Goal: Task Accomplishment & Management: Complete application form

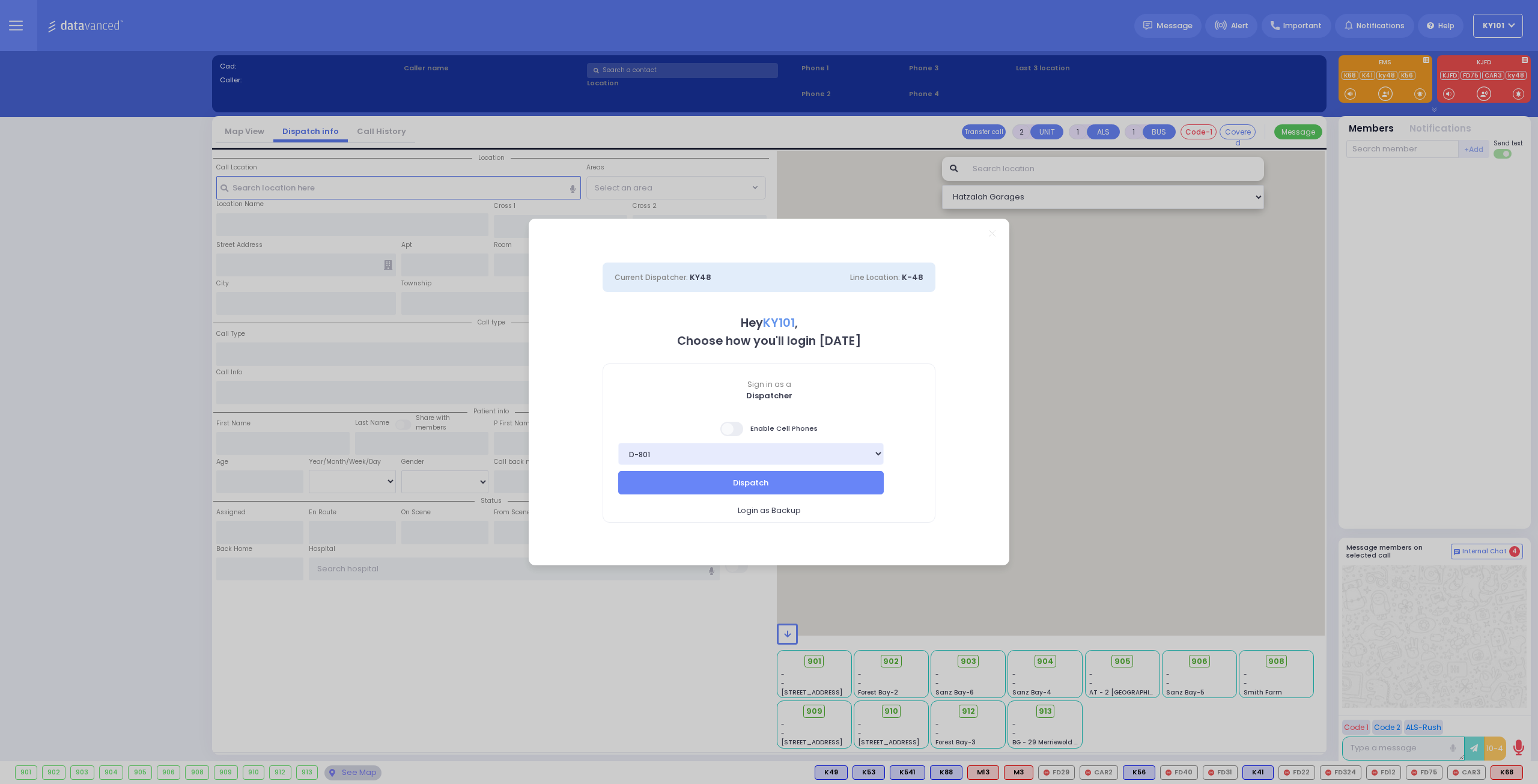
select select "14"
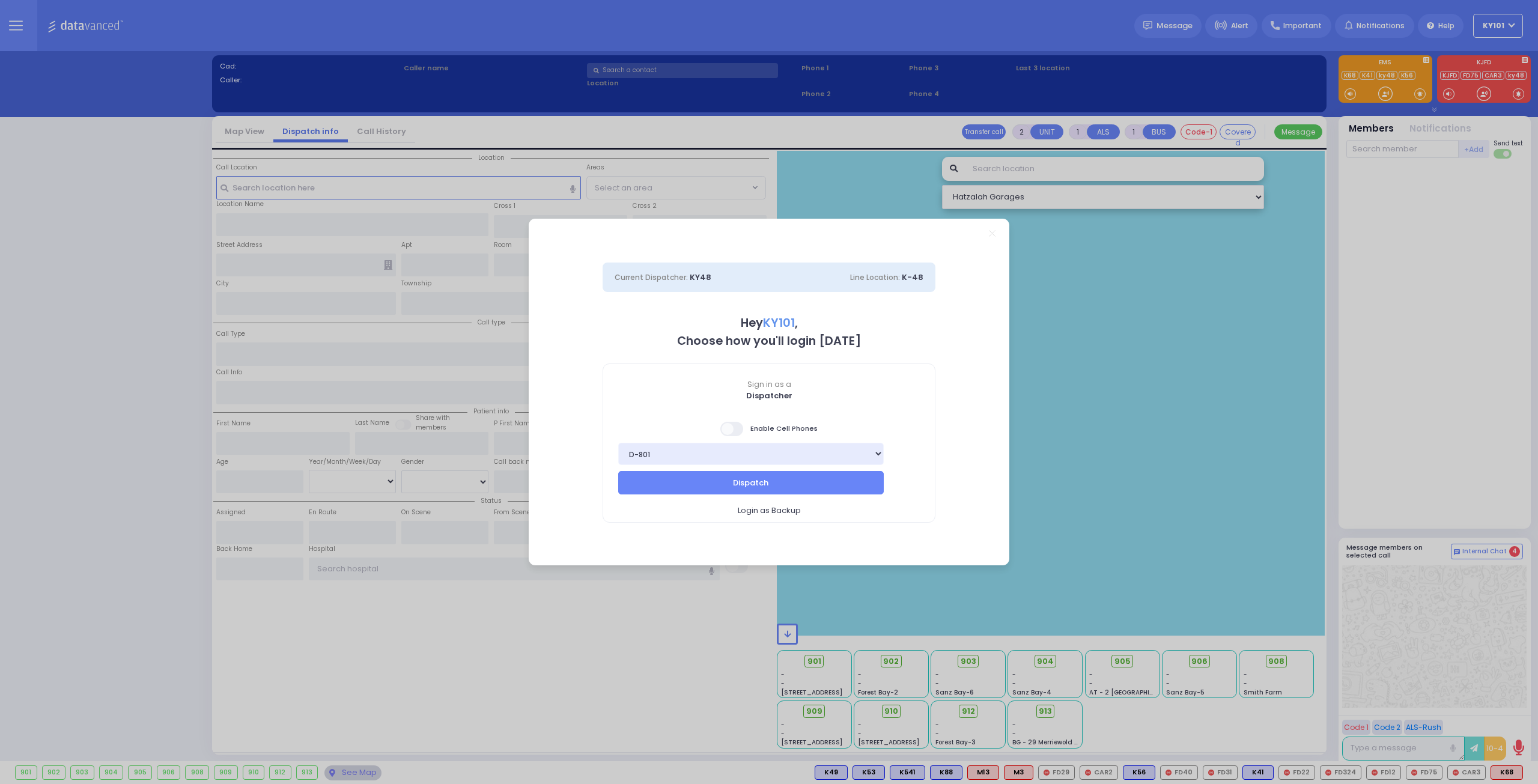
click at [735, 433] on span at bounding box center [732, 429] width 24 height 15
click at [120, 420] on input "checkbox" at bounding box center [120, 420] width 0 height 0
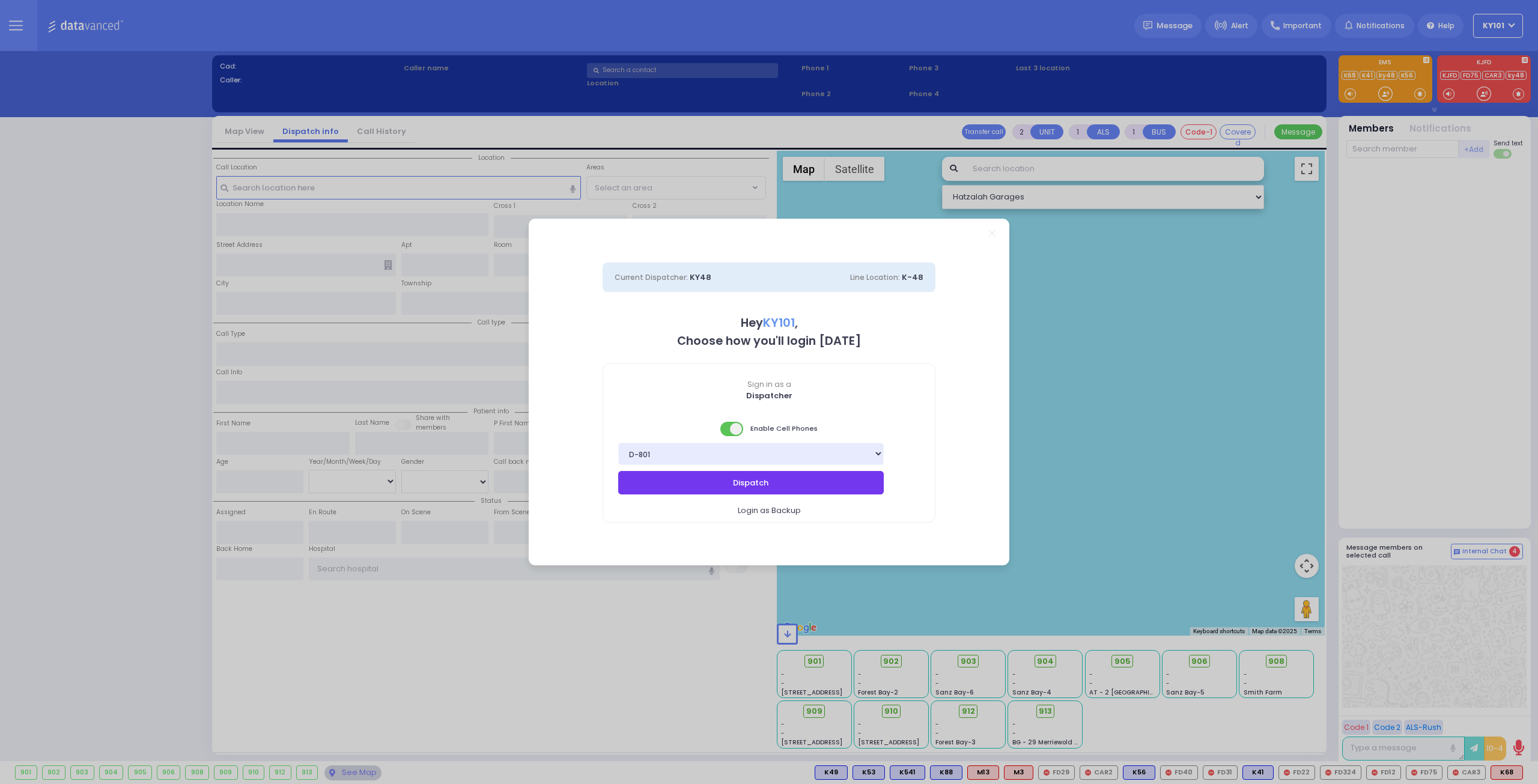
click at [748, 490] on button "Dispatch" at bounding box center [751, 482] width 266 height 23
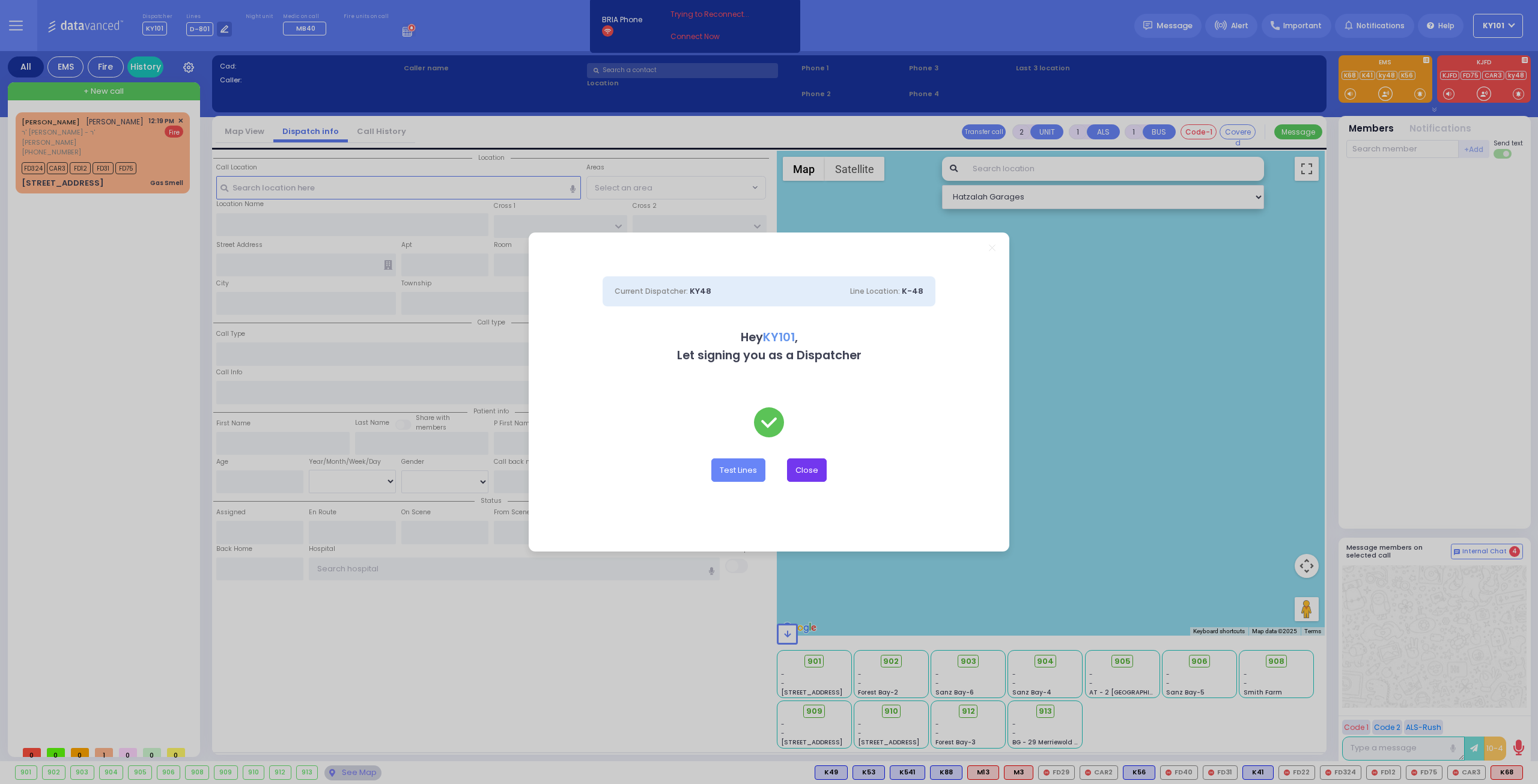
click at [811, 468] on button "Close" at bounding box center [807, 469] width 40 height 23
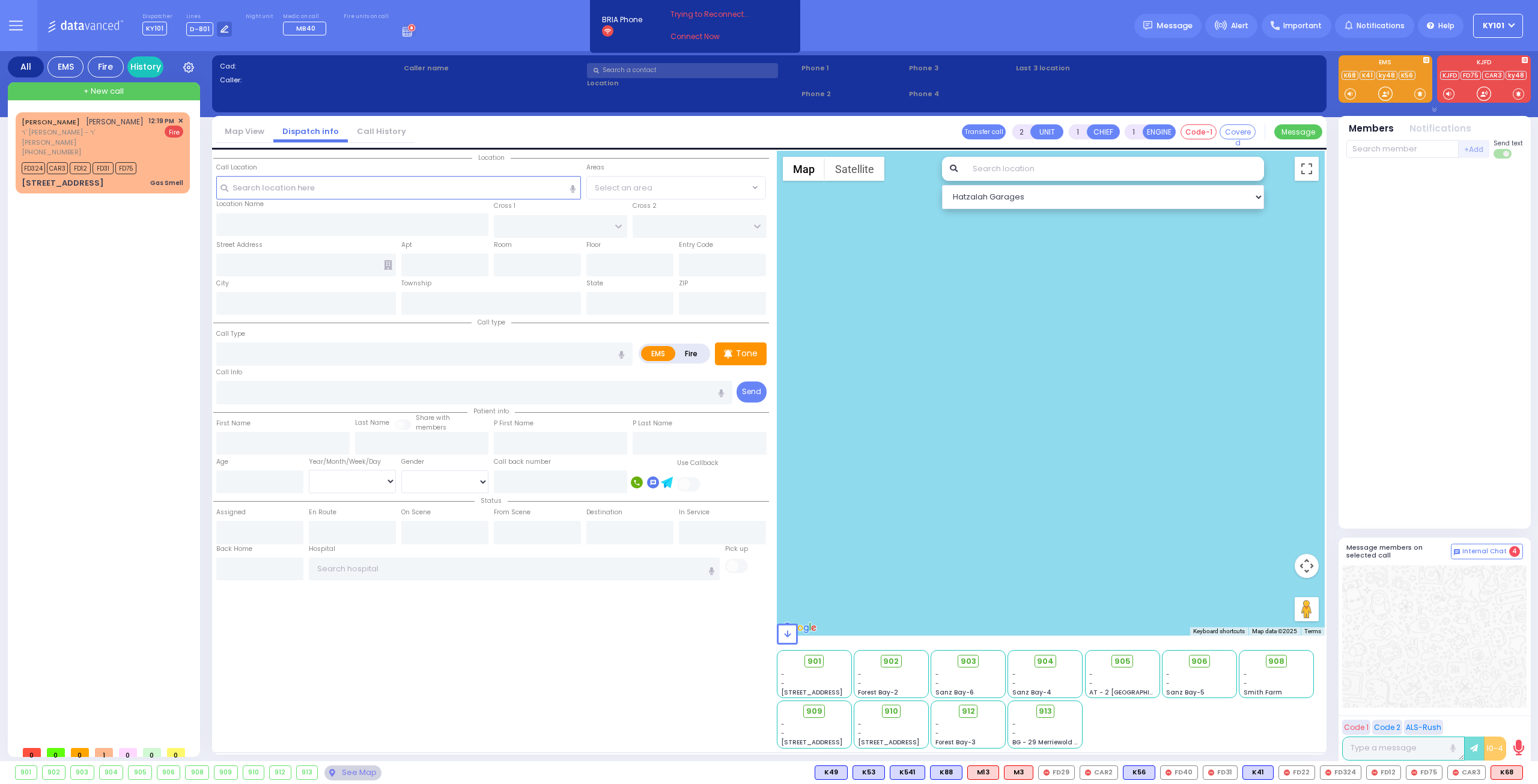
click at [403, 32] on icon at bounding box center [409, 30] width 13 height 13
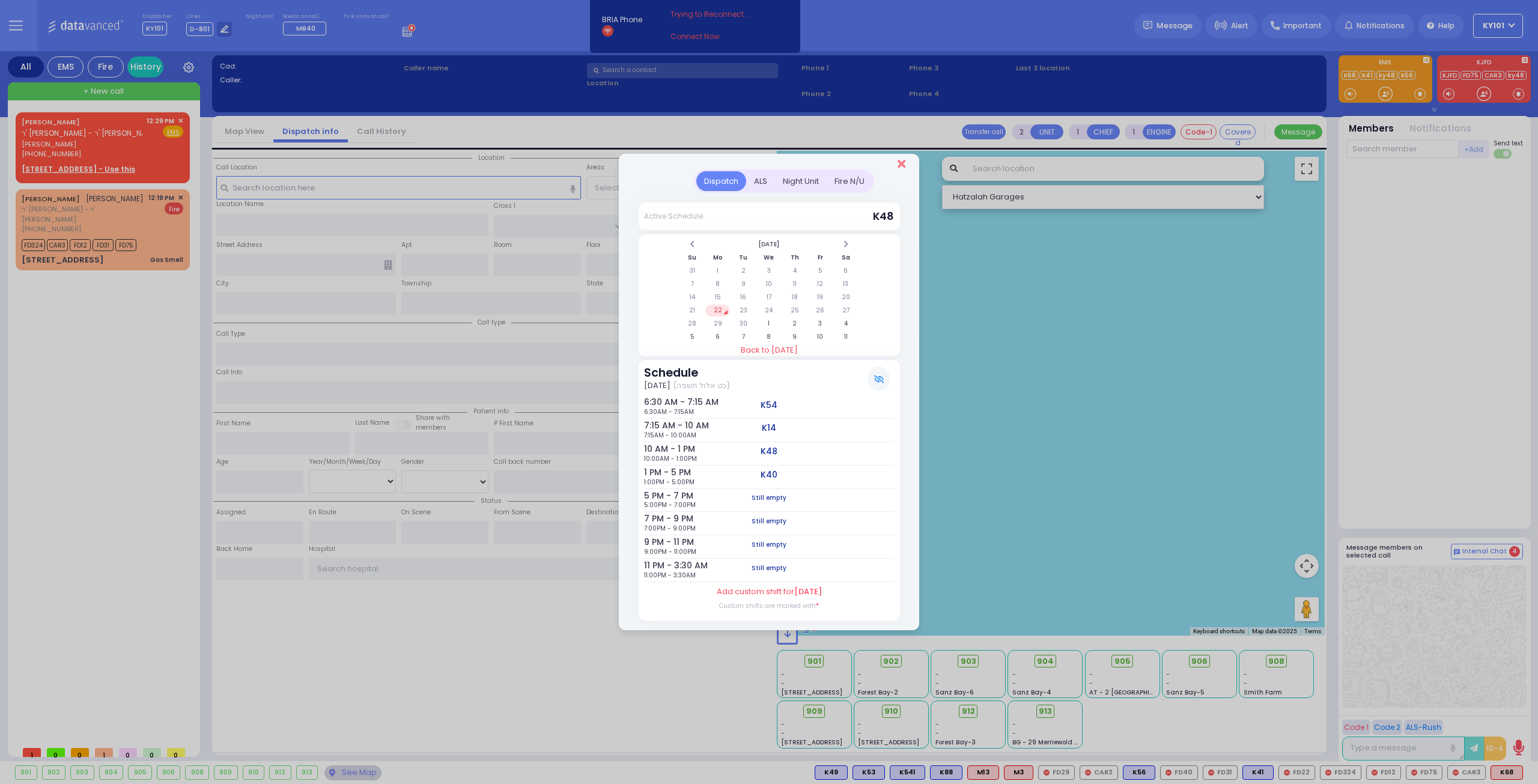
click at [901, 165] on icon "Close" at bounding box center [901, 164] width 8 height 12
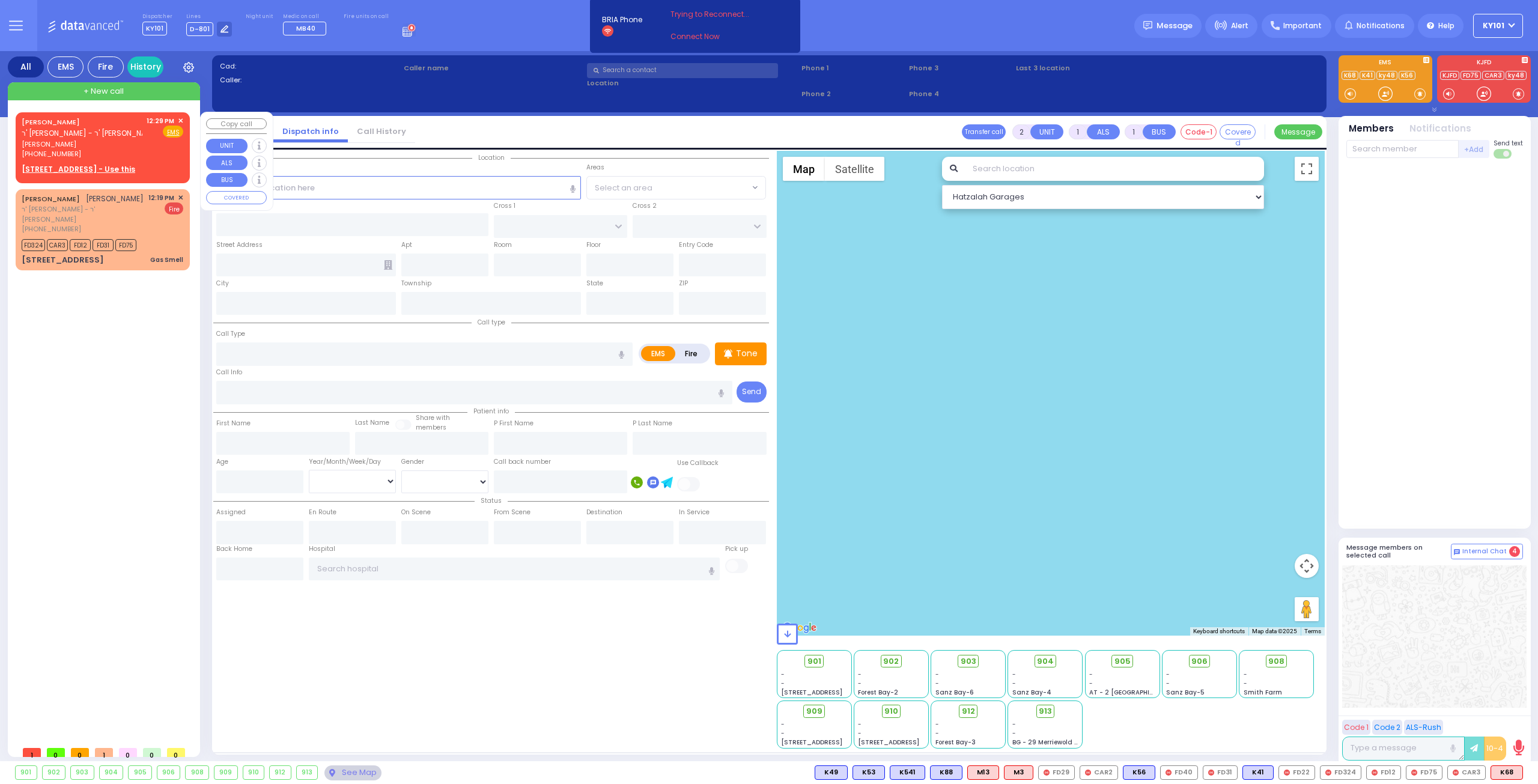
click at [100, 122] on div "JACOB WIESENFELD ר' יואל - ר' מענדל ברייער" at bounding box center [90, 128] width 138 height 24
select select
radio input "true"
type input "JACOB"
type input "WIESENFELD"
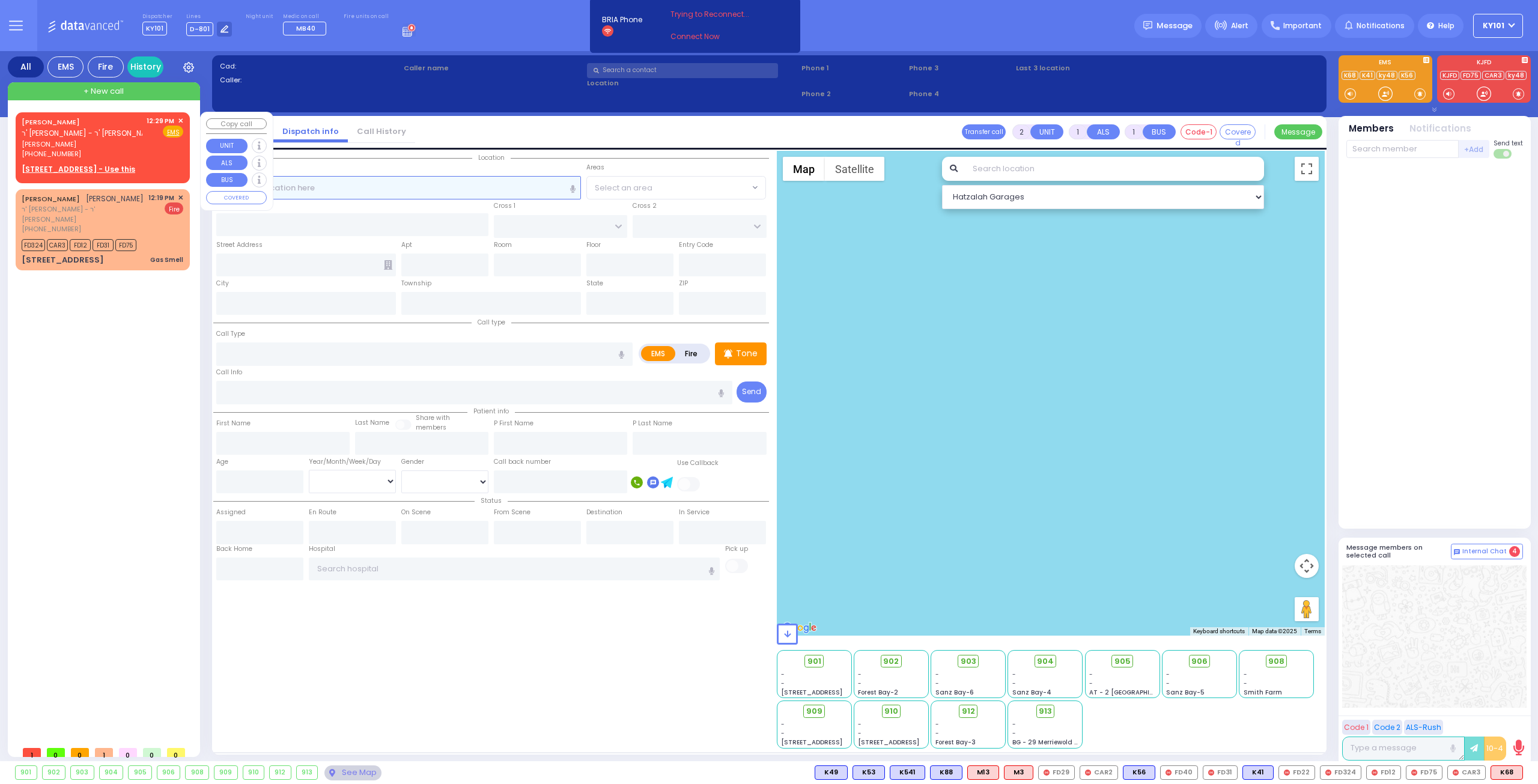
select select
type input "12:29"
select select "Hatzalah Garages"
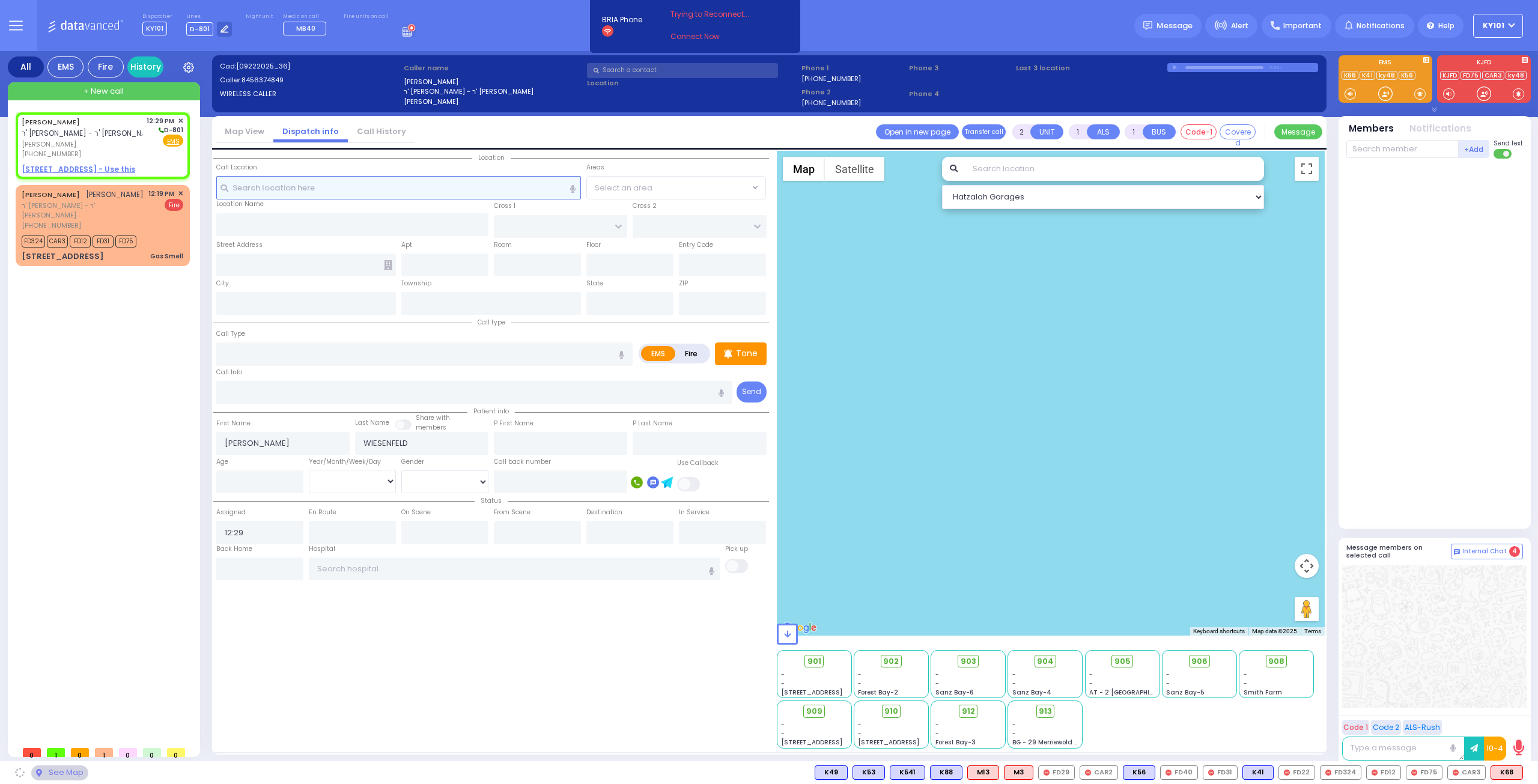
select select
radio input "true"
select select
select select "Hatzalah Garages"
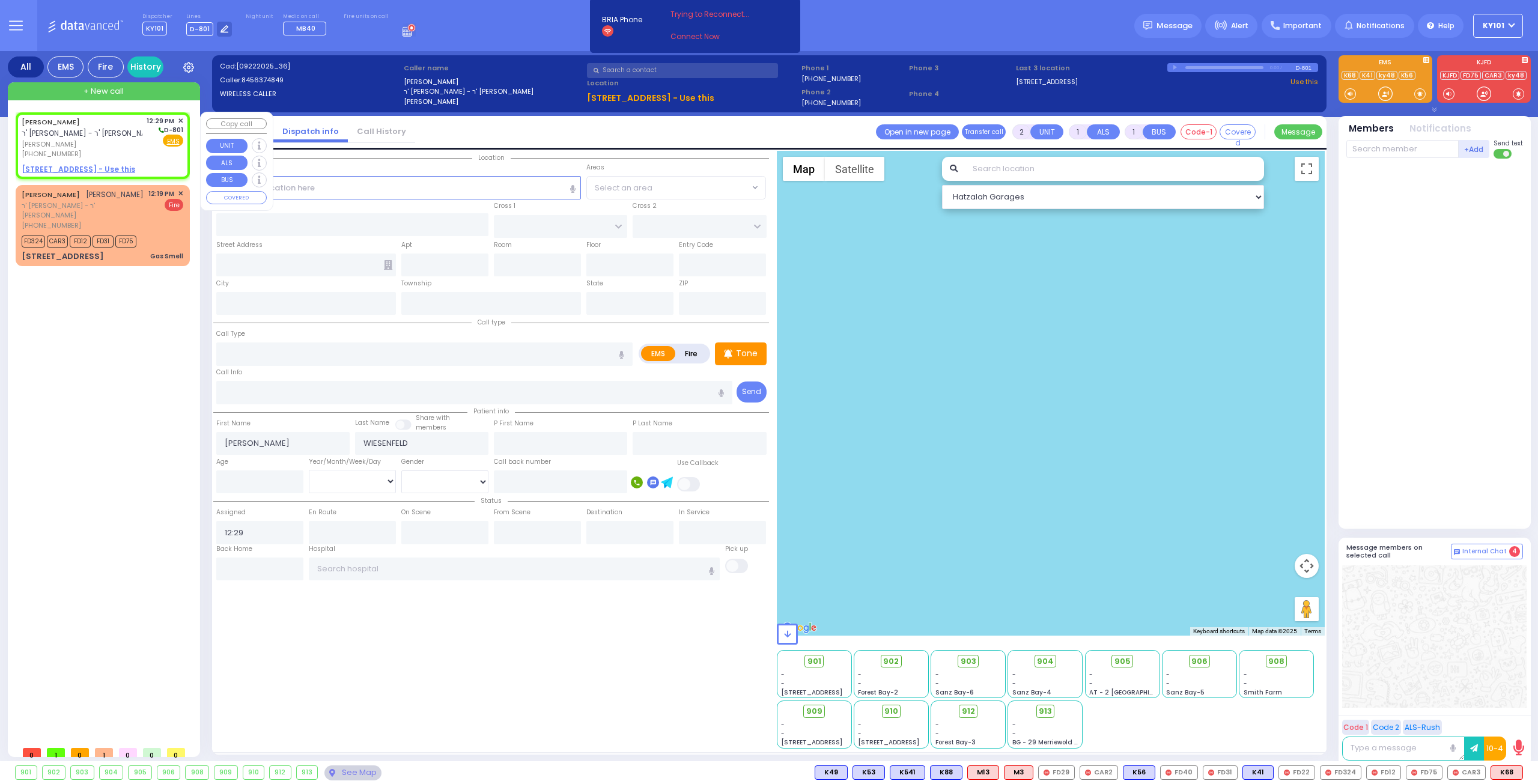
click at [118, 173] on u "221 MOUNTAINVIEW DR 201 - Use this" at bounding box center [78, 169] width 114 height 10
select select
radio input "true"
select select
select select "Hatzalah Garages"
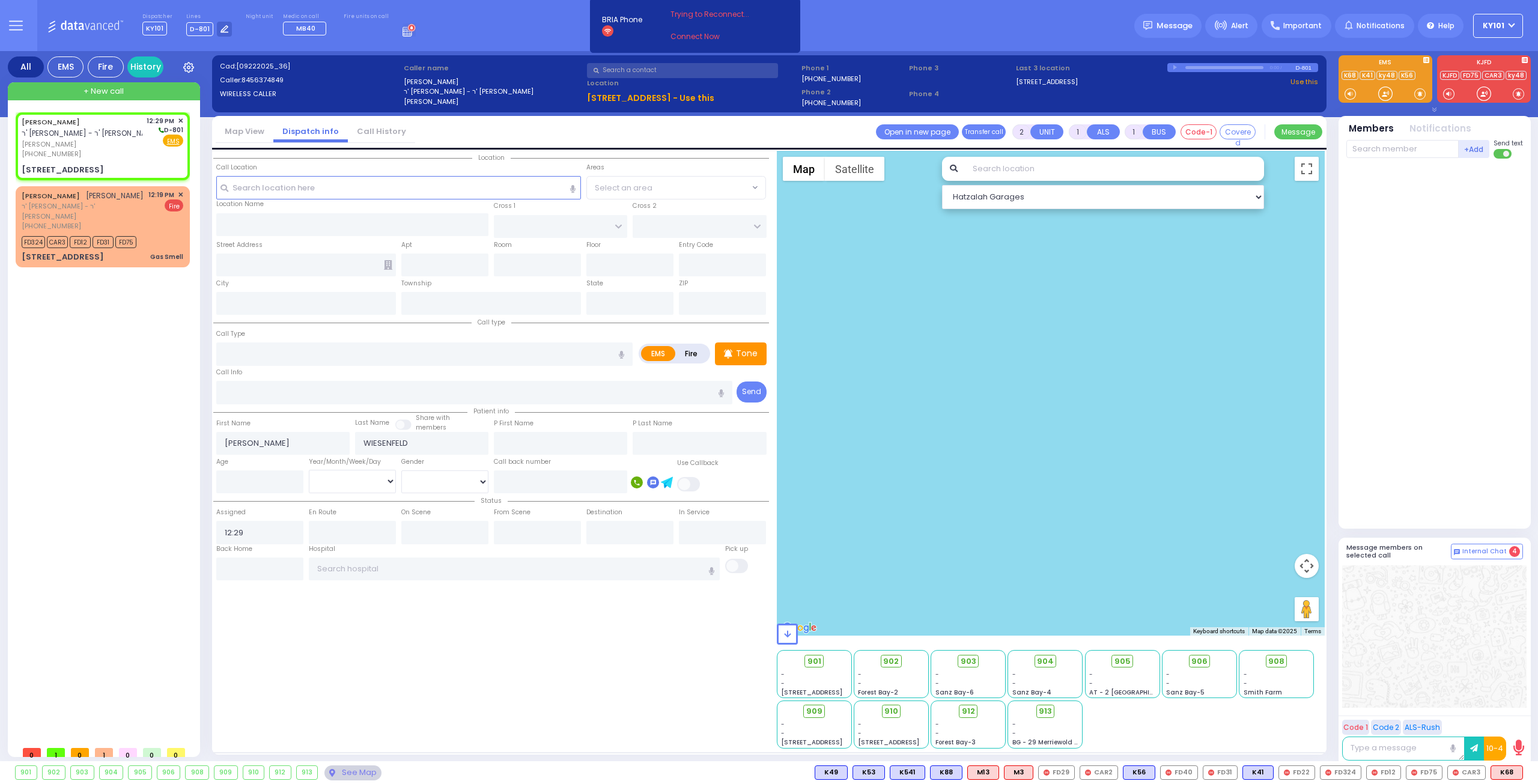
select select
radio input "true"
select select
select select "Hatzalah Garages"
type input "TOBY PL"
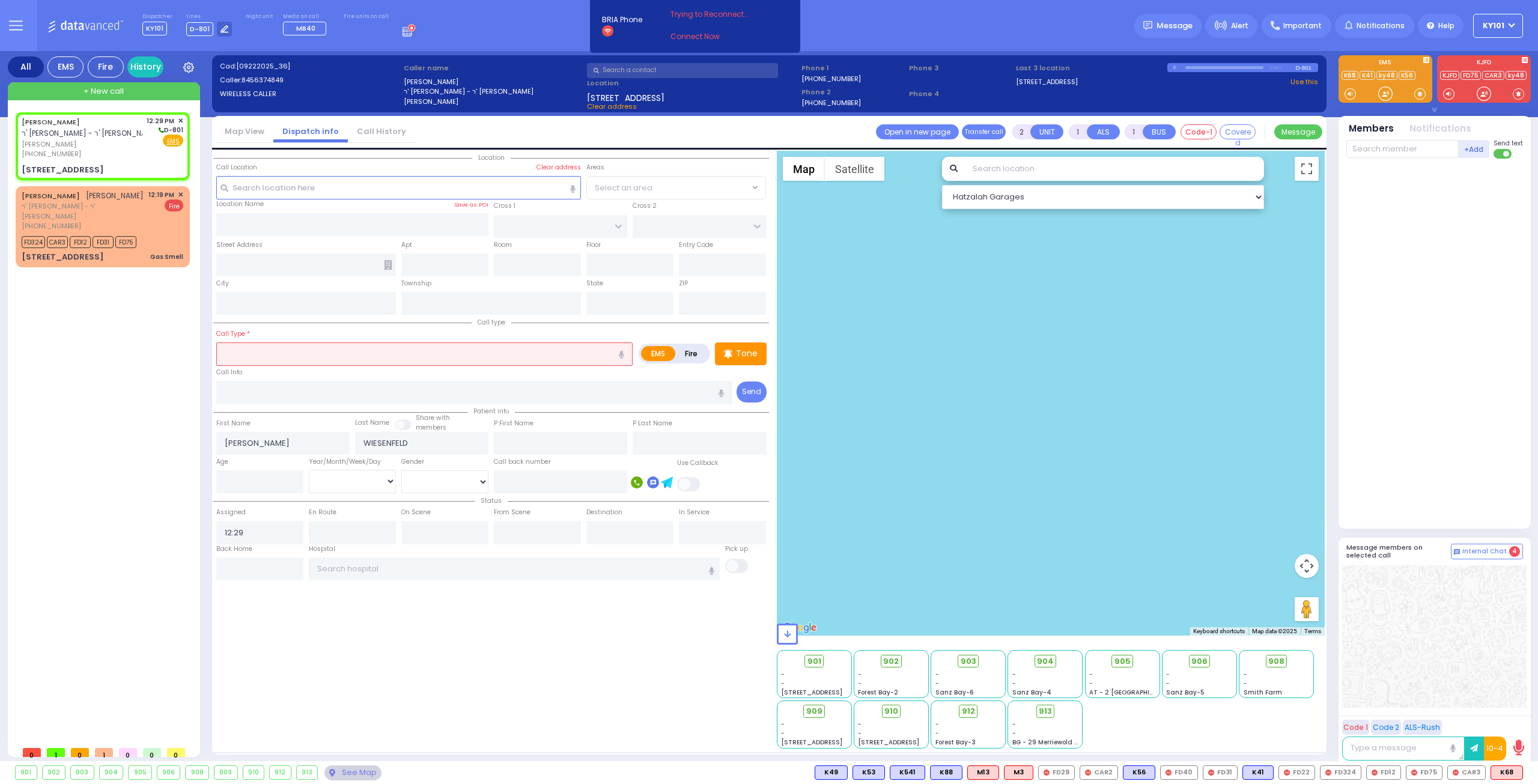
type input "RUPSHITZ RD"
type input "221 MOUNTAINVIEW DR"
type input "201"
type input "Monroe"
type input "[US_STATE]"
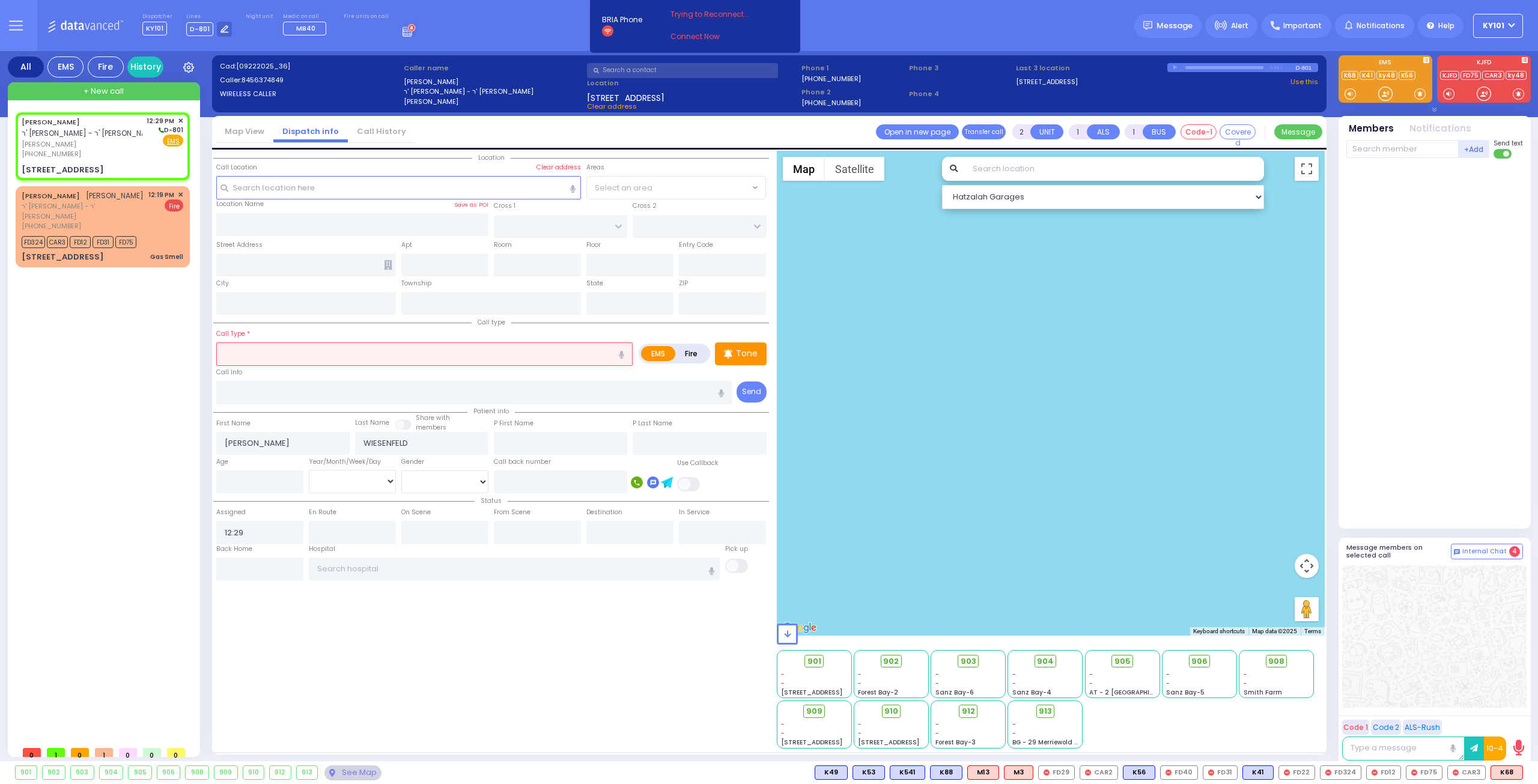
type input "10950"
click at [330, 344] on input "text" at bounding box center [424, 353] width 416 height 23
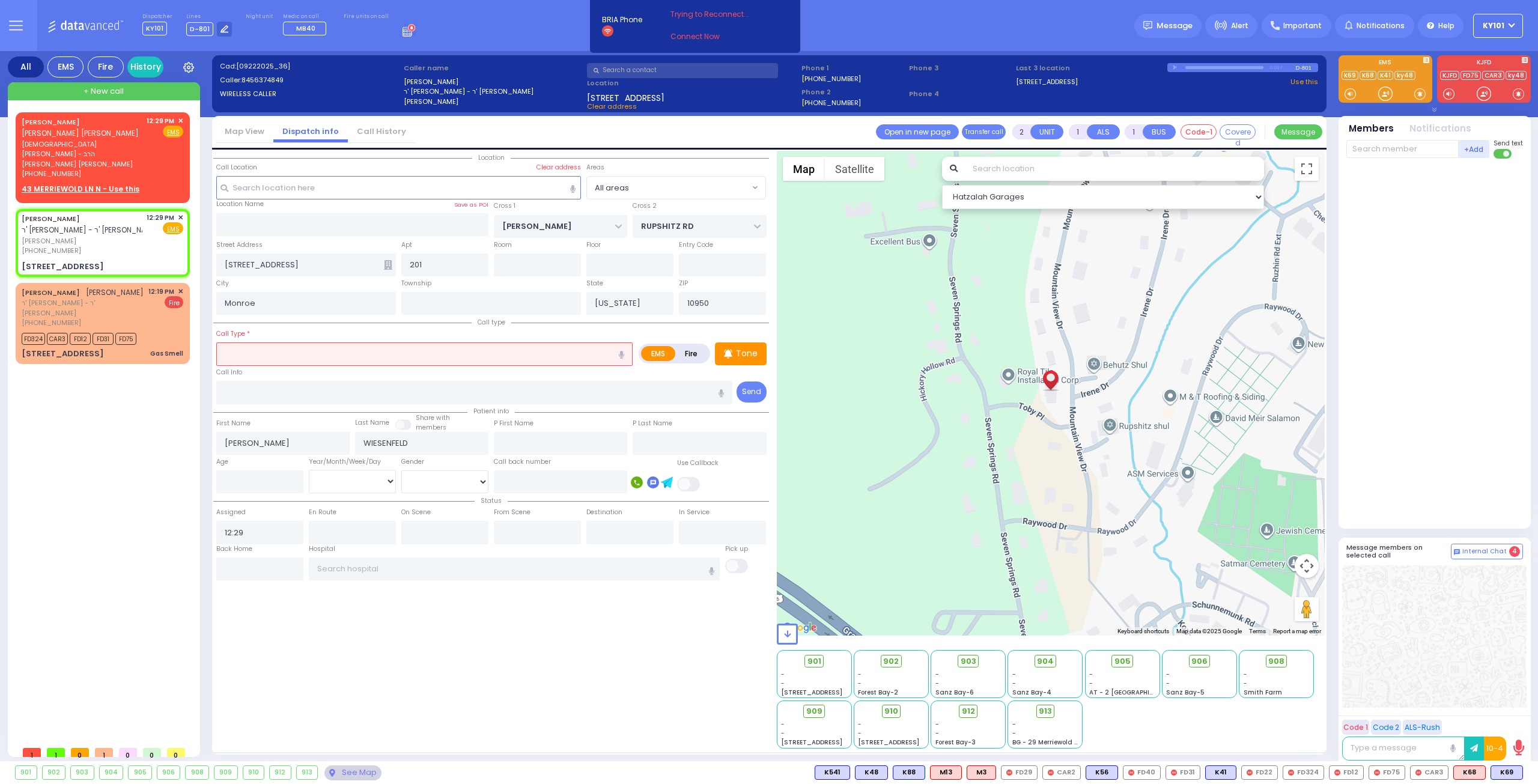
select select
radio input "true"
select select
select select "Hatzalah Garages"
click at [278, 354] on input "text" at bounding box center [424, 353] width 416 height 23
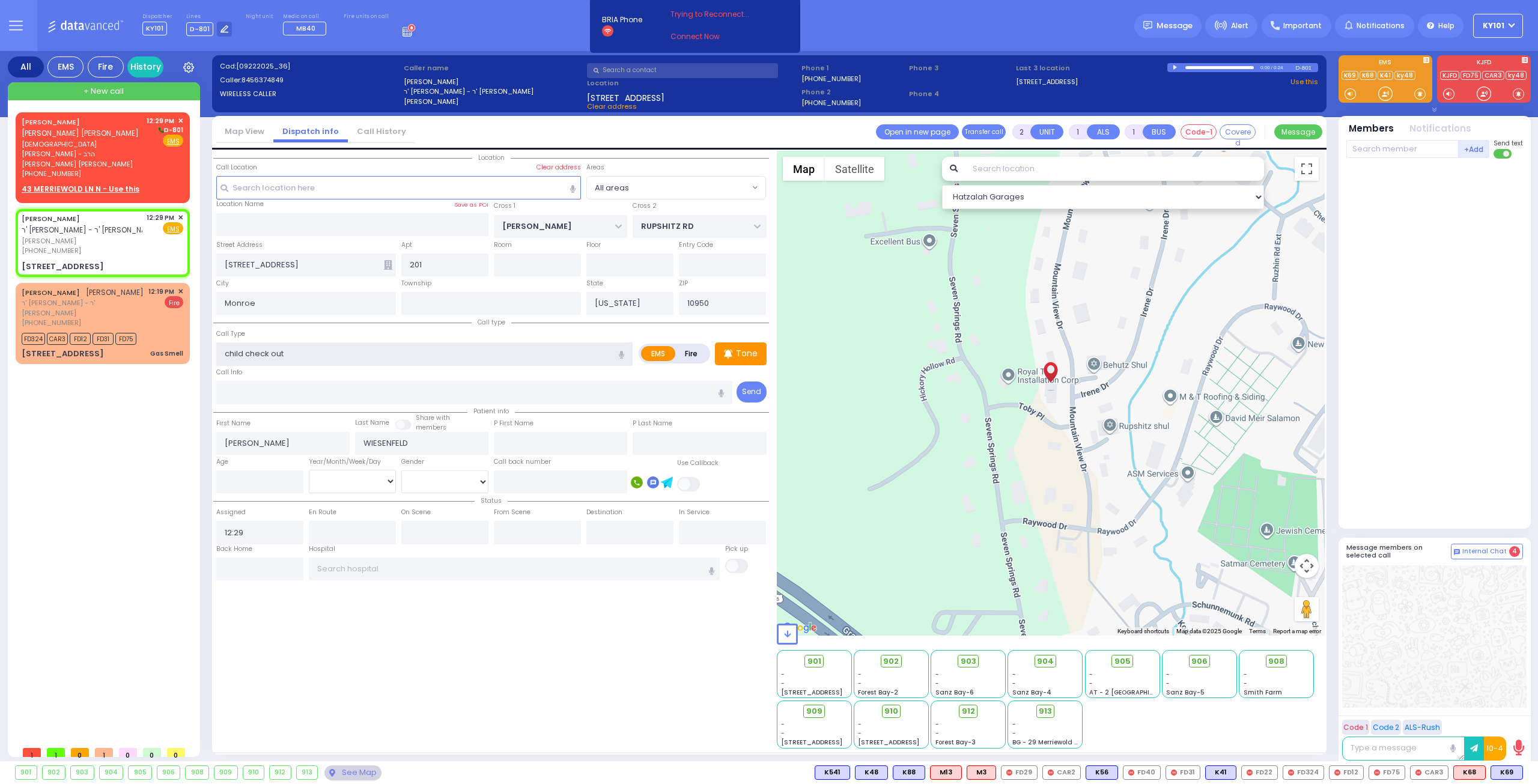
type input "child check out"
select select
radio input "true"
select select
select select "Hatzalah Garages"
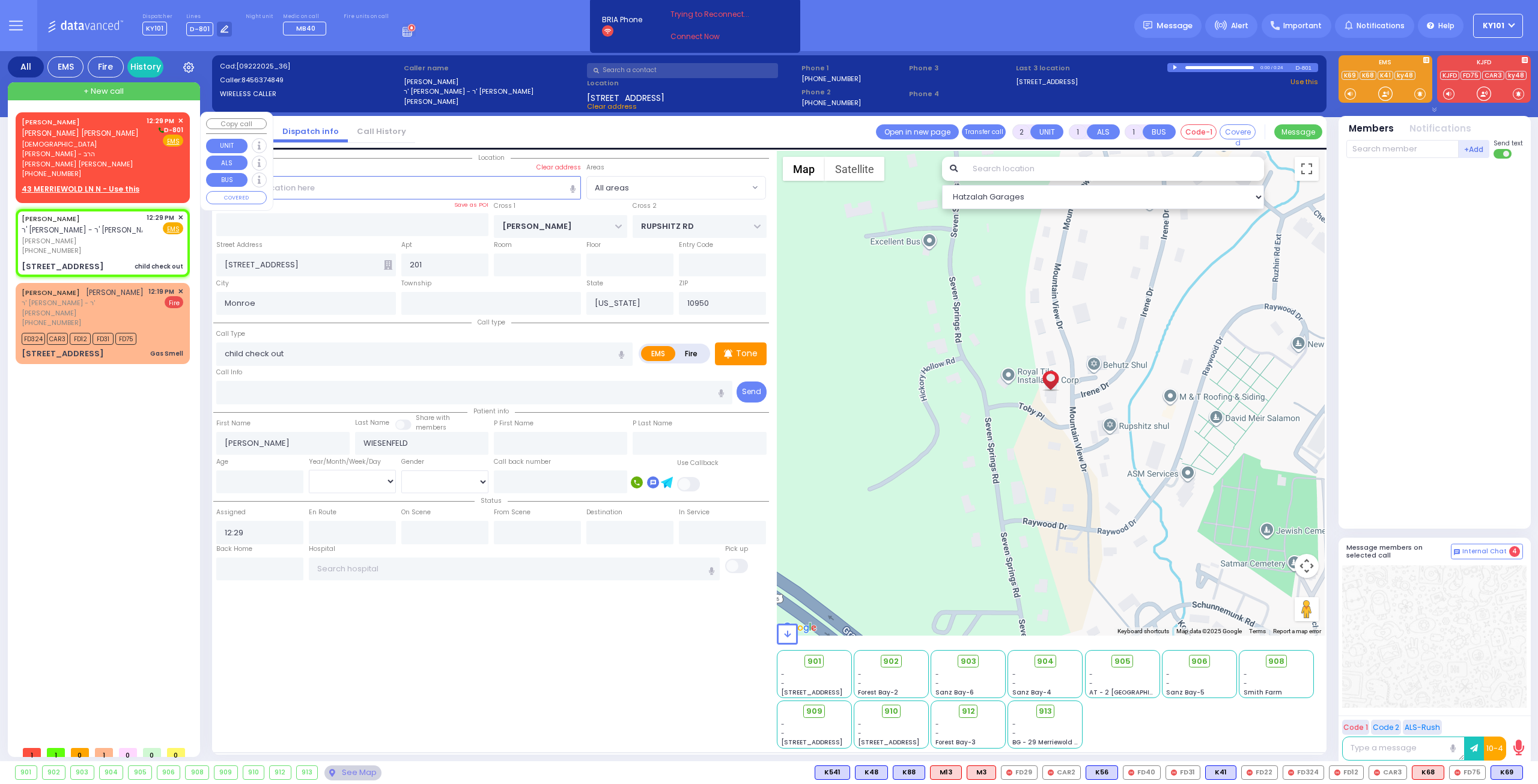
click at [95, 131] on div "ARON DUVID HOROWITZ אהרן דוד האראוויץ" at bounding box center [82, 128] width 121 height 24
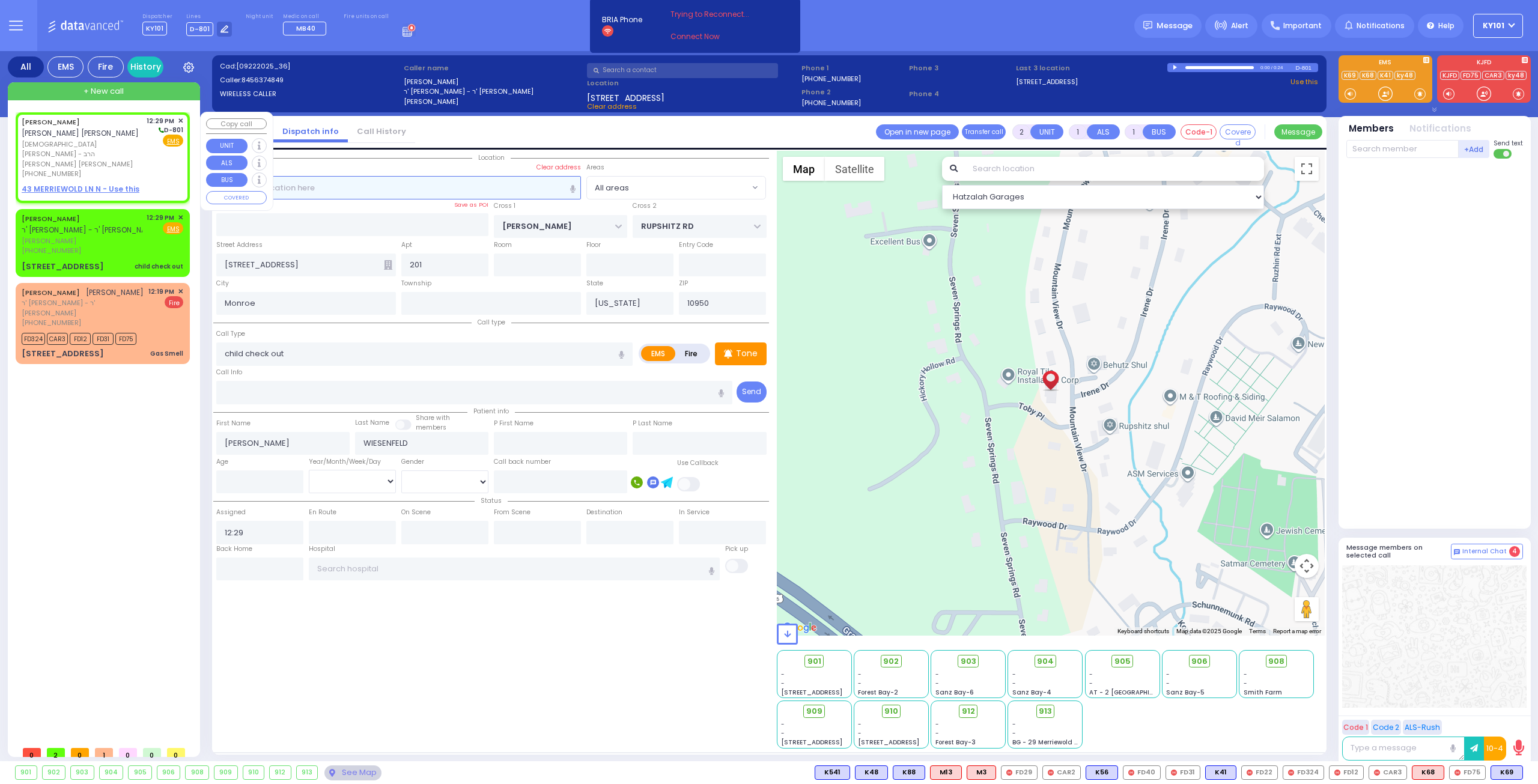
select select
radio input "true"
type input "ARON DUVID"
type input "HOROWITZ"
select select
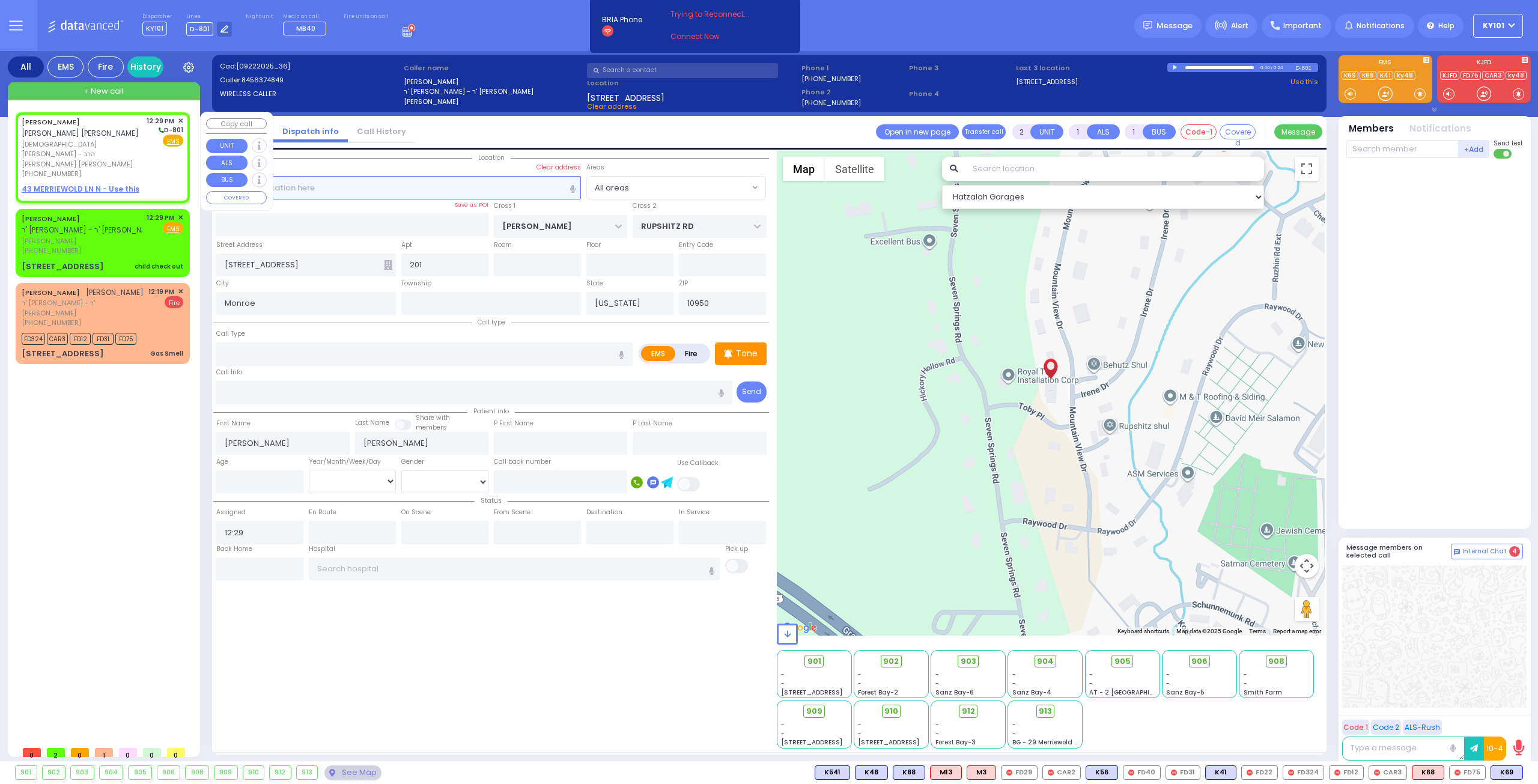
select select "Hatzalah Garages"
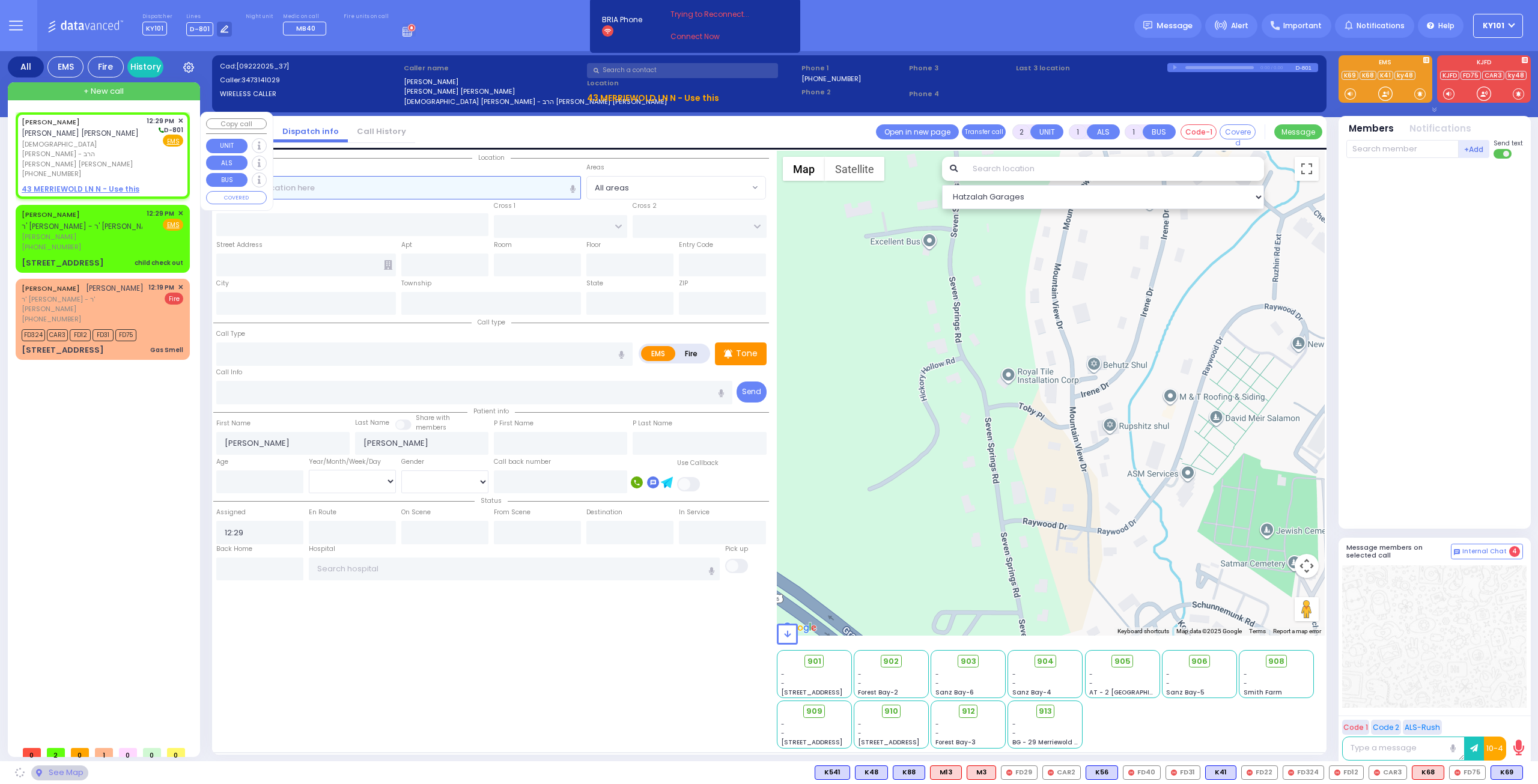
select select
radio input "true"
select select
select select "Hatzalah Garages"
click at [180, 118] on span "✕" at bounding box center [180, 121] width 5 height 10
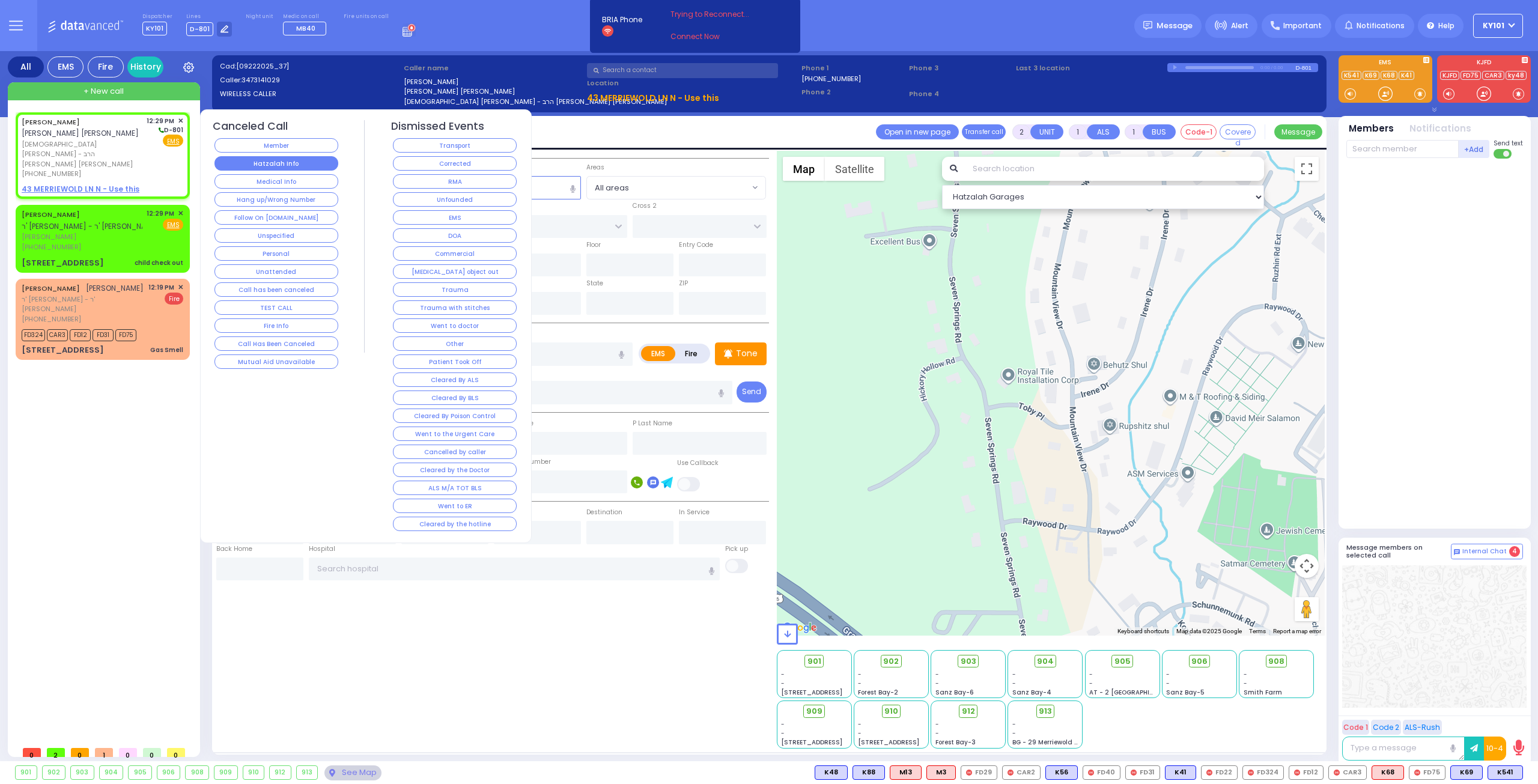
click at [275, 164] on button "Hatzalah Info" at bounding box center [277, 164] width 124 height 15
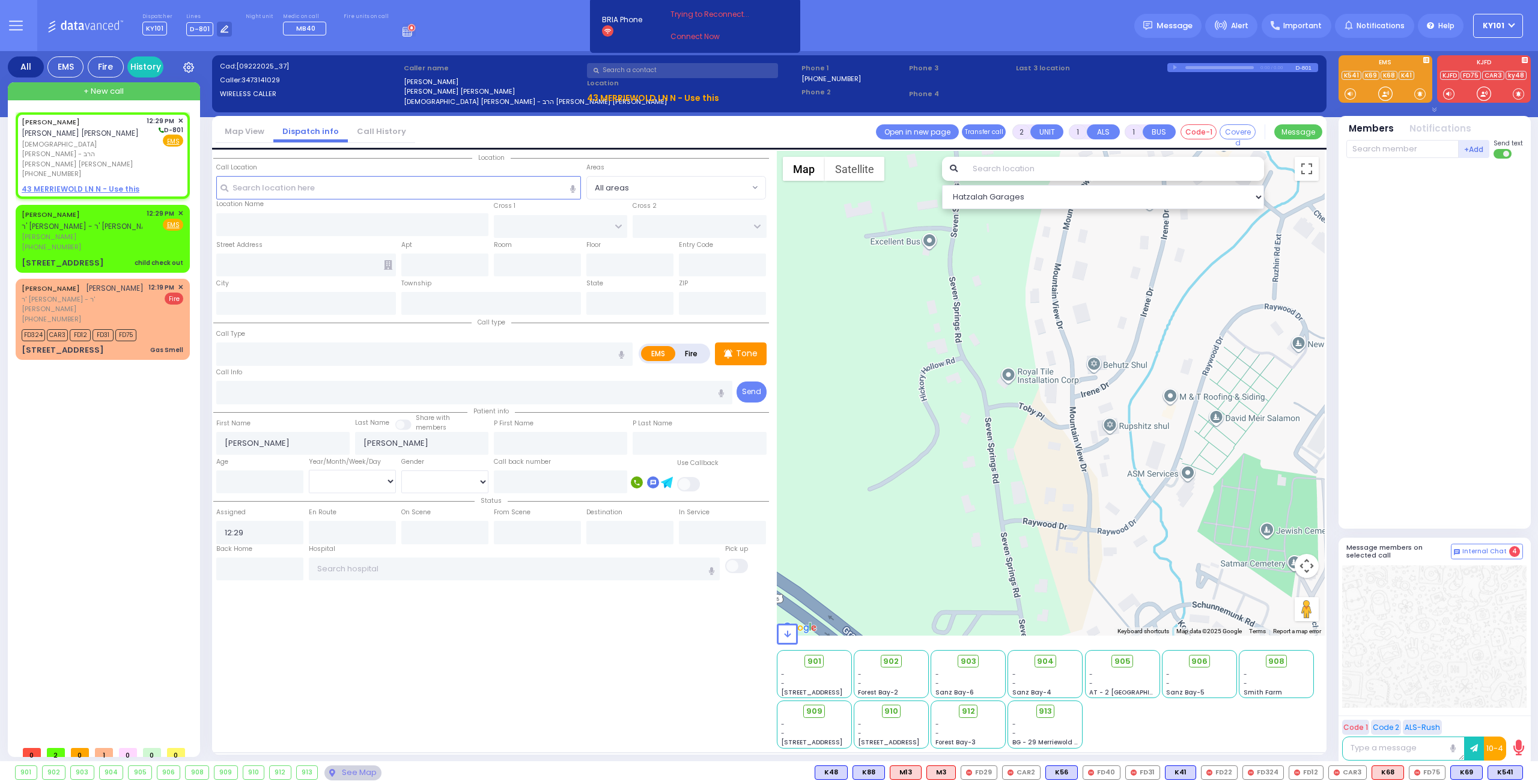
select select
radio input "true"
select select
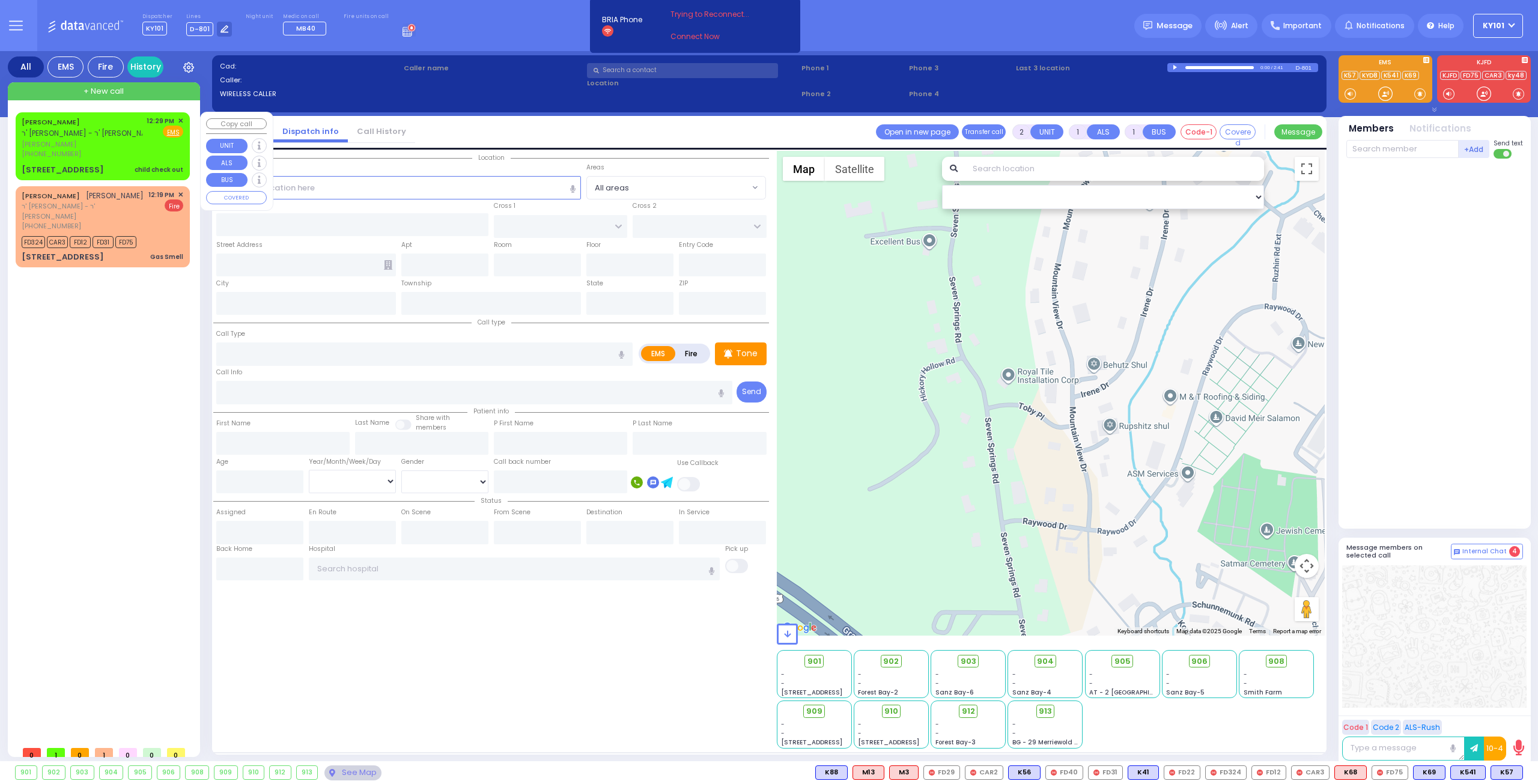
click at [105, 134] on div "JACOB WIESENFELD ר' יואל - ר' מענדל ברייער" at bounding box center [90, 128] width 138 height 24
select select
type input "child check out"
radio input "true"
type input "JACOB"
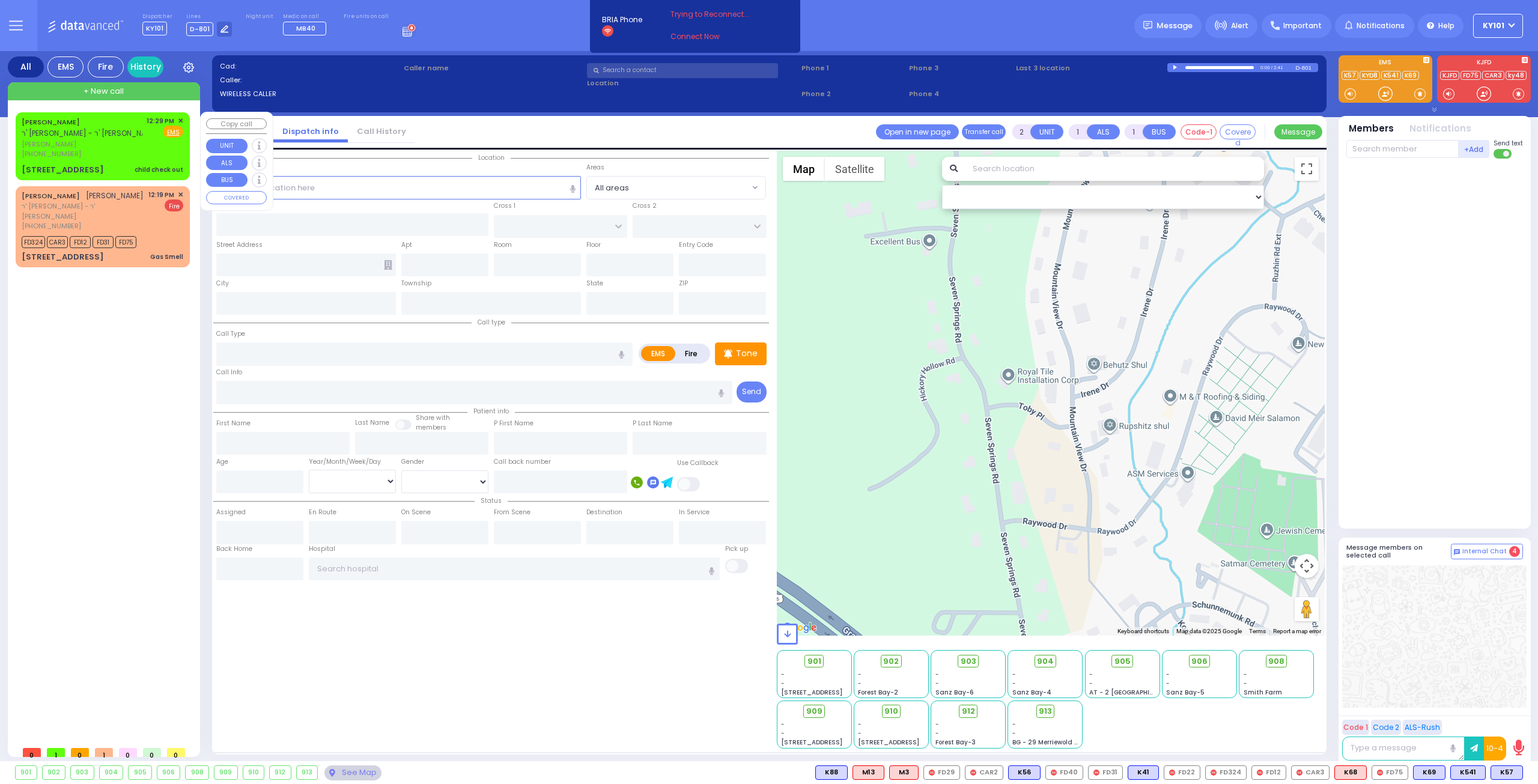
type input "WIESENFELD"
select select
type input "12:29"
select select "Hatzalah Garages"
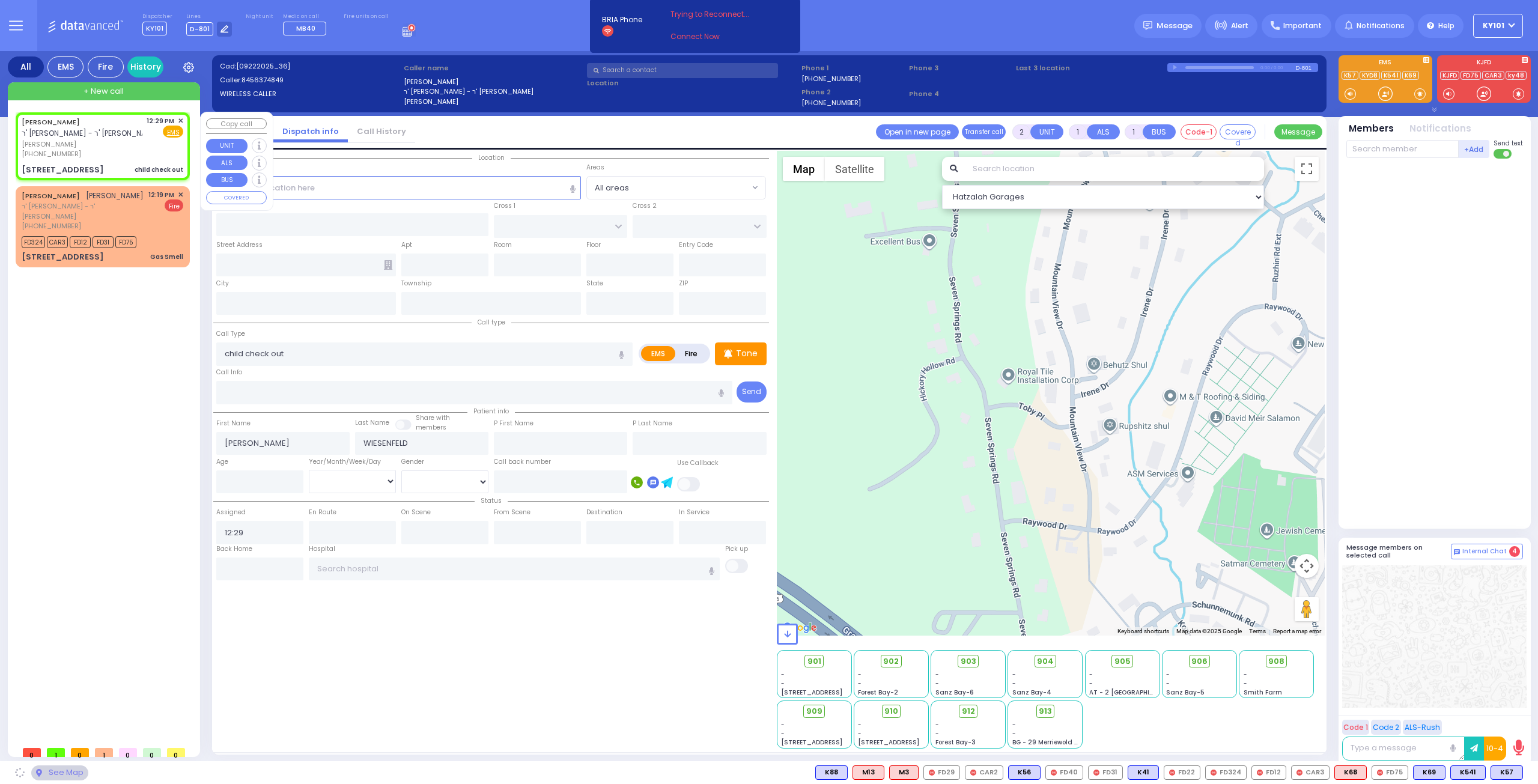
type input "TOBY PL"
type input "RUPSHITZ RD"
type input "221 MOUNTAINVIEW DR"
type input "201"
type input "Monroe"
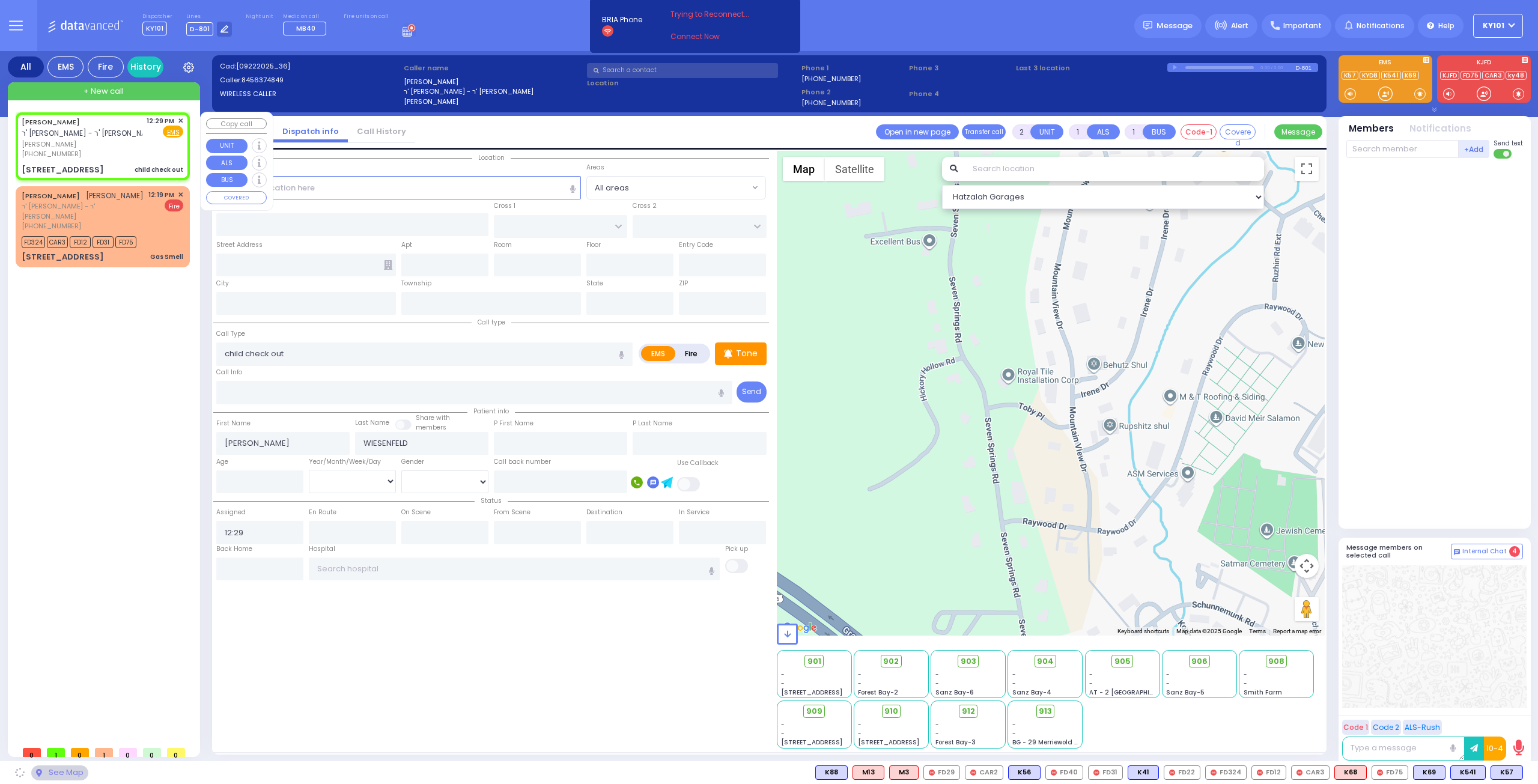
type input "[US_STATE]"
type input "10950"
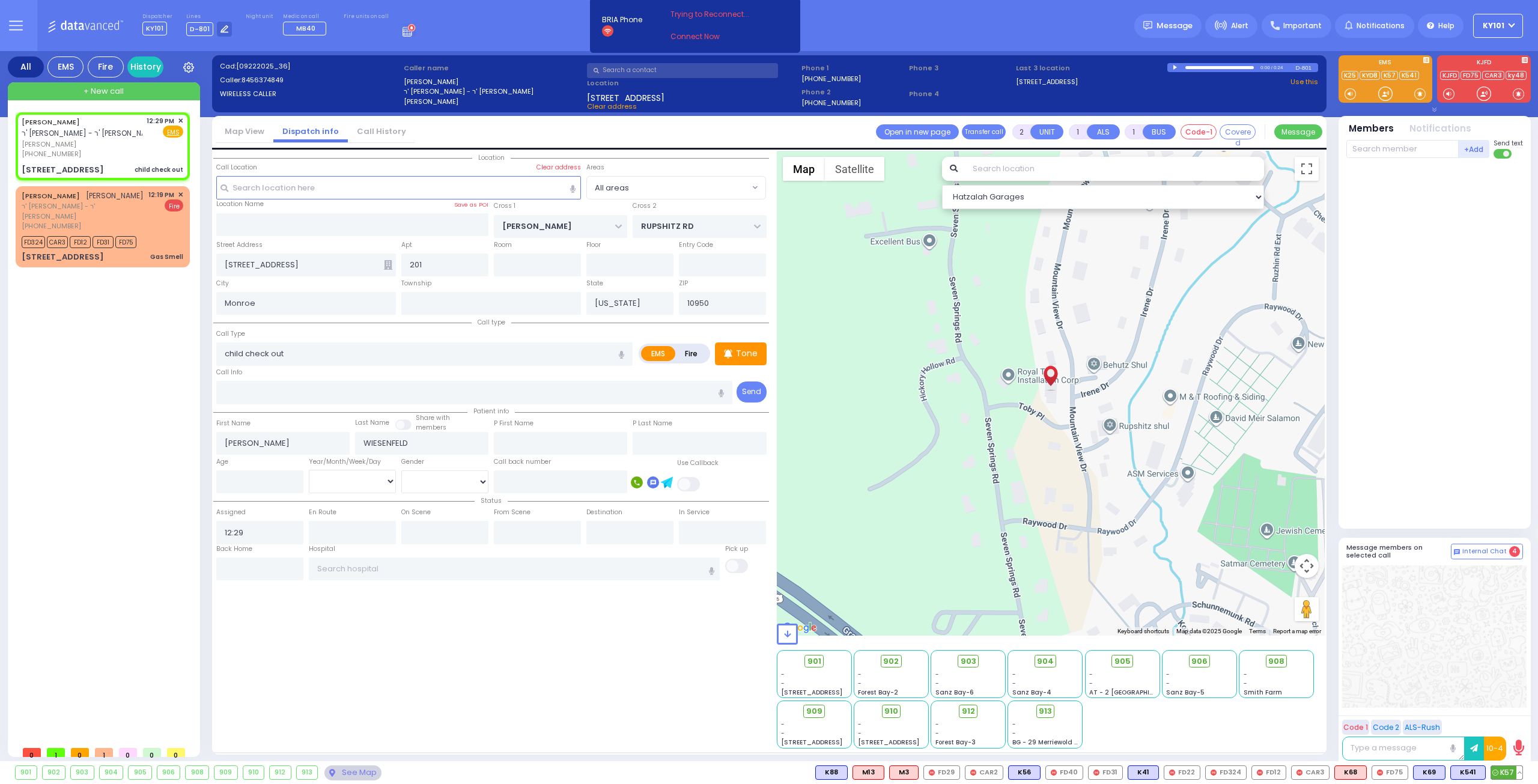
click at [1507, 773] on span "K57" at bounding box center [1506, 772] width 31 height 13
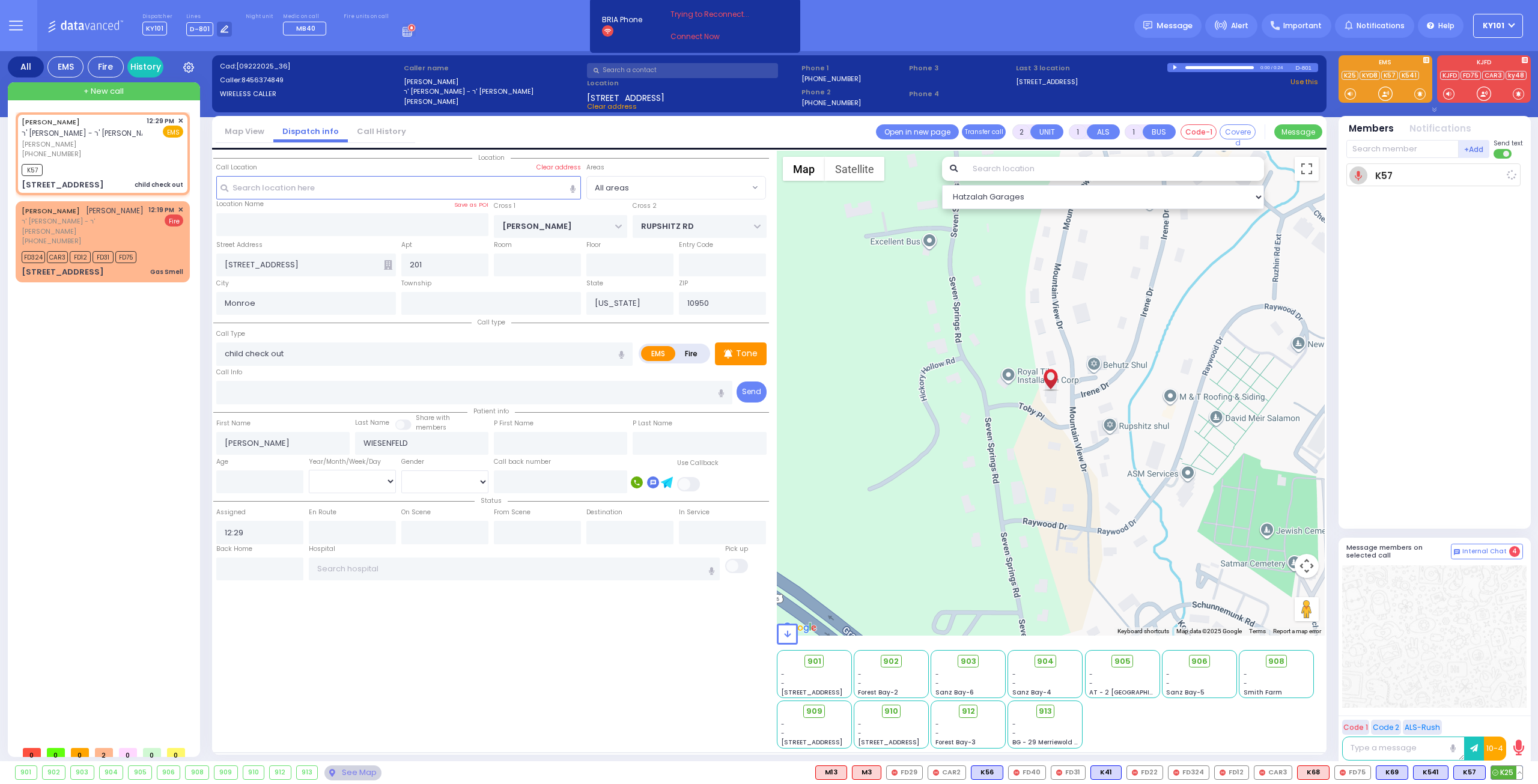
select select
radio input "true"
select select
type input "12:32"
select select "Hatzalah Garages"
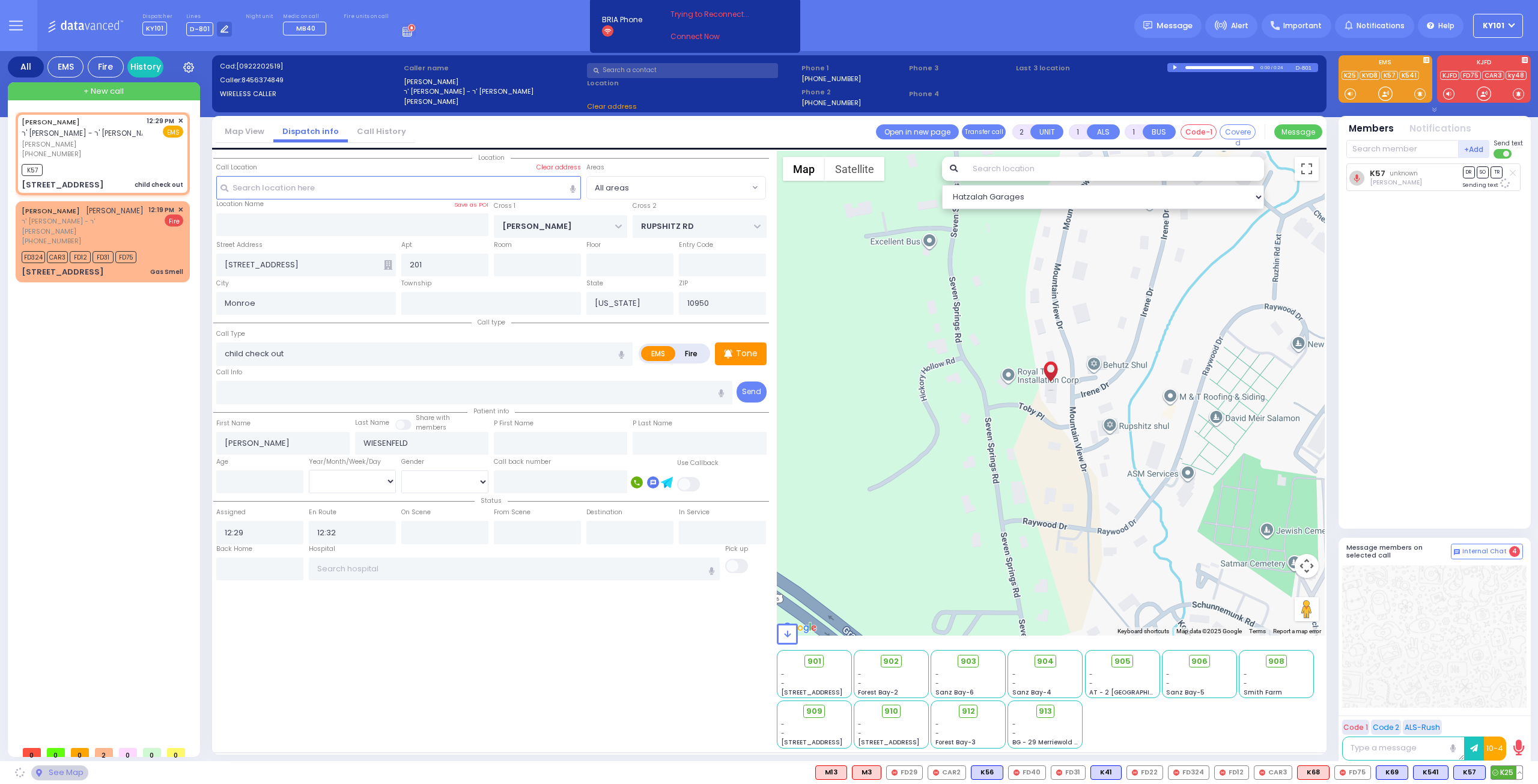
click at [1503, 769] on span "K25" at bounding box center [1506, 772] width 31 height 13
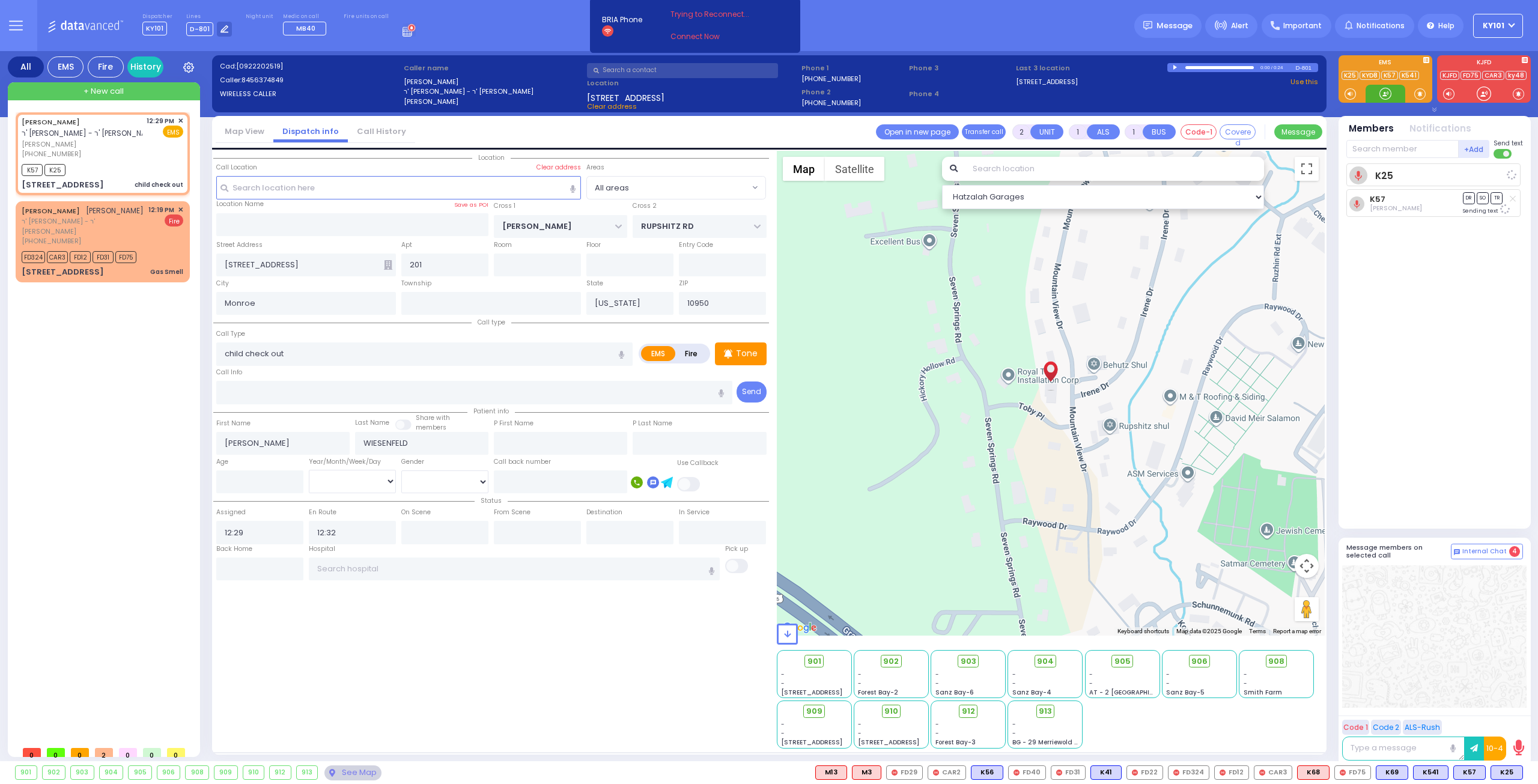
select select
radio input "true"
select select
select select "Hatzalah Garages"
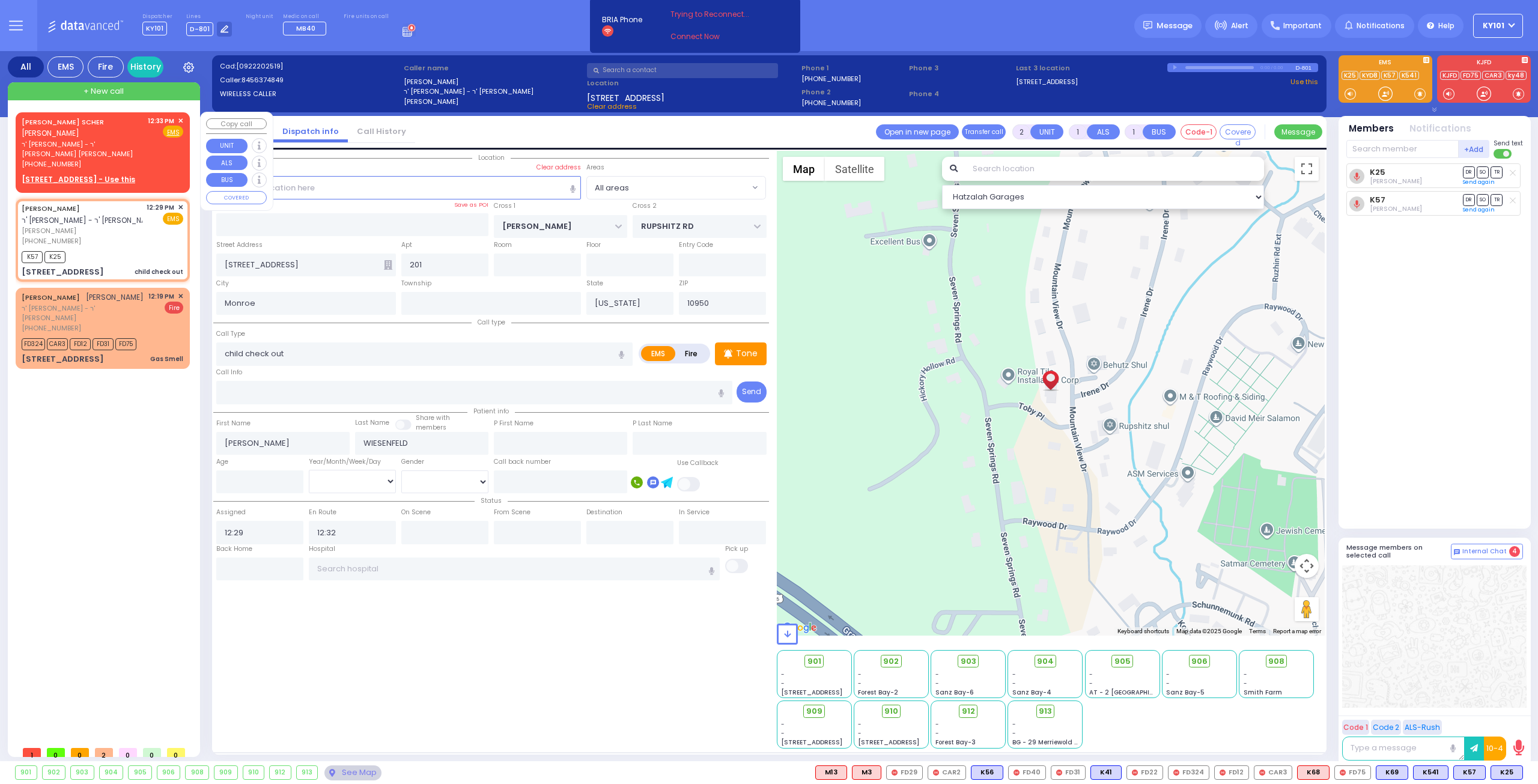
click at [66, 123] on link "SHULEM YITZCHOK SCHER" at bounding box center [63, 122] width 83 height 10
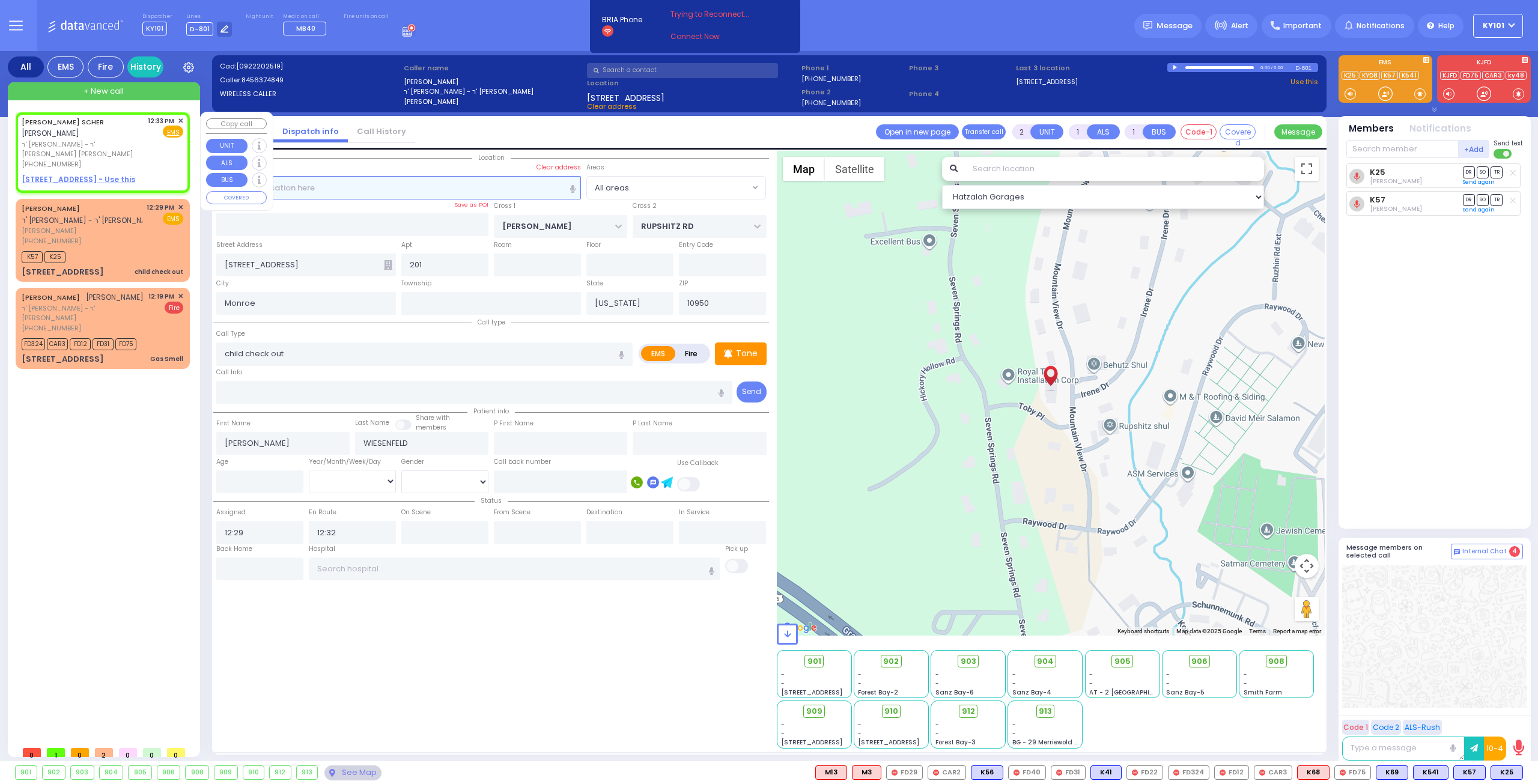
select select
radio input "true"
type input "SHULEM YITZCHOK"
type input "SCHER"
select select
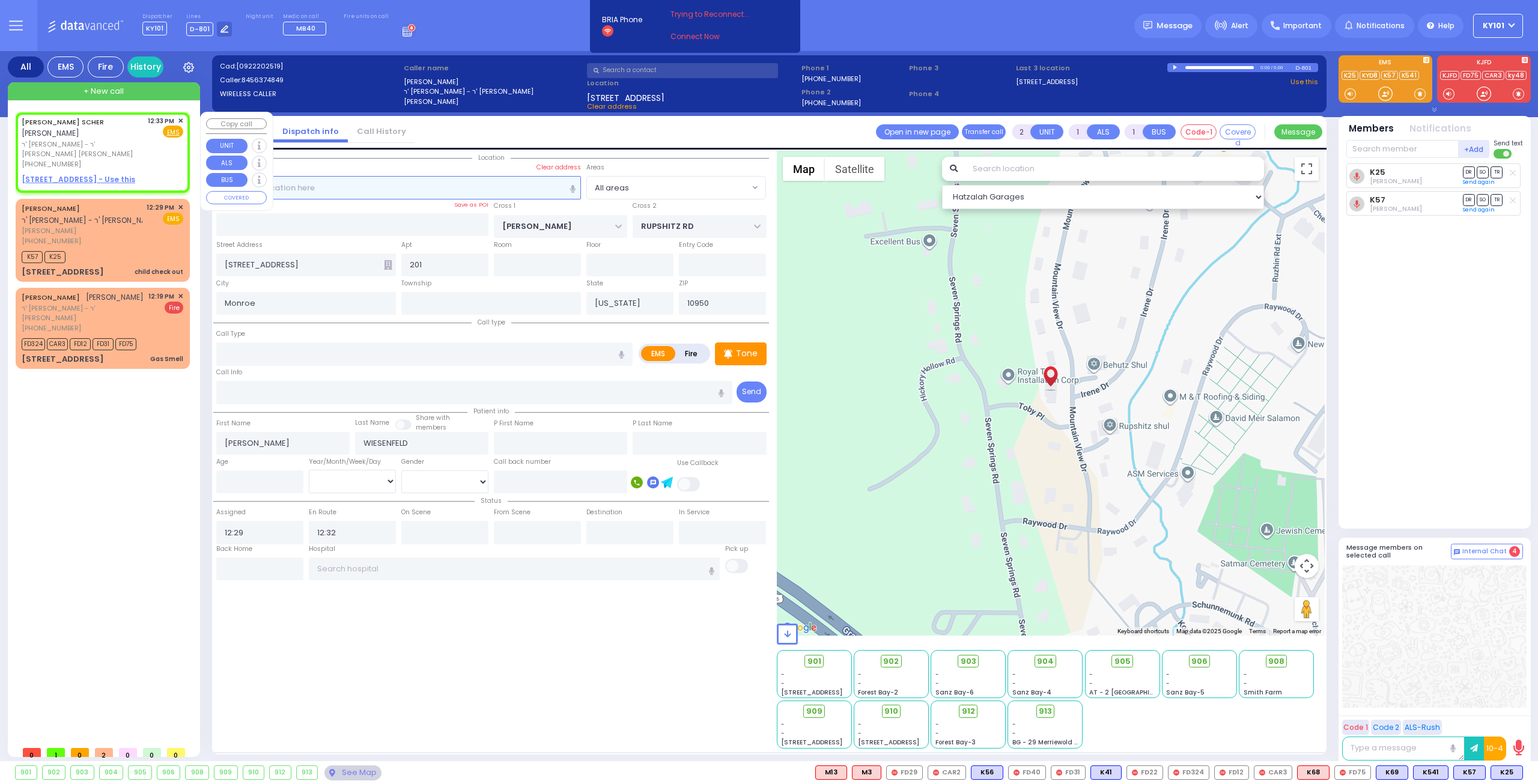
type input "12:33"
select select "Hatzalah Garages"
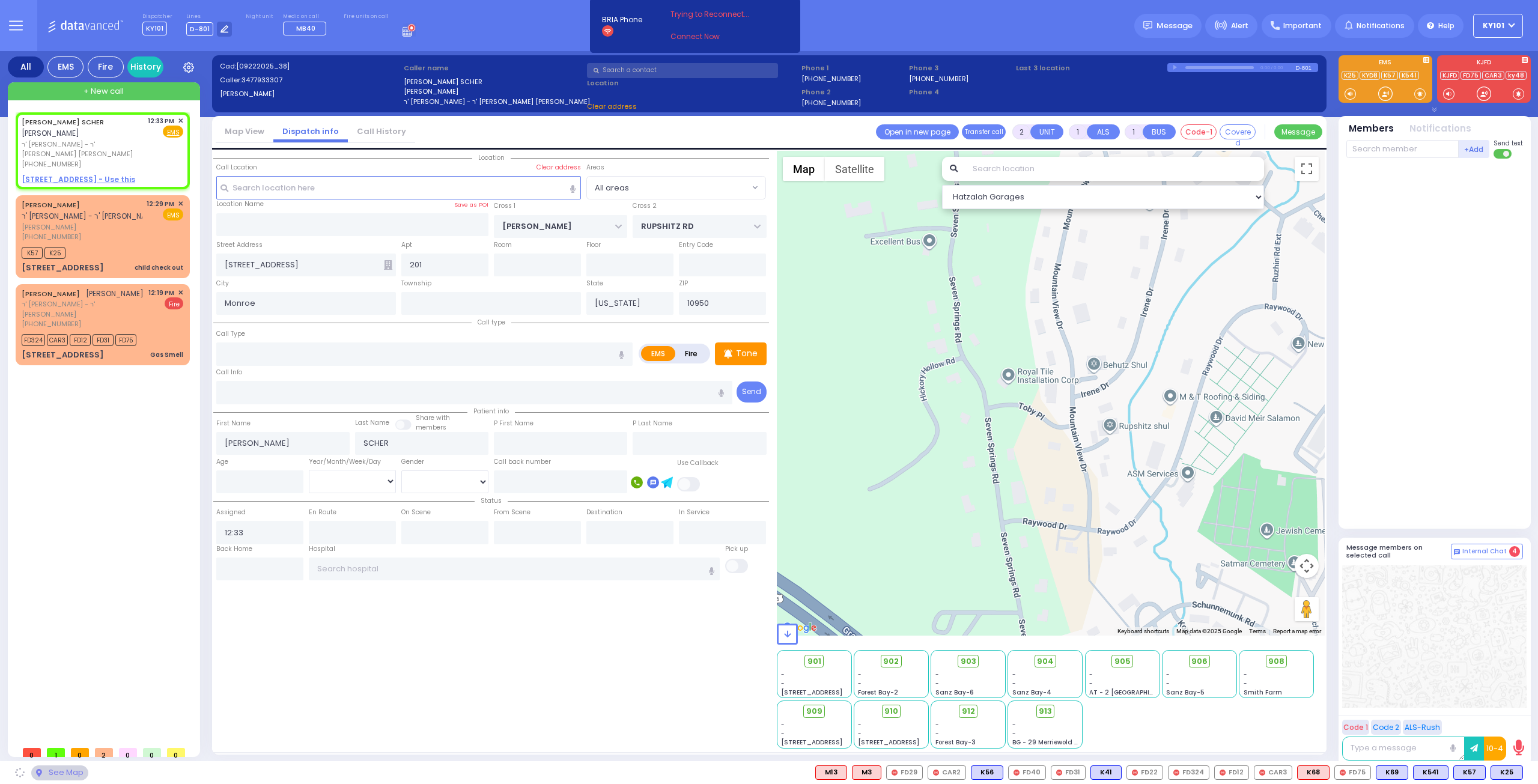
click at [376, 133] on link "Call History" at bounding box center [381, 131] width 67 height 11
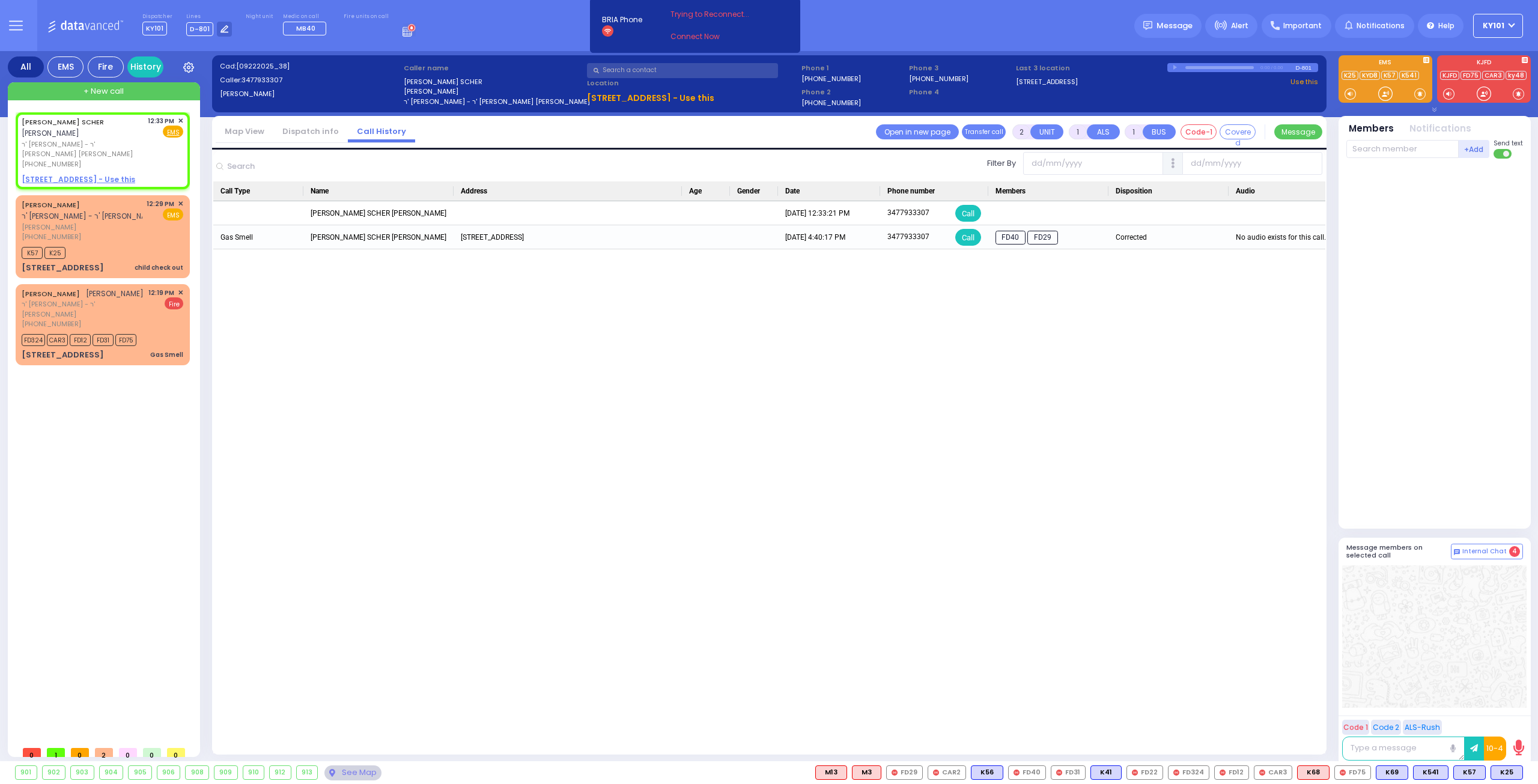
select select
radio input "true"
select select
select select "Hatzalah Garages"
click at [307, 133] on link "Dispatch info" at bounding box center [311, 131] width 75 height 11
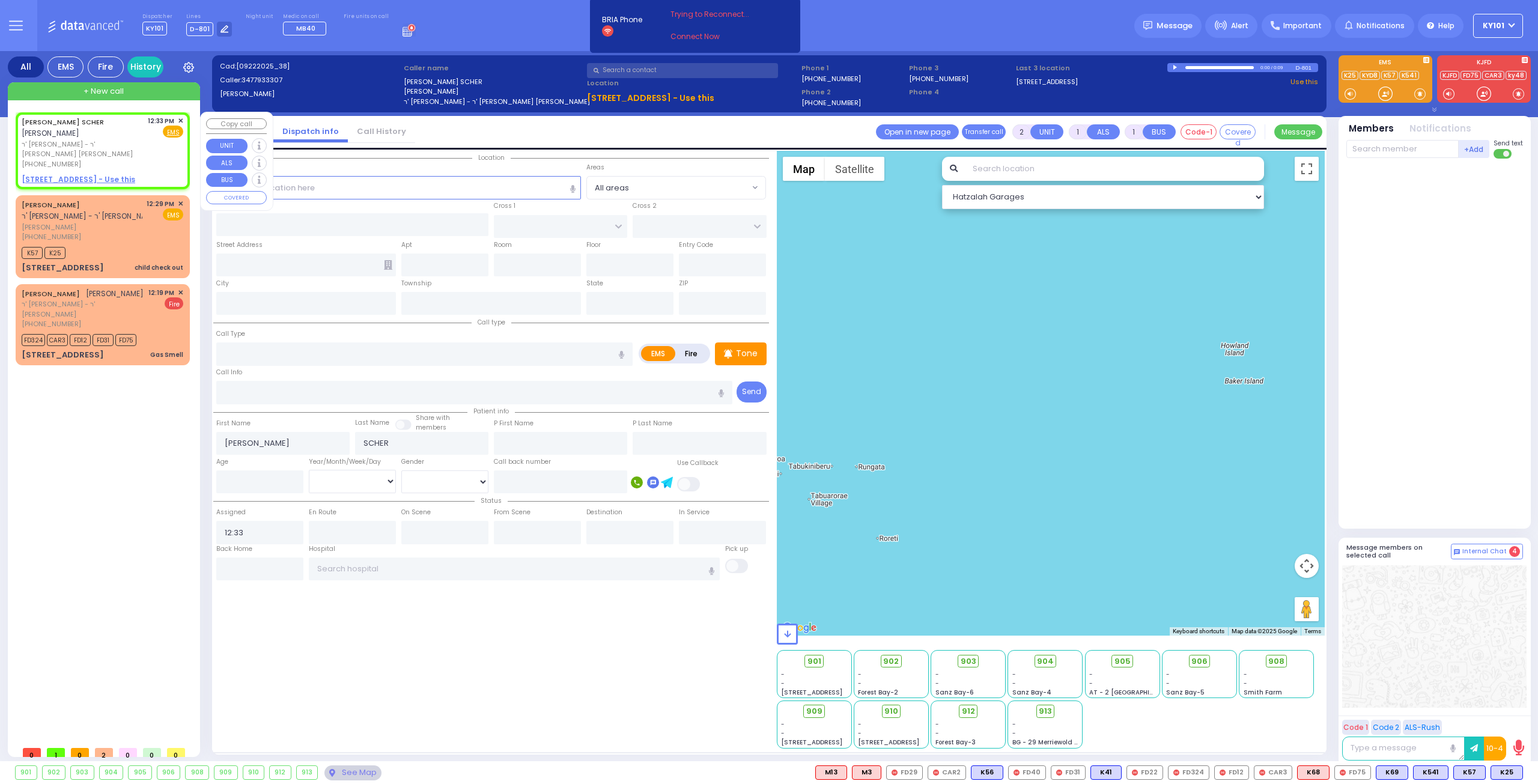
click at [181, 122] on span "✕" at bounding box center [180, 121] width 5 height 10
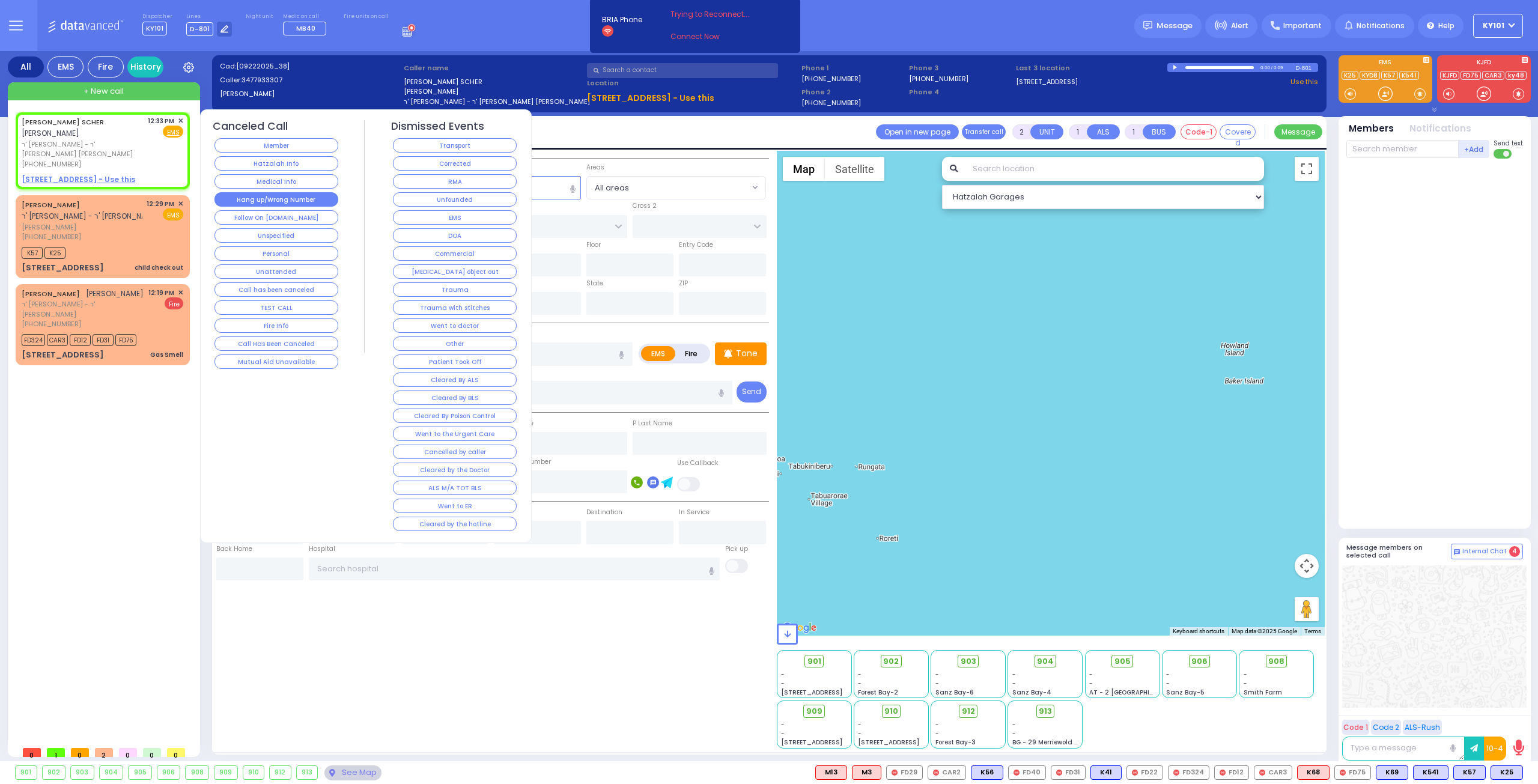
click at [305, 202] on button "Hang up/Wrong Number" at bounding box center [277, 200] width 124 height 15
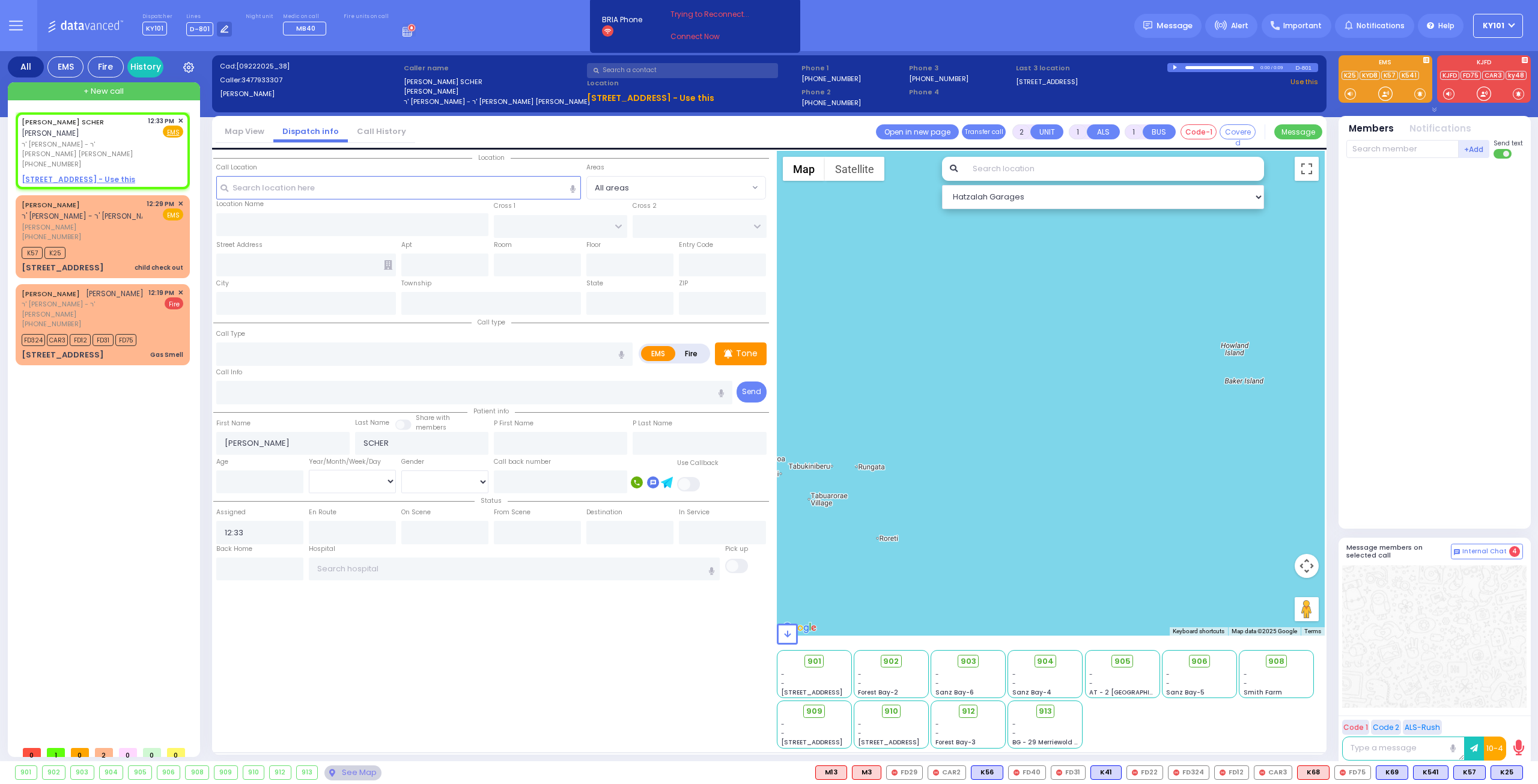
select select
radio input "true"
select select
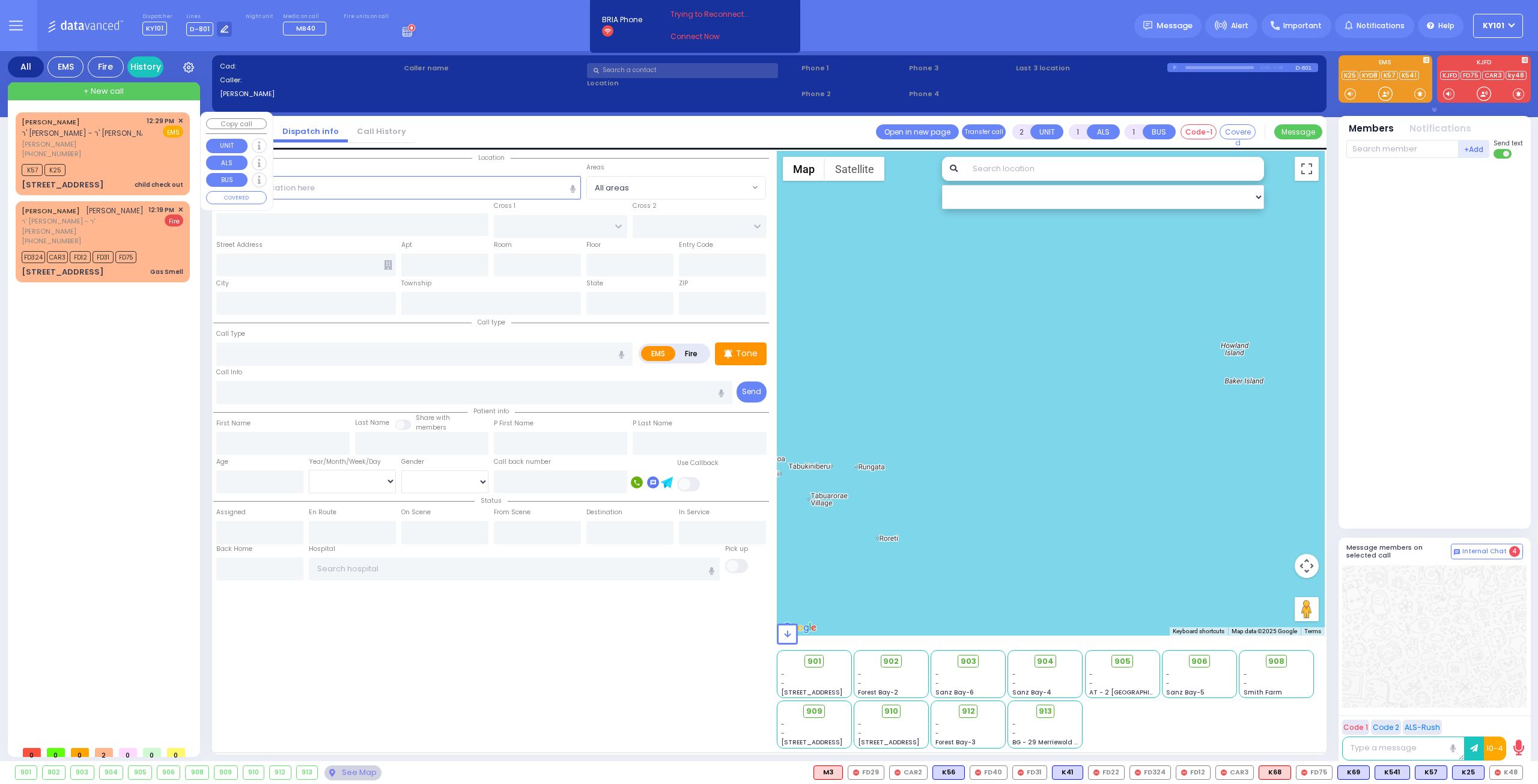
click at [115, 132] on div "JACOB WIESENFELD ר' יואל - ר' מענדל ברייער" at bounding box center [90, 128] width 138 height 24
select select
type input "child check out"
radio input "true"
type input "JACOB"
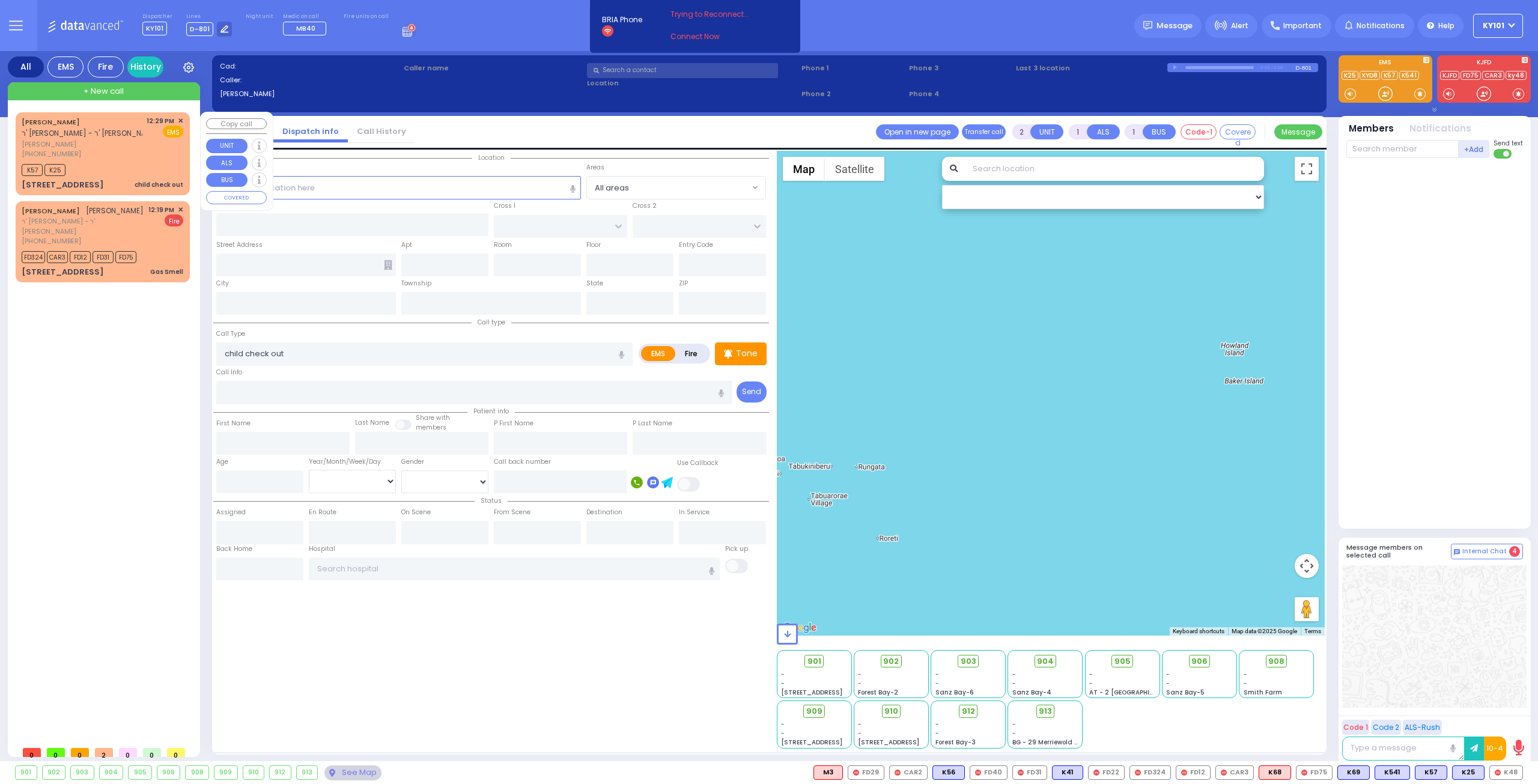
type input "WIESENFELD"
select select
type input "12:29"
type input "12:32"
select select "Hatzalah Garages"
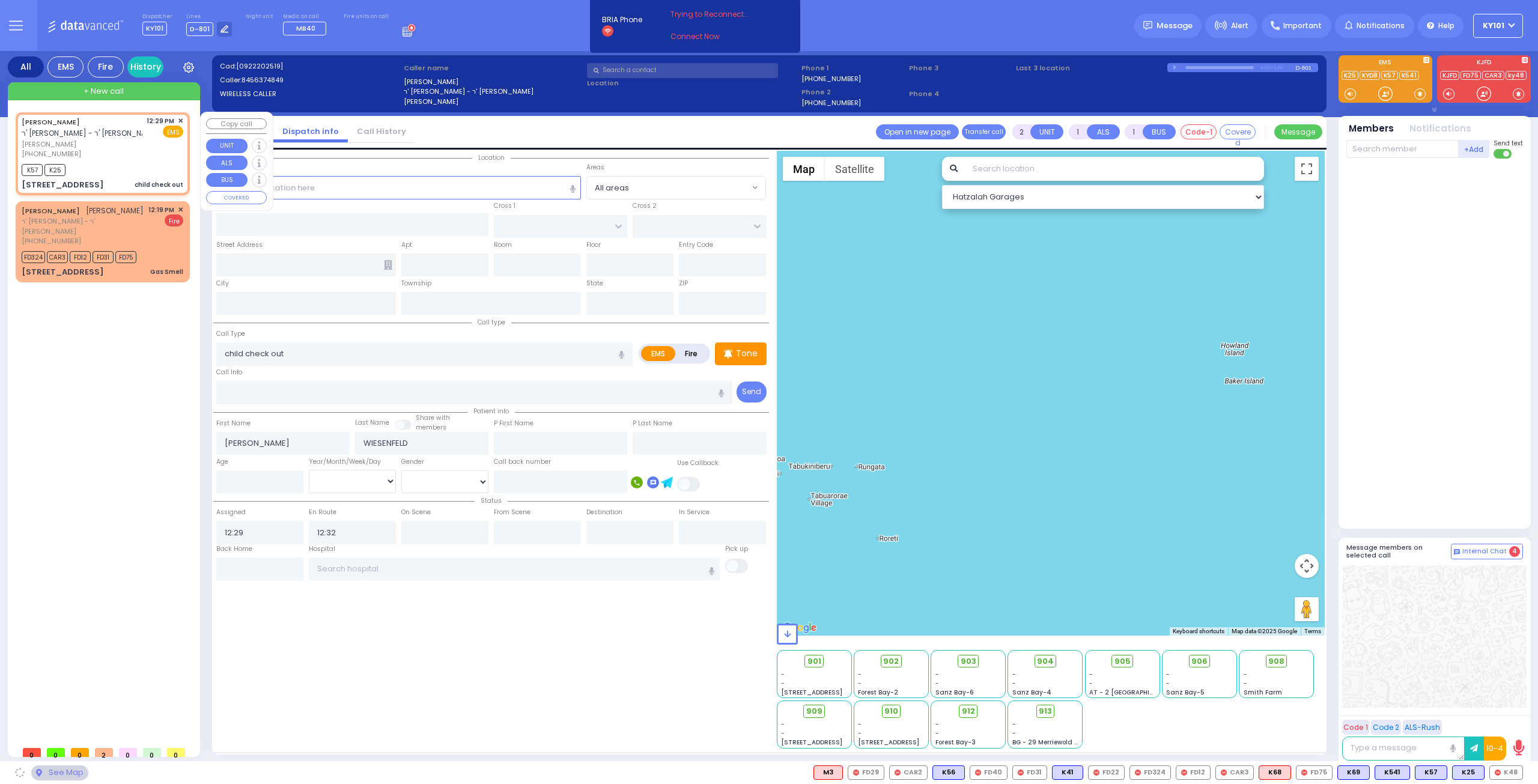
type input "TOBY PL"
type input "RUPSHITZ RD"
type input "221 MOUNTAINVIEW DR"
type input "201"
type input "Monroe"
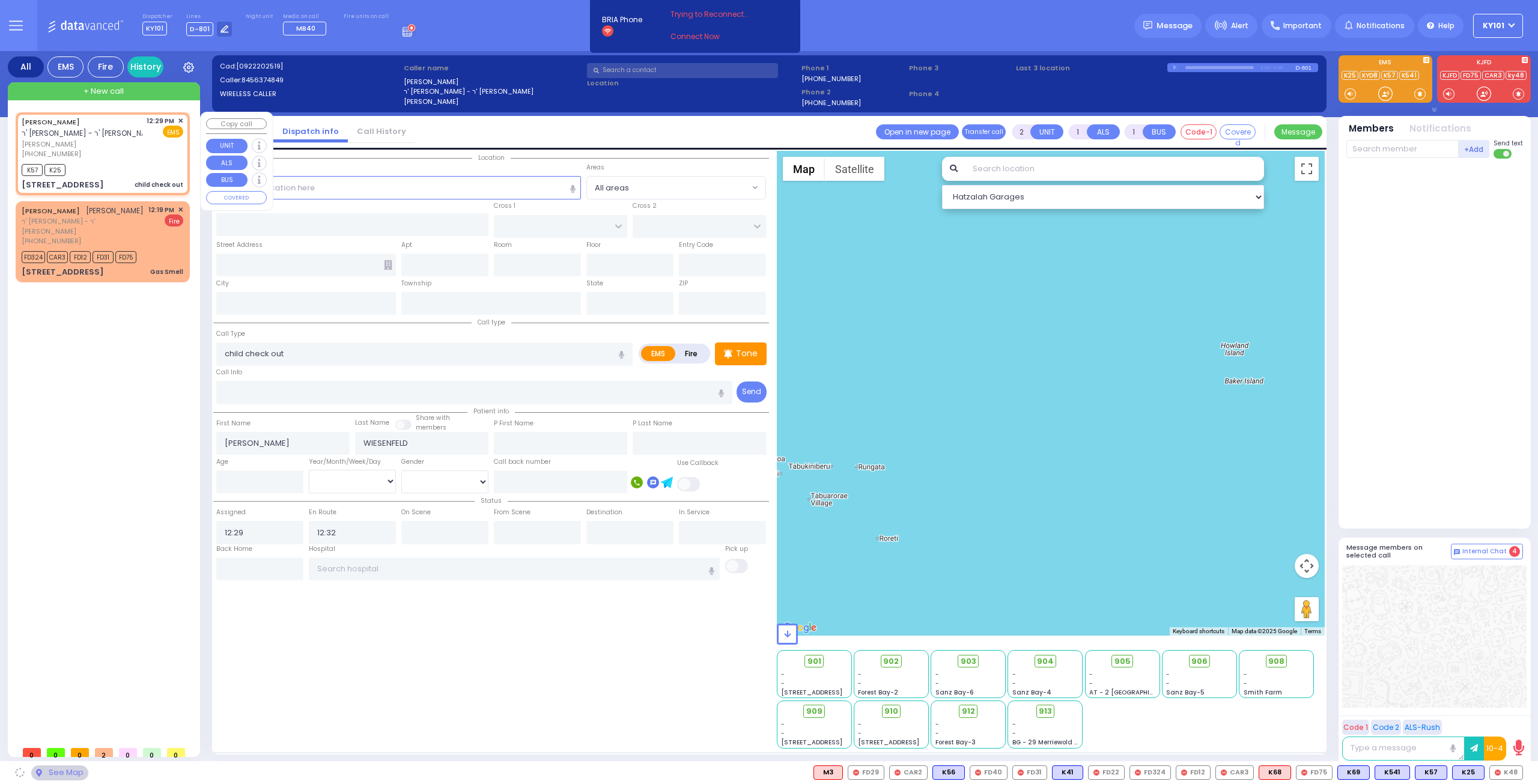
type input "[US_STATE]"
type input "10950"
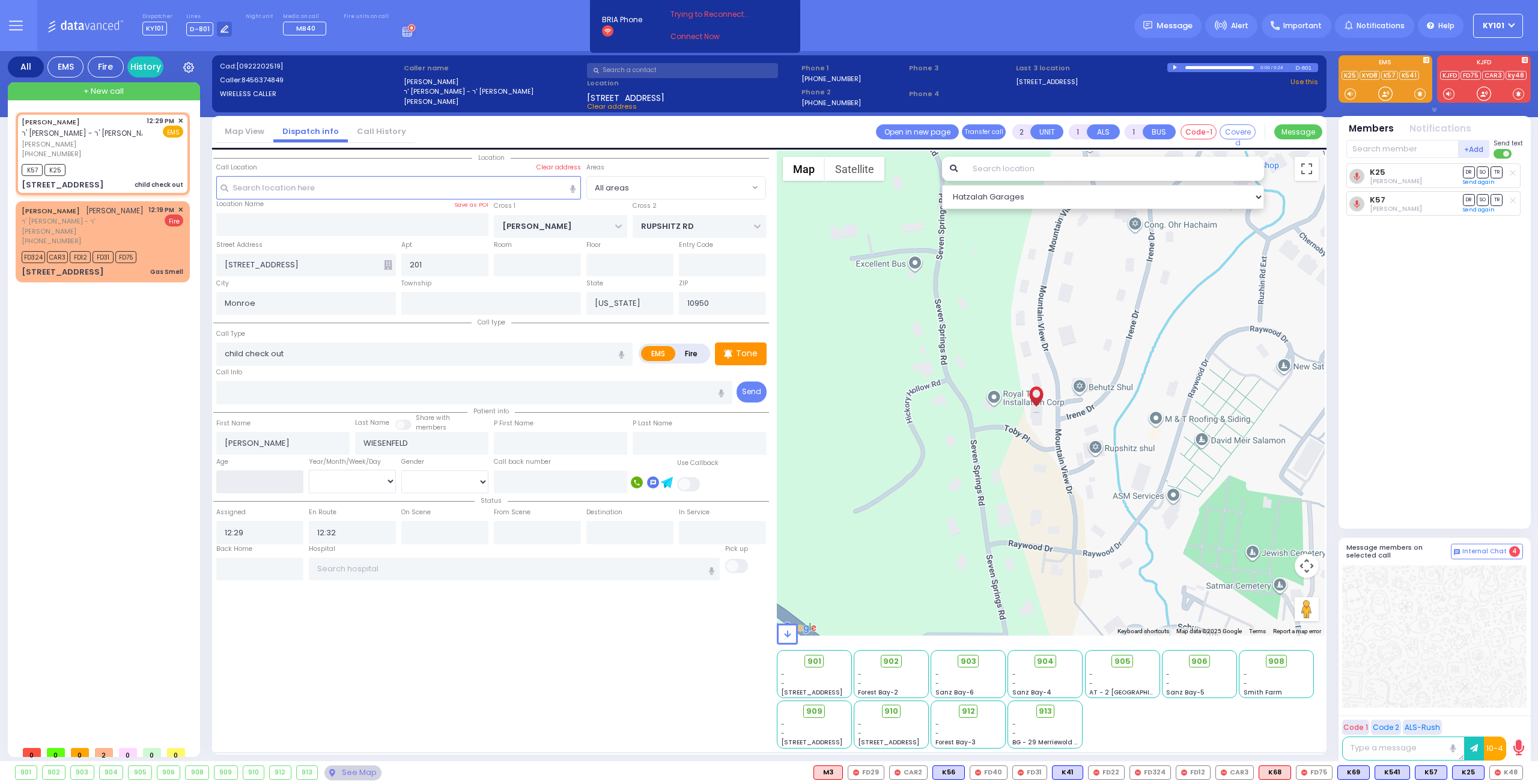
click at [274, 485] on input "number" at bounding box center [260, 482] width 87 height 23
type input "4"
click at [346, 482] on select "Year Month Week Day" at bounding box center [353, 481] width 87 height 23
select select "Month"
click at [309, 470] on select "Year Month Week Day" at bounding box center [353, 481] width 87 height 23
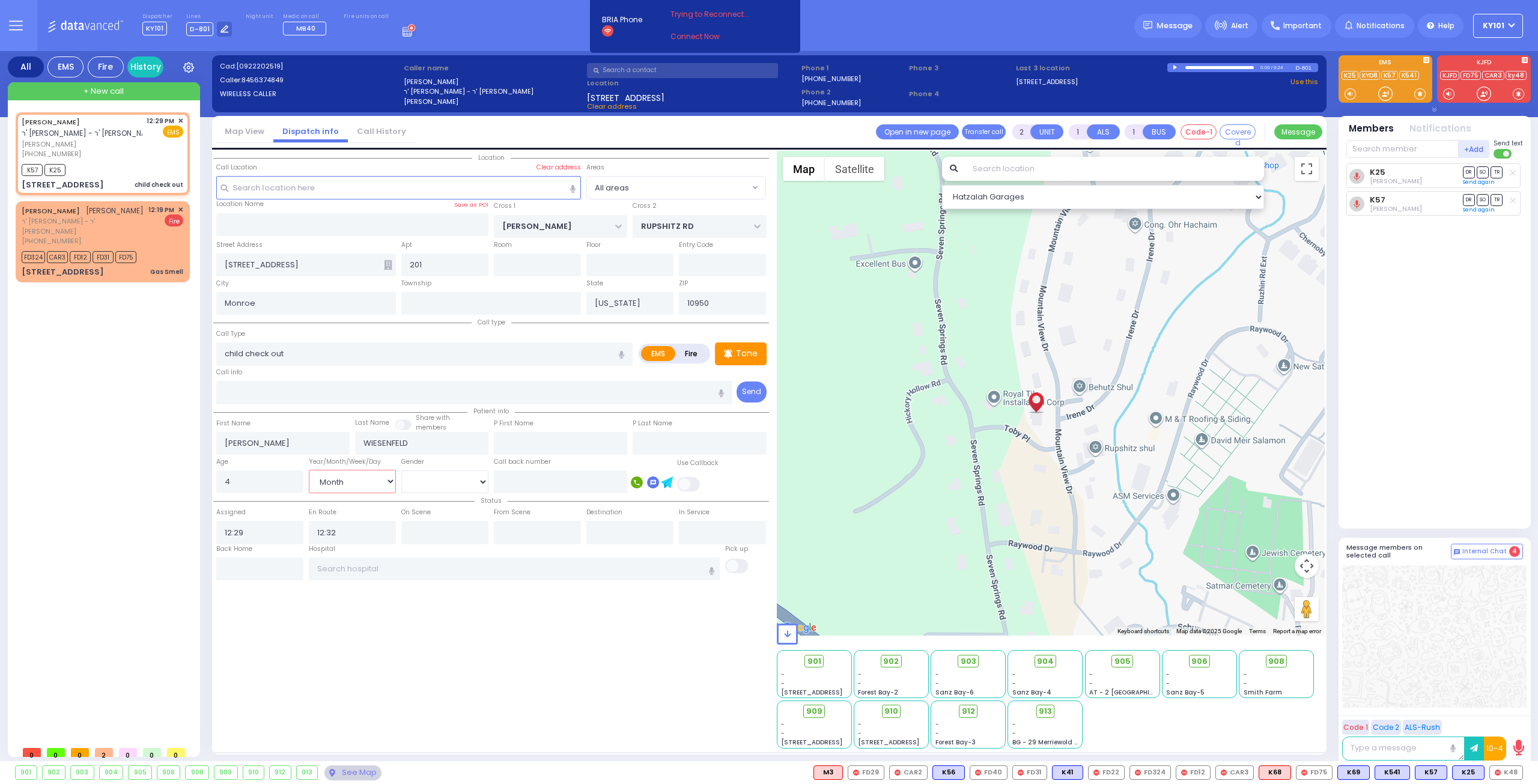
select select
radio input "true"
select select "Month"
select select "Hatzalah Garages"
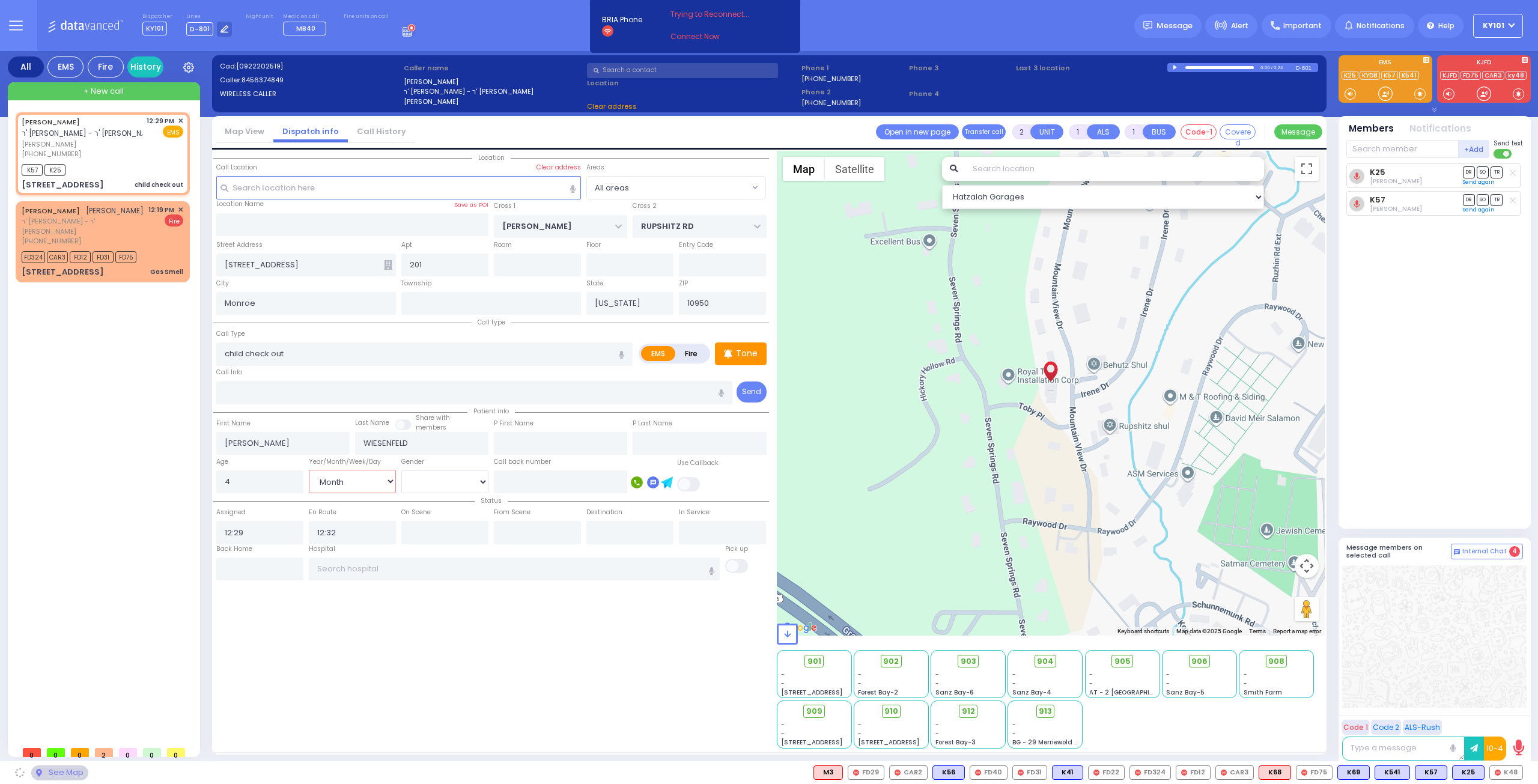
select select
radio input "true"
select select "Month"
select select "Hatzalah Garages"
click at [277, 406] on div "Patient info First Name JACOB Last Name Share with members" at bounding box center [491, 429] width 555 height 50
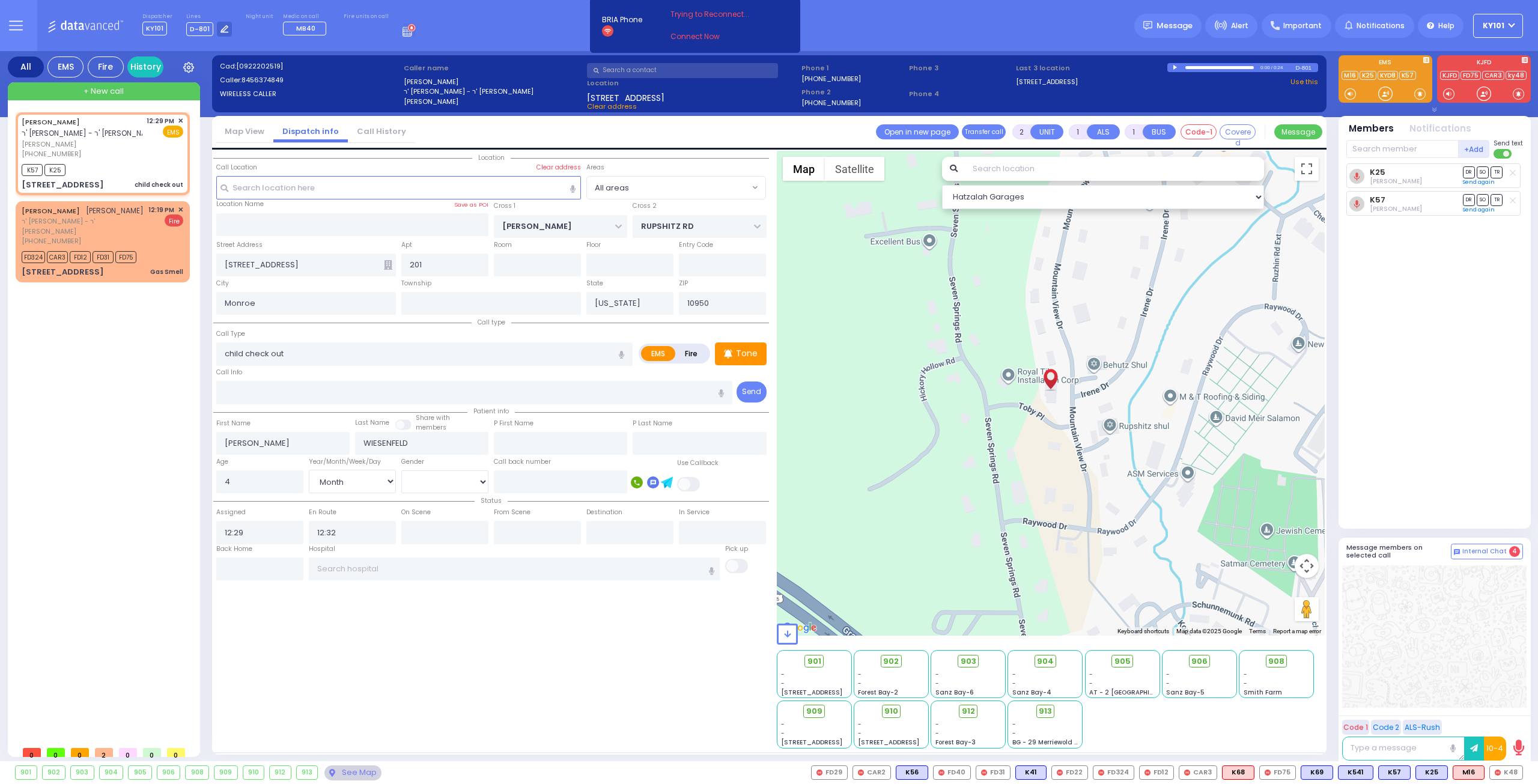
click at [100, 91] on span "+ New call" at bounding box center [103, 91] width 41 height 12
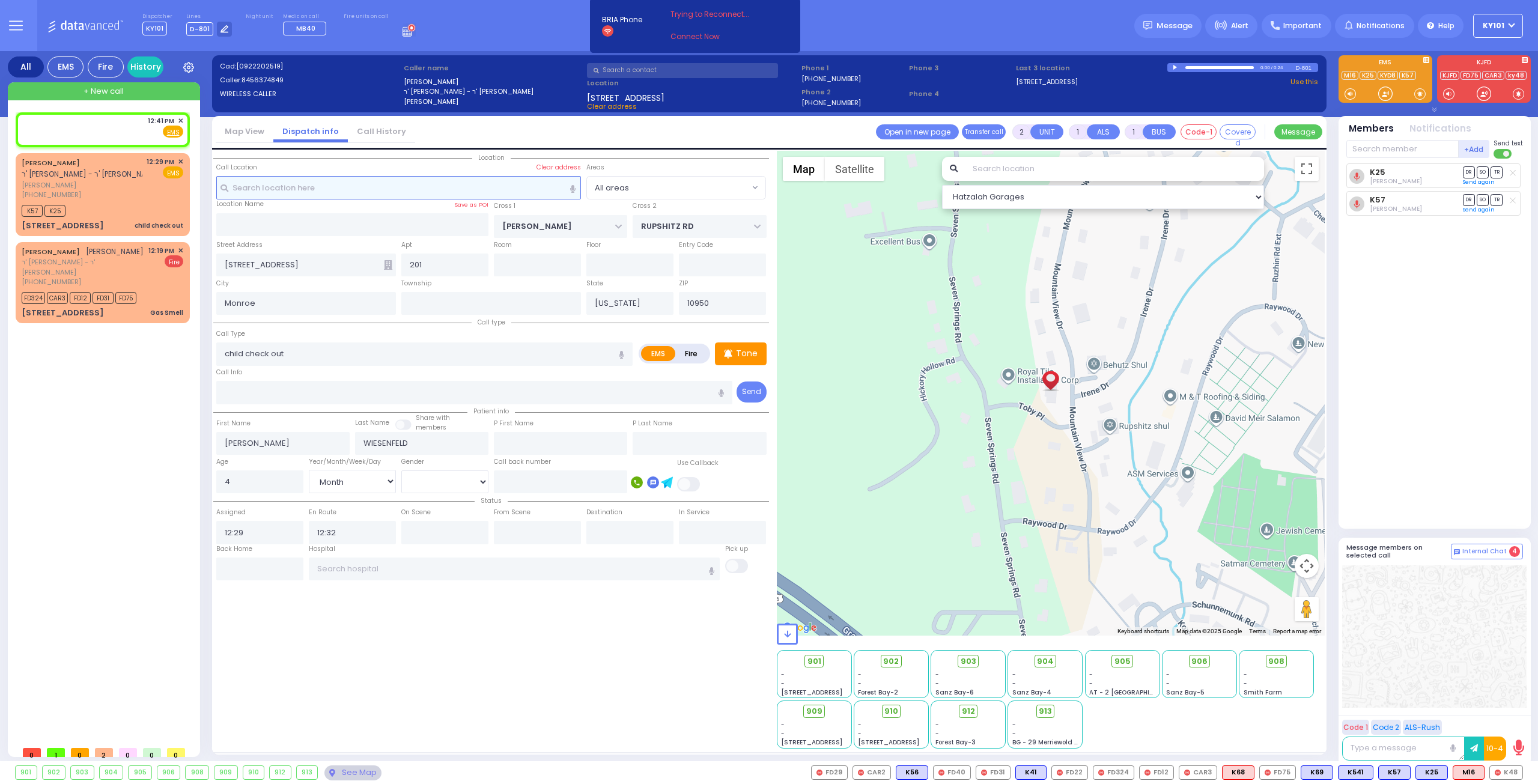
select select
radio input "true"
select select
type input "12:41"
select select "Hatzalah Garages"
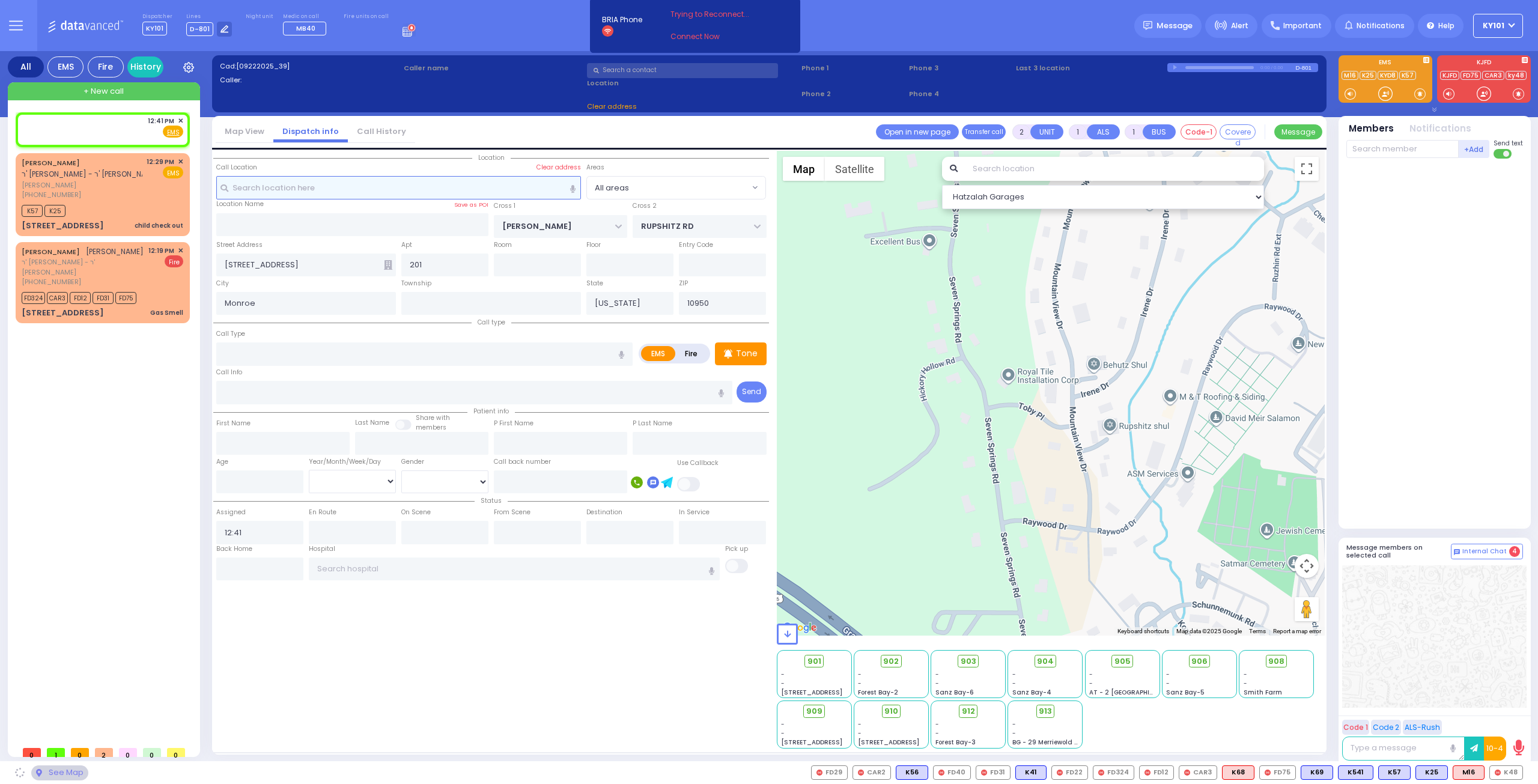
select select
radio input "true"
select select
select select "Hatzalah Garages"
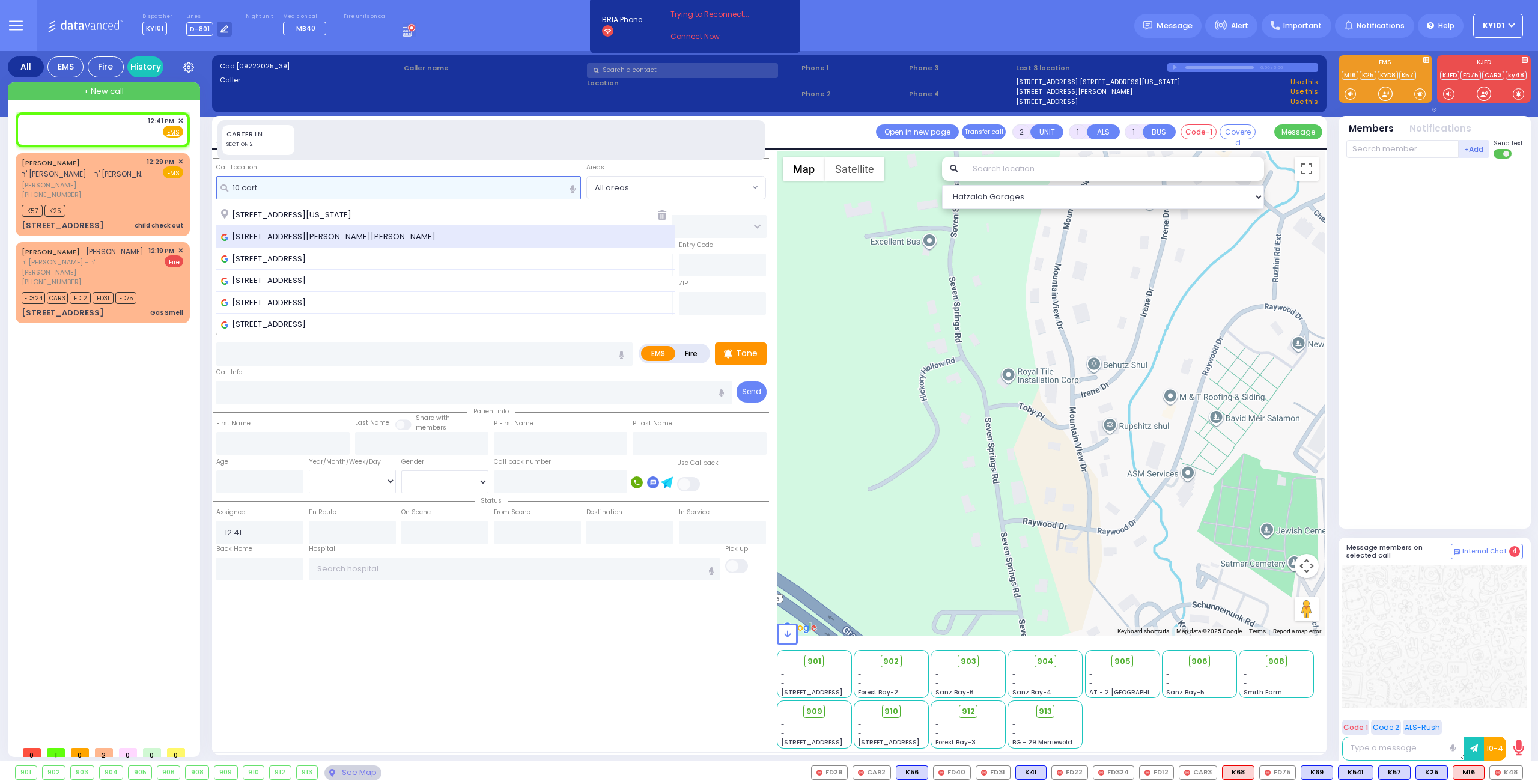
type input "10 cart"
click at [325, 231] on span "10 Carter Lane, Kiryas Joel, NY, USA" at bounding box center [330, 237] width 218 height 12
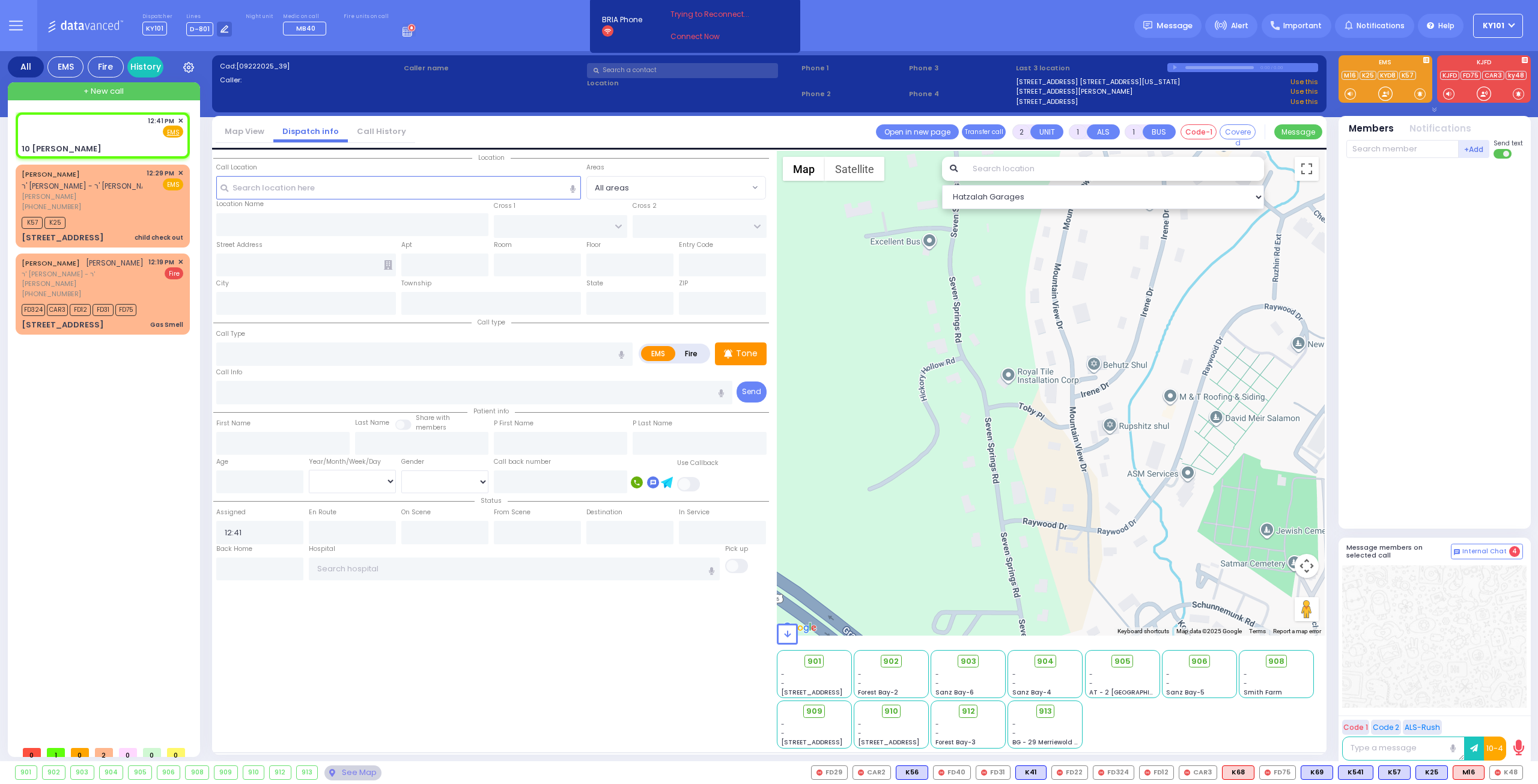
select select
radio input "true"
select select
select select "Hatzalah Garages"
type input "ZENTA RD"
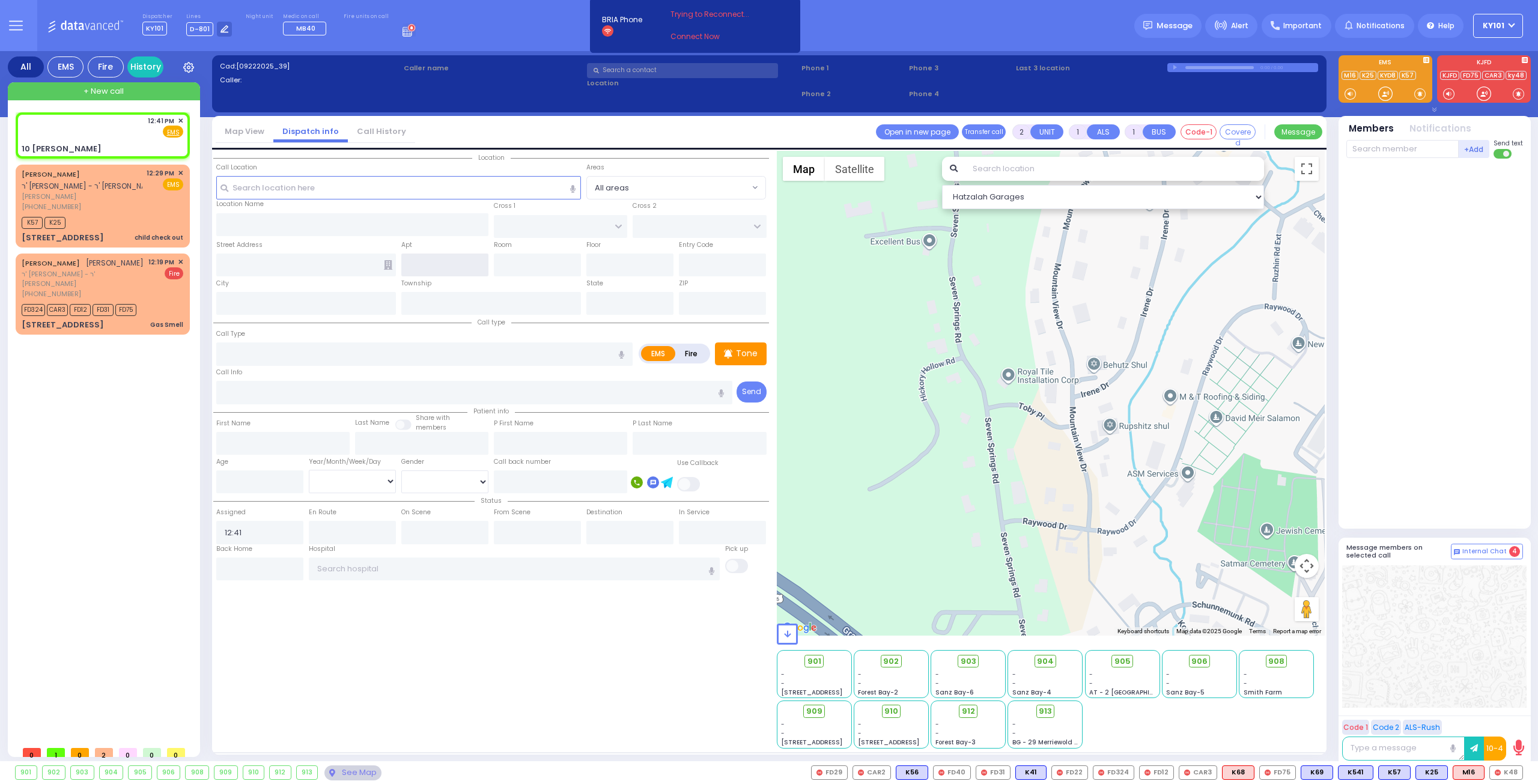
type input "FOREST RD"
type input "10 Carter Ln"
type input "[PERSON_NAME]"
type input "[US_STATE]"
type input "10950"
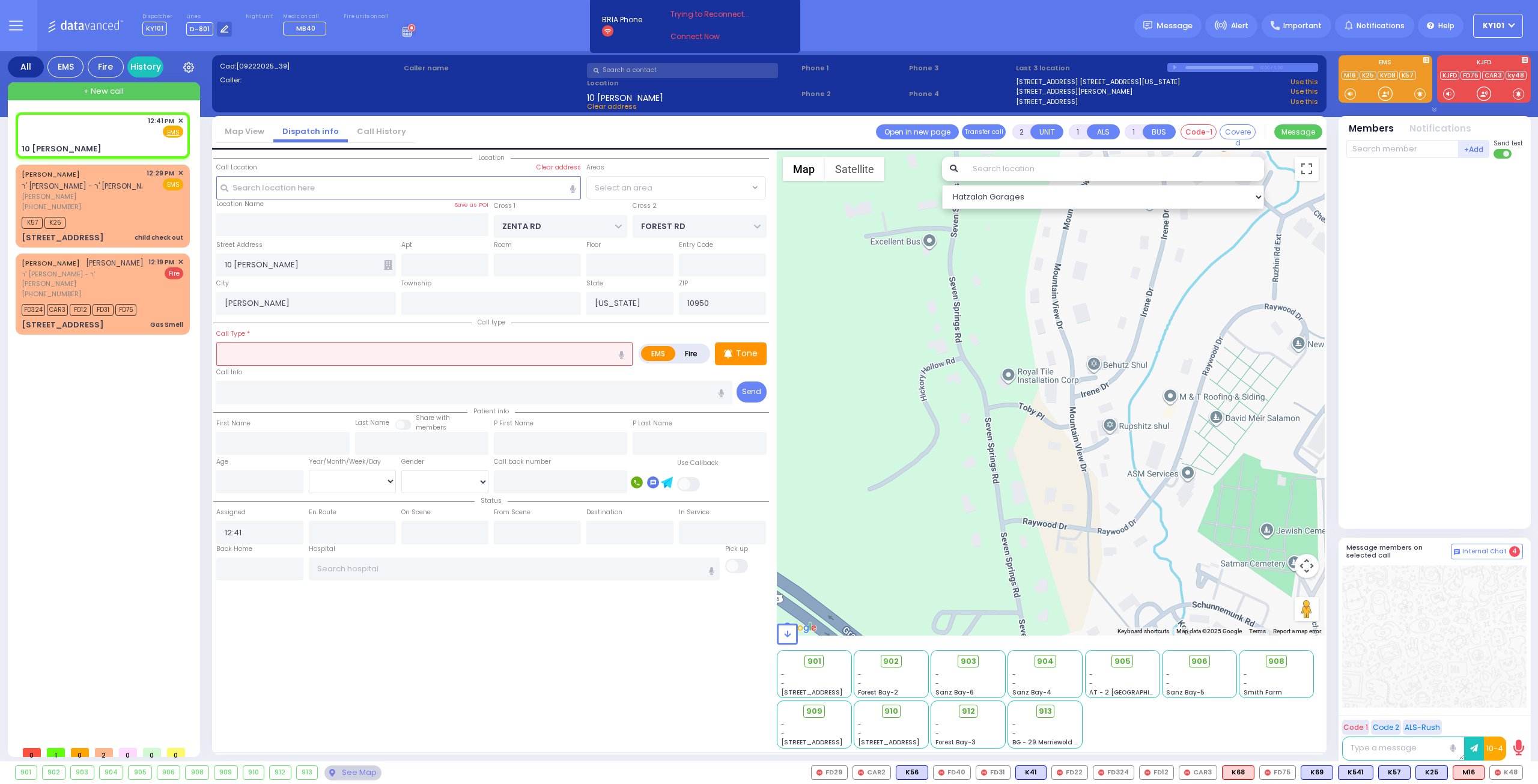
click at [390, 264] on icon at bounding box center [387, 265] width 8 height 10
select select "SECTION 2"
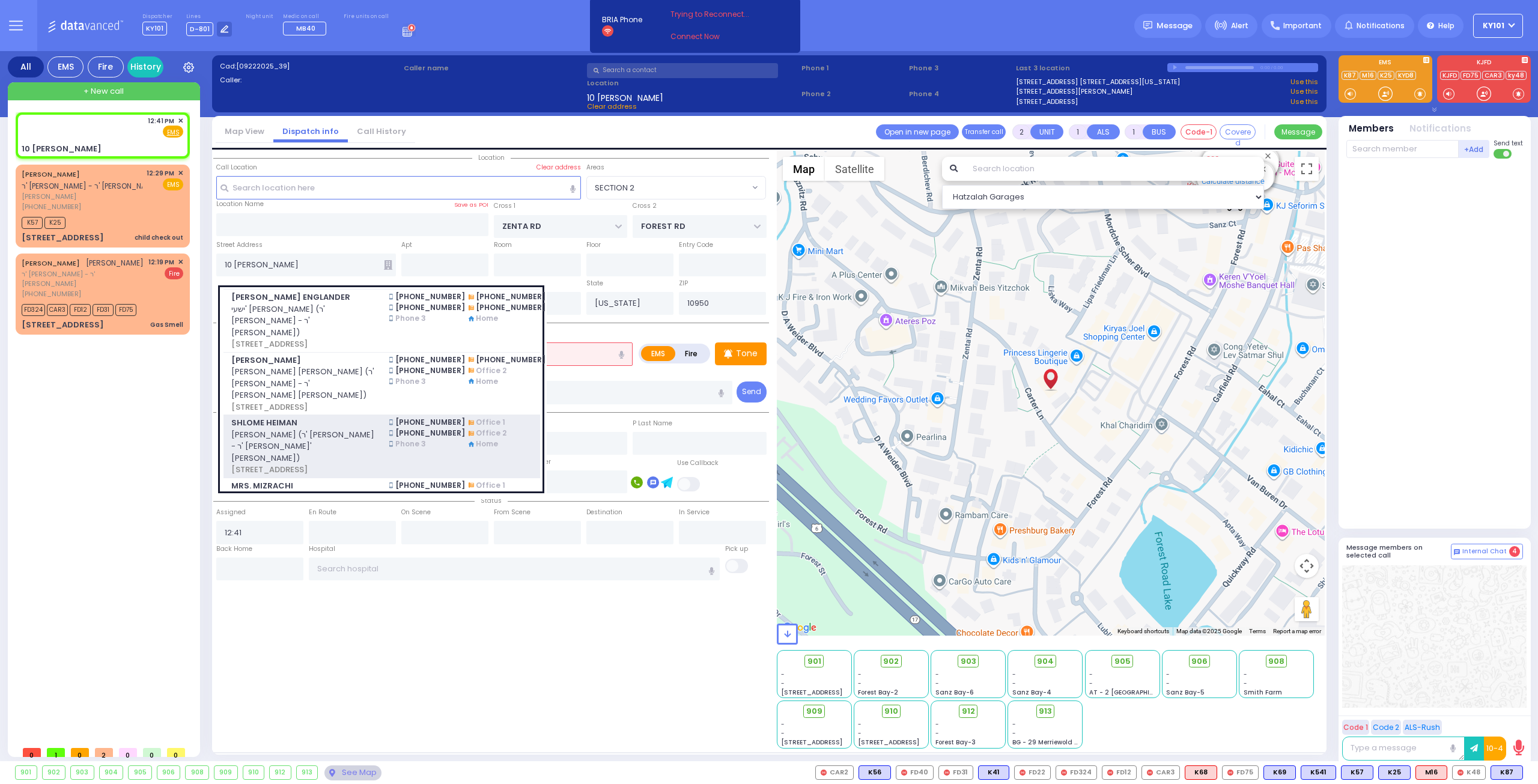
scroll to position [44, 0]
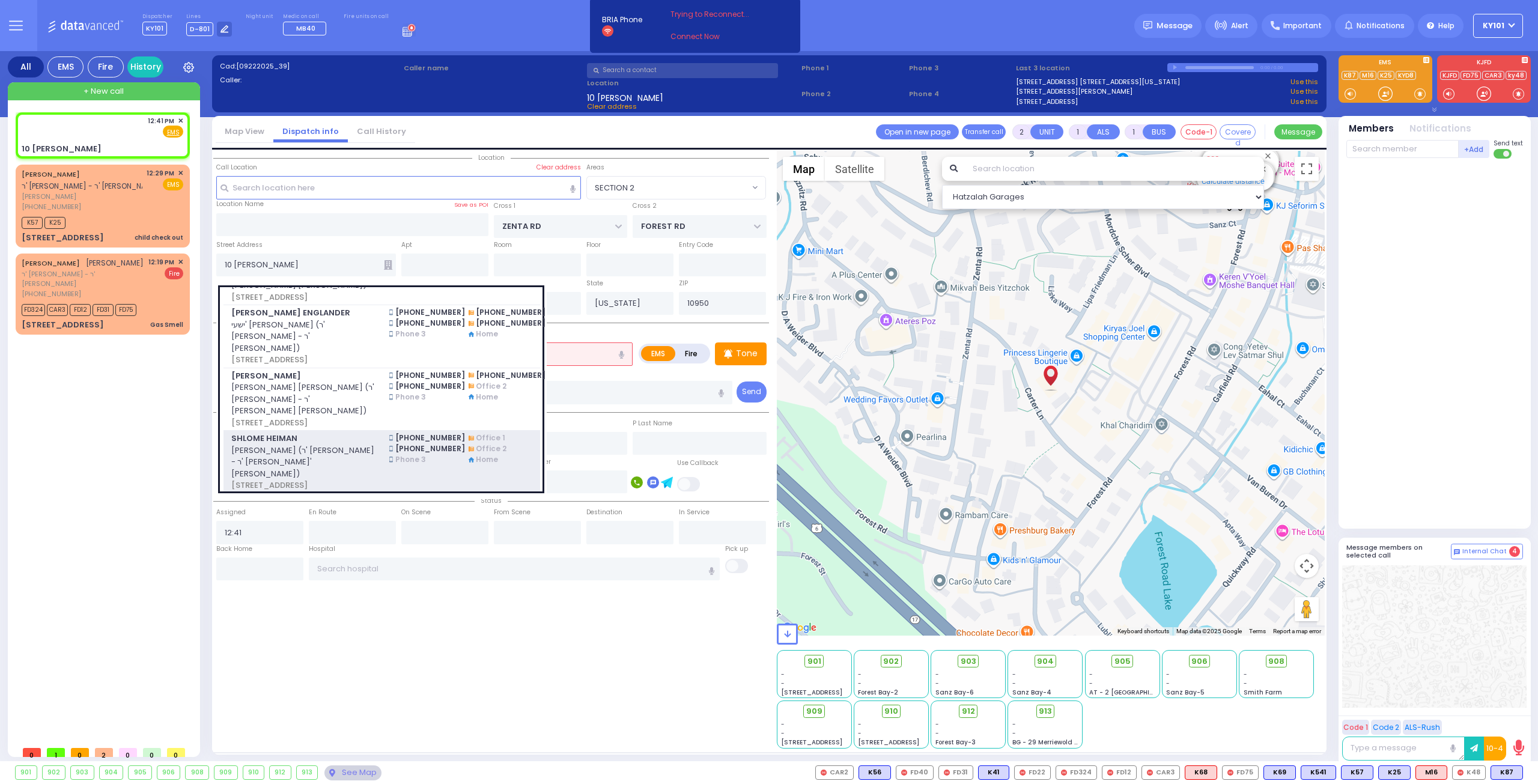
click at [308, 432] on span "SHLOME HEIMAN" at bounding box center [303, 438] width 144 height 12
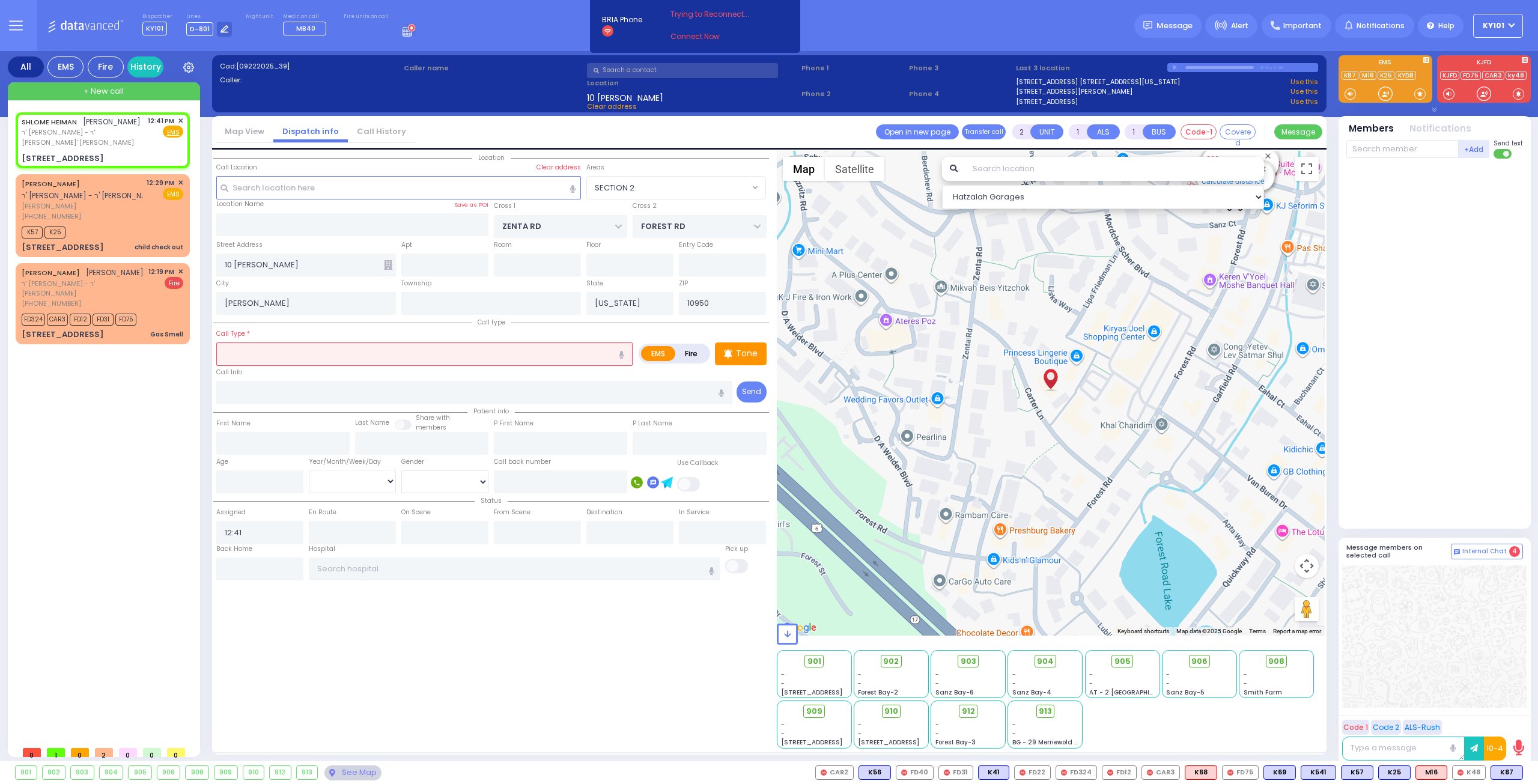
select select
radio input "true"
type input "SHLOME"
type input "HEIMAN"
select select
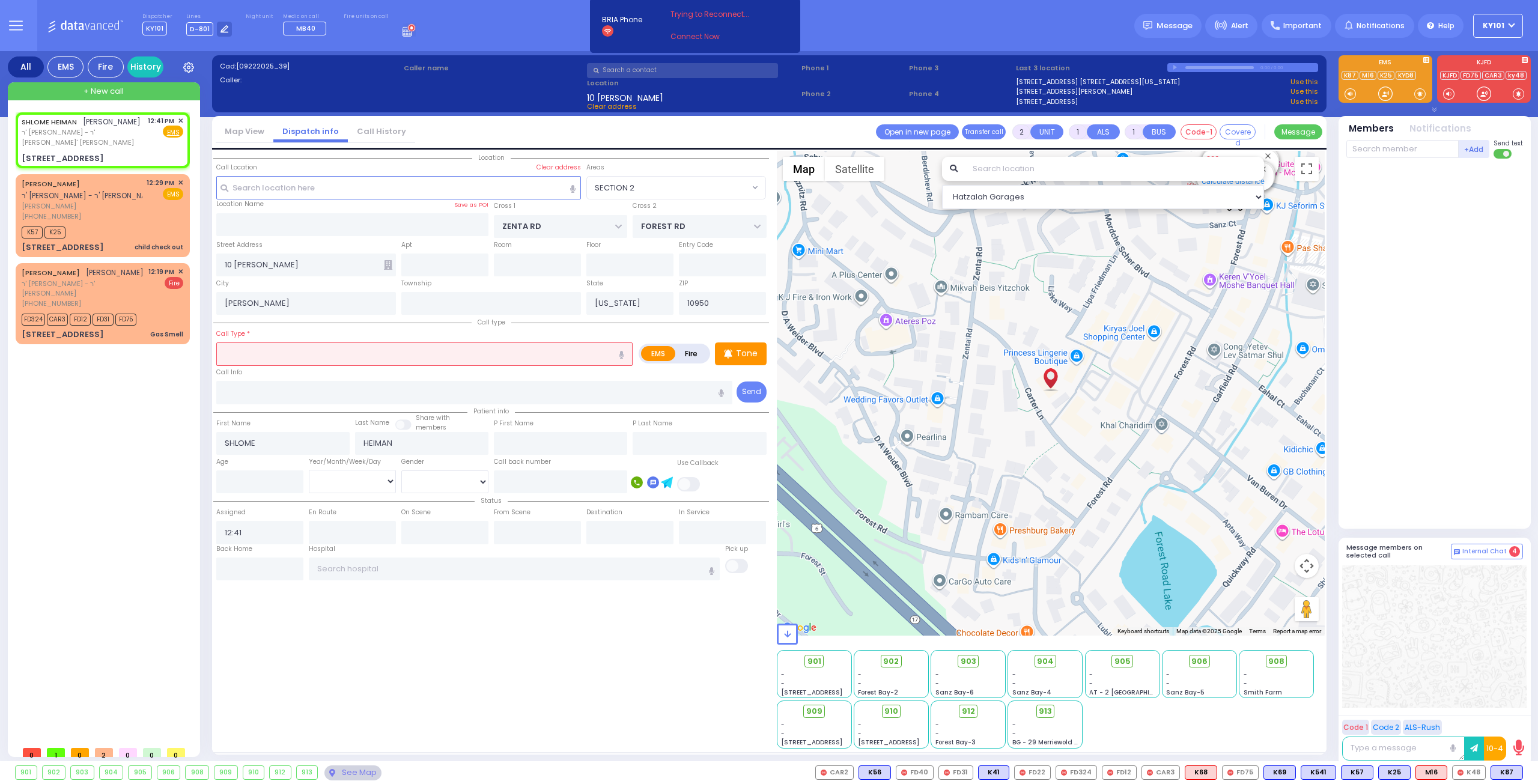
select select "Hatzalah Garages"
type input "10 CARTER LN"
type input "203"
type input "Monroe"
select select "SECTION 2"
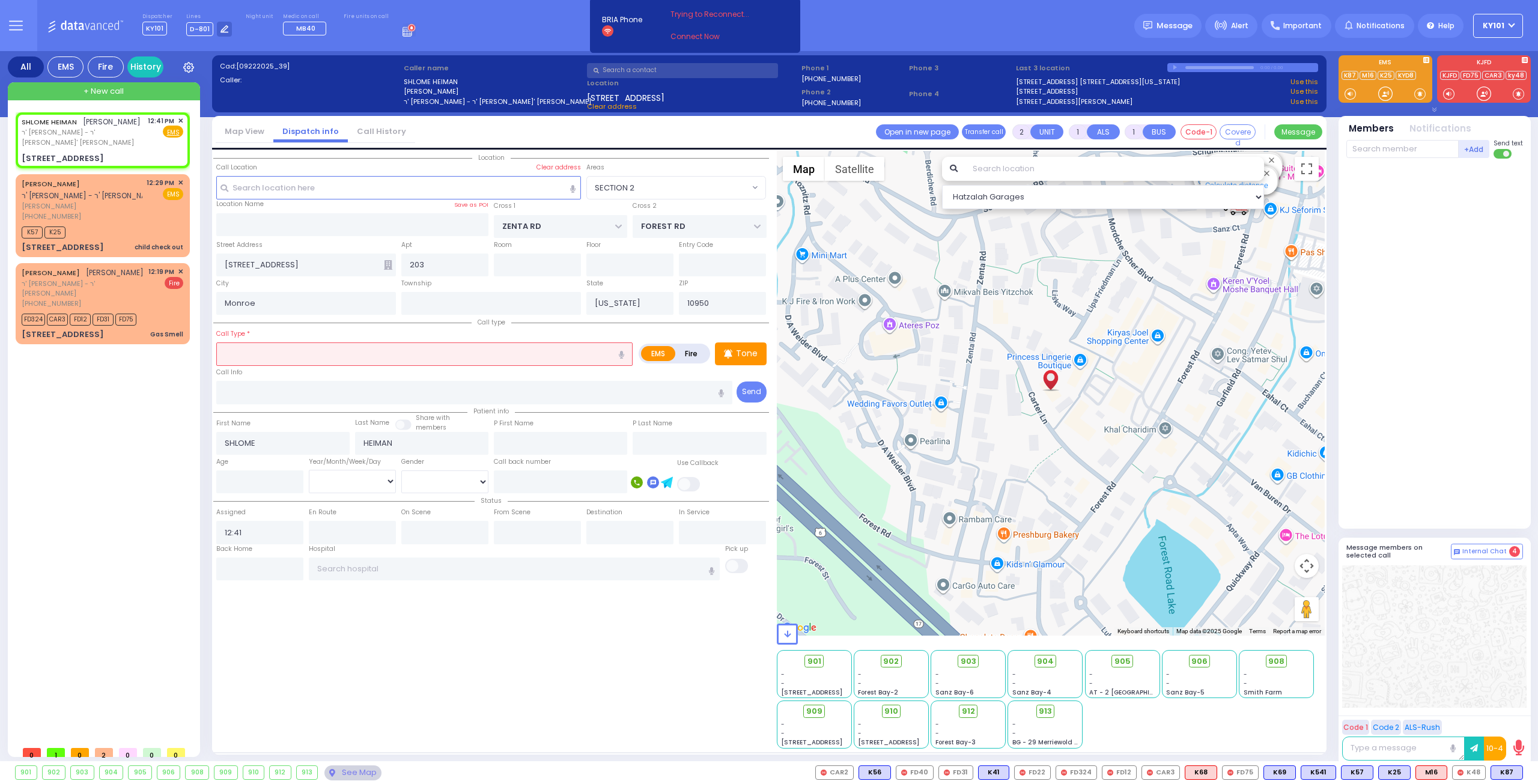
click at [352, 356] on input "text" at bounding box center [424, 353] width 416 height 23
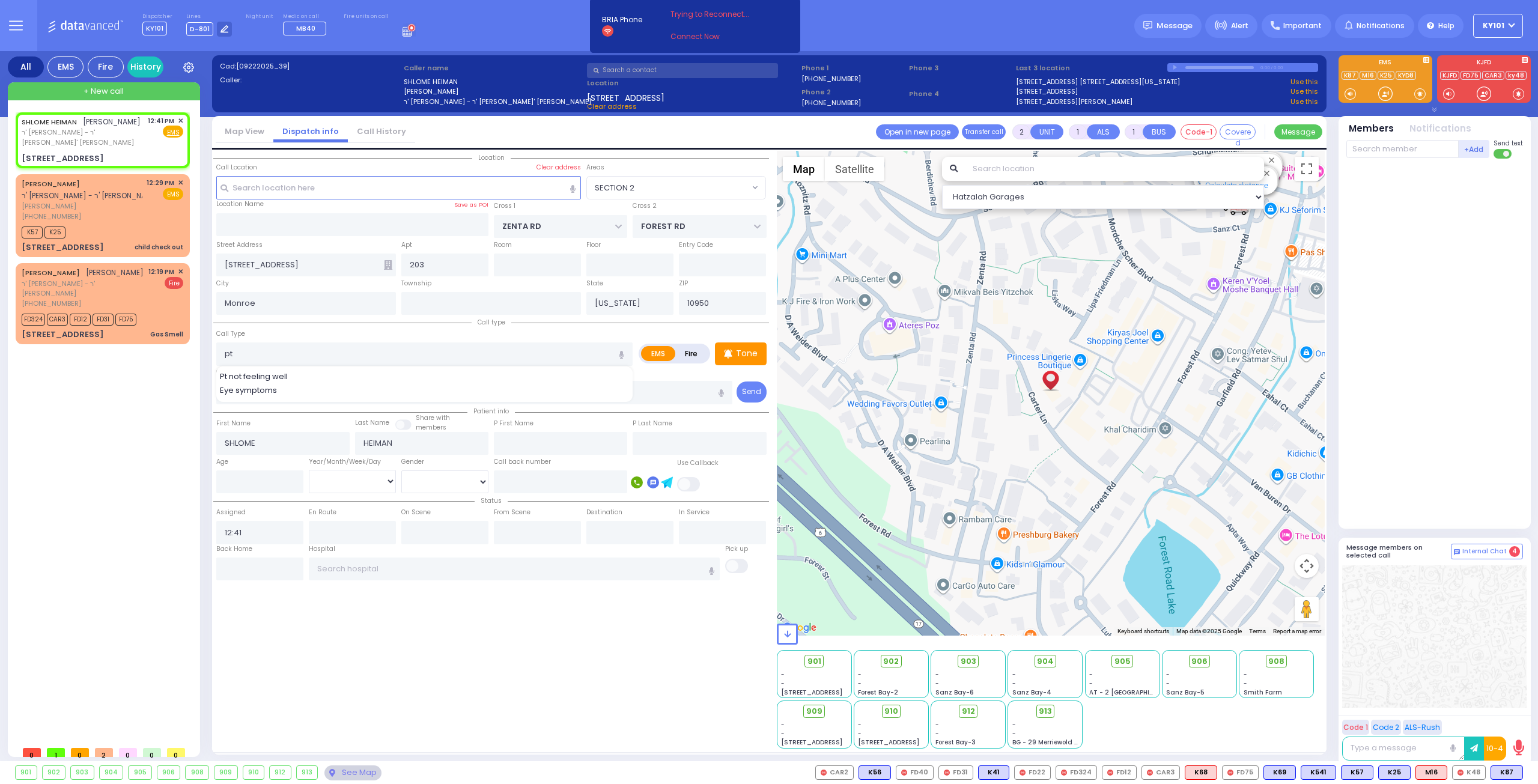
click at [308, 374] on div "Pt not feeling well" at bounding box center [425, 377] width 410 height 12
type input "Pt not feeling well"
type input "1"
type input "0"
select select
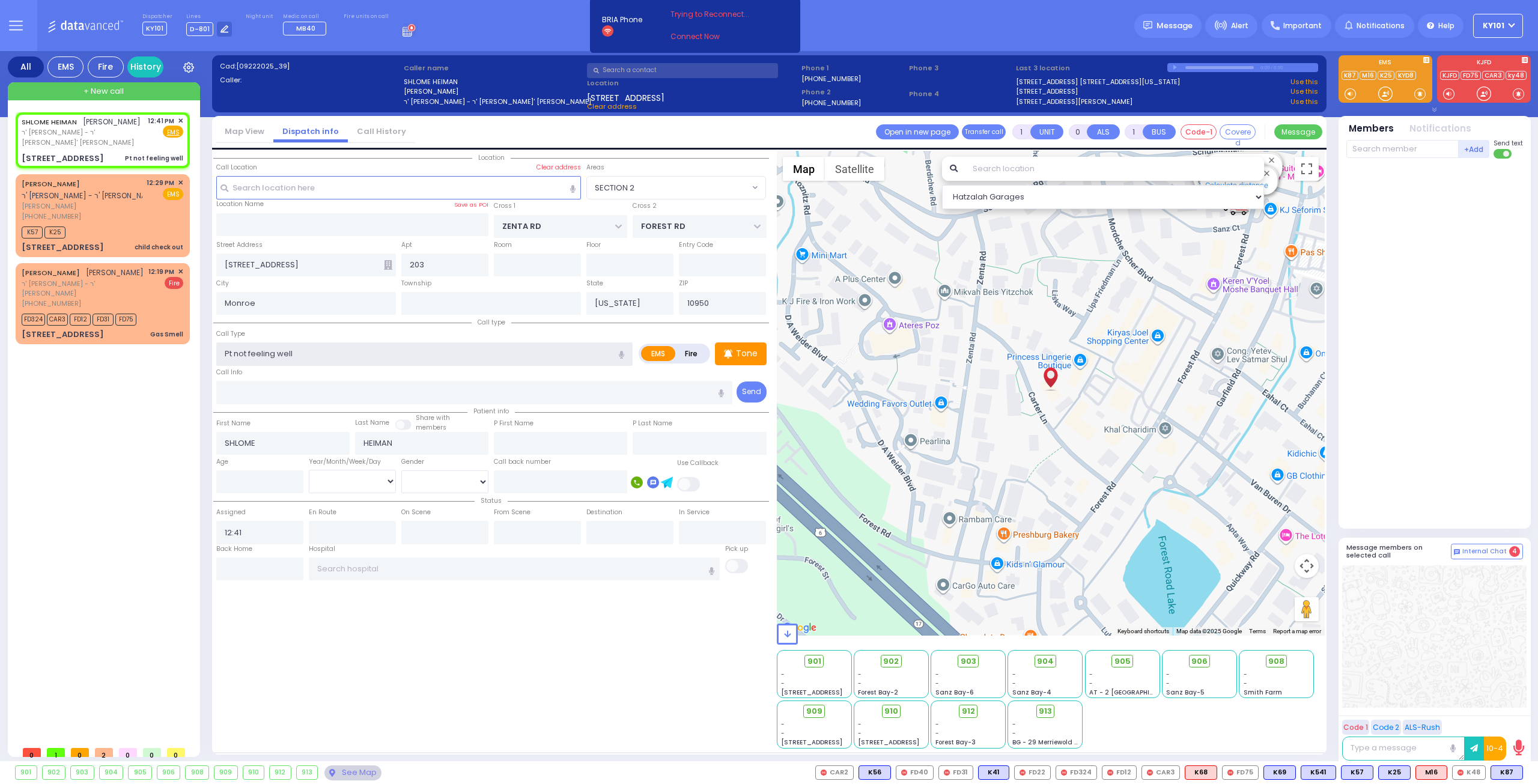
radio input "true"
select select
select select "Hatzalah Garages"
select select "SECTION 2"
click at [1500, 775] on icon at bounding box center [1497, 772] width 6 height 6
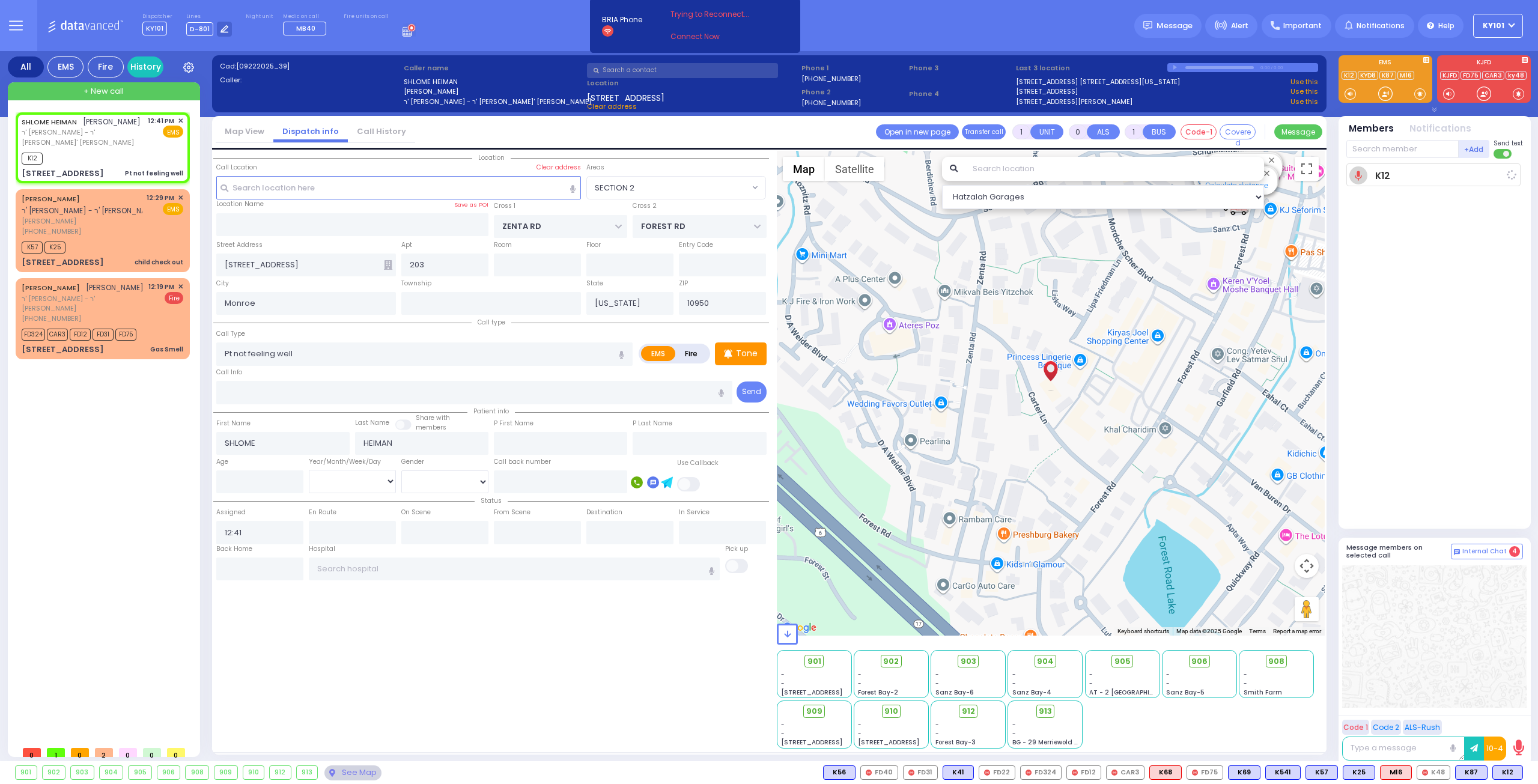
select select
radio input "true"
select select
type input "12:42"
select select "Hatzalah Garages"
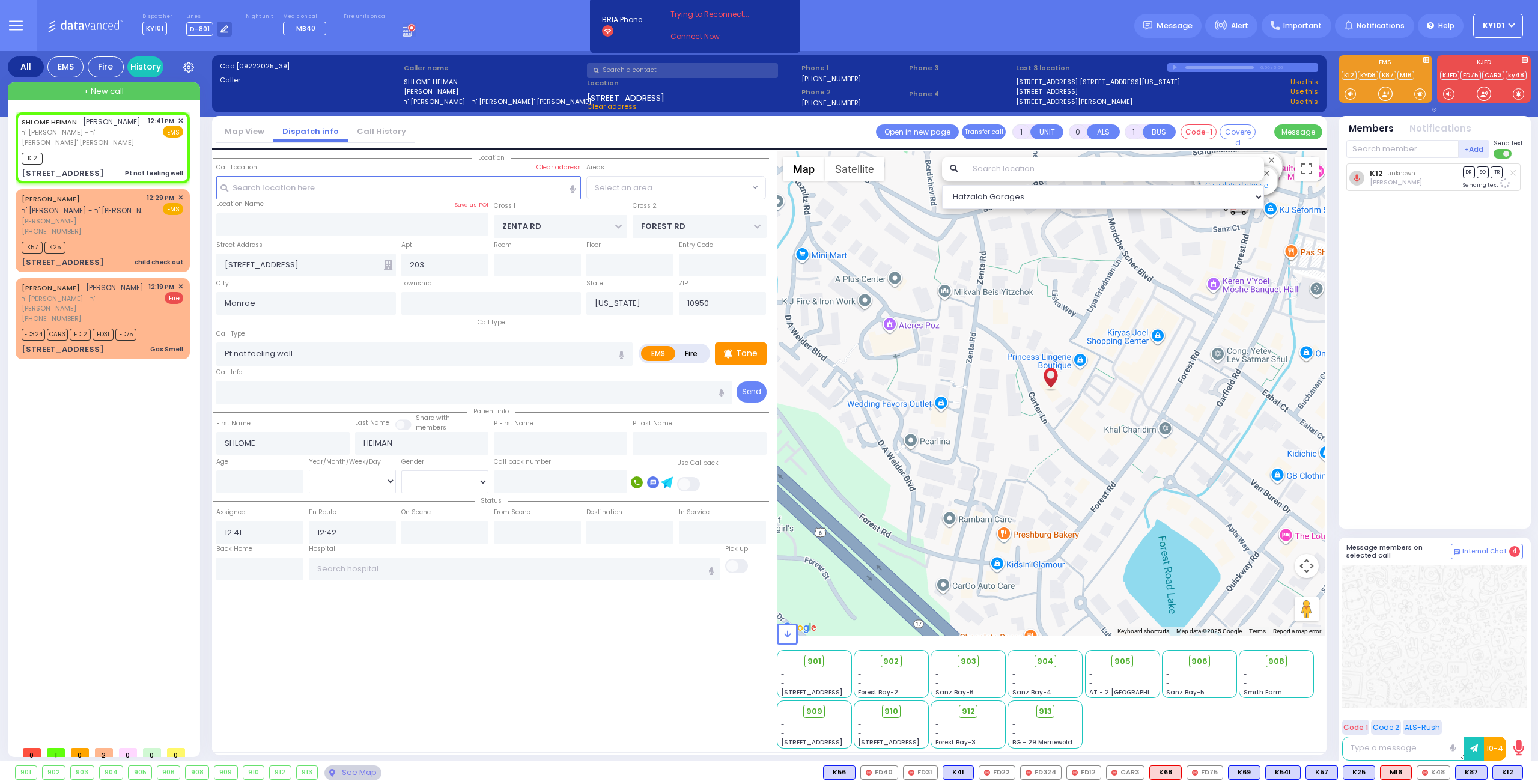
select select "SECTION 2"
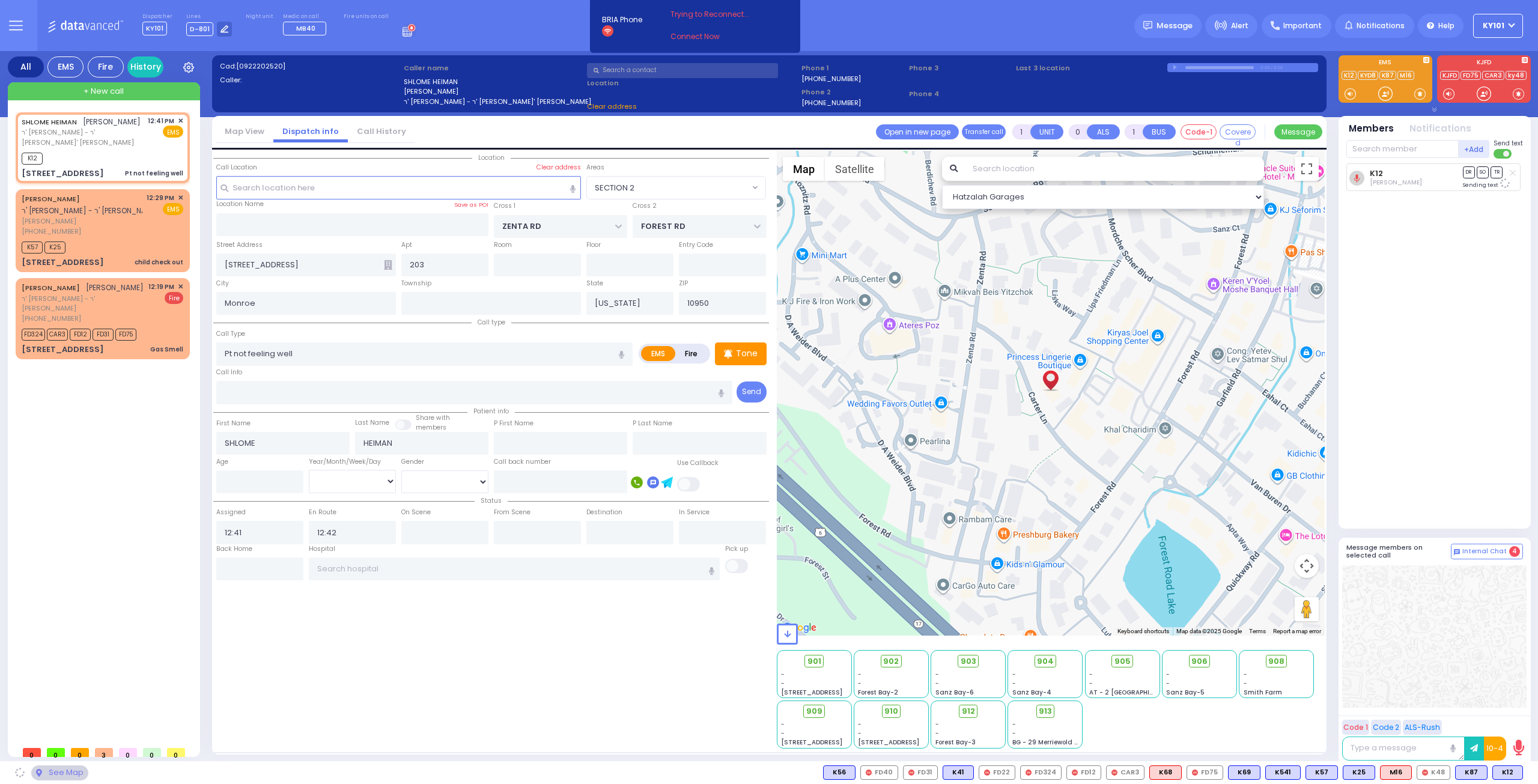
select select
radio input "true"
select select
select select "Hatzalah Garages"
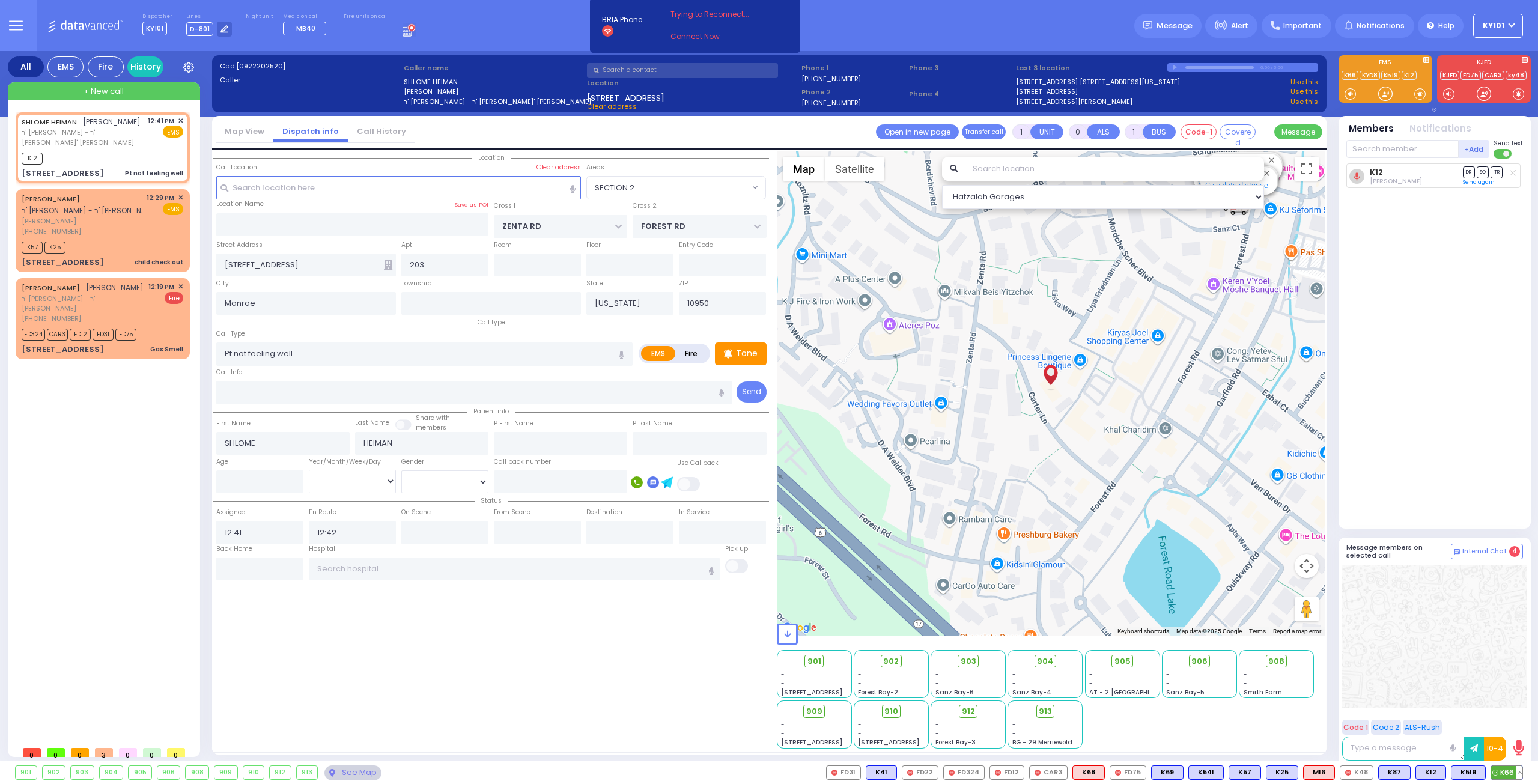
click at [1512, 774] on span "K66" at bounding box center [1506, 772] width 31 height 13
click at [974, 659] on span "903" at bounding box center [972, 662] width 15 height 12
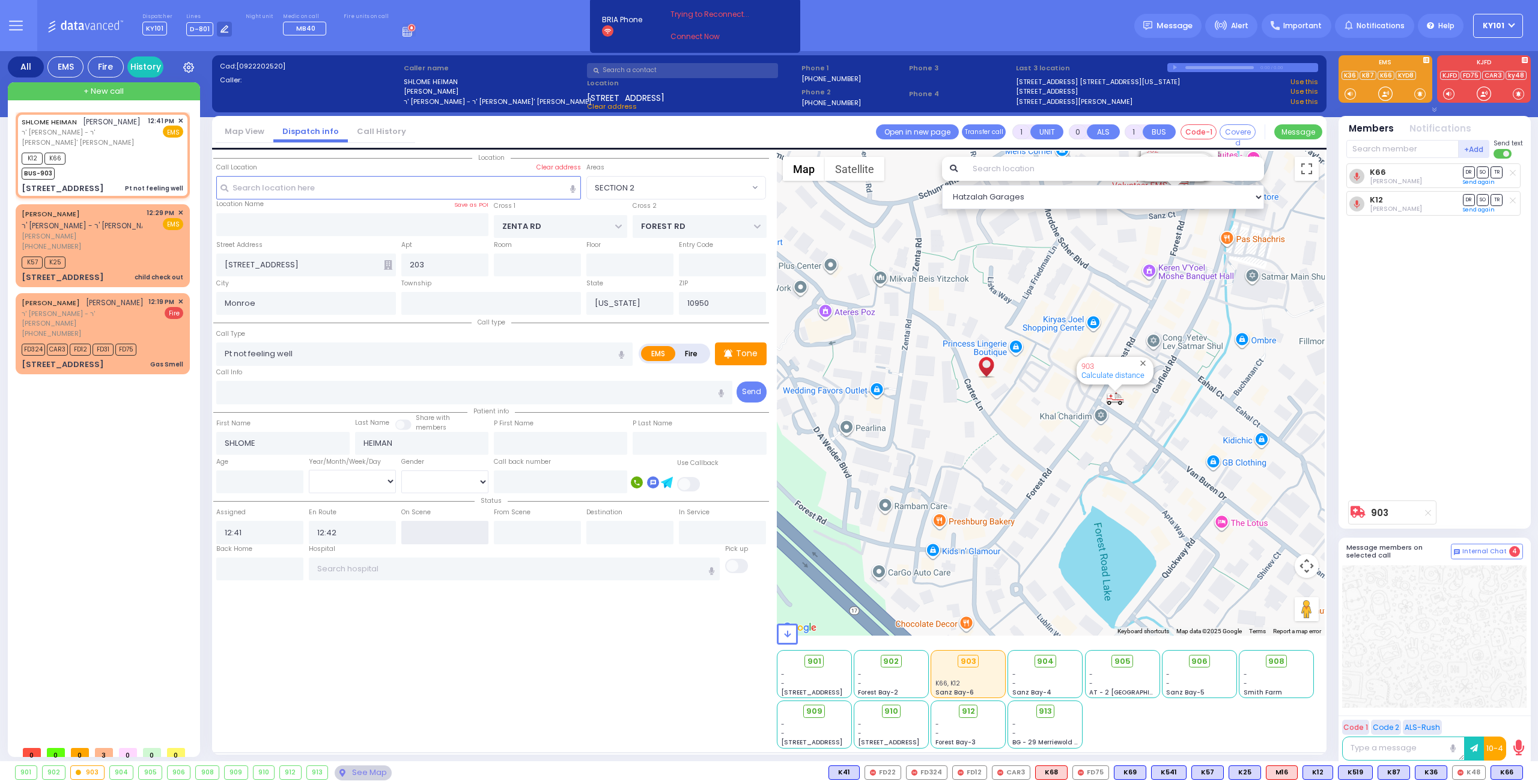
click at [415, 532] on input "text" at bounding box center [445, 532] width 87 height 23
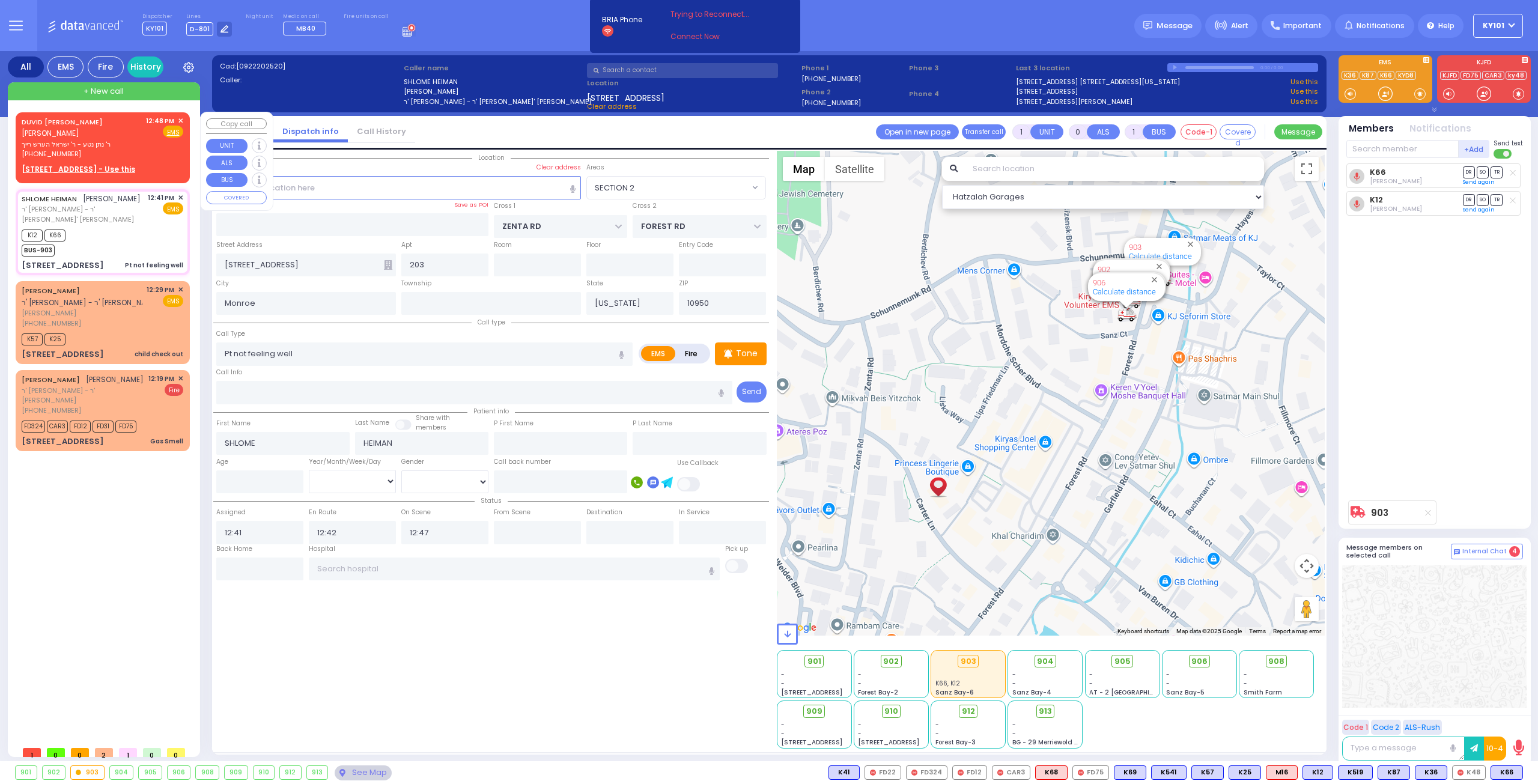
click at [89, 126] on link "DUVID JOEL KAUFMAN" at bounding box center [62, 122] width 81 height 10
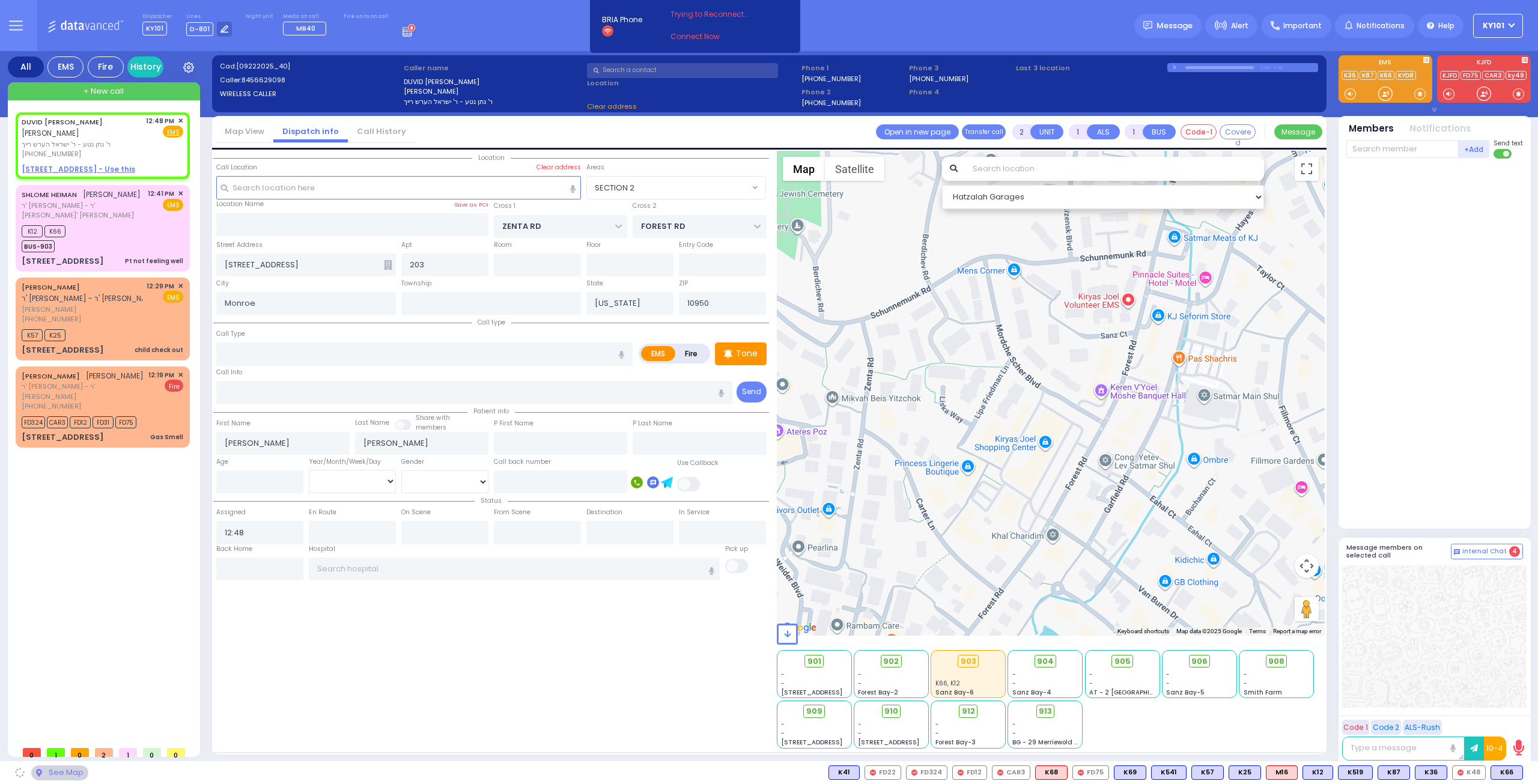
click at [364, 122] on li "Call History" at bounding box center [381, 132] width 67 height 21
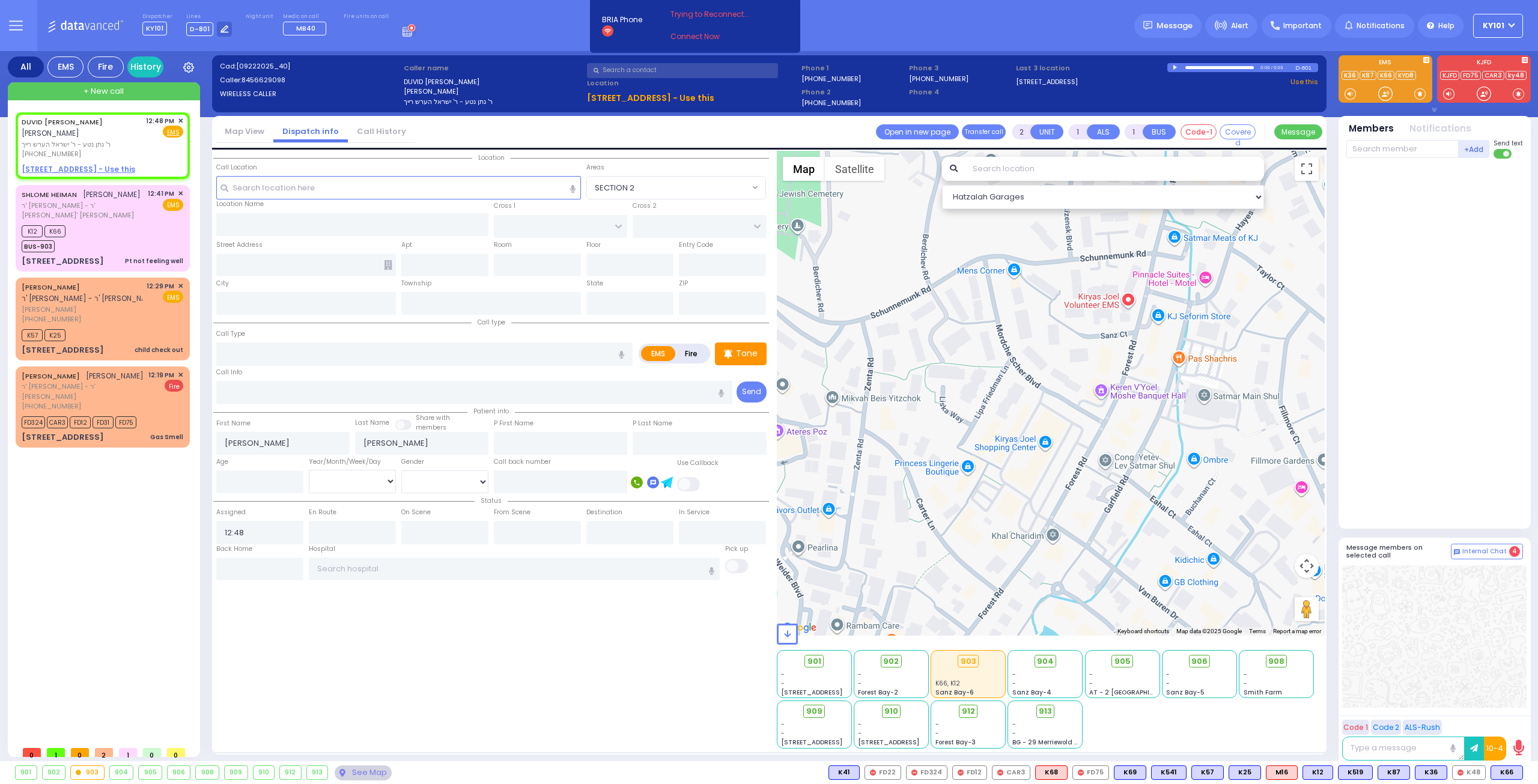
click at [367, 126] on link "Call History" at bounding box center [381, 131] width 67 height 11
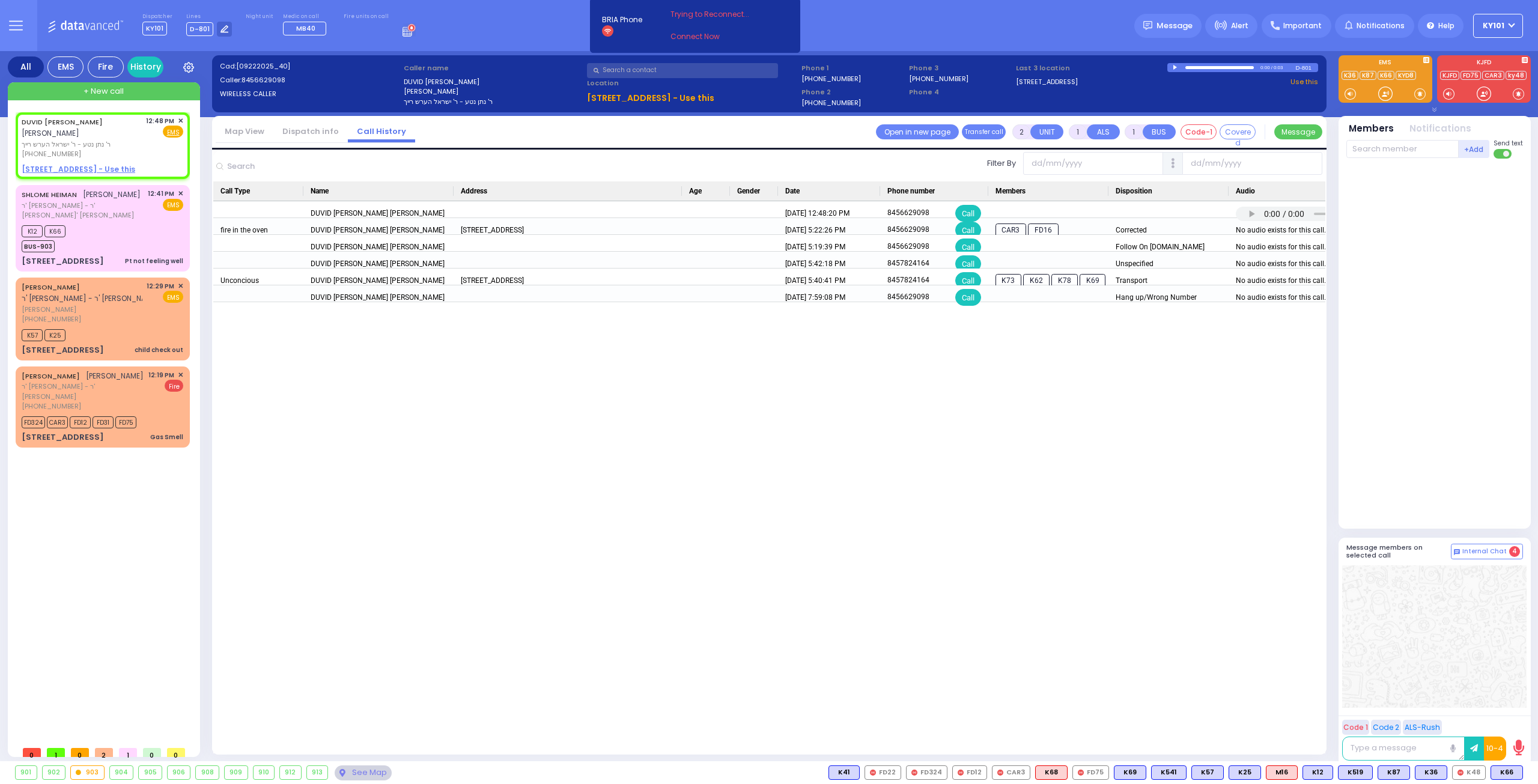
click at [321, 131] on link "Dispatch info" at bounding box center [311, 131] width 75 height 11
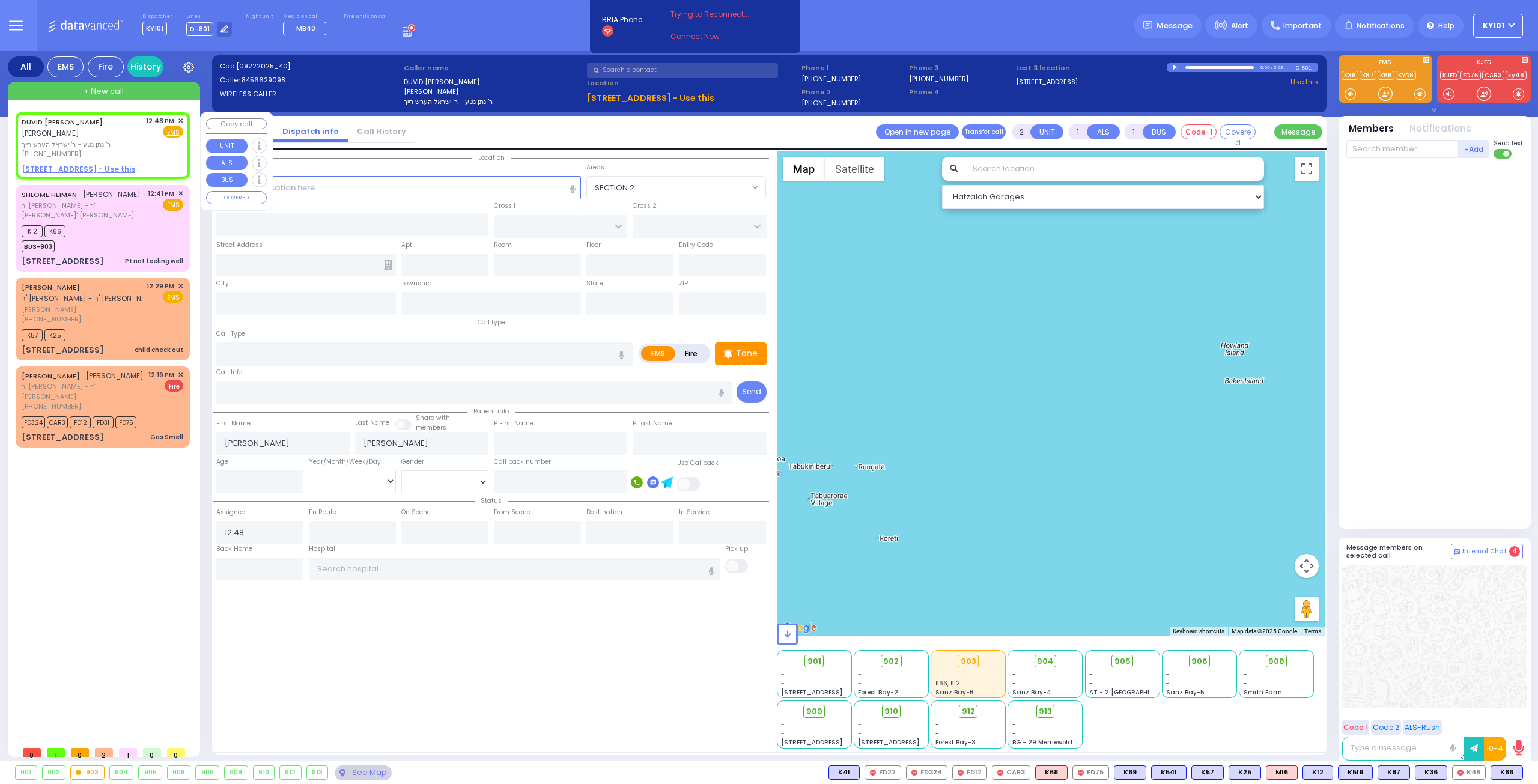
click at [182, 119] on span "✕" at bounding box center [180, 121] width 5 height 10
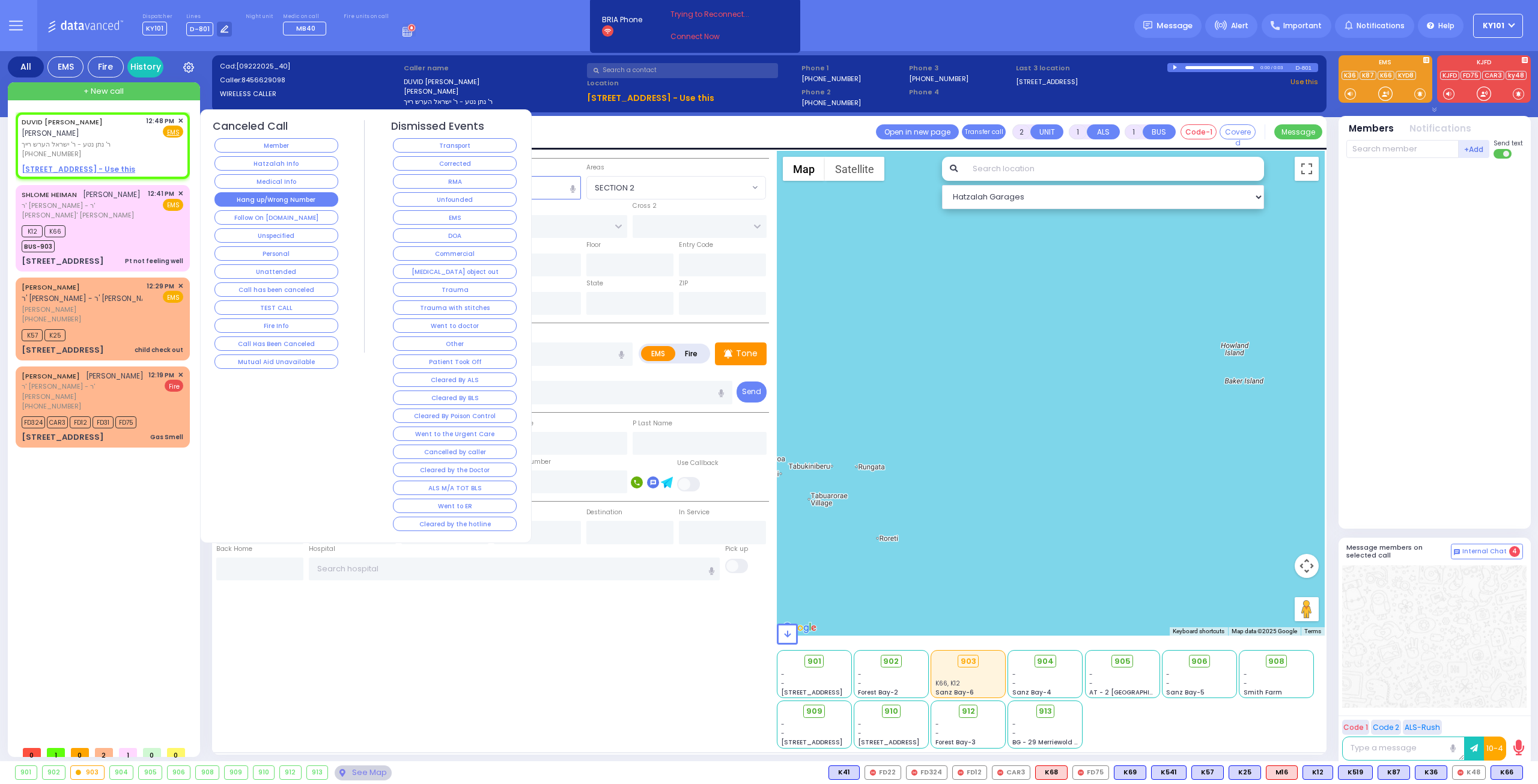
click at [292, 192] on button "Hang up/Wrong Number" at bounding box center [277, 200] width 124 height 15
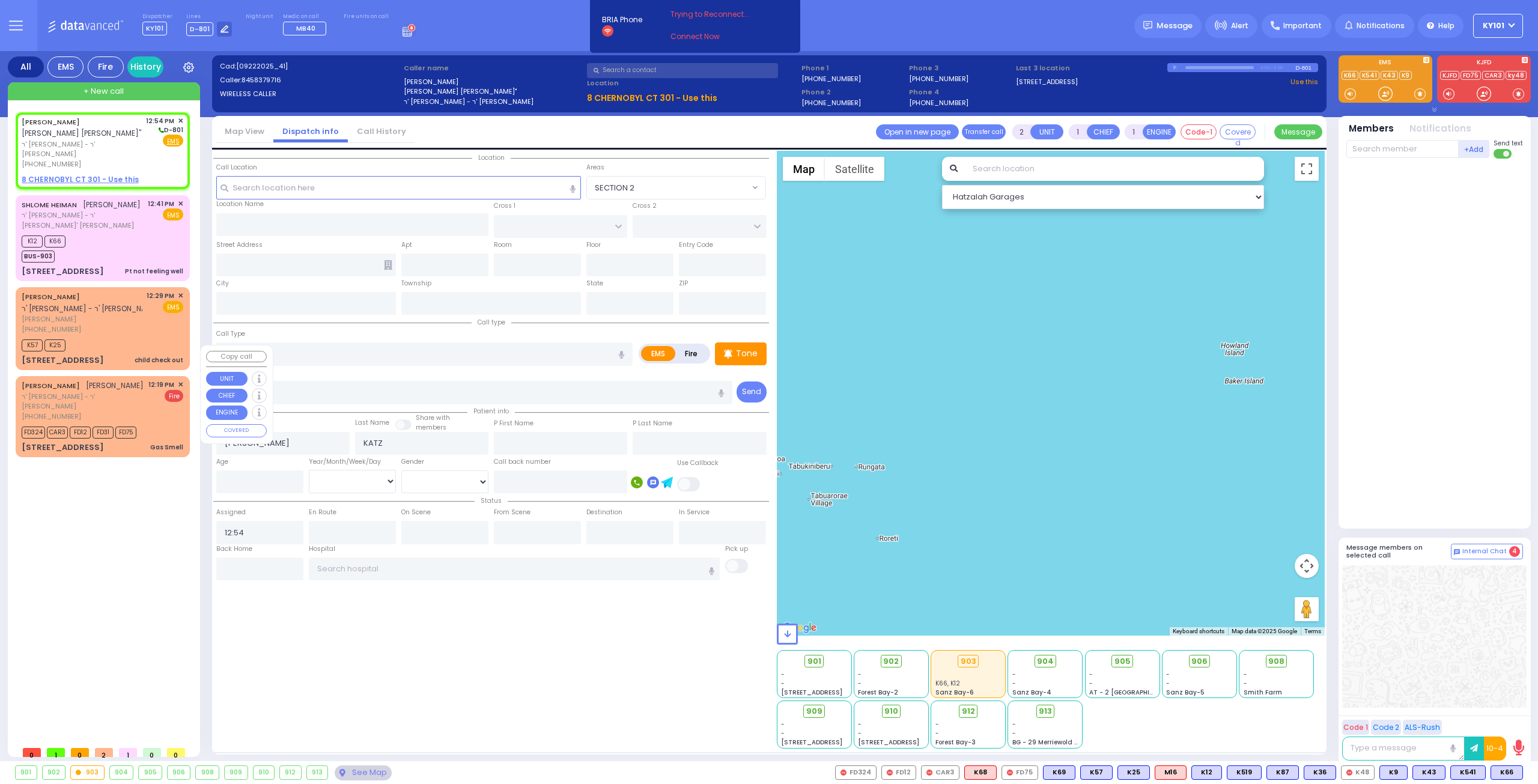
click at [179, 380] on span "✕" at bounding box center [180, 385] width 5 height 10
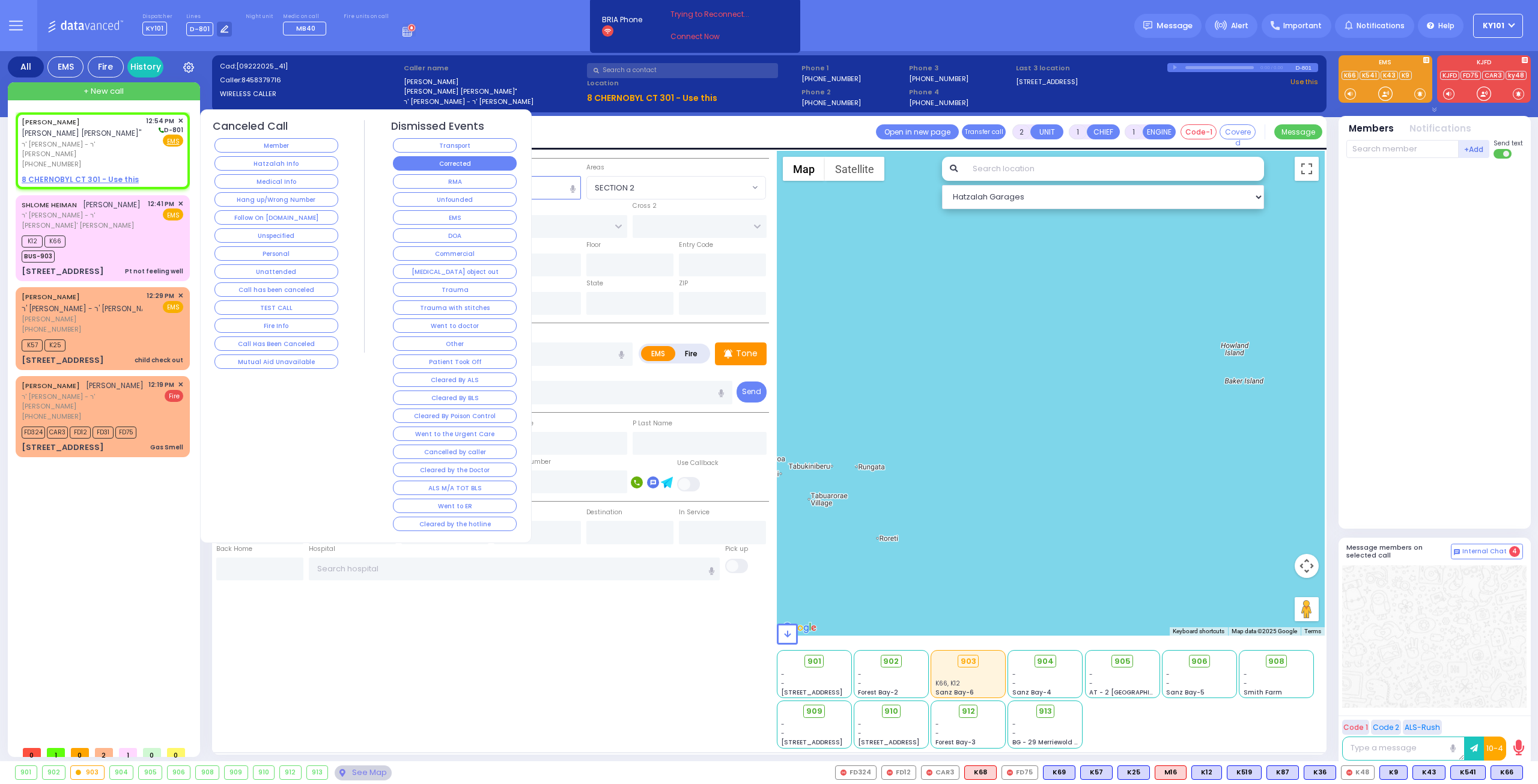
click at [469, 158] on button "Corrected" at bounding box center [455, 164] width 124 height 15
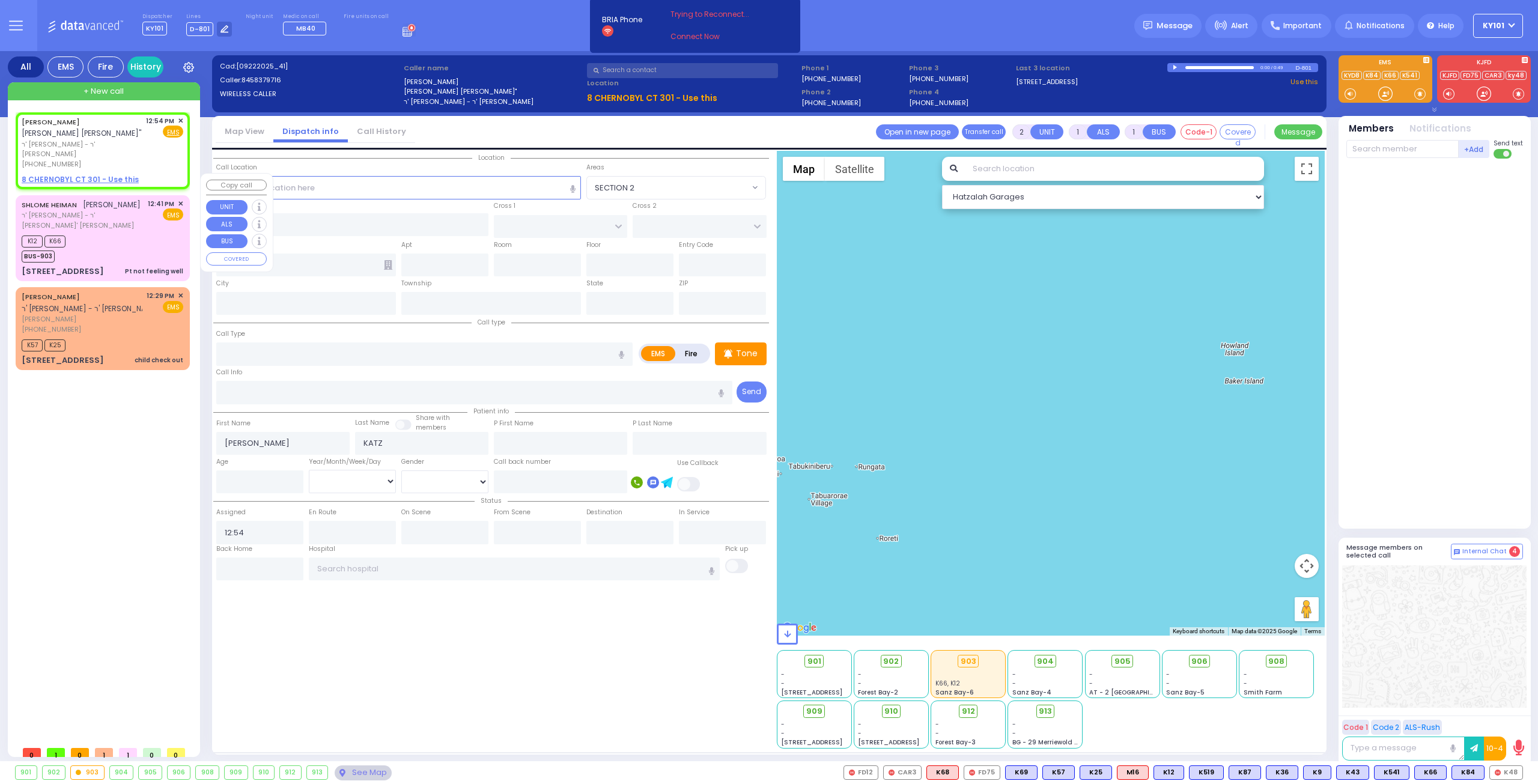
click at [97, 232] on div "K12 K66 BUS-903" at bounding box center [102, 247] width 162 height 30
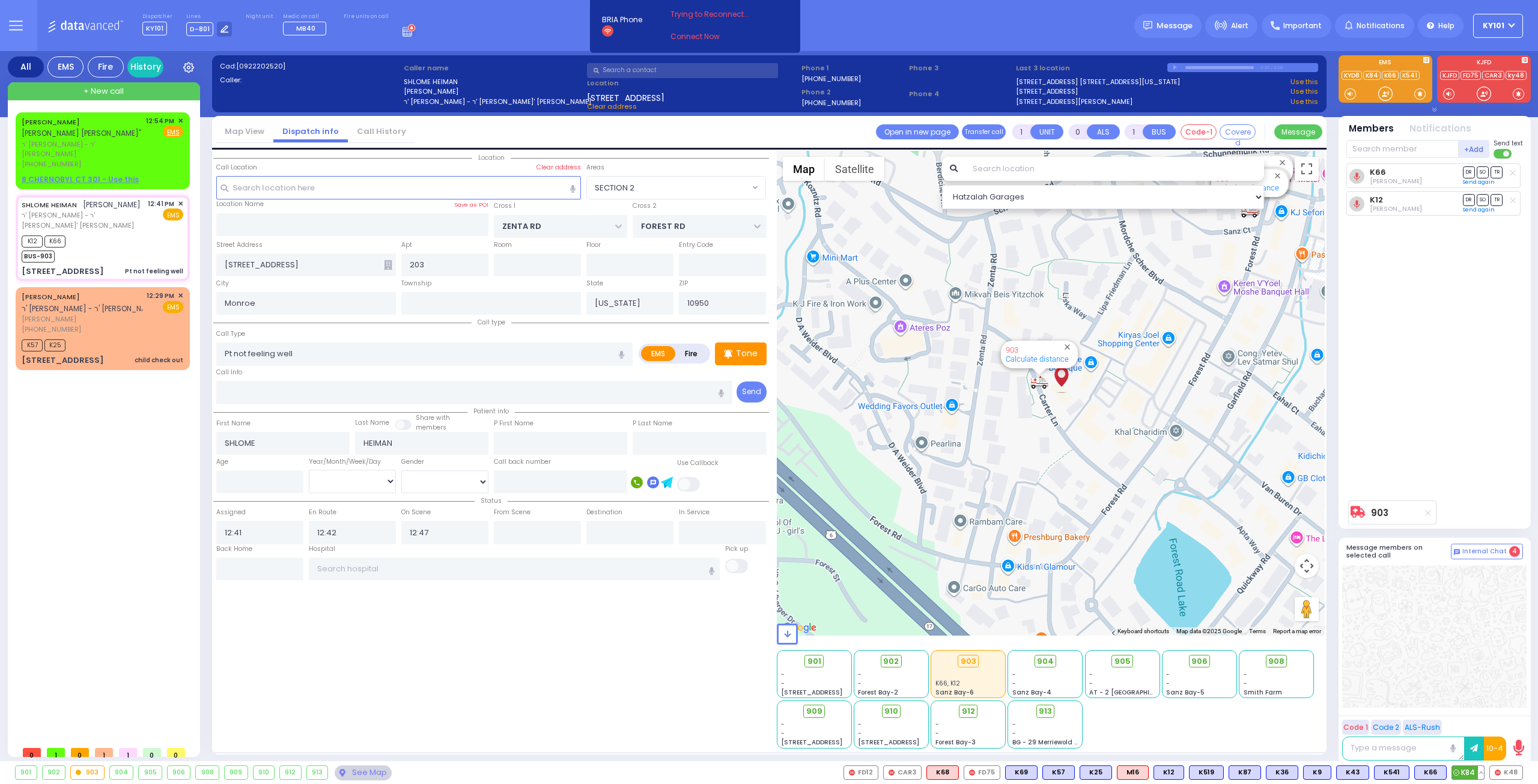
click at [1462, 774] on span "K84" at bounding box center [1468, 772] width 32 height 13
click at [183, 118] on span "✕" at bounding box center [180, 121] width 5 height 10
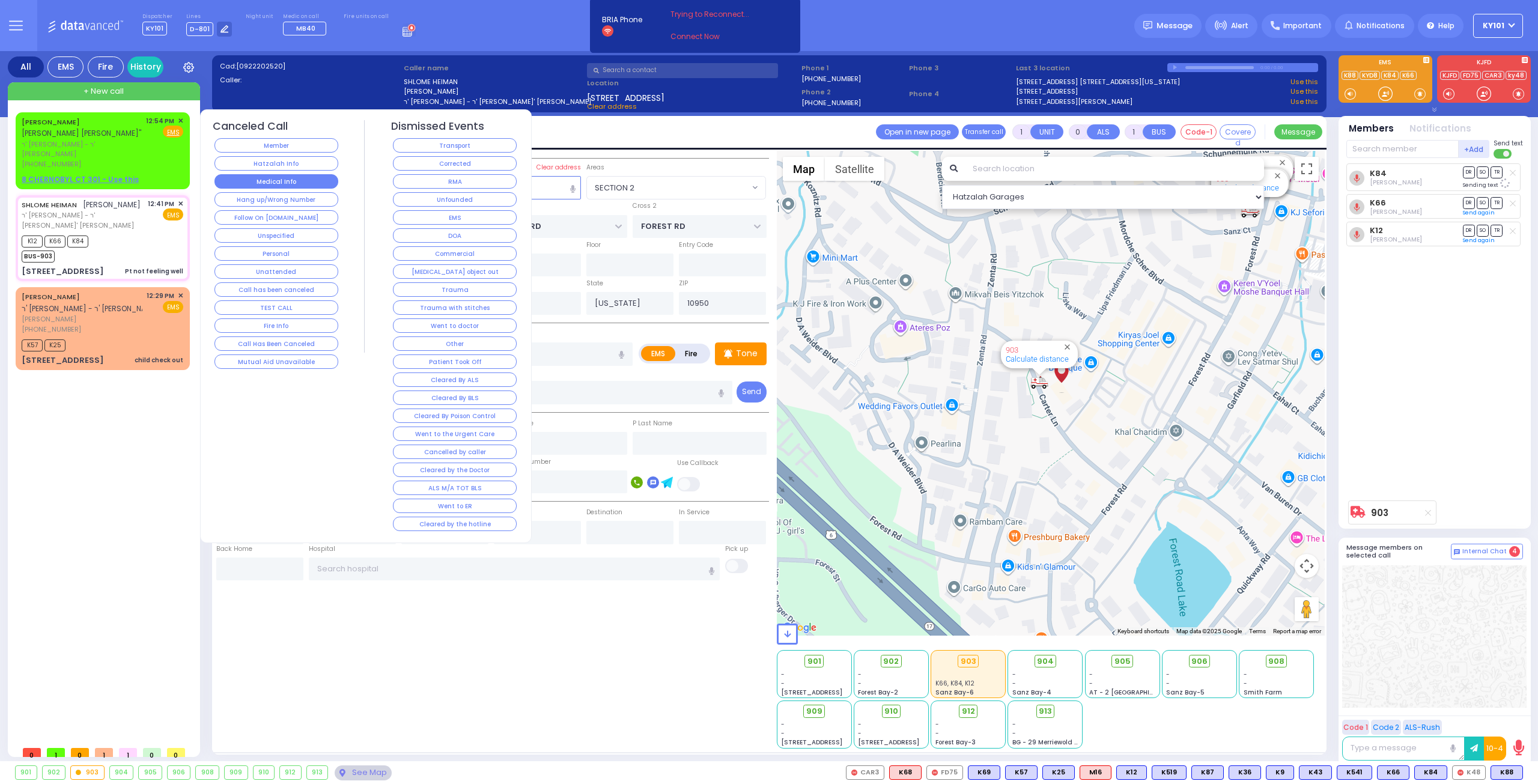
click at [276, 174] on button "Medical Info" at bounding box center [277, 181] width 124 height 15
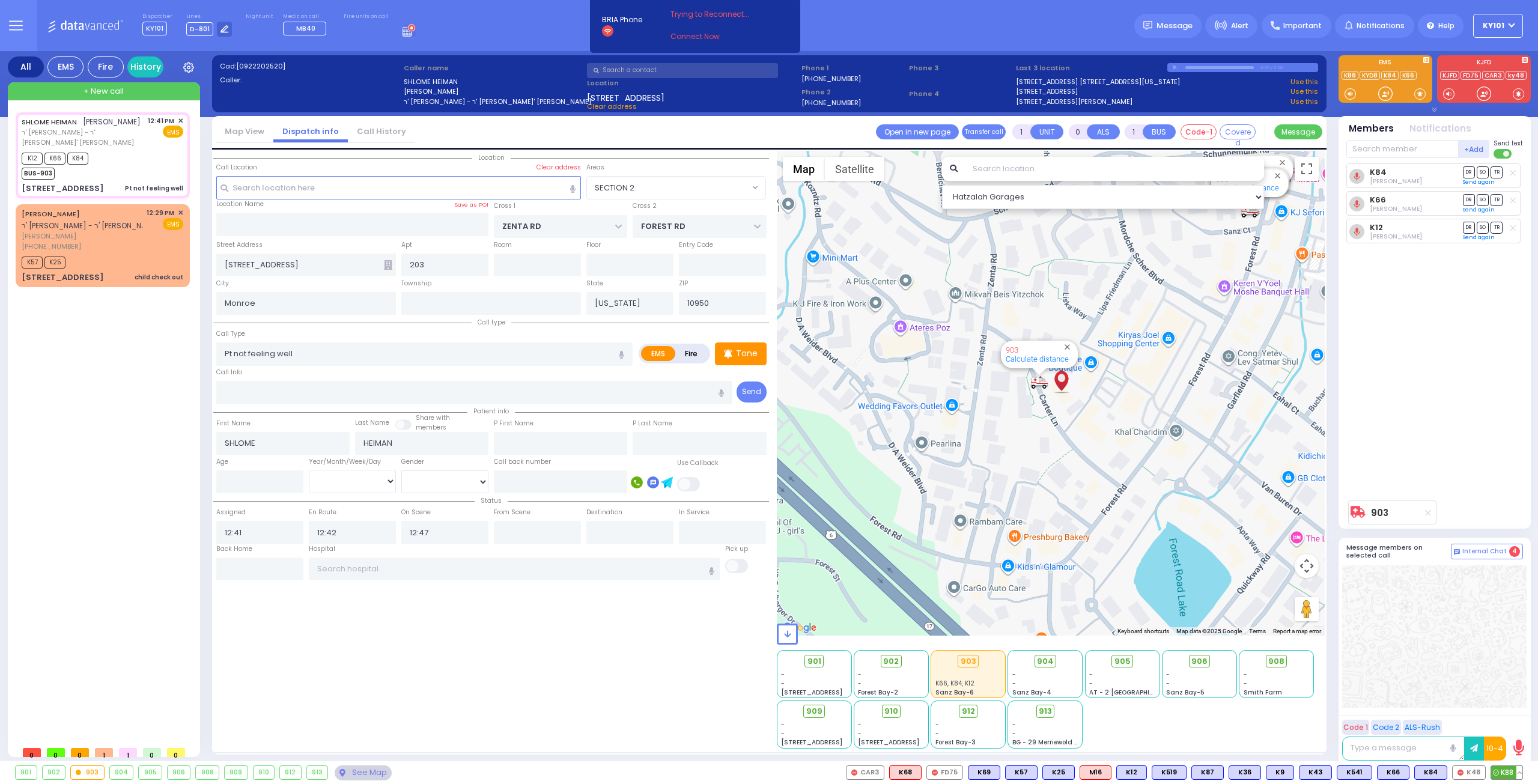
click at [1503, 774] on span "K88" at bounding box center [1506, 772] width 31 height 13
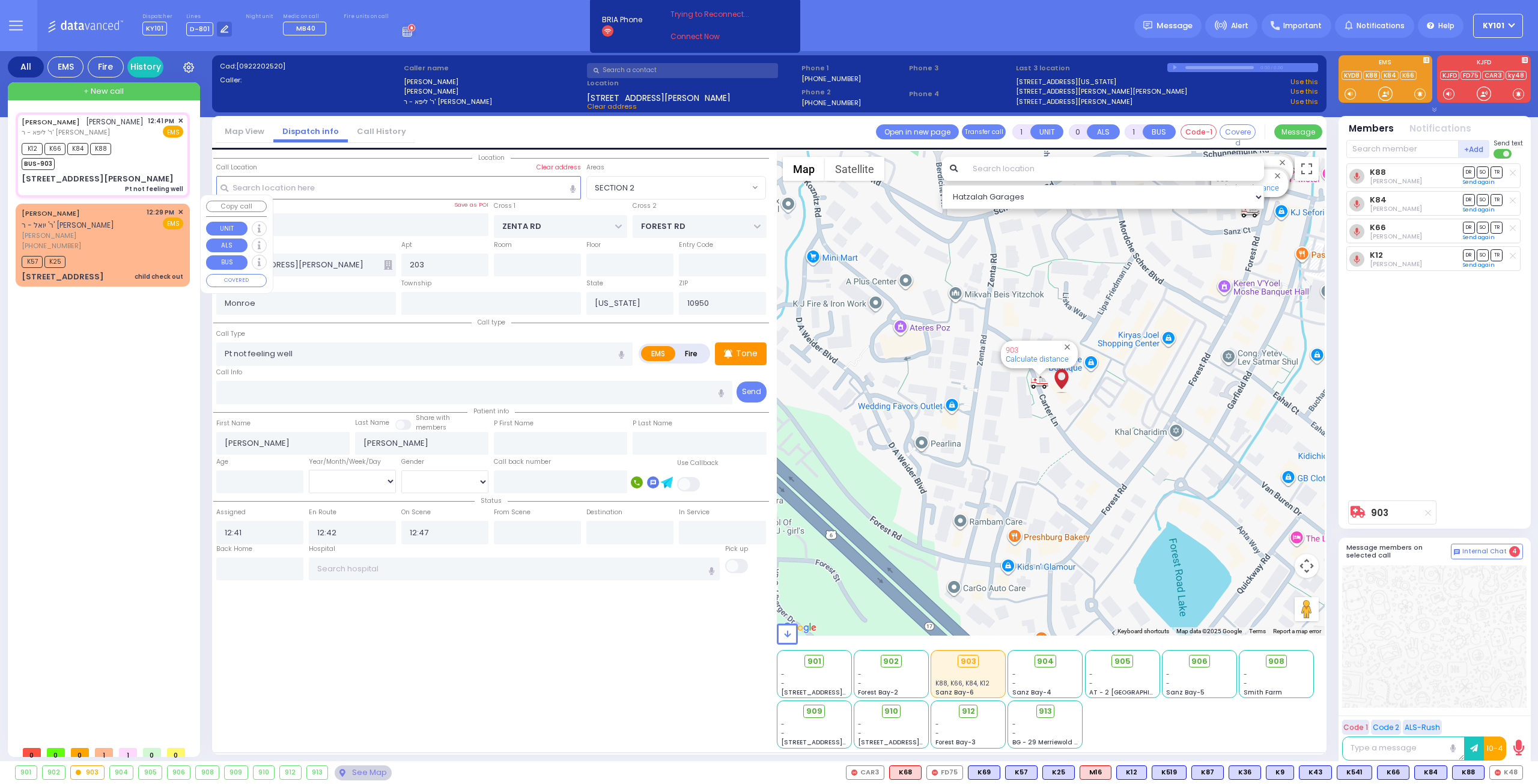
select select "SECTION 2"
select select
click at [115, 209] on div "JACOB WIESENFELD ר' יואל - ר' מענדל ברייער" at bounding box center [82, 219] width 121 height 24
type input "2"
type input "1"
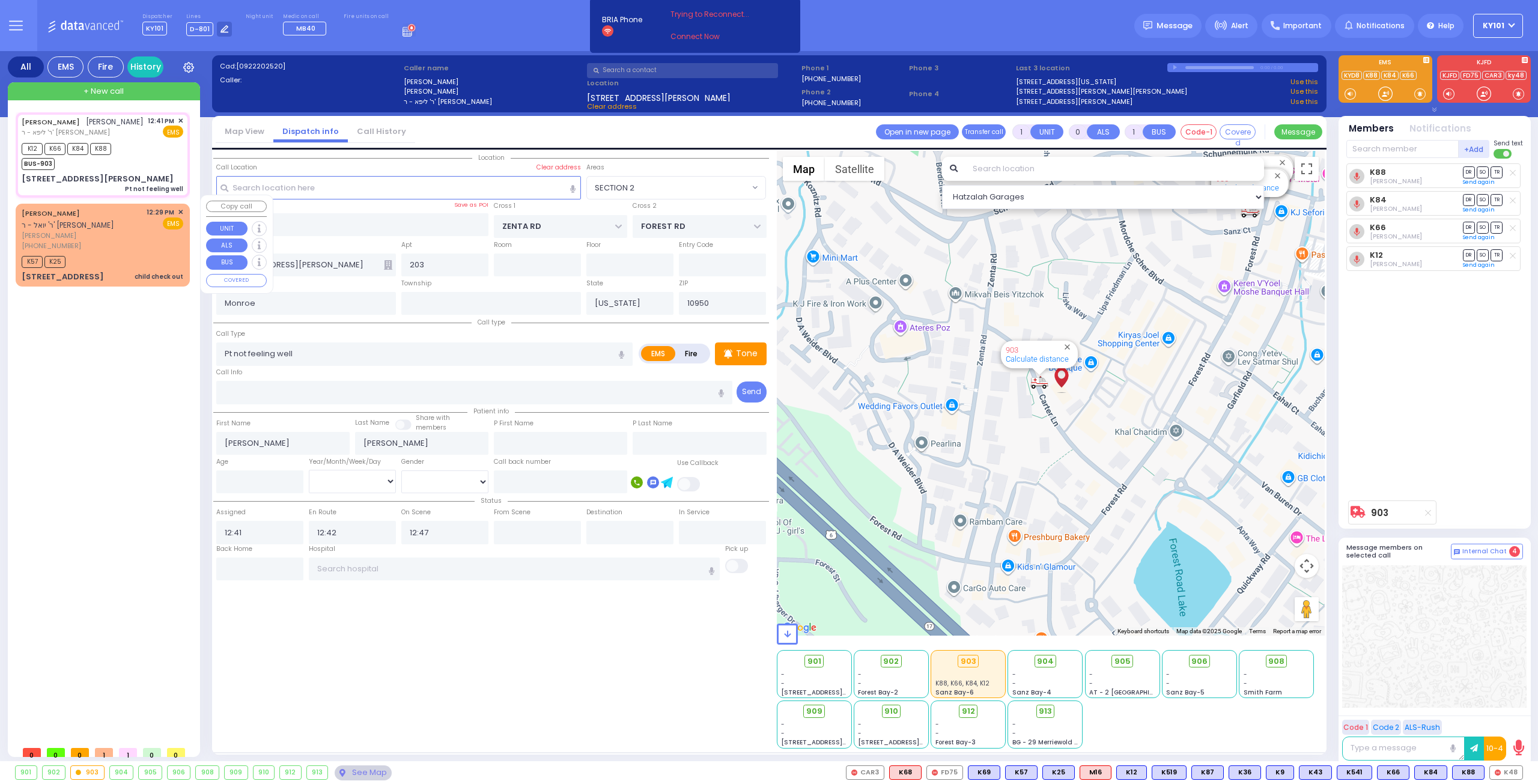
select select
type input "child check out"
radio input "true"
type input "JACOB"
type input "WIESENFELD"
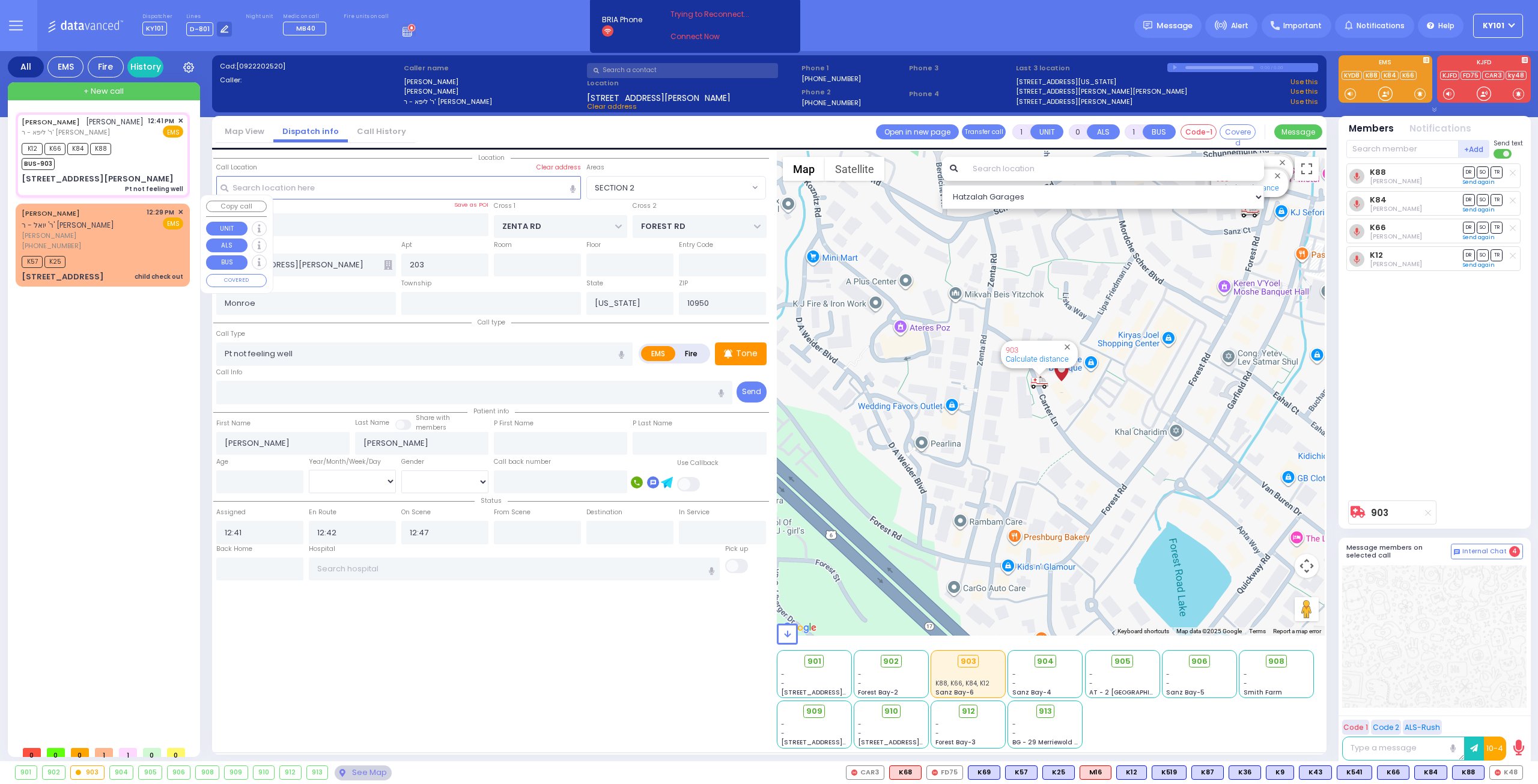
type input "4"
select select "Month"
type input "12:29"
type input "12:32"
select select "Hatzalah Garages"
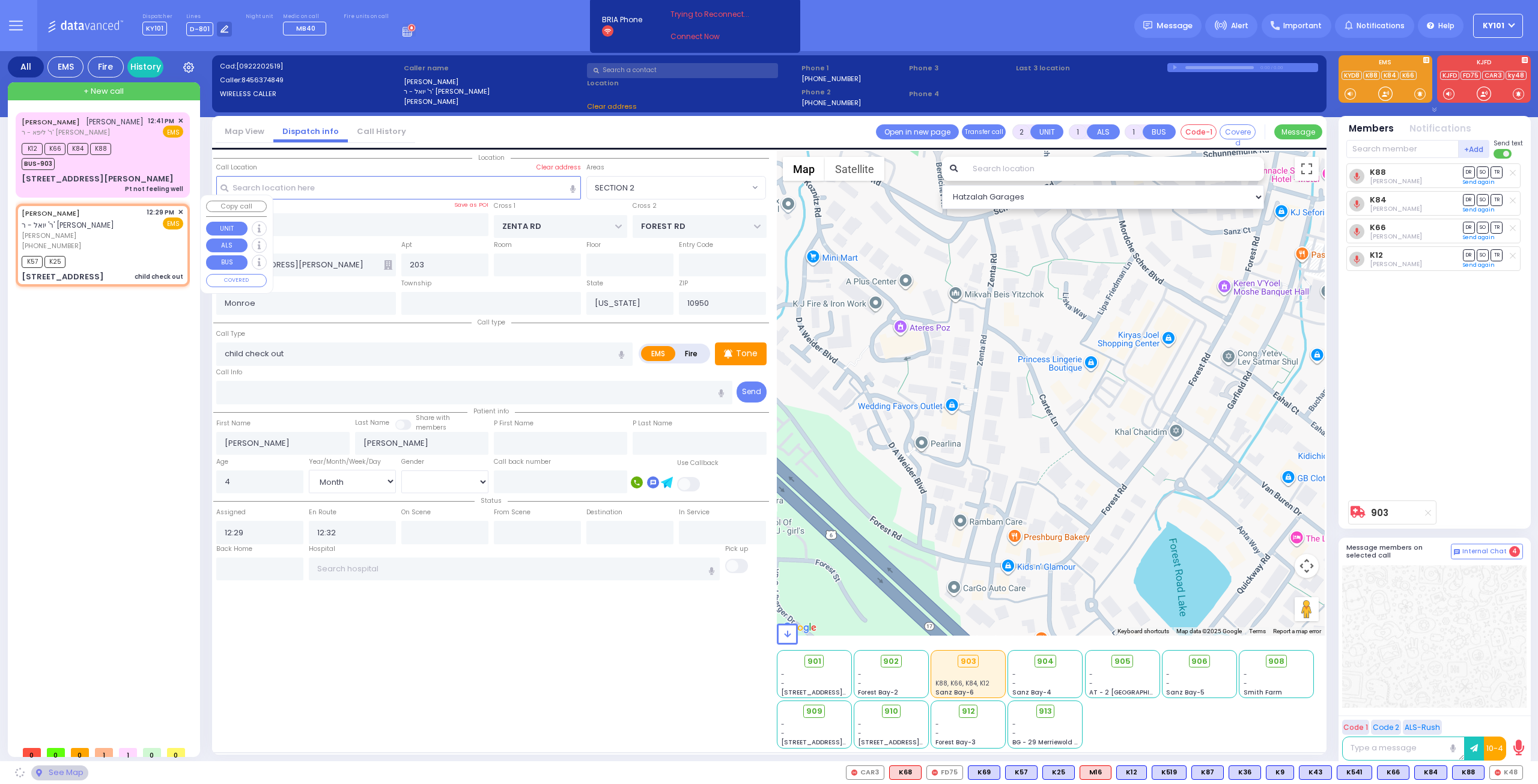
type input "TOBY PL"
type input "RUPSHITZ RD"
type input "221 MOUNTAINVIEW DR"
type input "201"
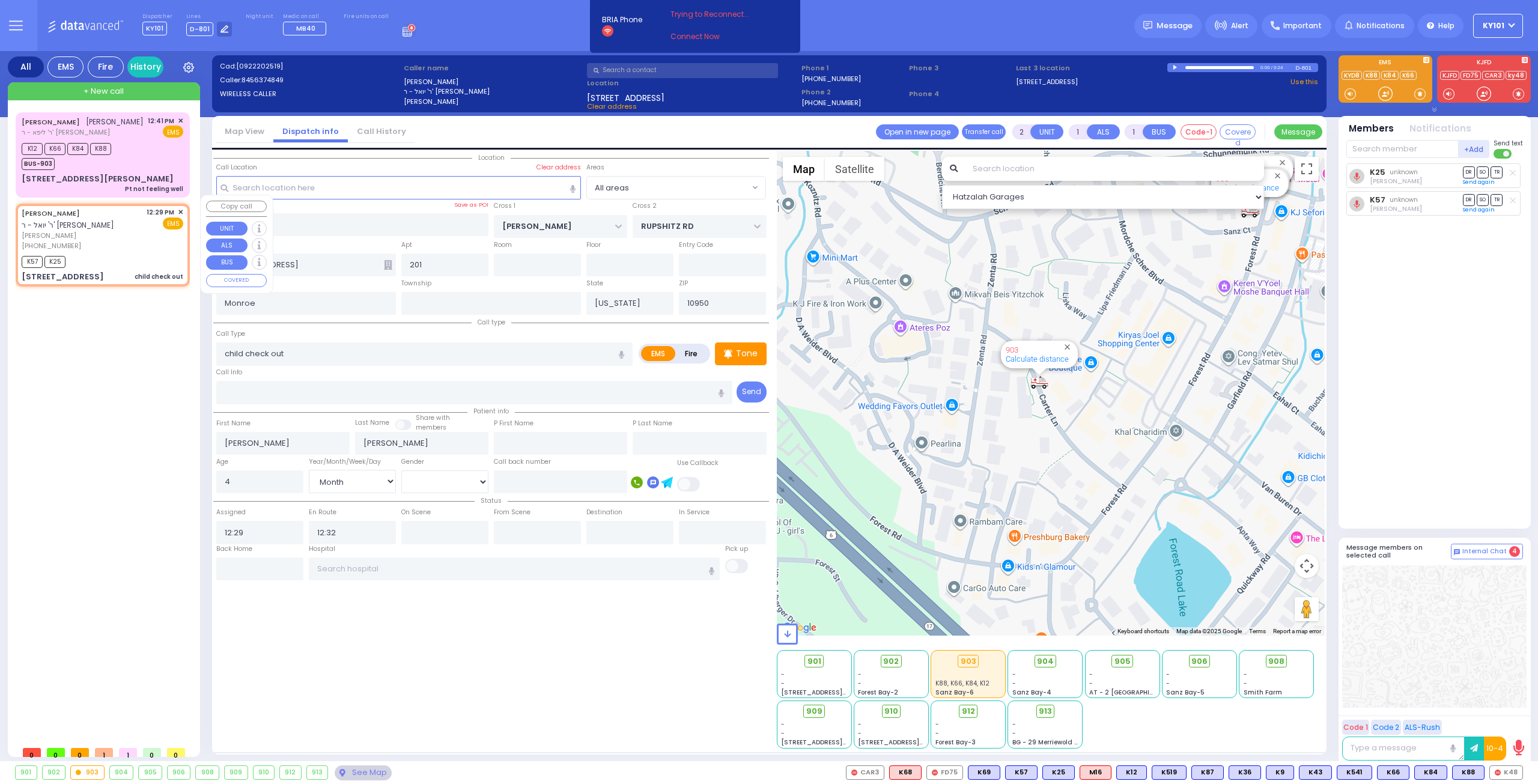
click at [180, 207] on span "✕" at bounding box center [180, 212] width 5 height 10
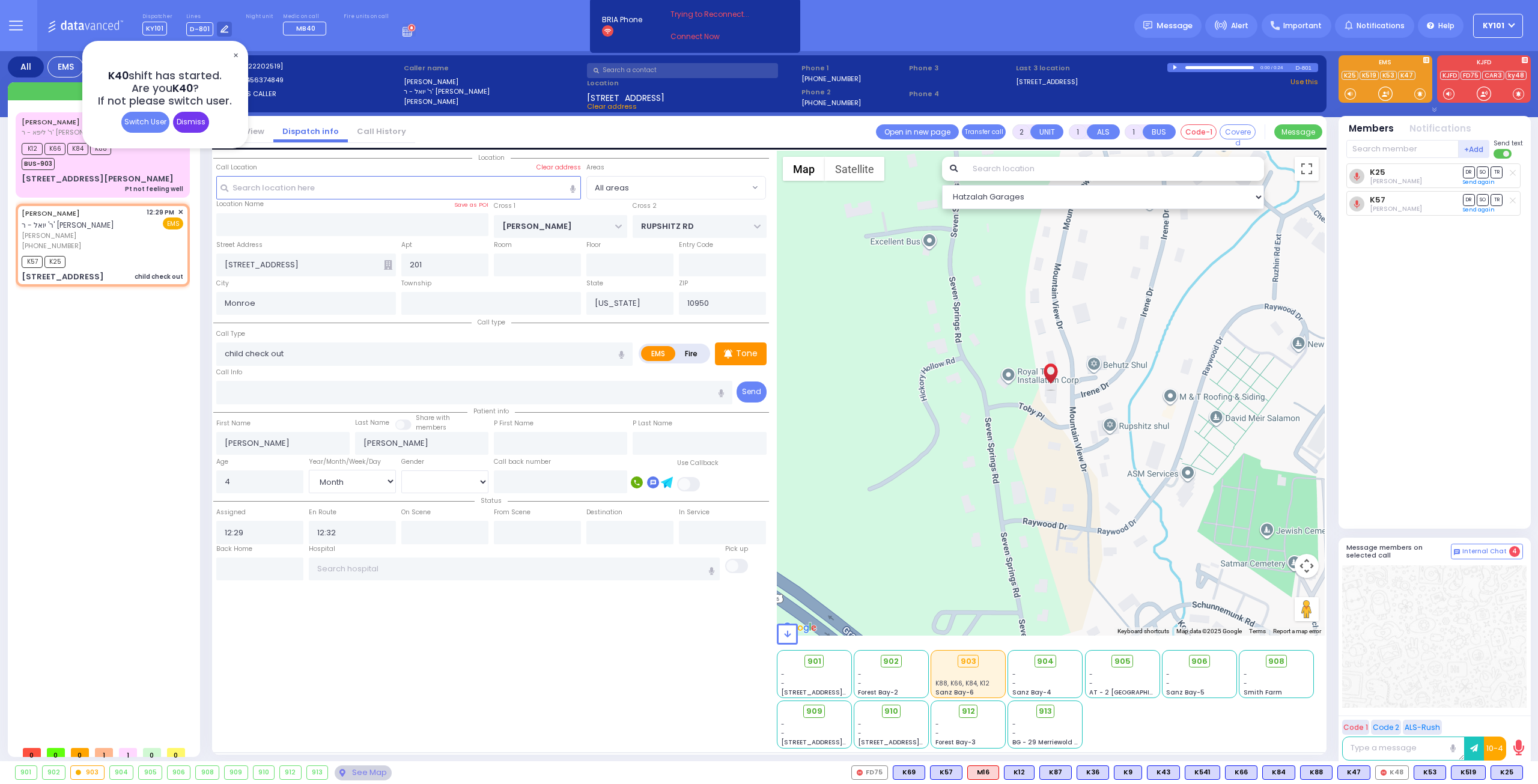
click at [181, 118] on div "Dismiss" at bounding box center [191, 122] width 36 height 21
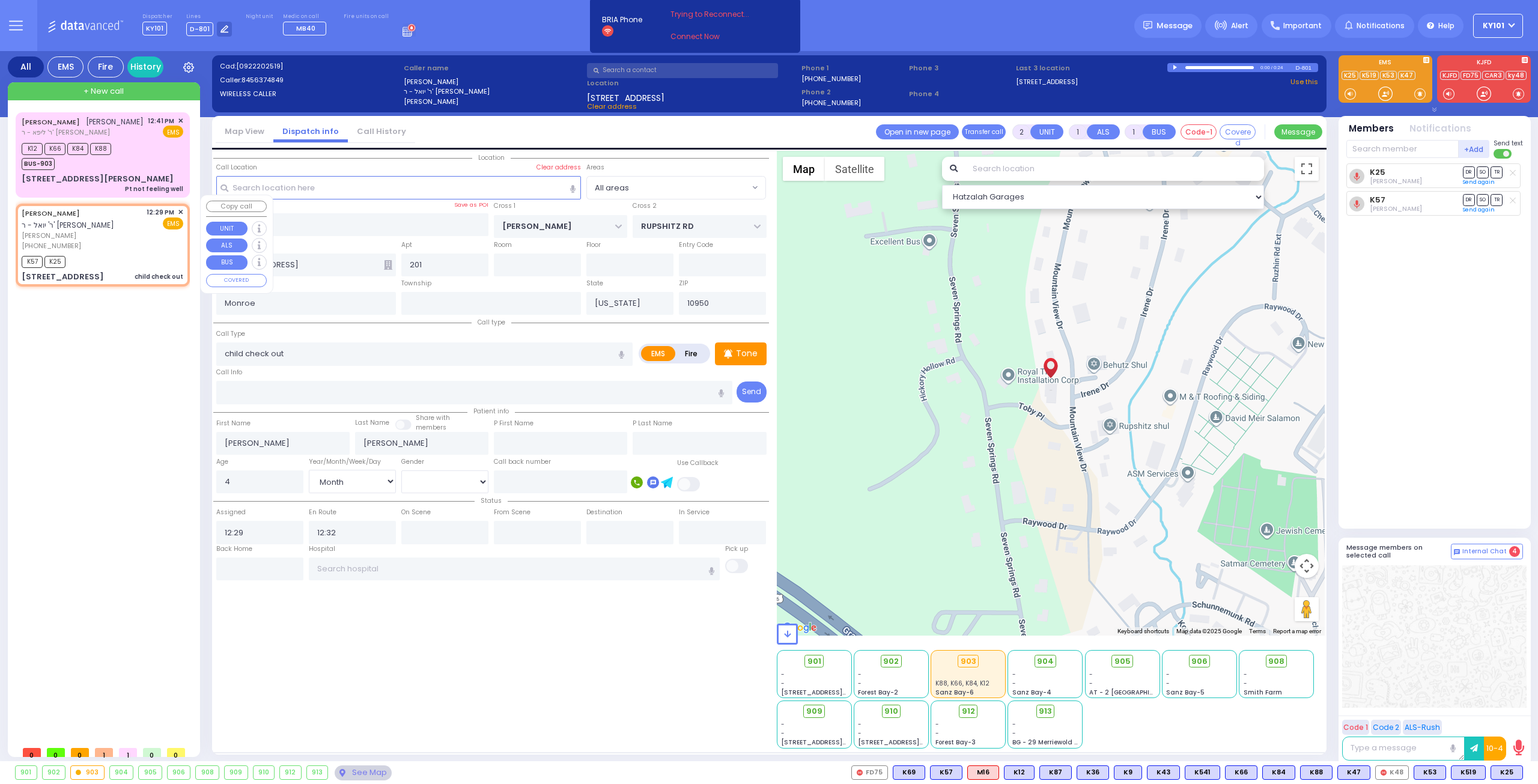
click at [181, 207] on span "✕" at bounding box center [180, 212] width 5 height 10
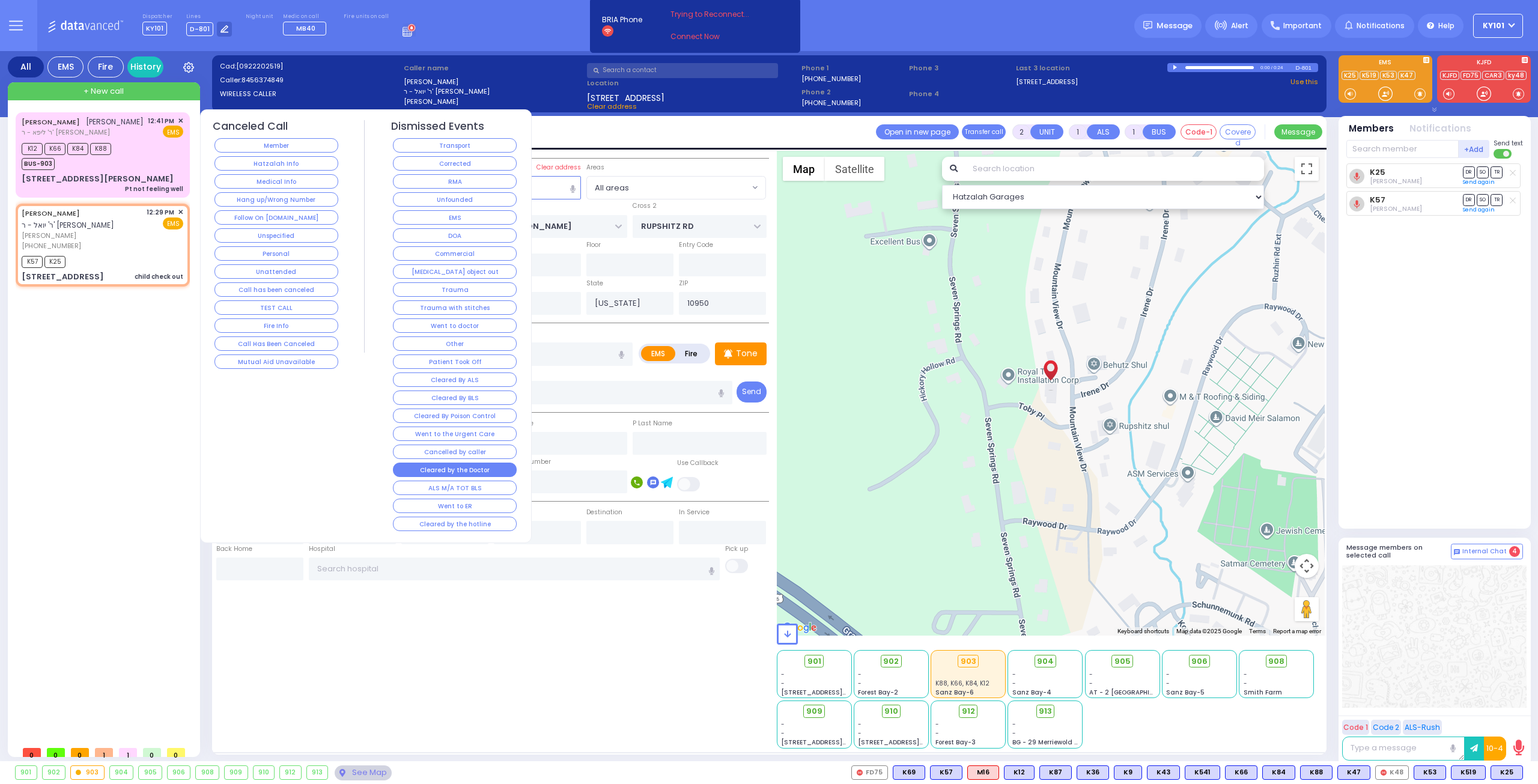
click at [477, 462] on button "Cleared by the Doctor" at bounding box center [455, 470] width 124 height 15
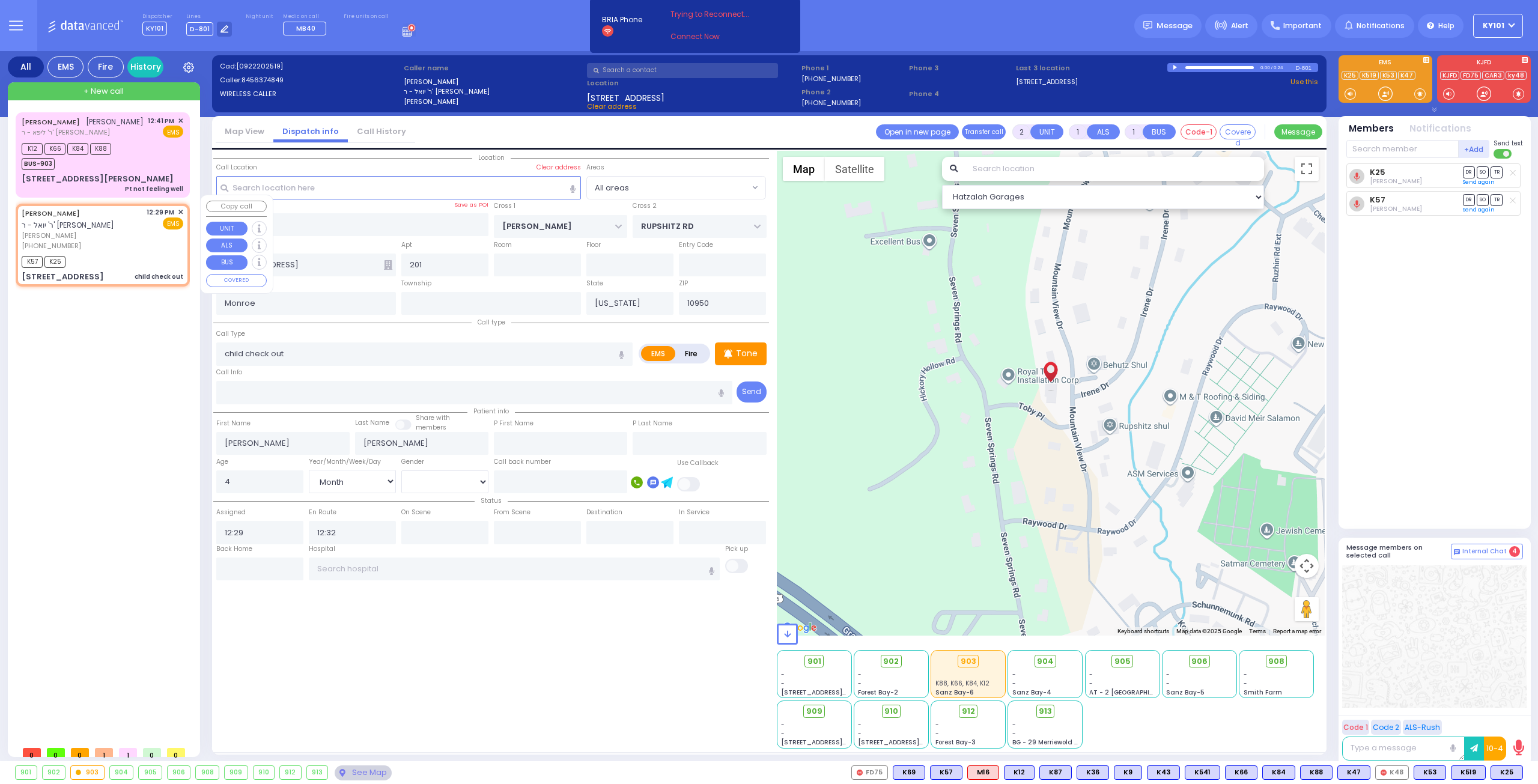
select select
radio input "true"
select select
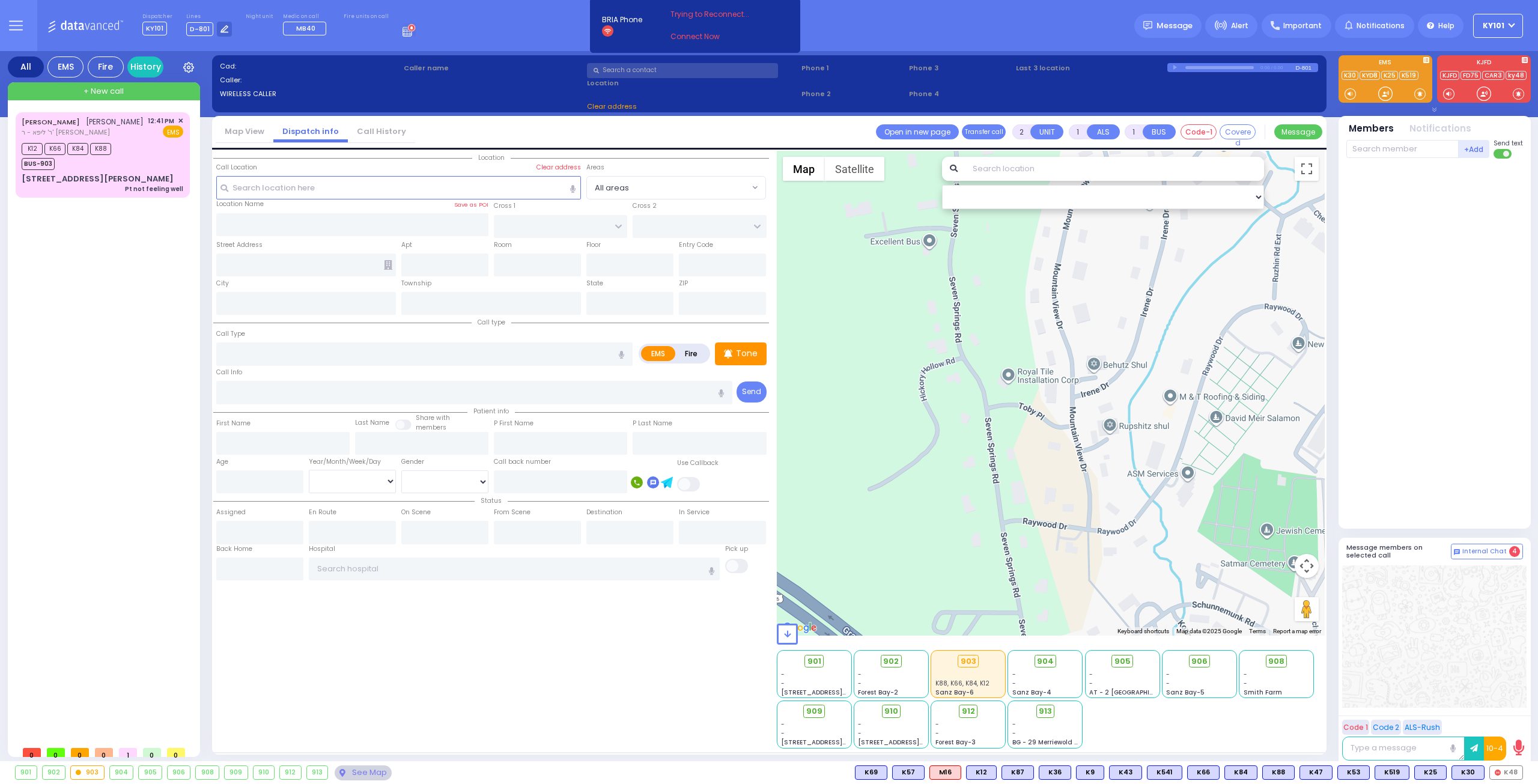
click at [384, 31] on div "Dispatcher KY101 ✕ K40 shift has started. Are you K40 ? If not please switch us…" at bounding box center [279, 25] width 274 height 24
click at [386, 31] on div "Dispatcher KY101 ✕ K40 shift has started. Are you K40 ? If not please switch us…" at bounding box center [279, 25] width 274 height 24
click at [409, 30] on circle at bounding box center [412, 27] width 7 height 7
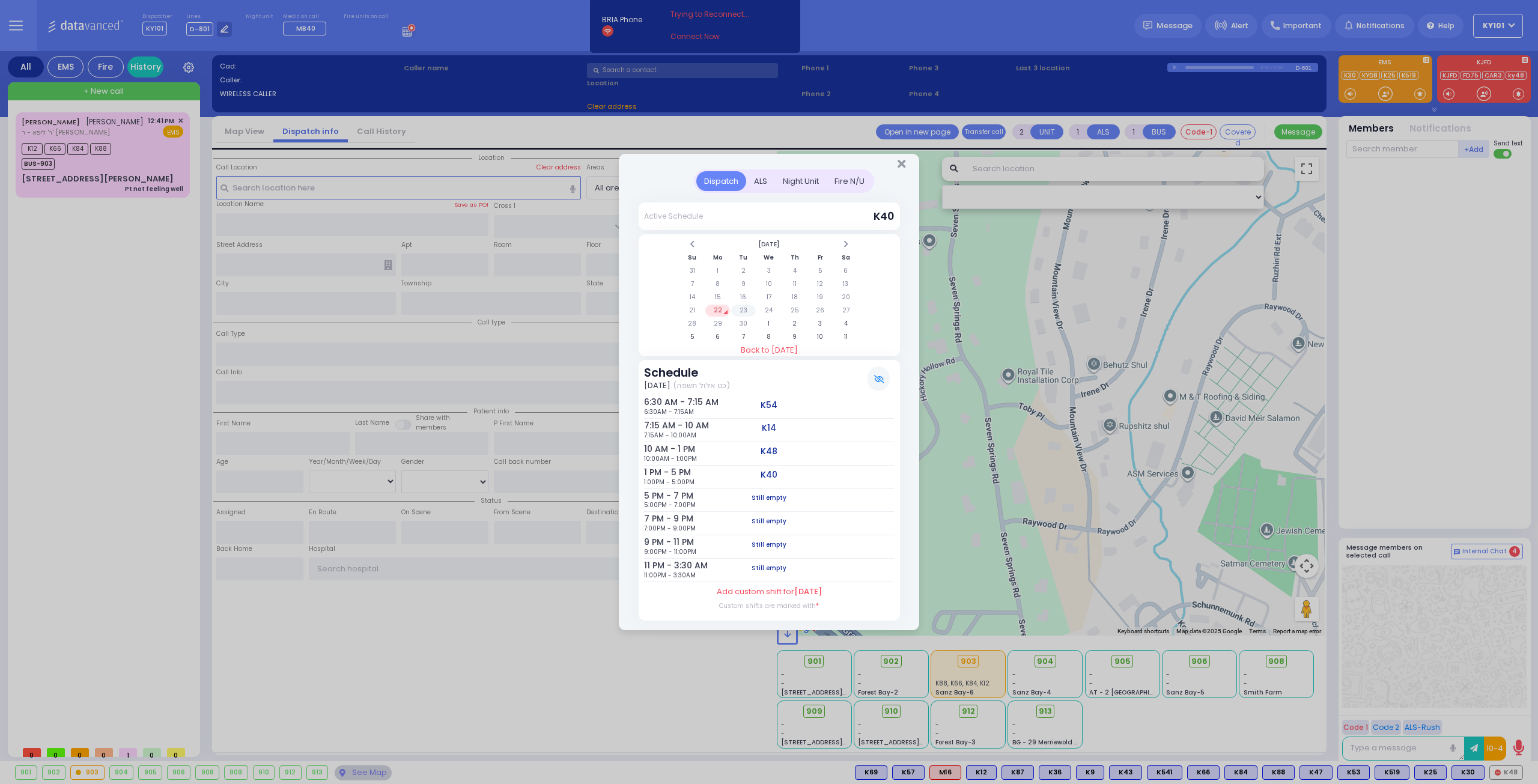
click at [749, 311] on td "23" at bounding box center [743, 311] width 24 height 12
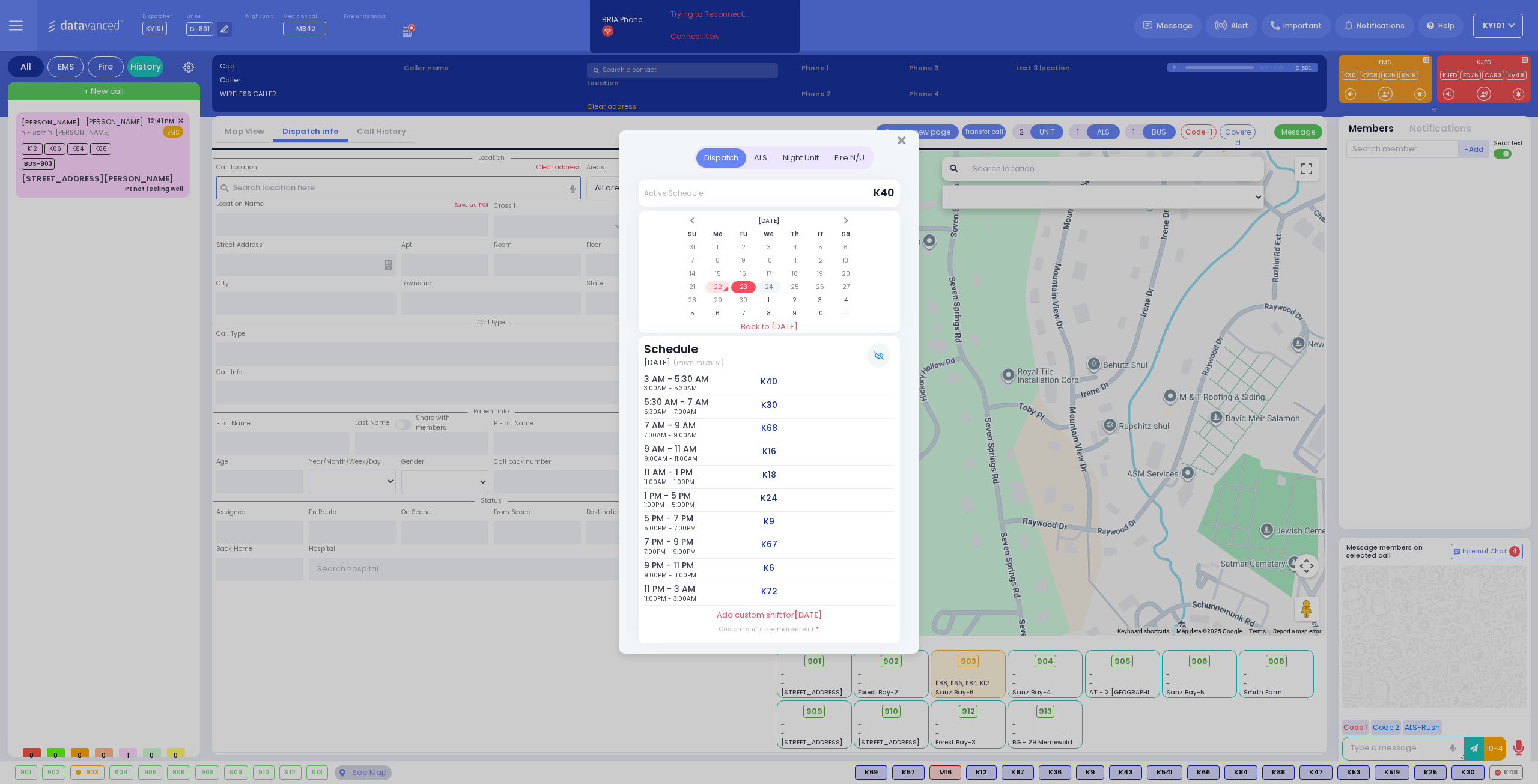
click at [763, 288] on td "24" at bounding box center [769, 287] width 24 height 12
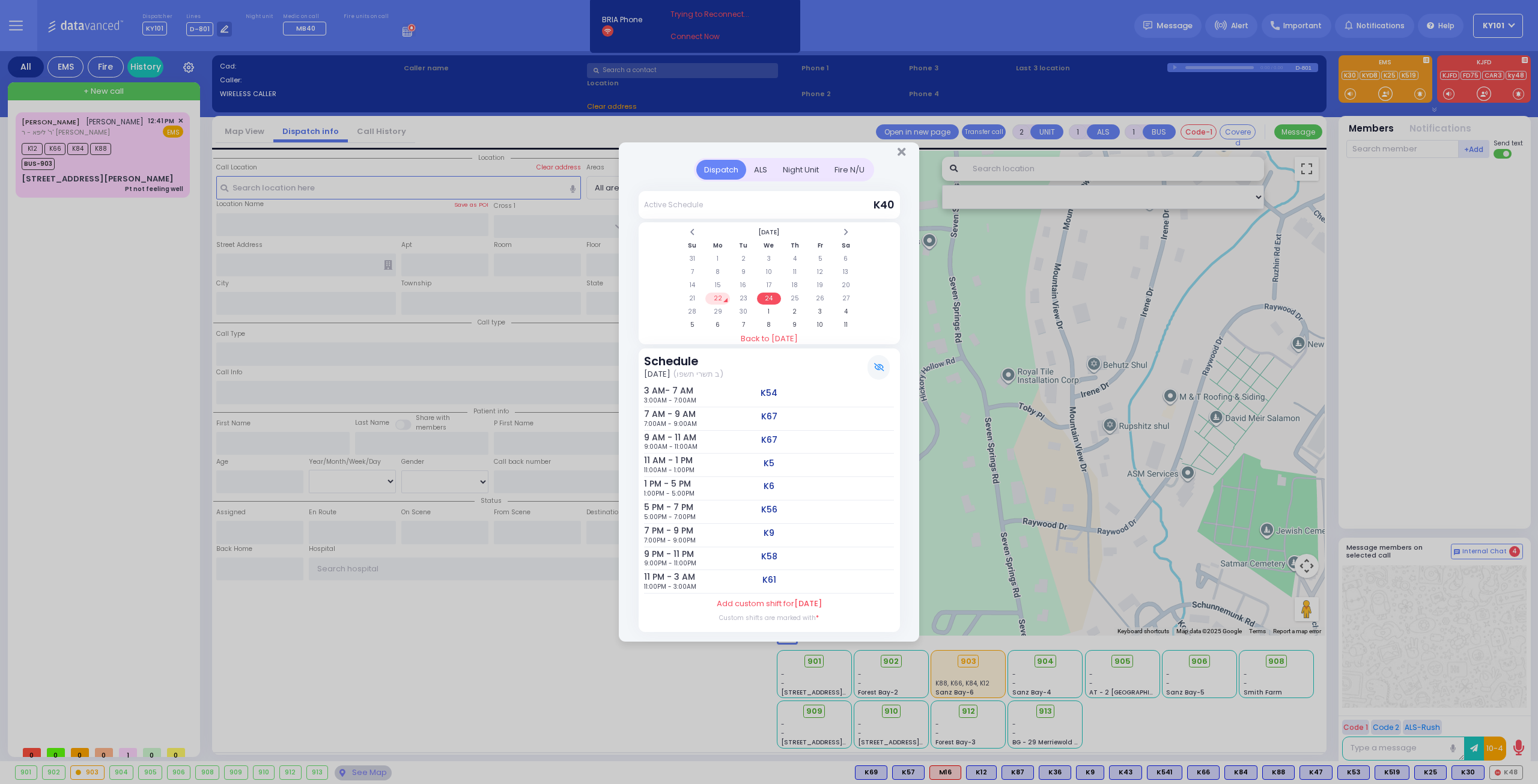
click at [718, 296] on td "22" at bounding box center [717, 299] width 24 height 12
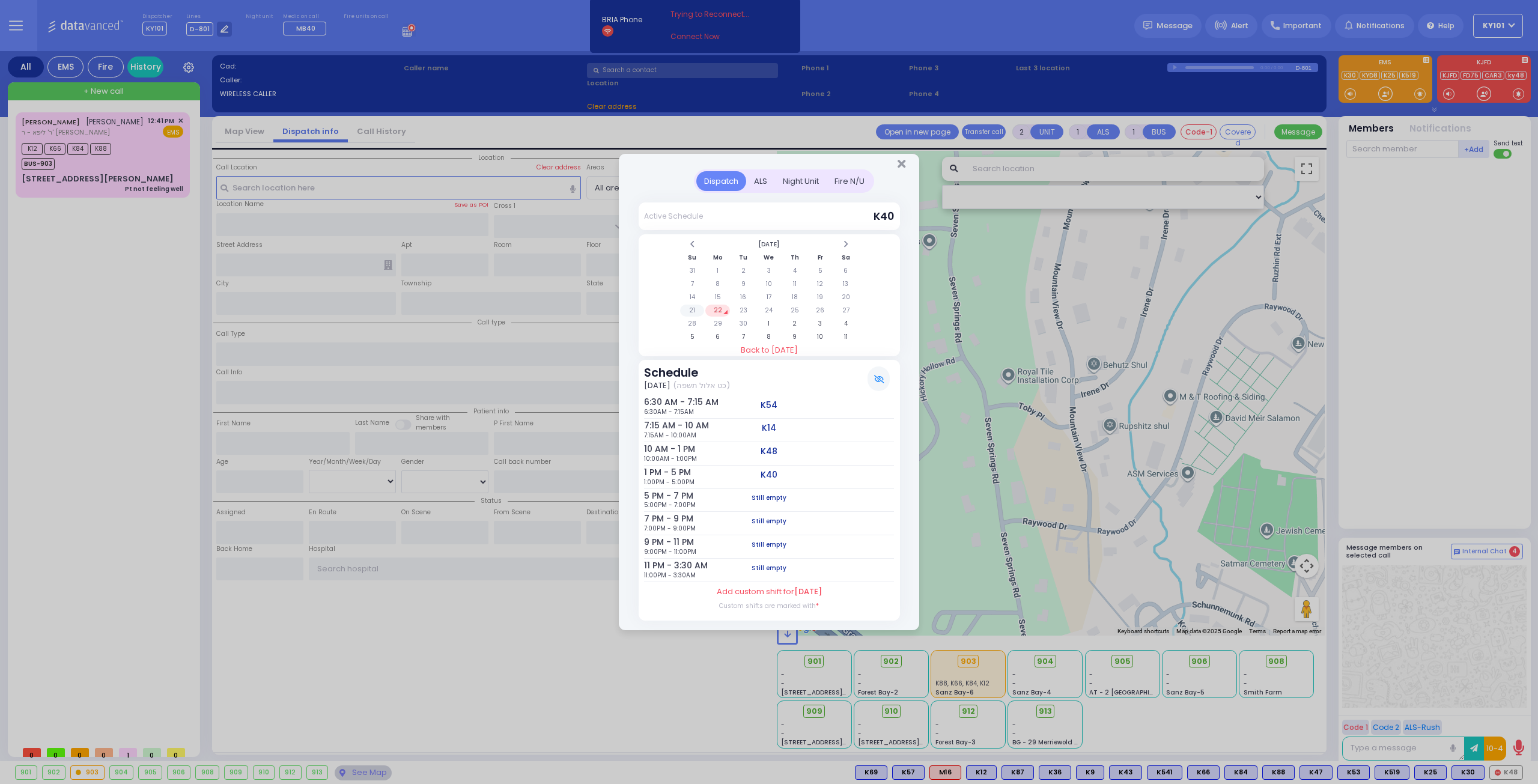
click at [696, 308] on td "21" at bounding box center [692, 311] width 24 height 12
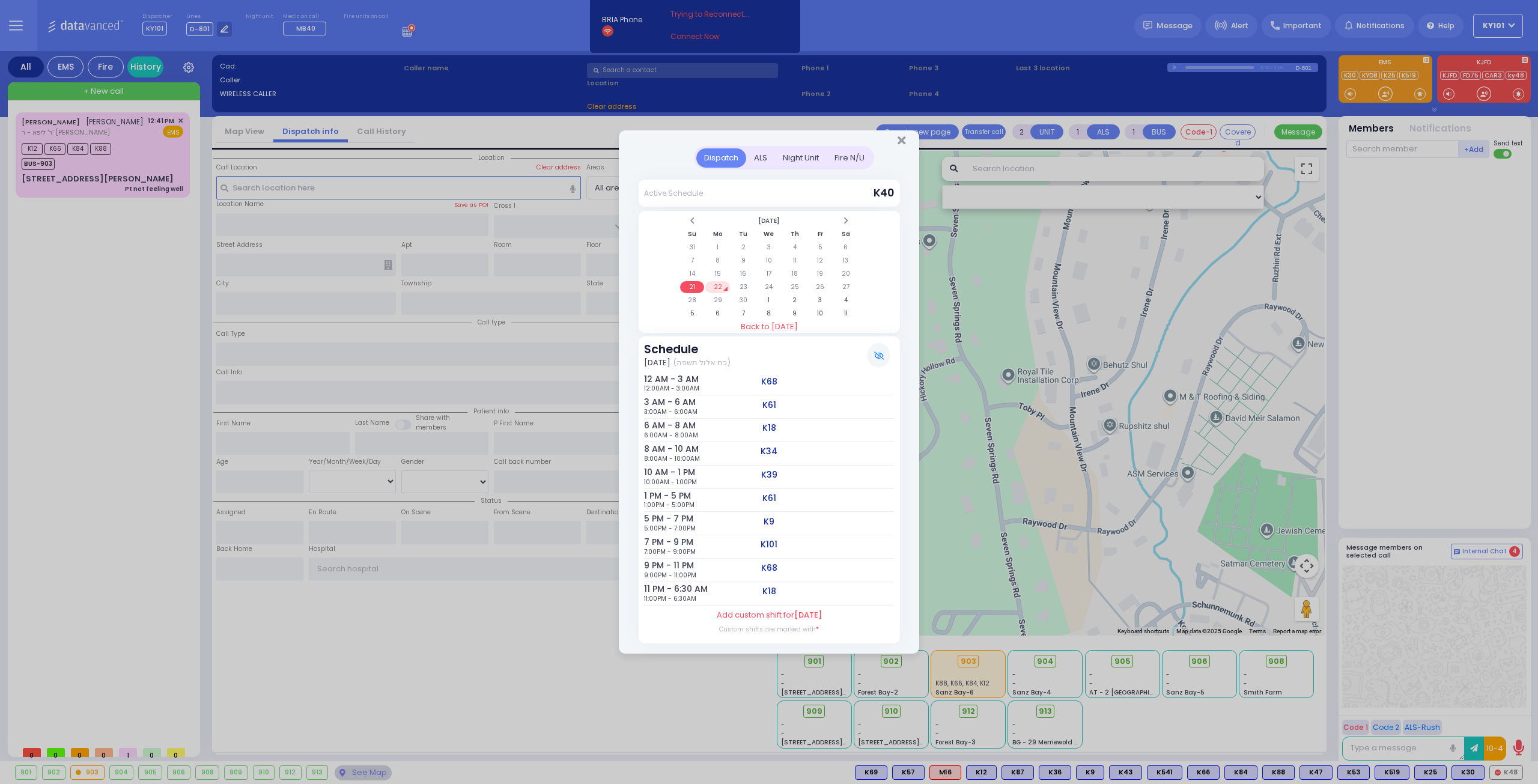
click at [717, 293] on td "22" at bounding box center [717, 287] width 24 height 12
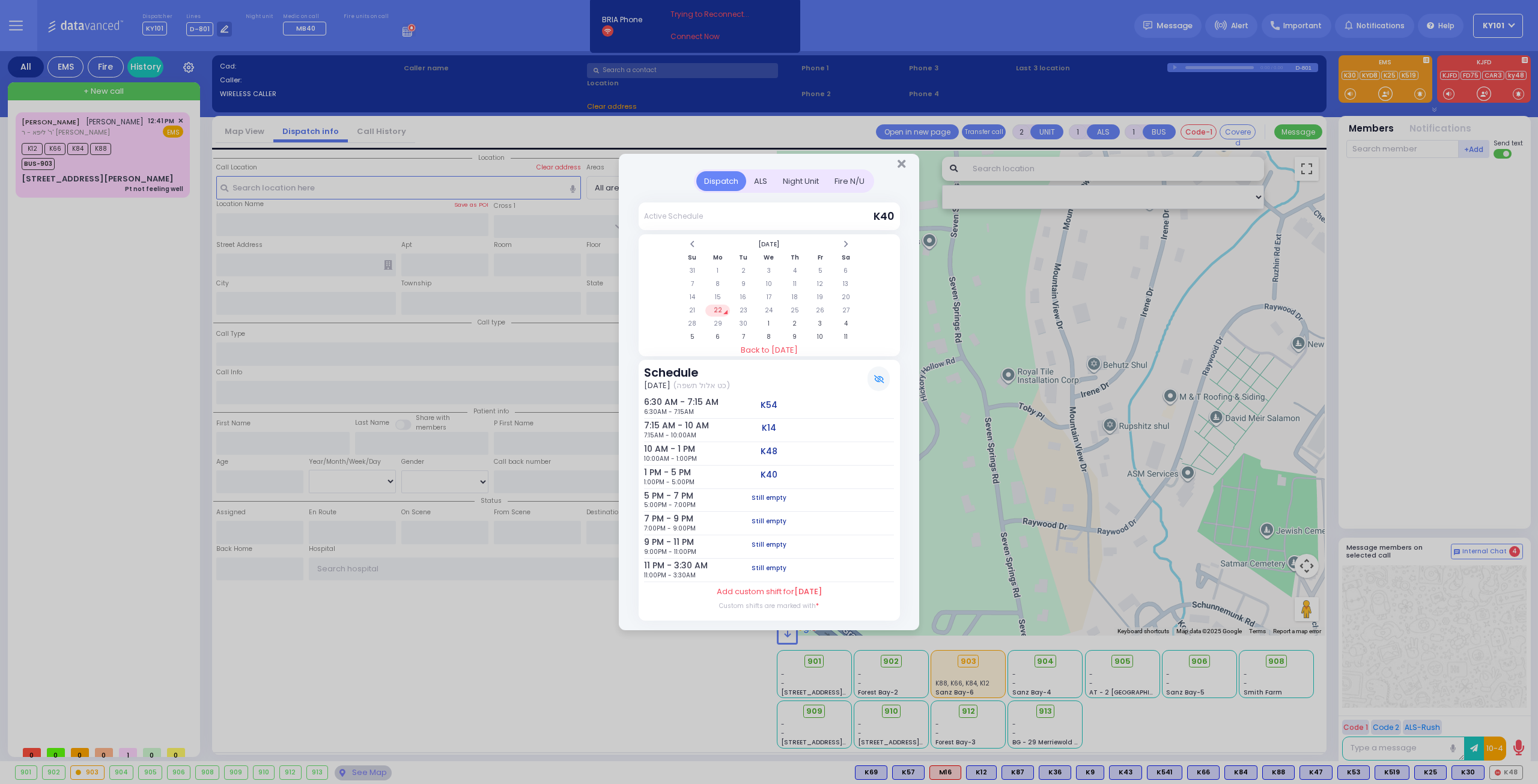
click at [751, 178] on div "ALS" at bounding box center [761, 181] width 29 height 20
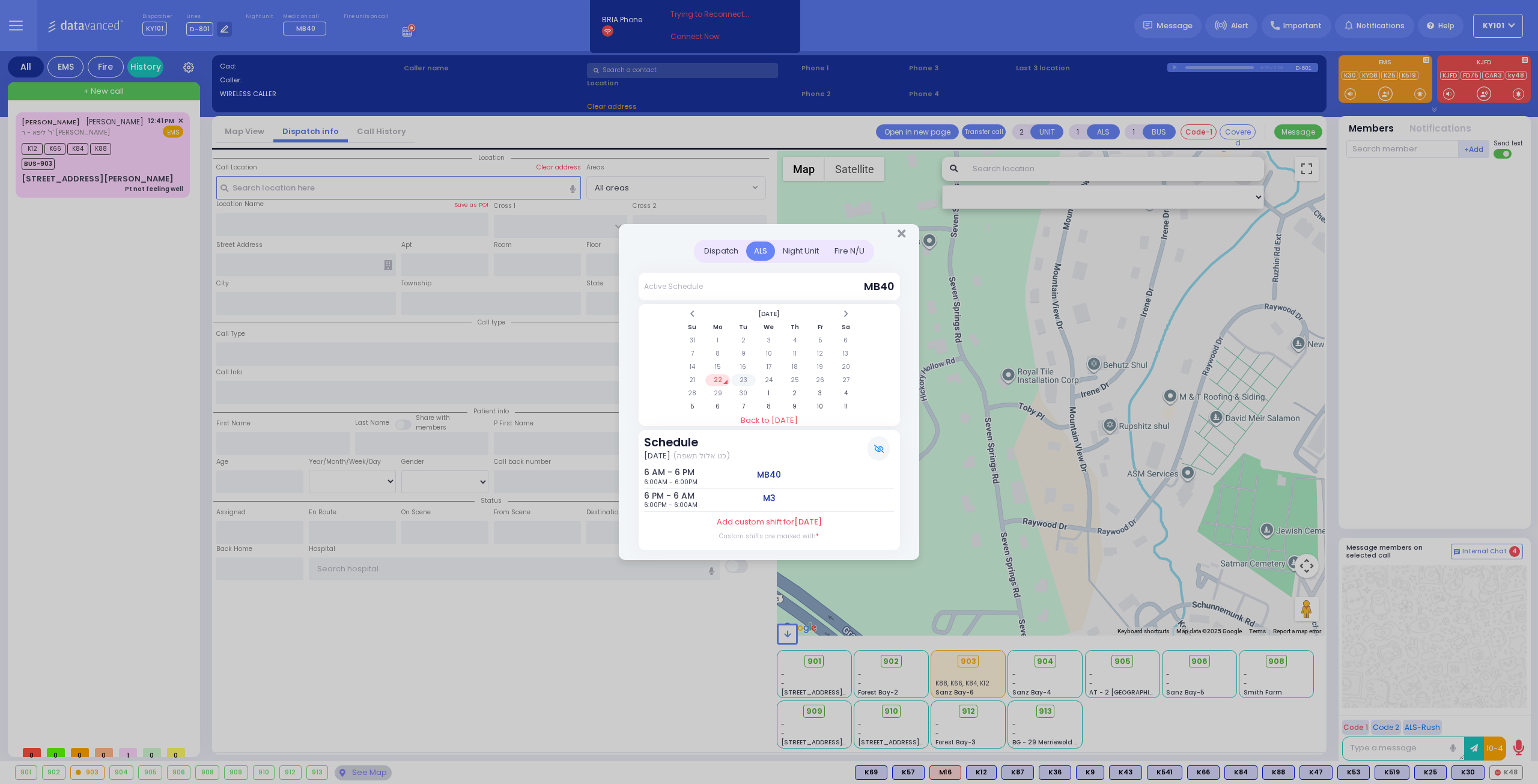
click at [745, 381] on td "23" at bounding box center [743, 380] width 24 height 12
click at [766, 378] on td "24" at bounding box center [769, 380] width 24 height 12
click at [791, 379] on td "25" at bounding box center [794, 380] width 24 height 12
click at [796, 393] on td "2" at bounding box center [794, 393] width 24 height 12
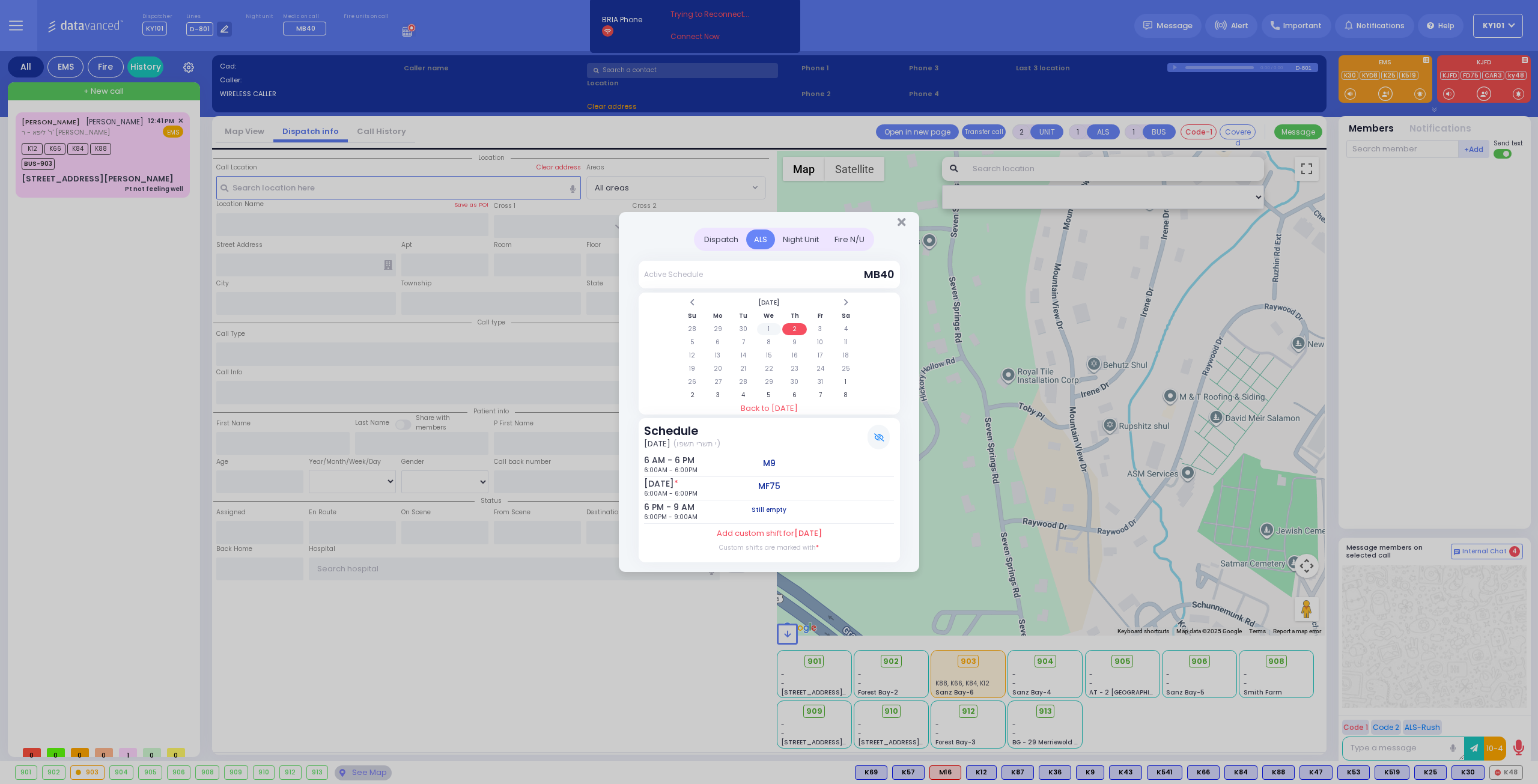
click at [772, 332] on td "1" at bounding box center [769, 329] width 24 height 12
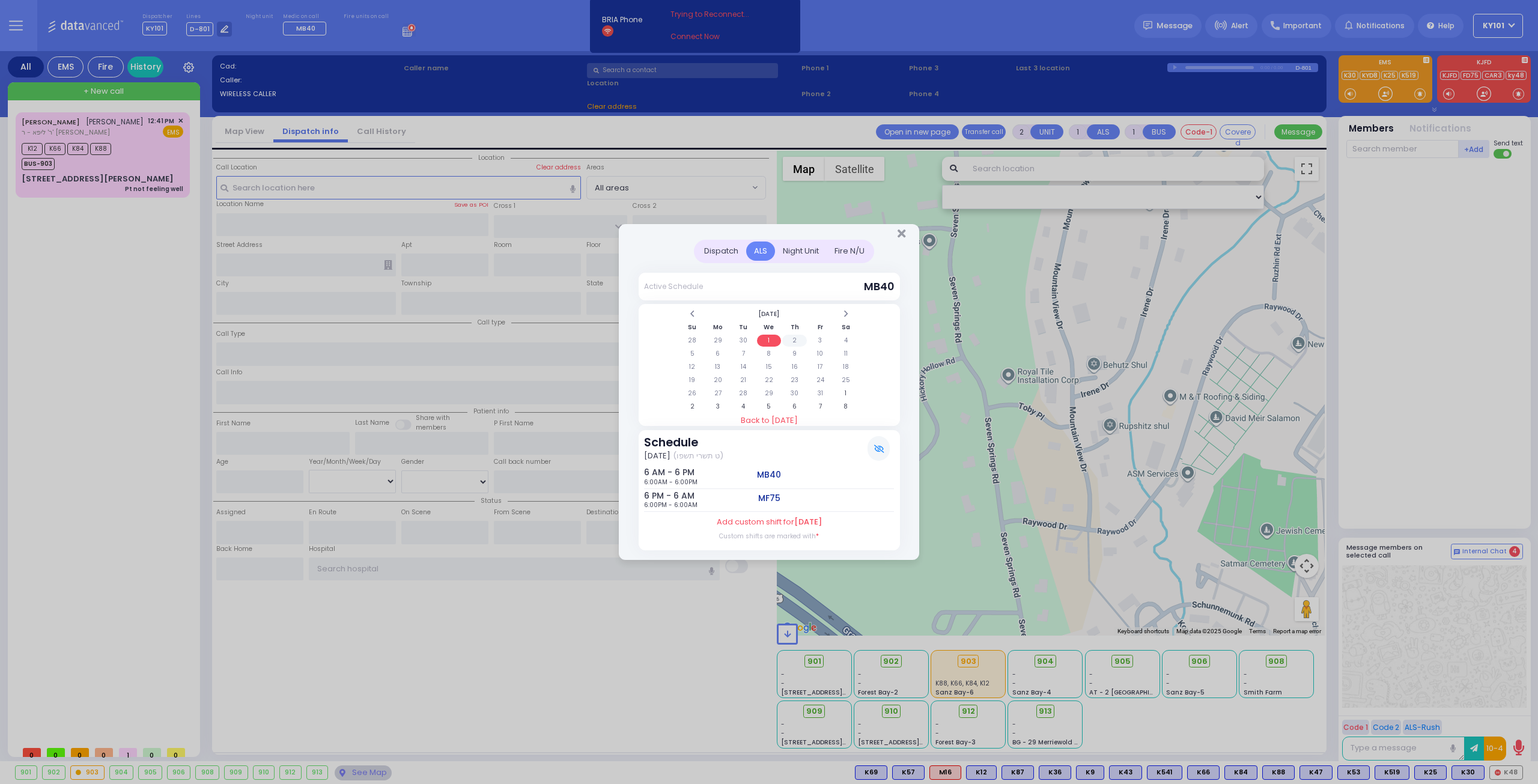
click at [789, 339] on td "2" at bounding box center [794, 341] width 24 height 12
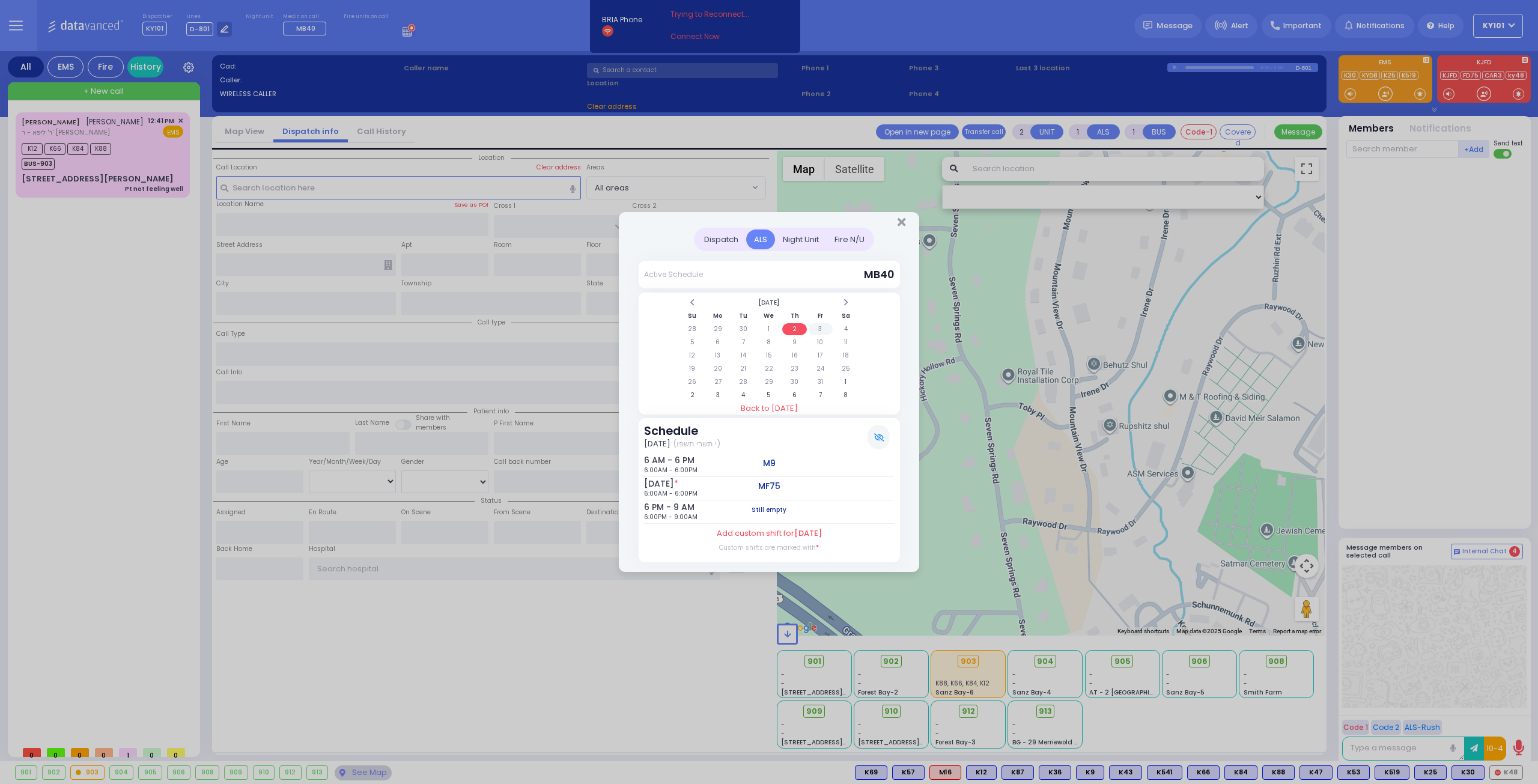
click at [814, 332] on td "3" at bounding box center [820, 329] width 24 height 12
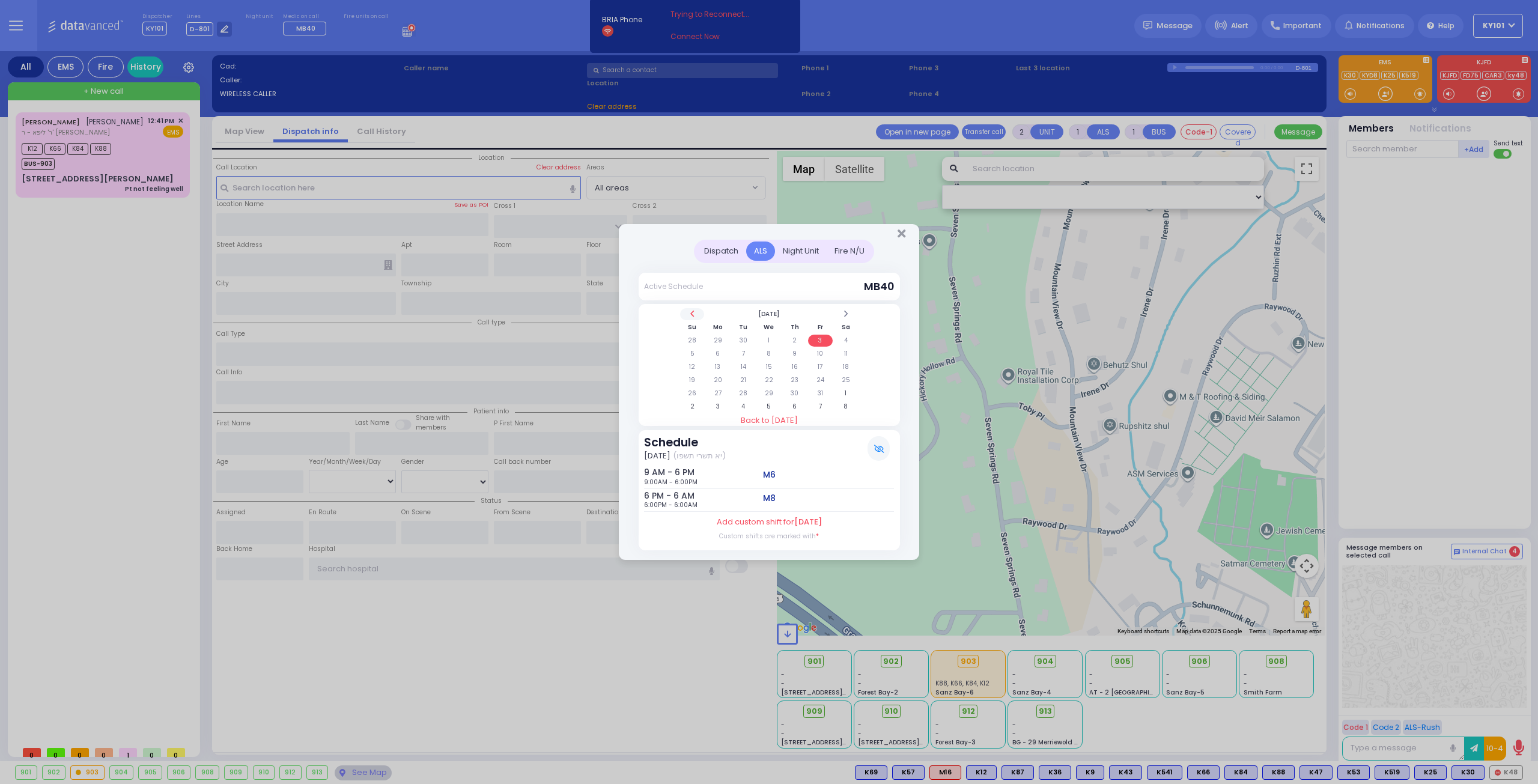
click at [698, 313] on th at bounding box center [692, 314] width 24 height 12
click at [818, 378] on td "26" at bounding box center [820, 380] width 24 height 12
click at [848, 378] on td "27" at bounding box center [845, 380] width 24 height 12
click at [691, 390] on td "28" at bounding box center [692, 393] width 24 height 12
click at [714, 378] on td "22" at bounding box center [717, 380] width 24 height 12
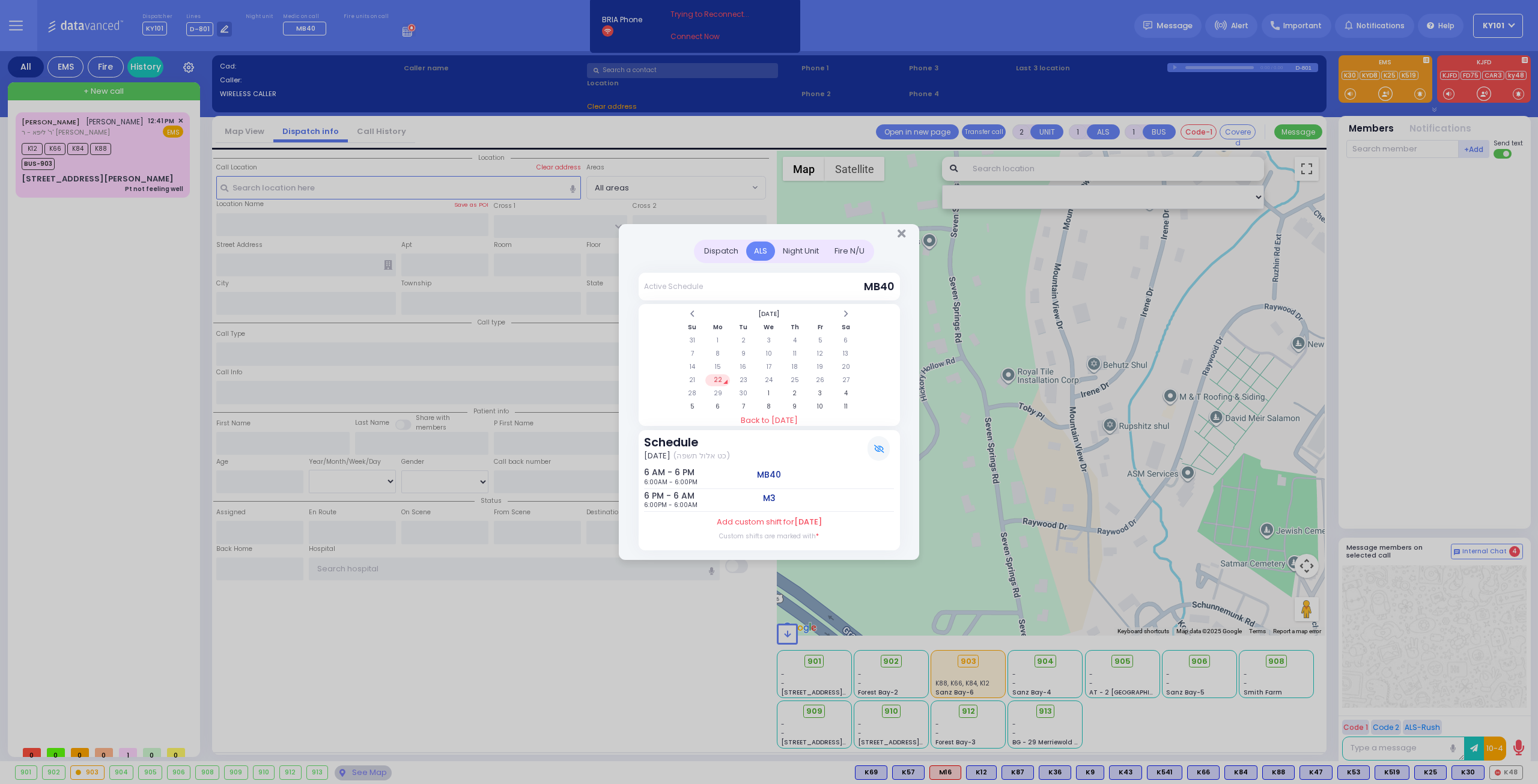
click at [811, 251] on div "Night Unit" at bounding box center [801, 251] width 52 height 20
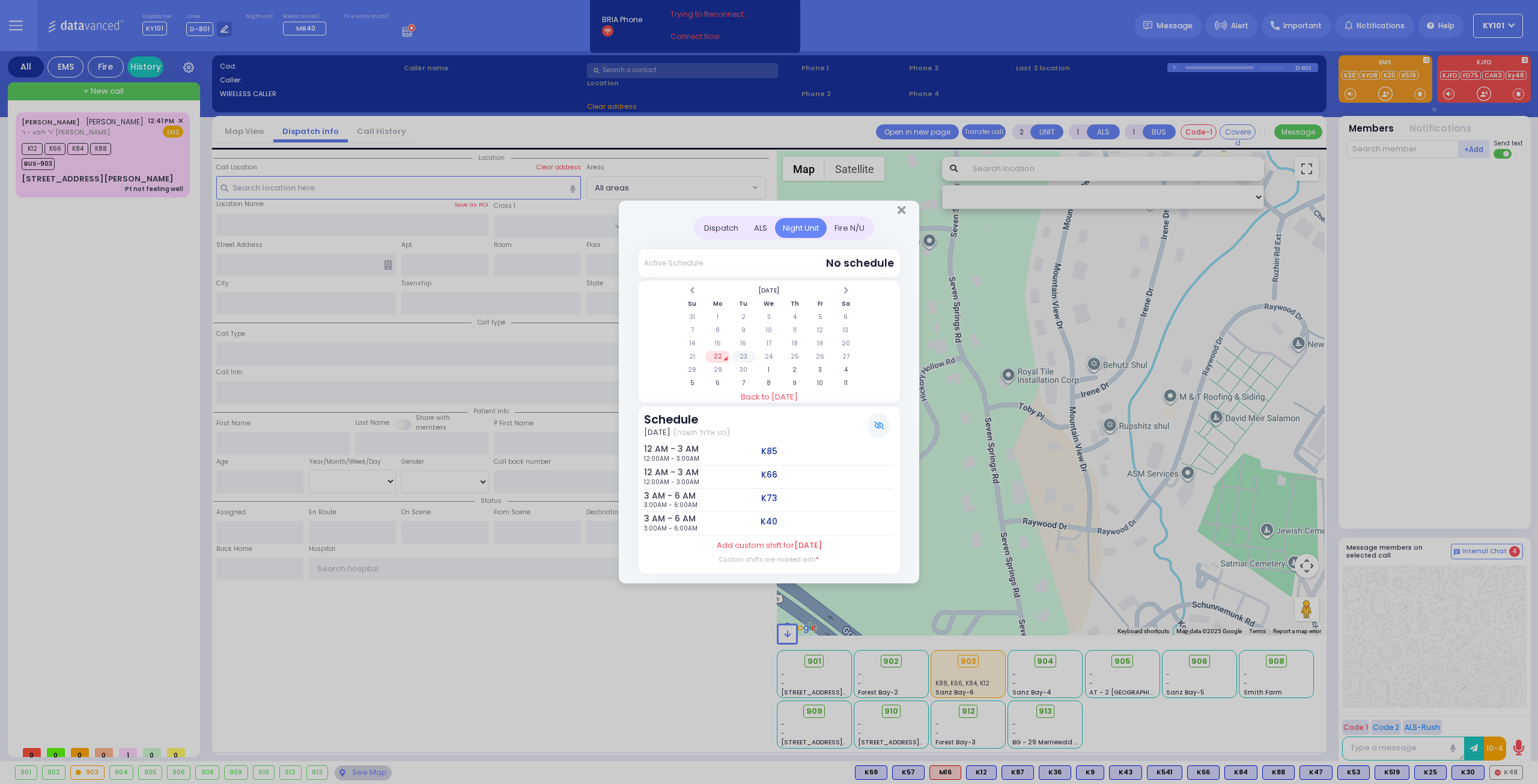
click at [739, 361] on td "23" at bounding box center [743, 357] width 24 height 12
click at [715, 361] on td "22" at bounding box center [717, 357] width 24 height 12
click at [859, 235] on div "Fire N/U" at bounding box center [850, 228] width 46 height 20
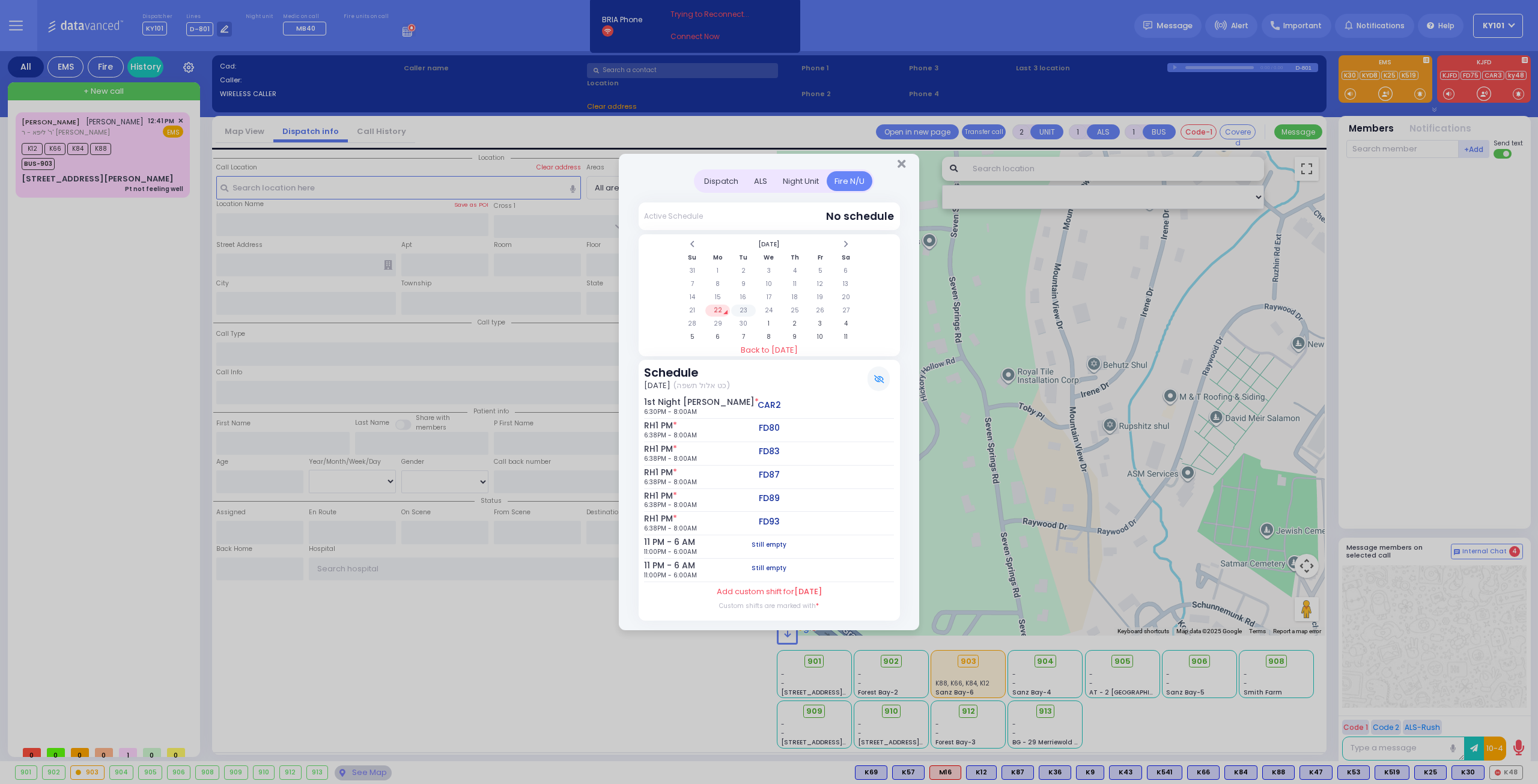
click at [739, 308] on td "23" at bounding box center [743, 311] width 24 height 12
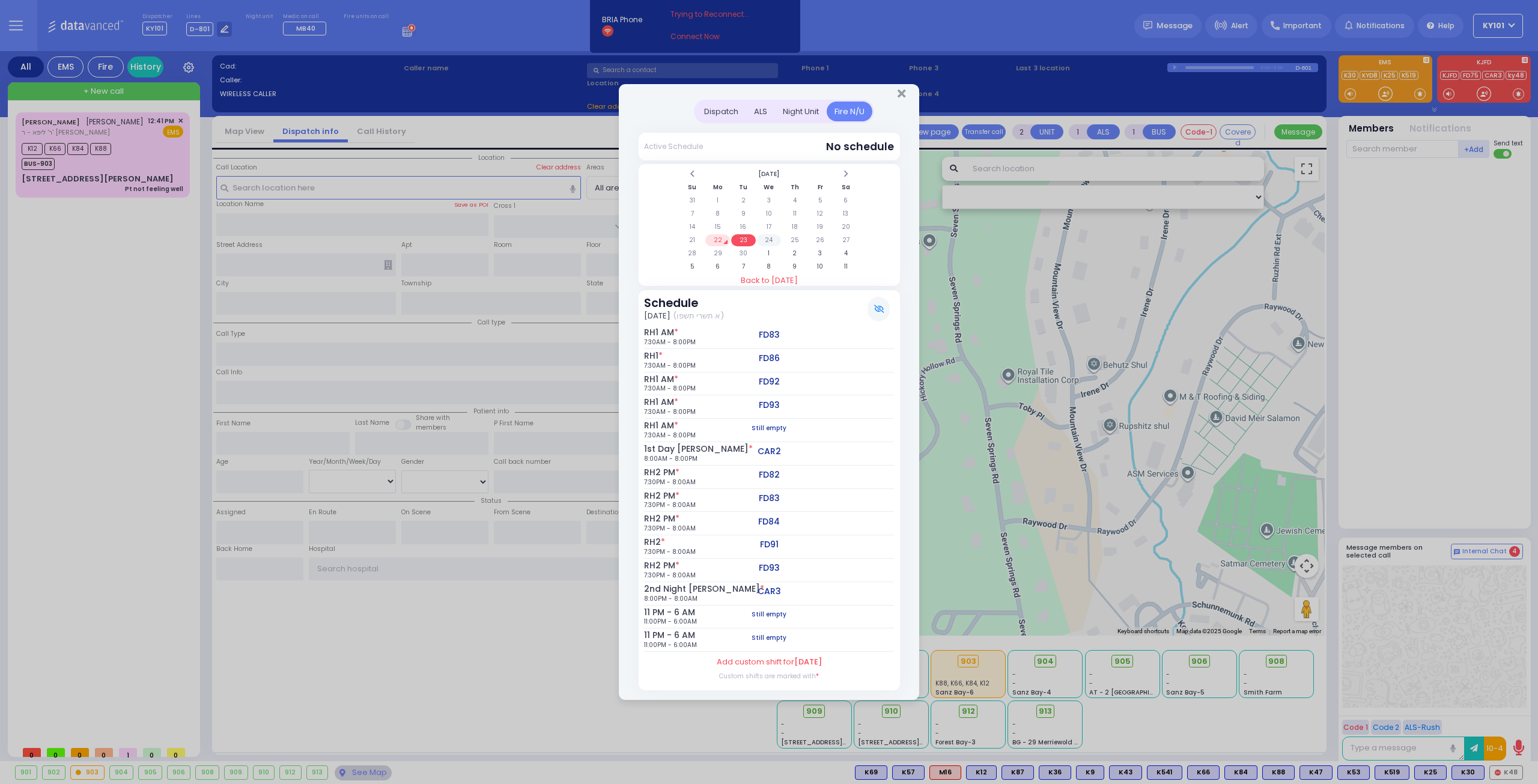
click at [769, 246] on td "24" at bounding box center [769, 240] width 24 height 12
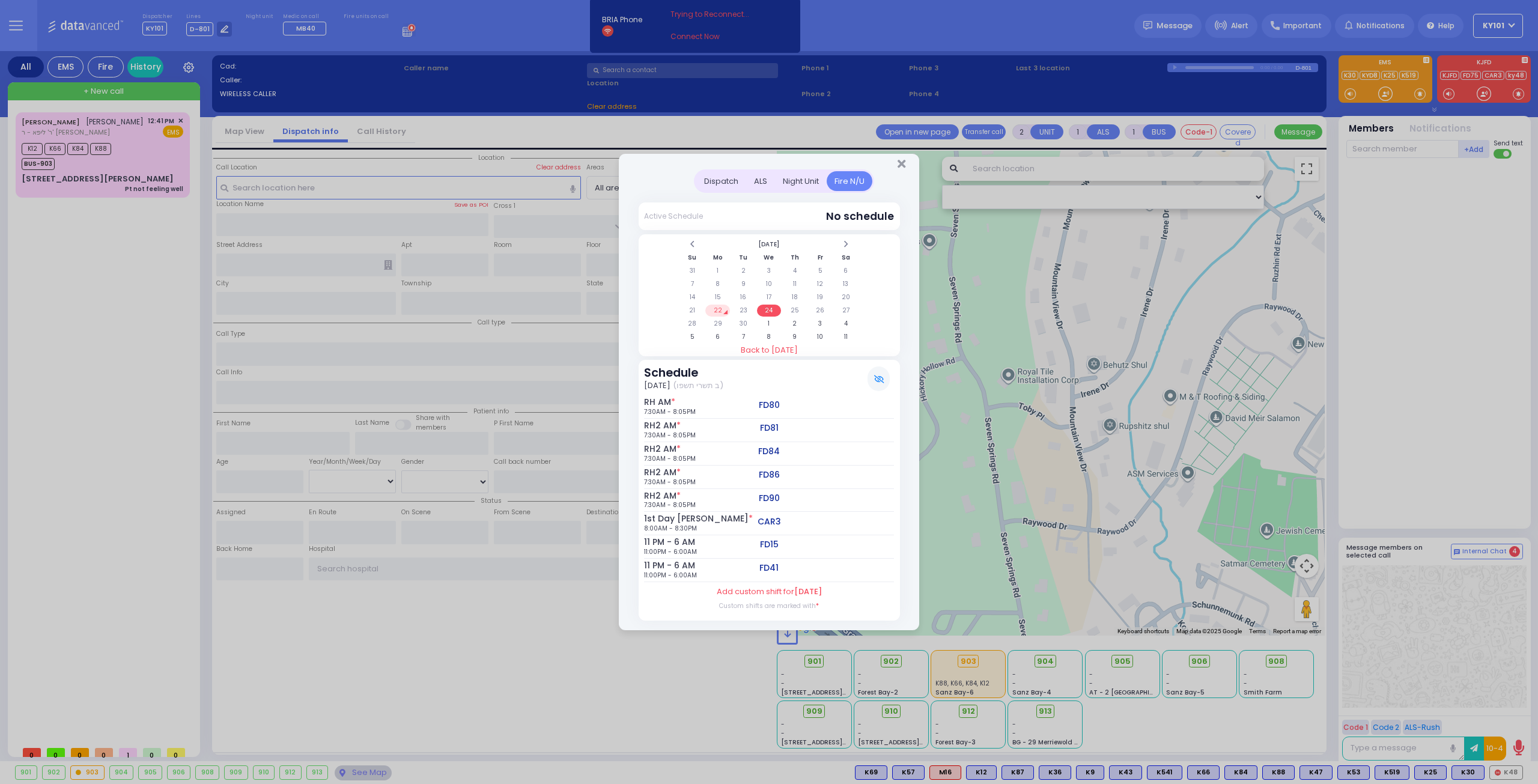
click at [714, 309] on td "22" at bounding box center [717, 311] width 24 height 12
click at [726, 179] on div "Dispatch" at bounding box center [721, 181] width 50 height 20
click at [896, 166] on div at bounding box center [769, 161] width 300 height 15
click at [898, 165] on icon "Close" at bounding box center [901, 164] width 8 height 12
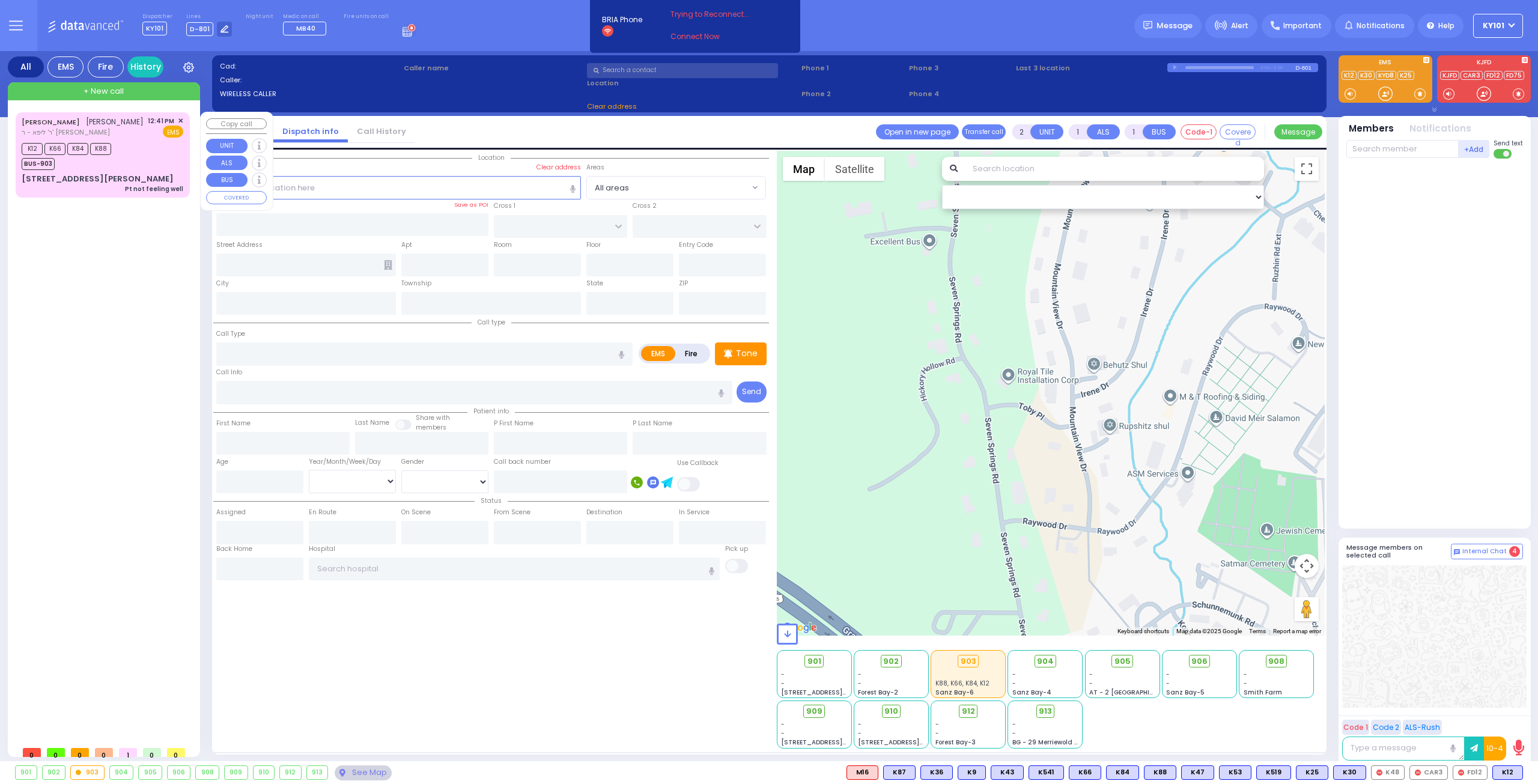
click at [134, 141] on div "K12 K66 K84 K88 BUS-903" at bounding box center [102, 155] width 162 height 30
type input "1"
type input "0"
select select
type input "Pt not feeling well"
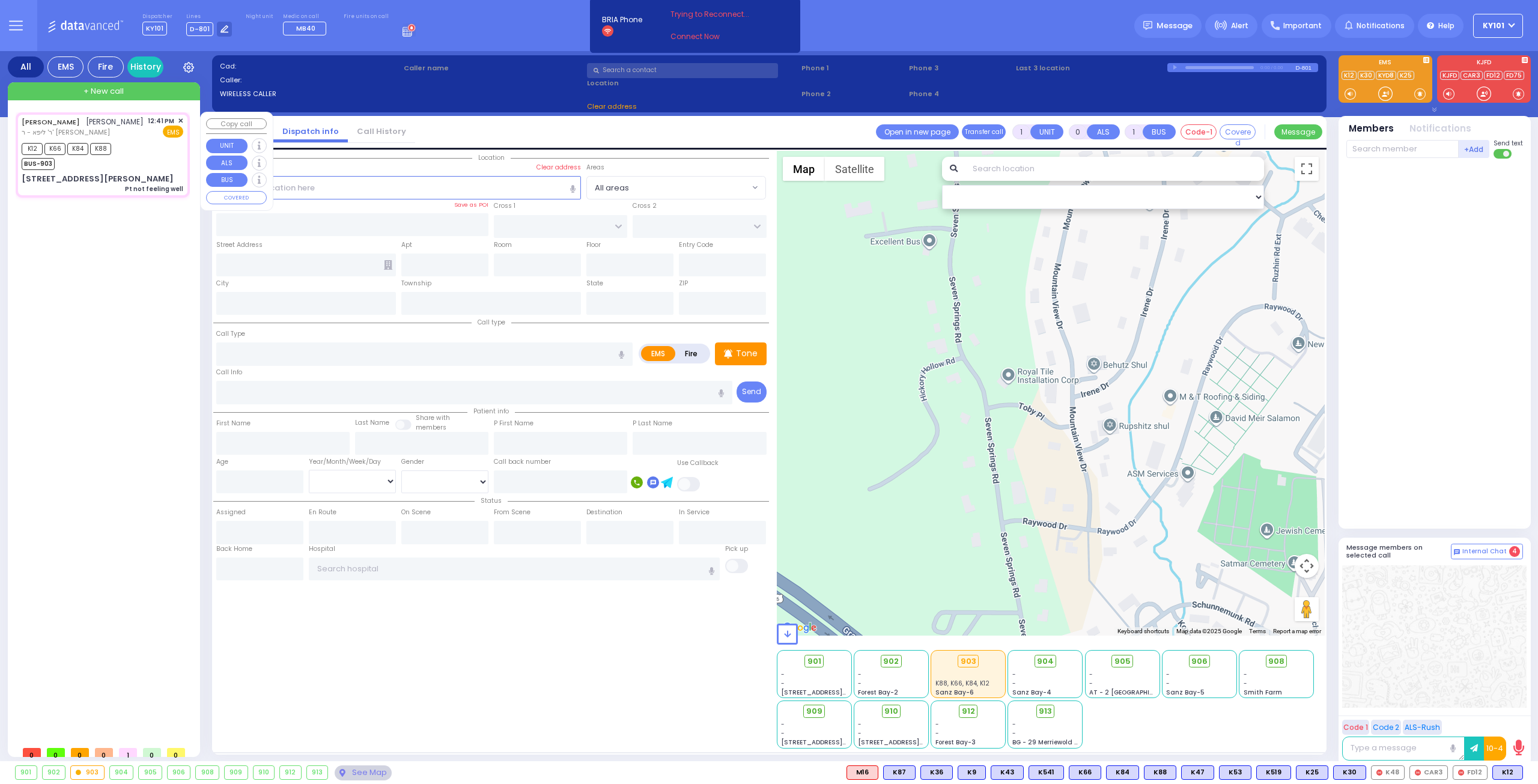
radio input "true"
type input "SHLOME"
type input "HEIMAN"
select select
type input "12:41"
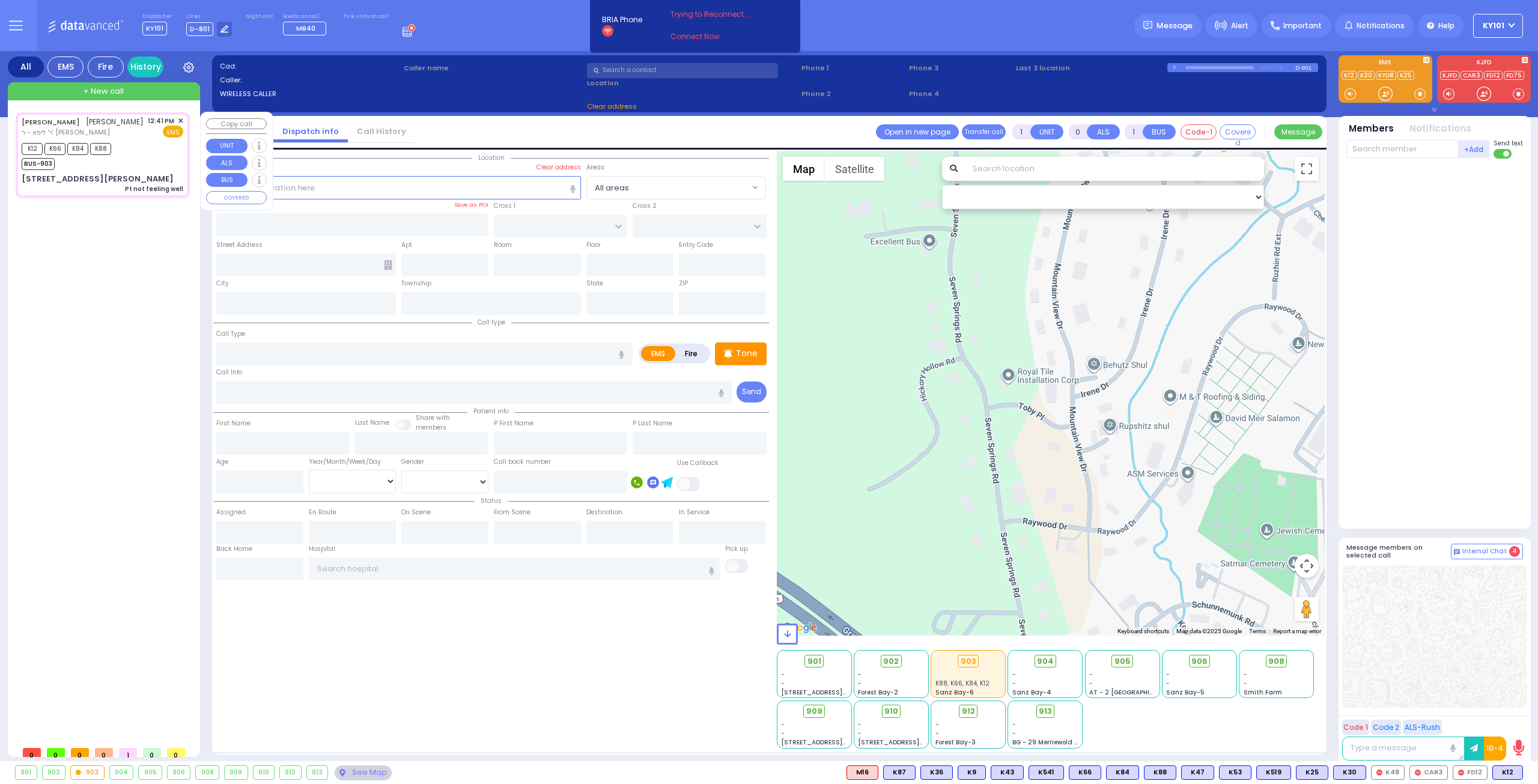
type input "12:42"
type input "12:47"
select select "Hatzalah Garages"
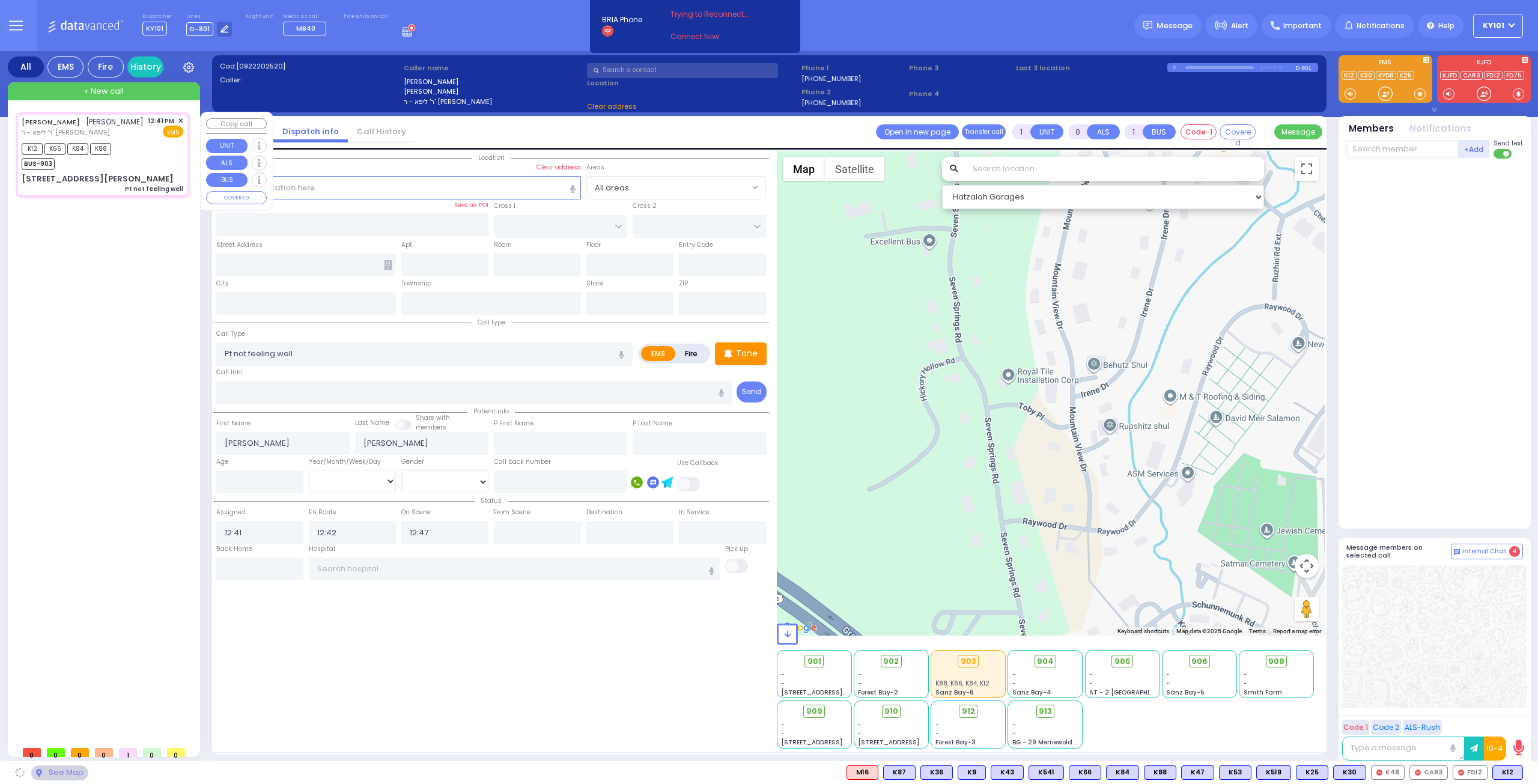
type input "ZENTA RD"
type input "FOREST RD"
type input "10 CARTER LN"
type input "203"
type input "Monroe"
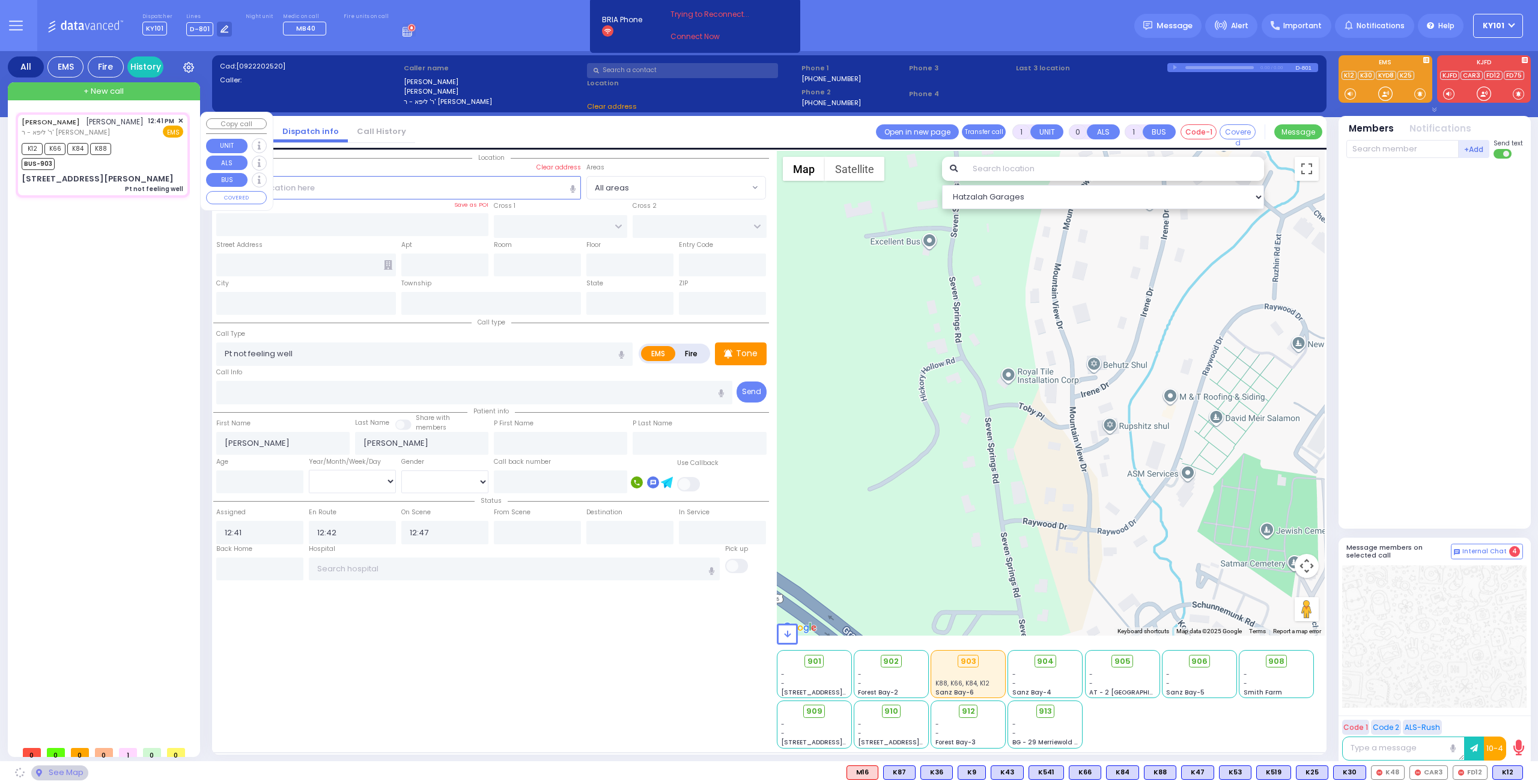
type input "[US_STATE]"
type input "10950"
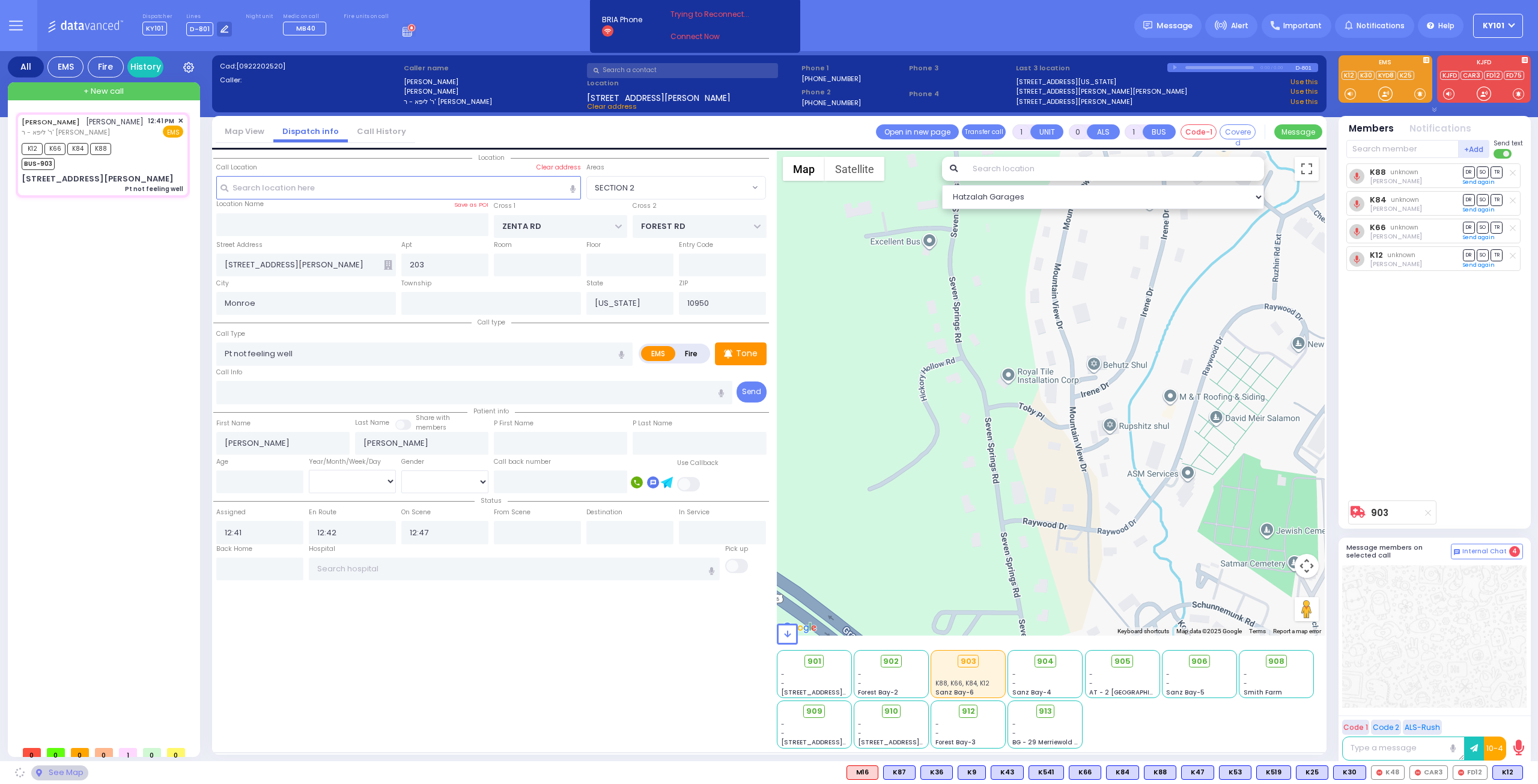
select select "SECTION 2"
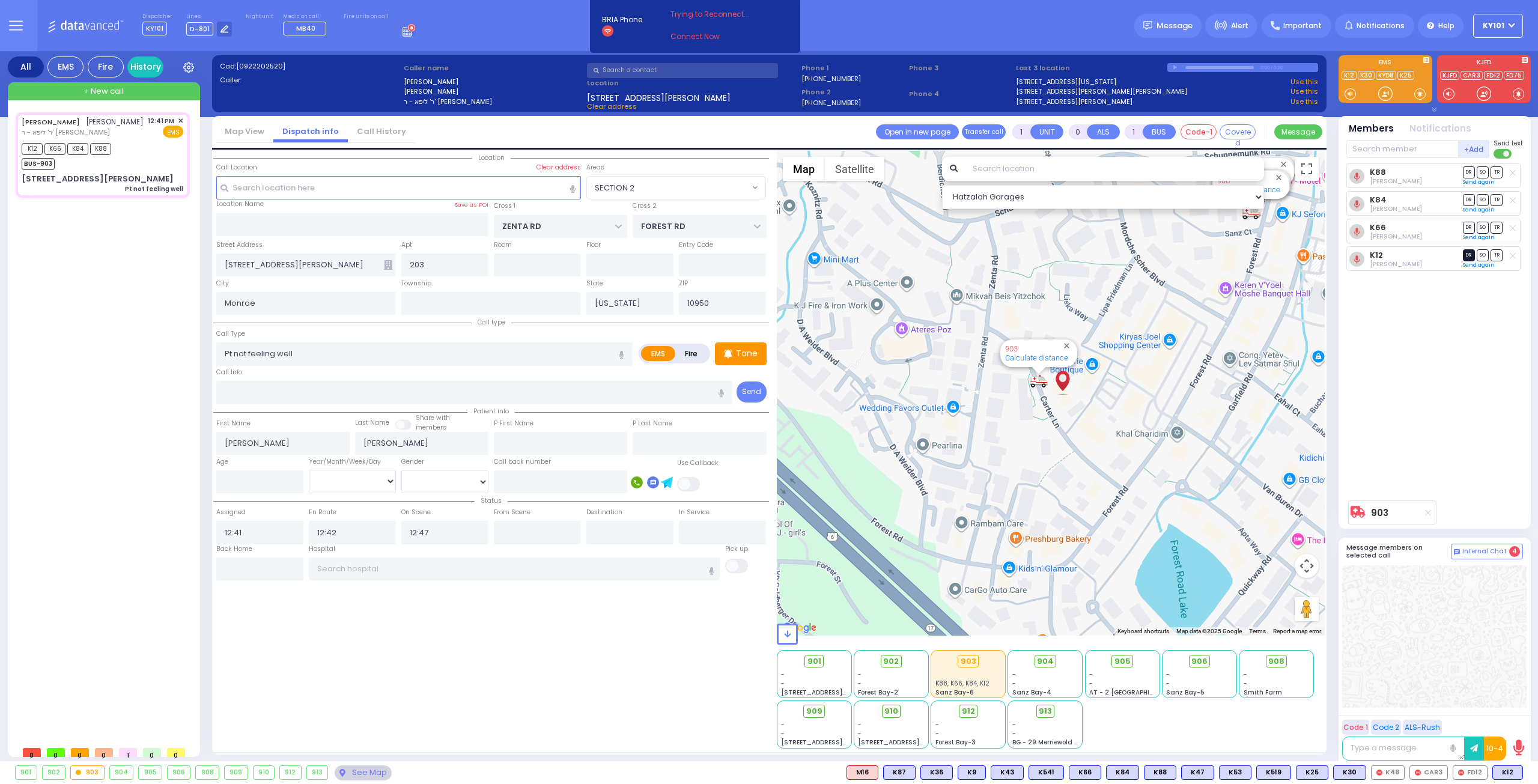
click at [1463, 252] on span "DR" at bounding box center [1469, 254] width 12 height 11
click at [1497, 229] on span "TR" at bounding box center [1497, 227] width 12 height 11
select select
radio input "true"
select select
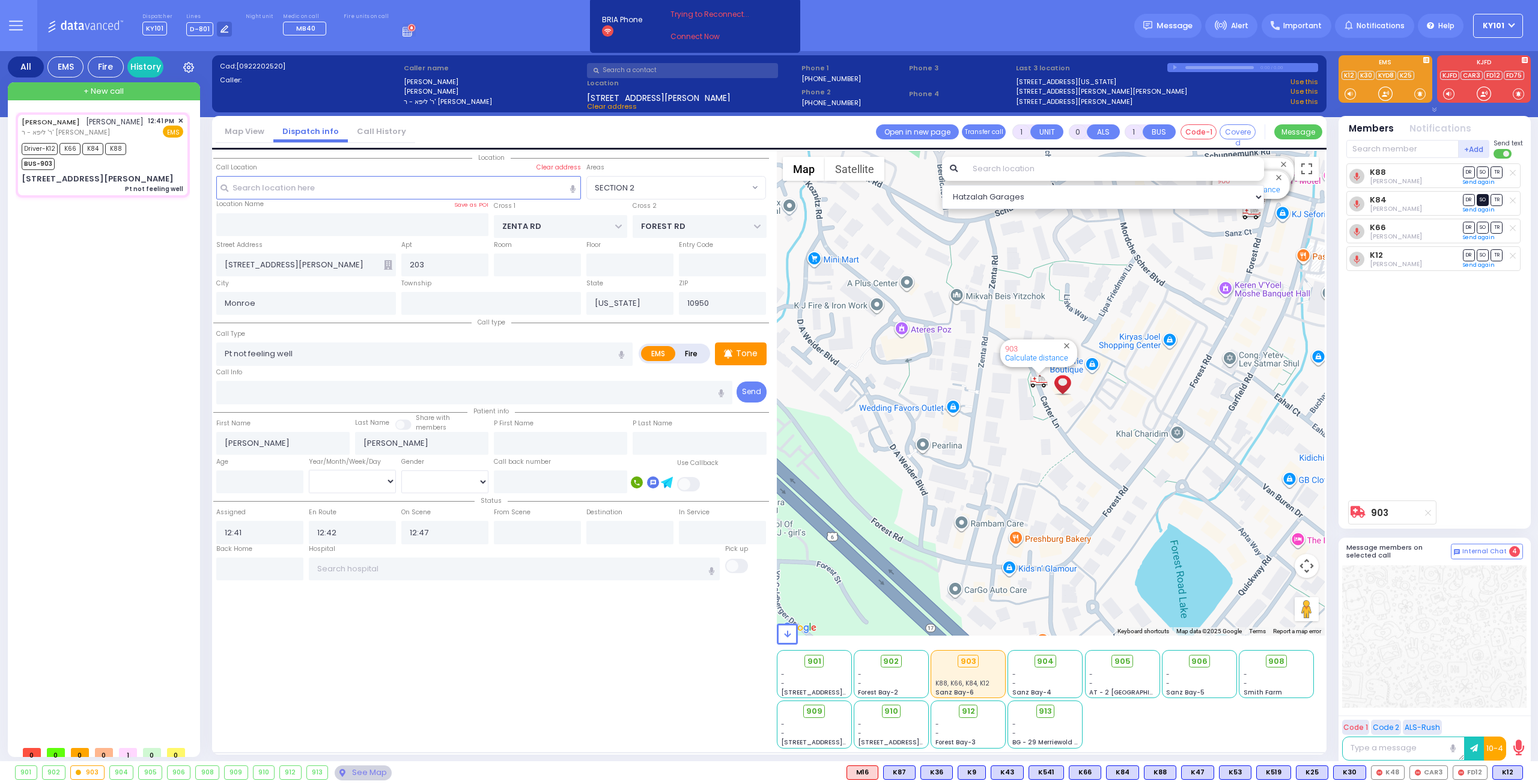
select select "Hatzalah Garages"
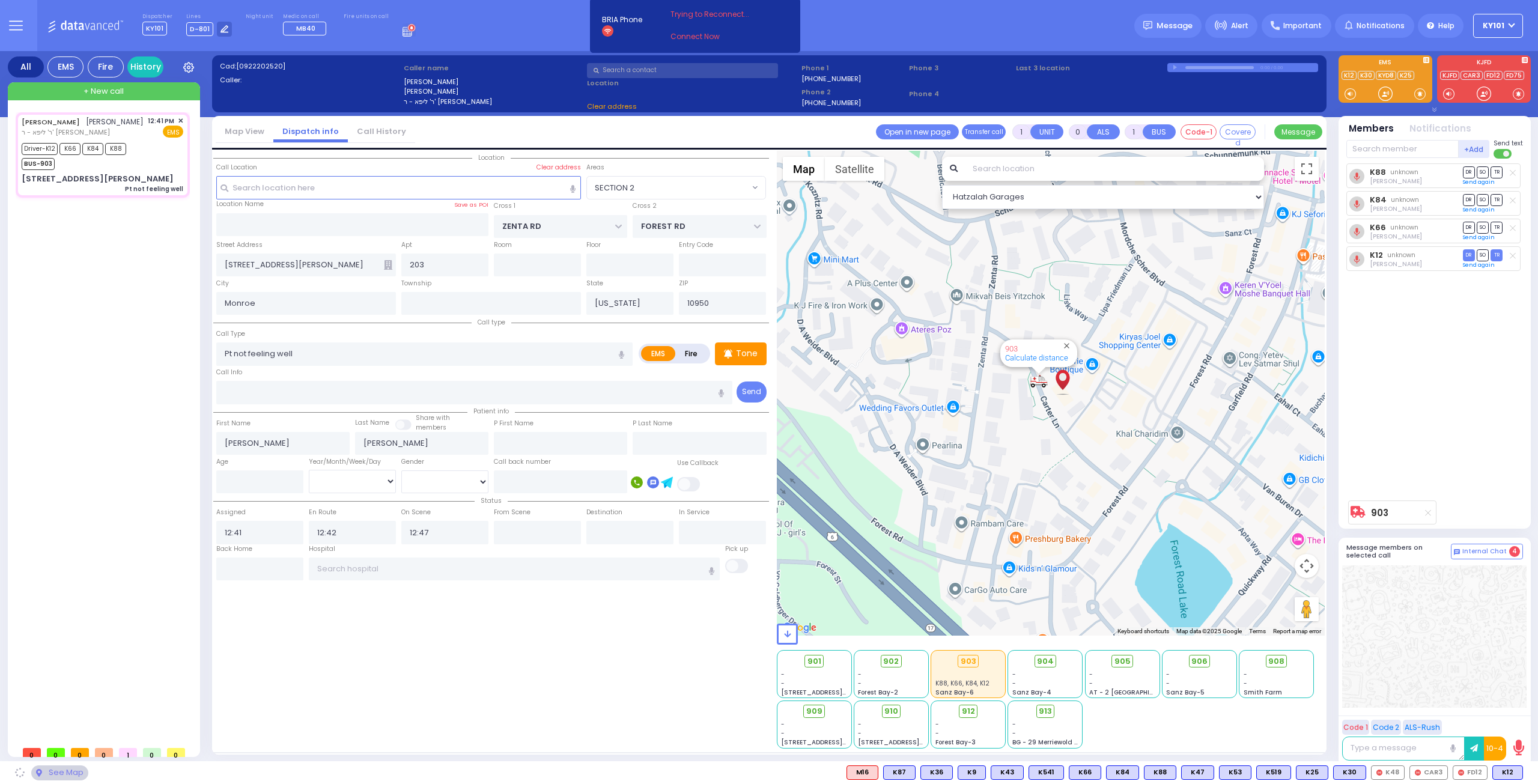
click at [1484, 199] on span "SO" at bounding box center [1483, 199] width 12 height 11
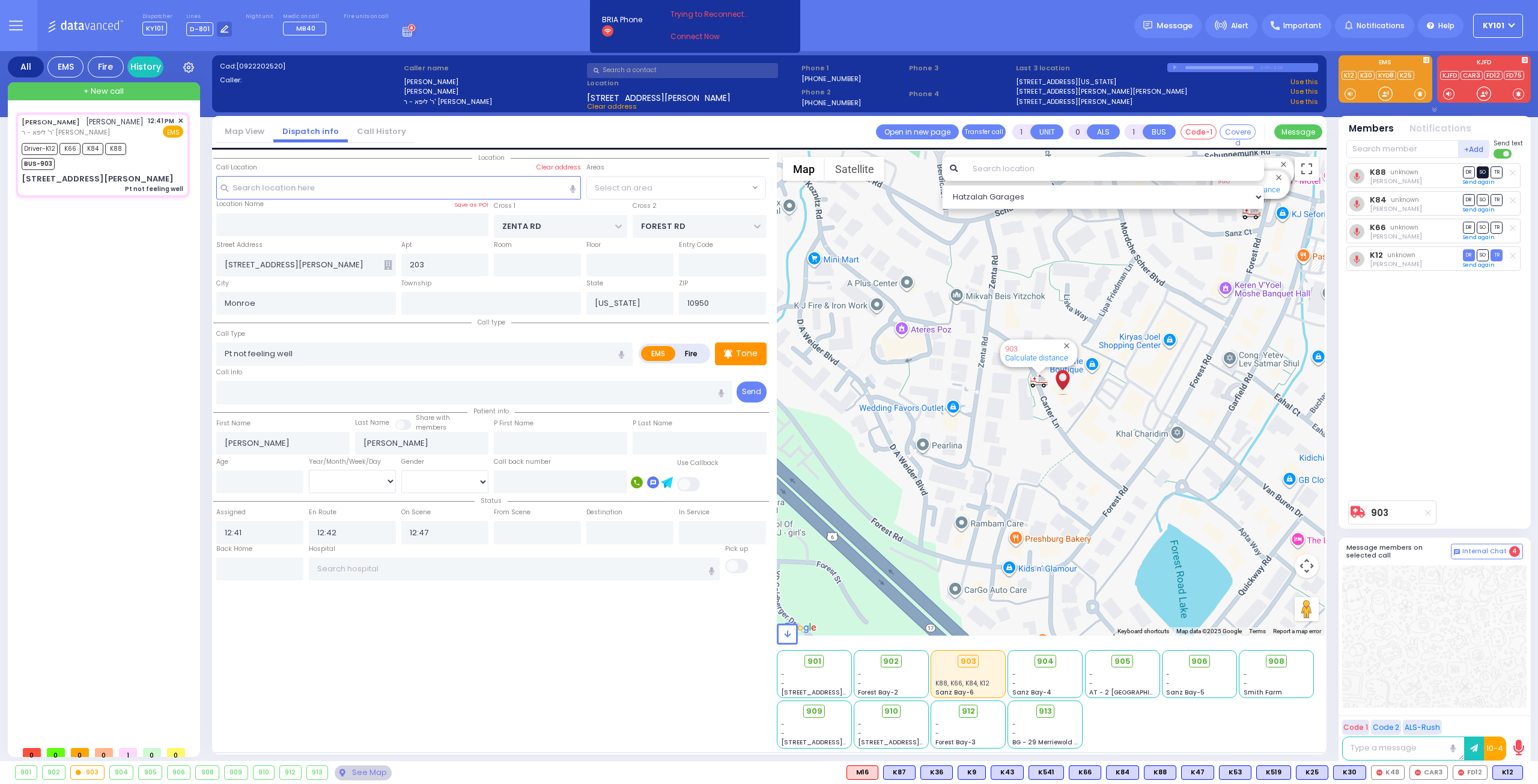
click at [1477, 171] on span "SO" at bounding box center [1483, 172] width 12 height 11
select select "SECTION 2"
select select
radio input "true"
select select
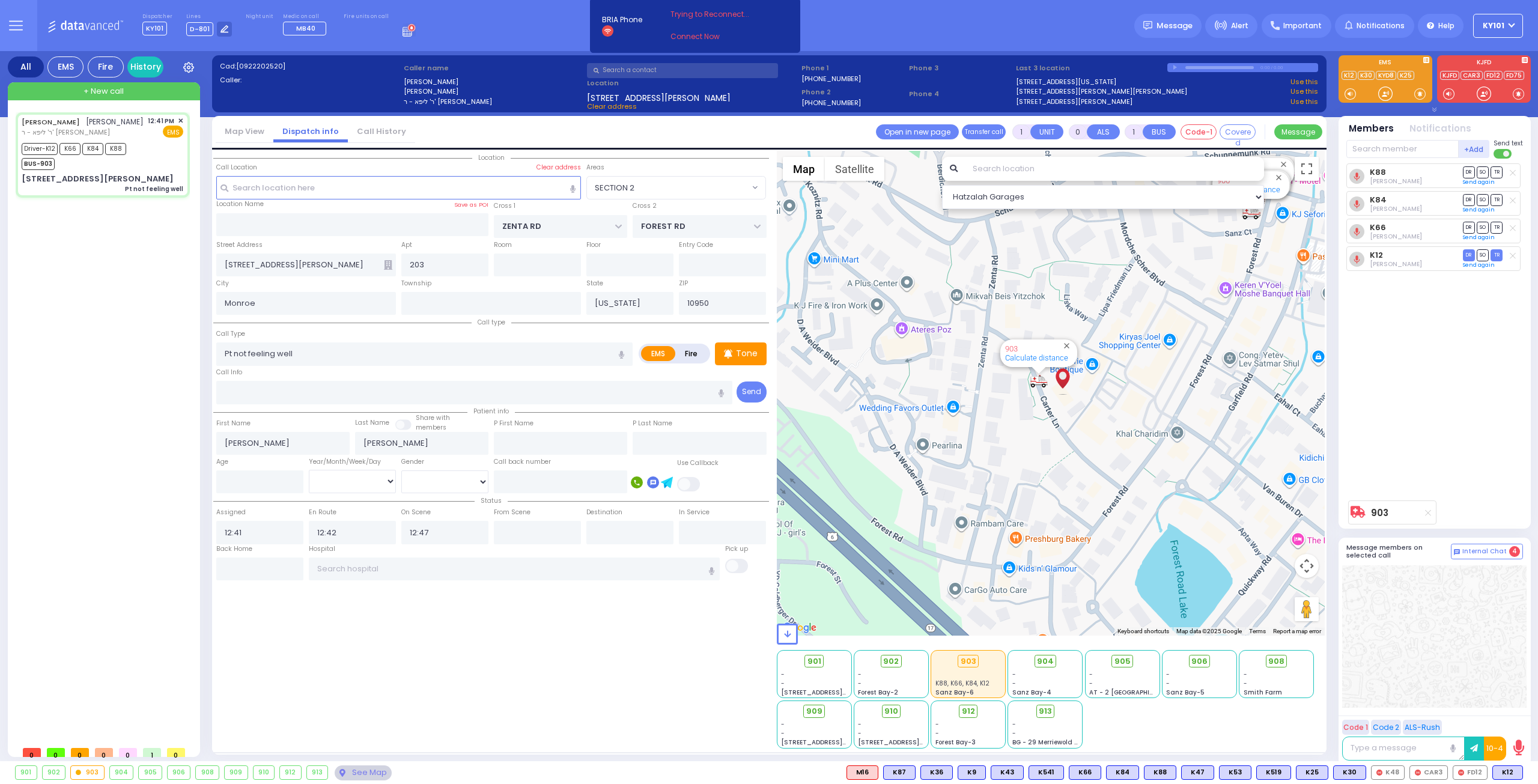
type input "13:14"
select select "Hatzalah Garages"
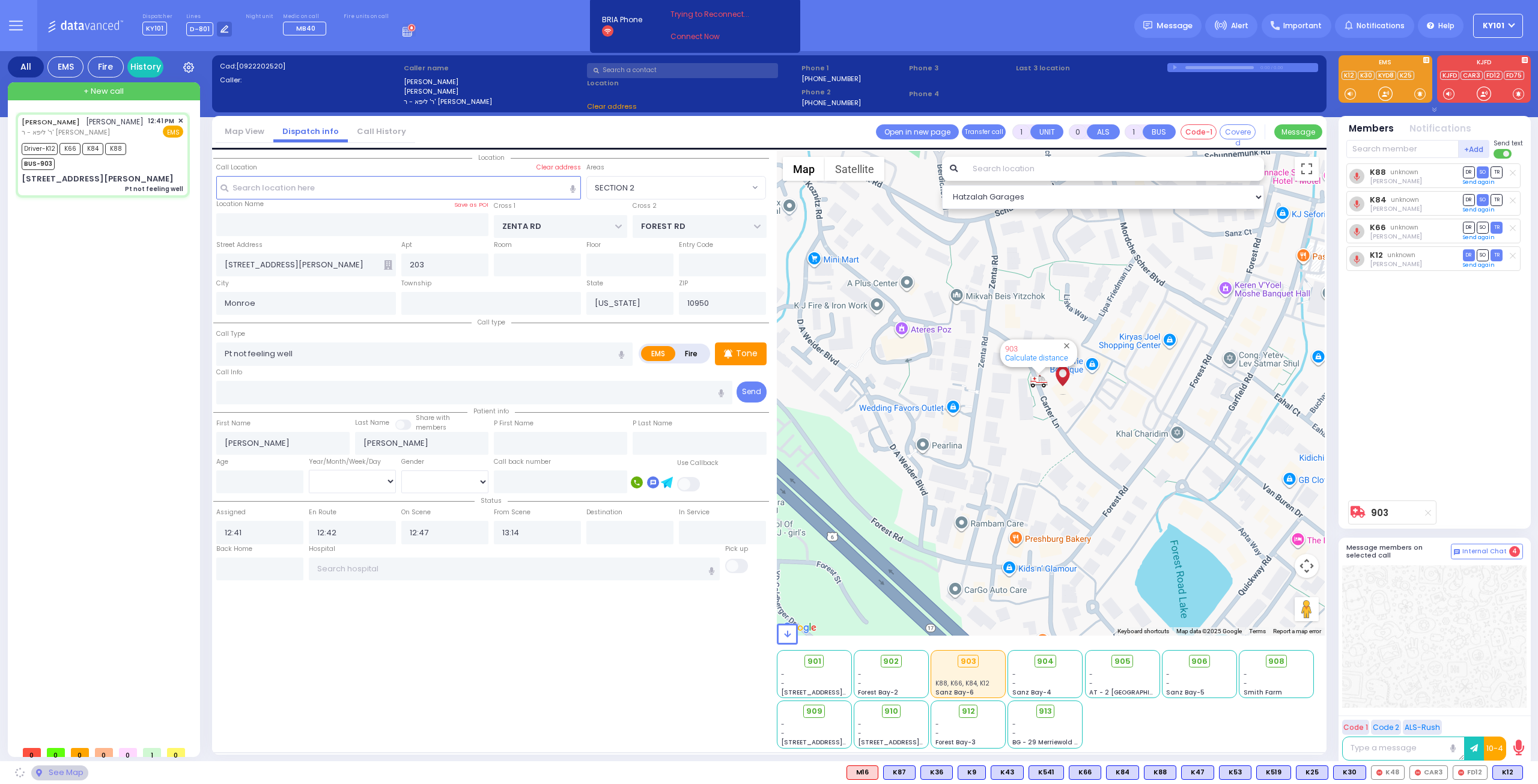
select select
radio input "true"
select select
select select "Hatzalah Garages"
select select
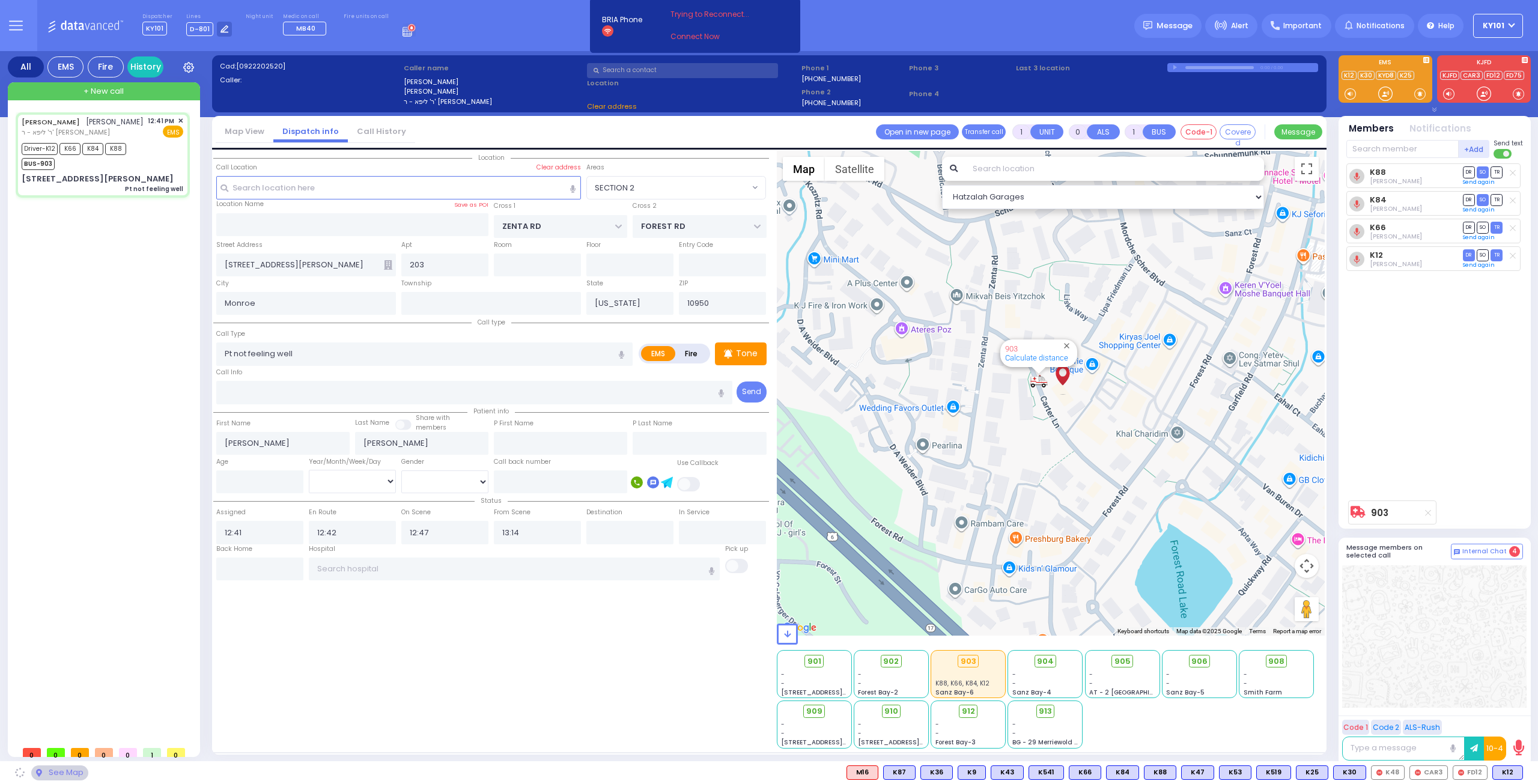
radio input "true"
select select
select select "Hatzalah Garages"
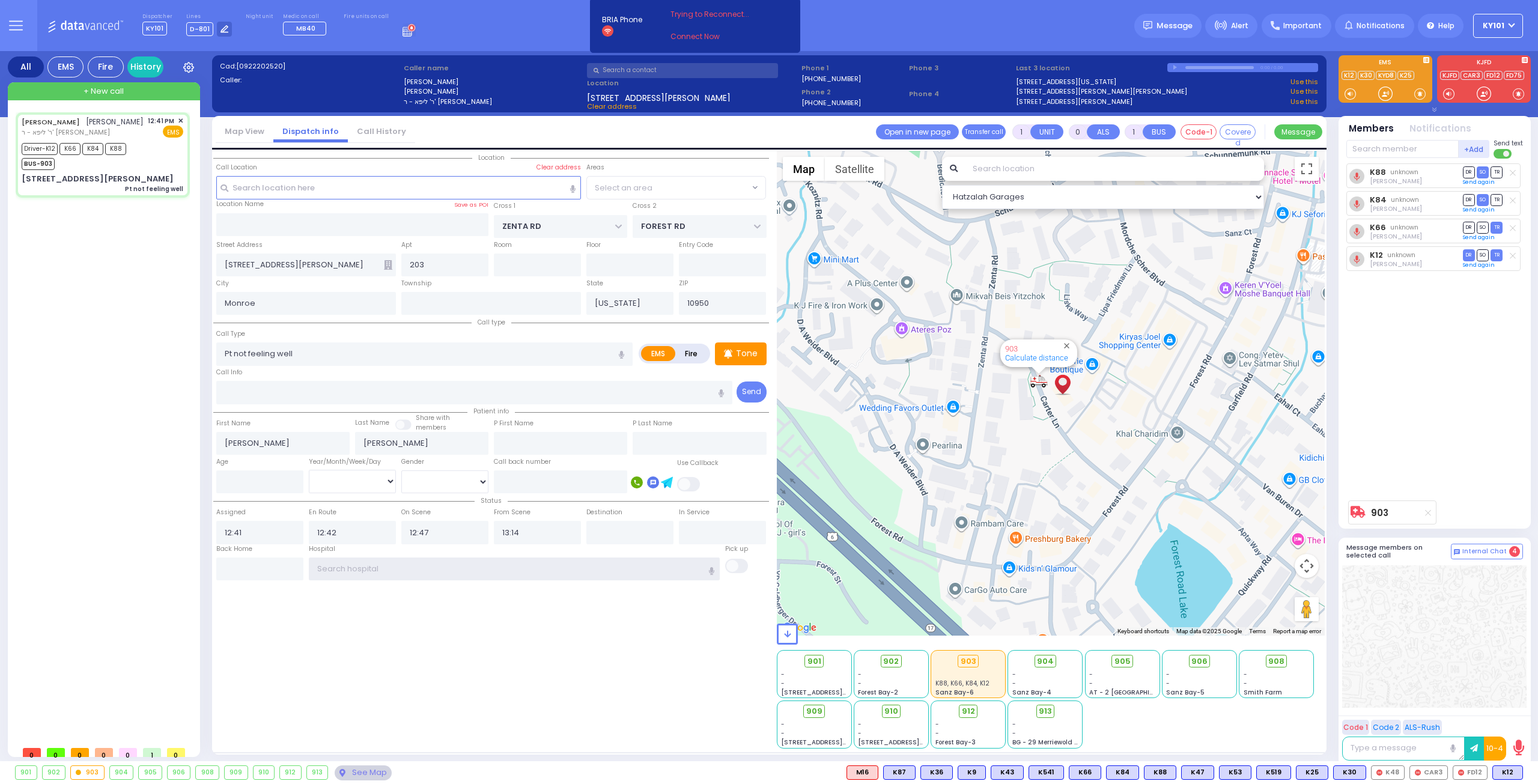
click at [494, 569] on input "text" at bounding box center [515, 569] width 412 height 23
select select
radio input "true"
select select
select select "Hatzalah Garages"
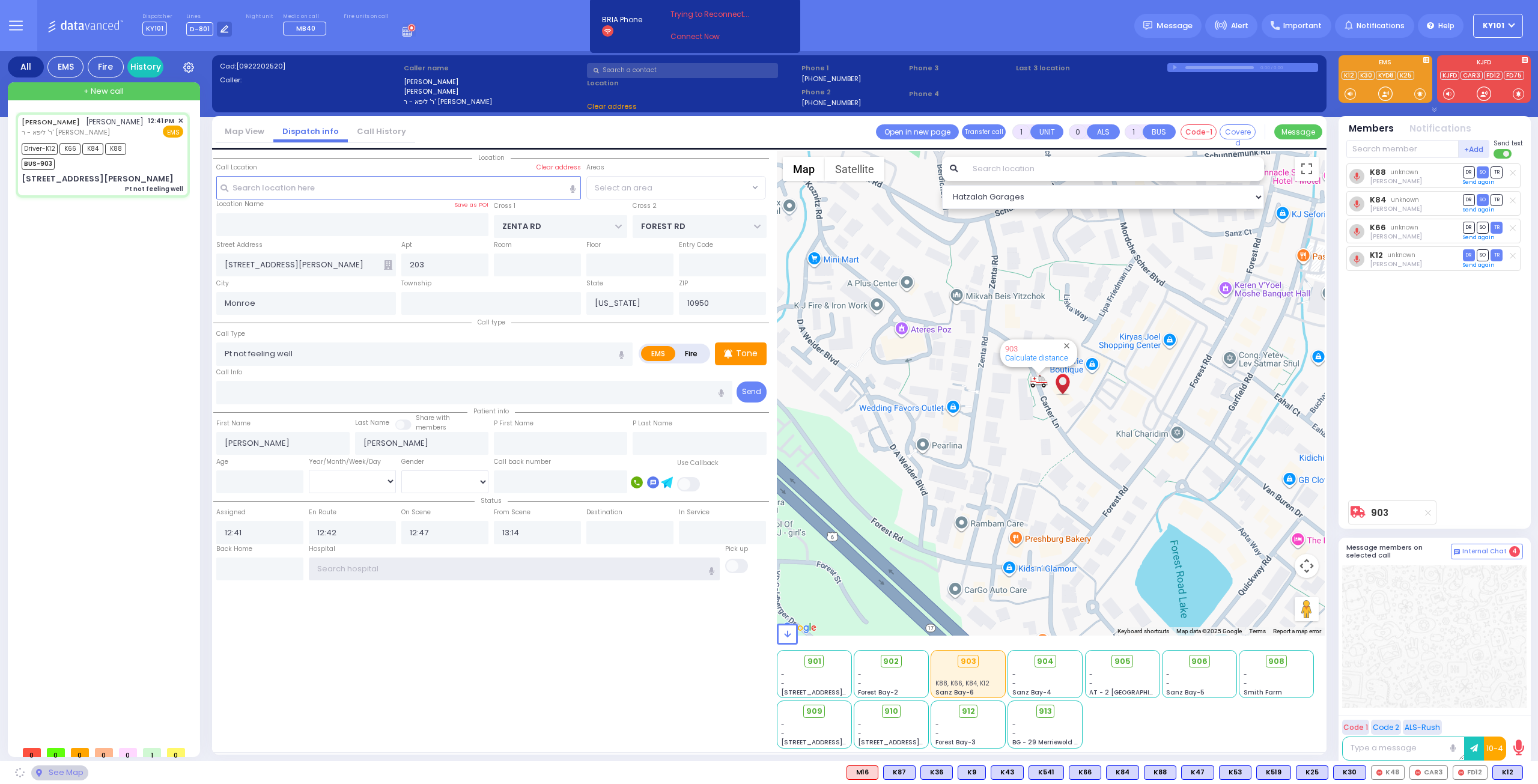
select select
type input "n"
select select
radio input "true"
select select
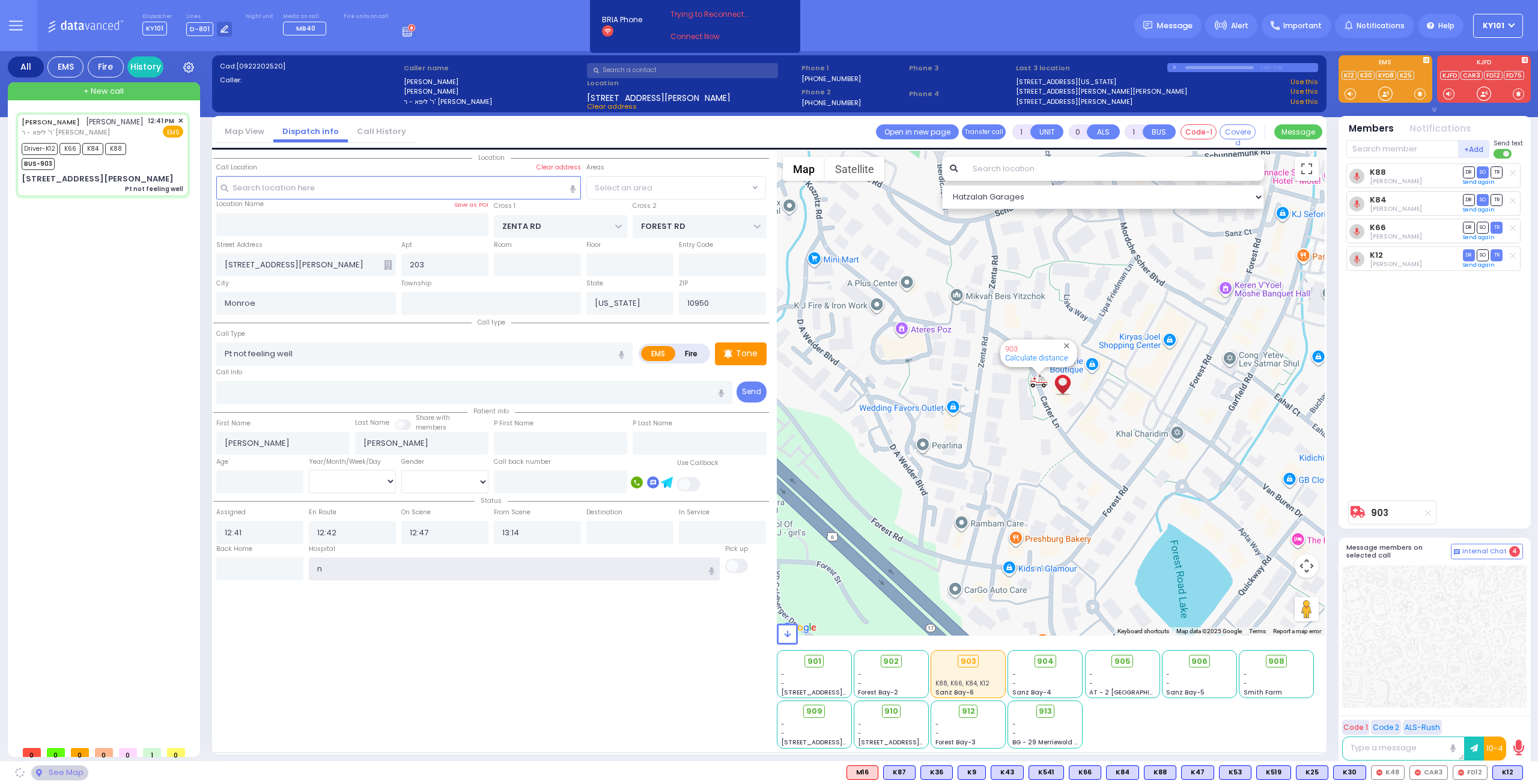
select select "Hatzalah Garages"
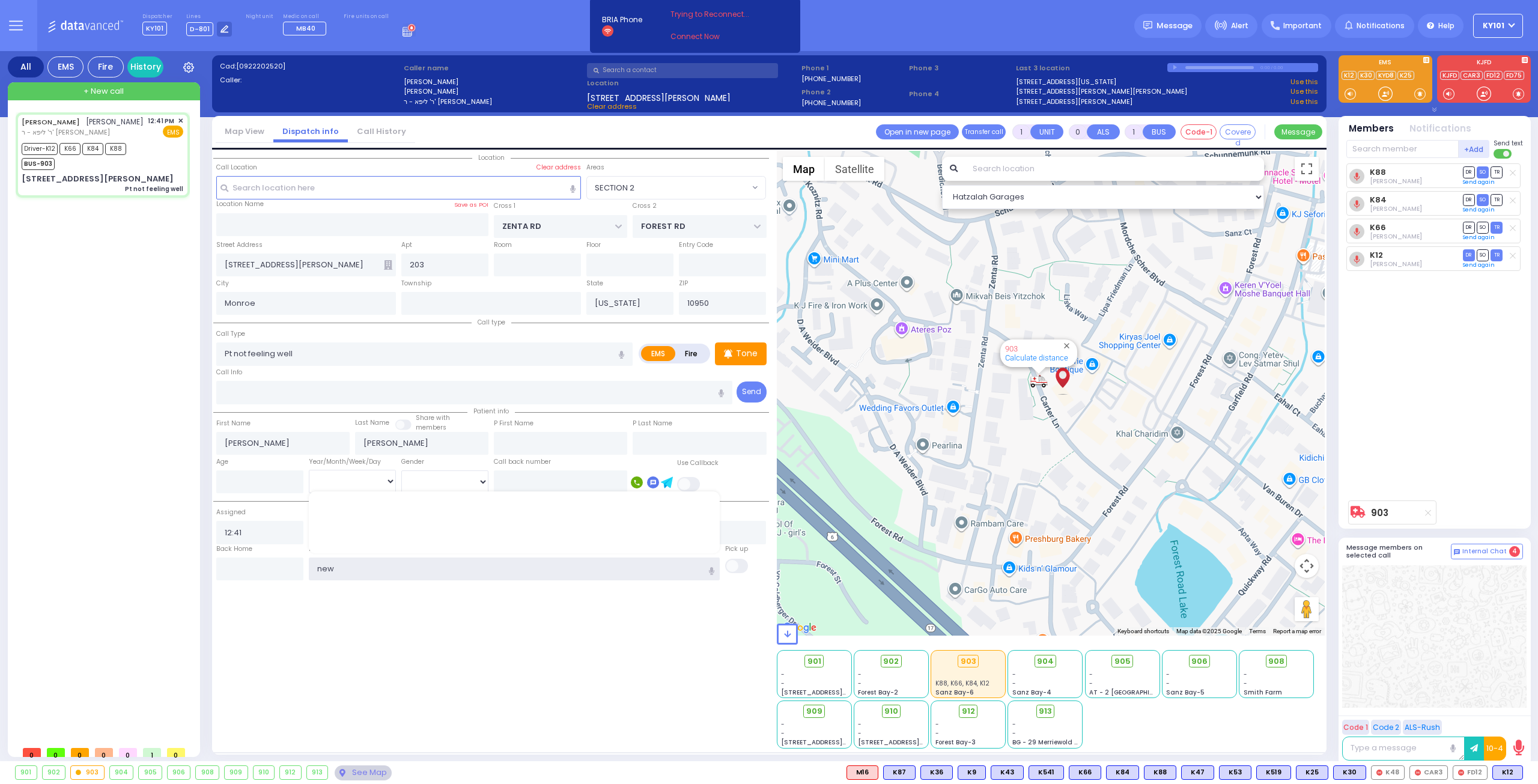
type input "new y"
select select "SECTION 2"
type input "new yo"
select select
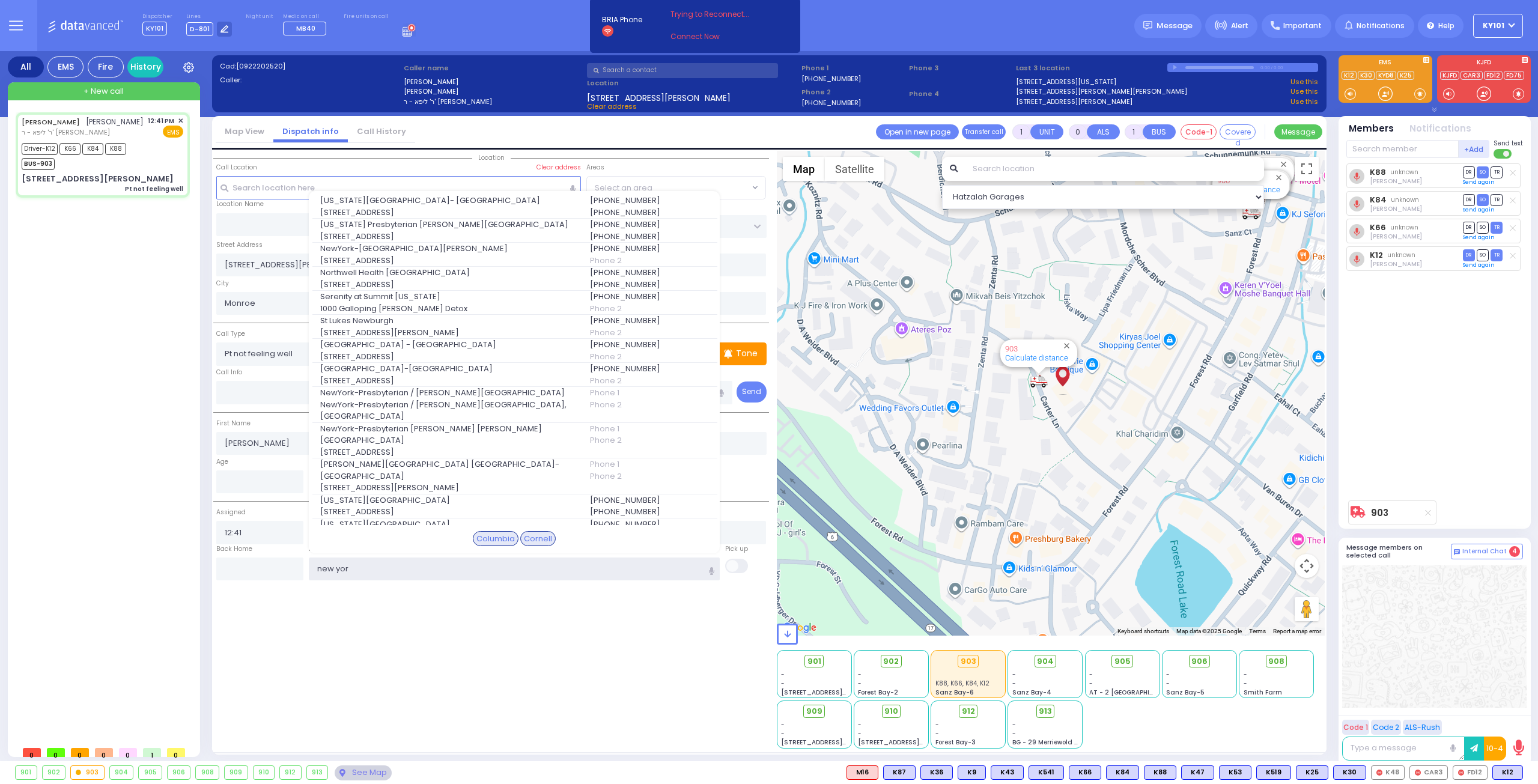
type input "new york"
select select "SECTION 2"
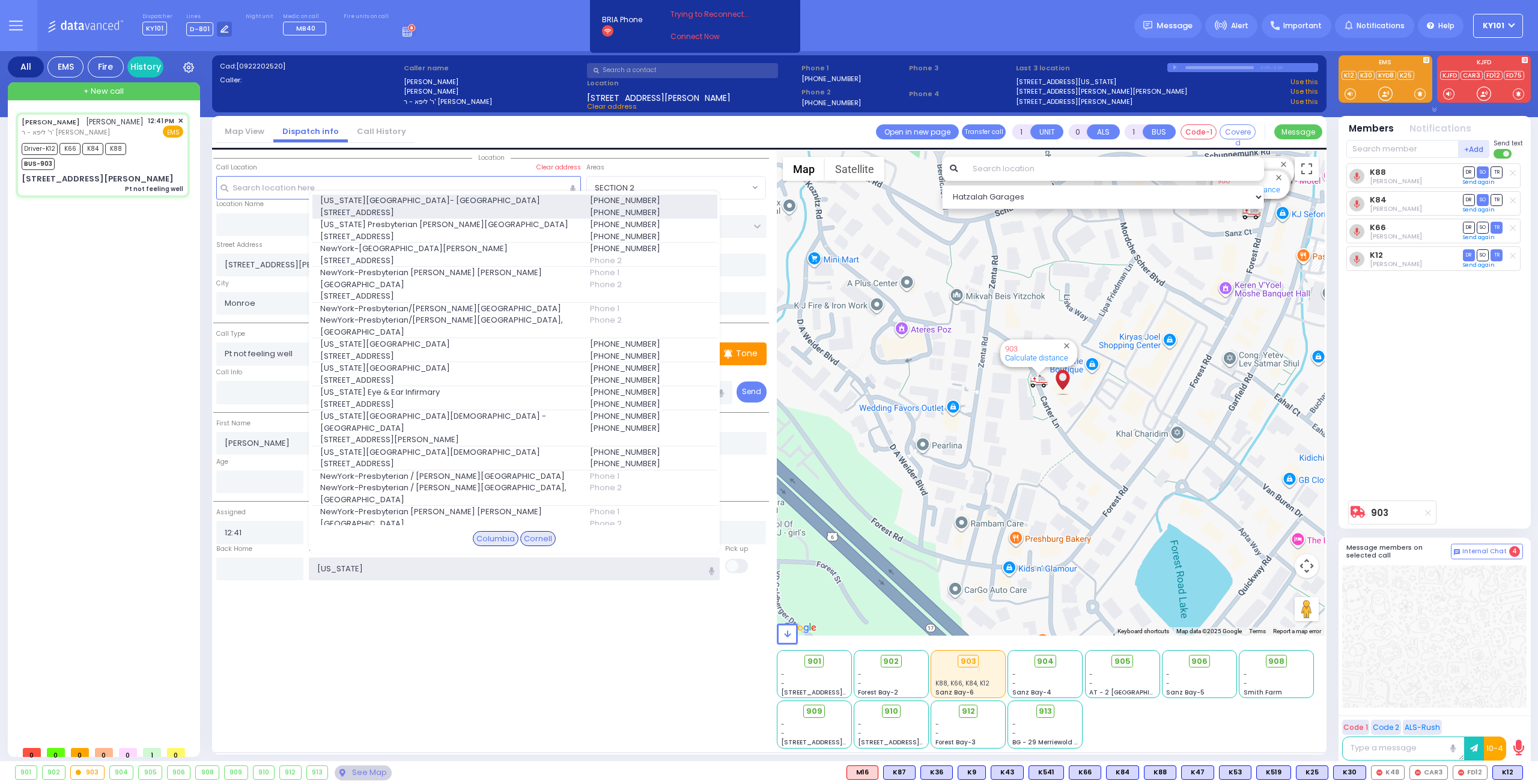
type input "new york"
click at [373, 207] on span "622 West 168th Street 723" at bounding box center [448, 212] width 255 height 12
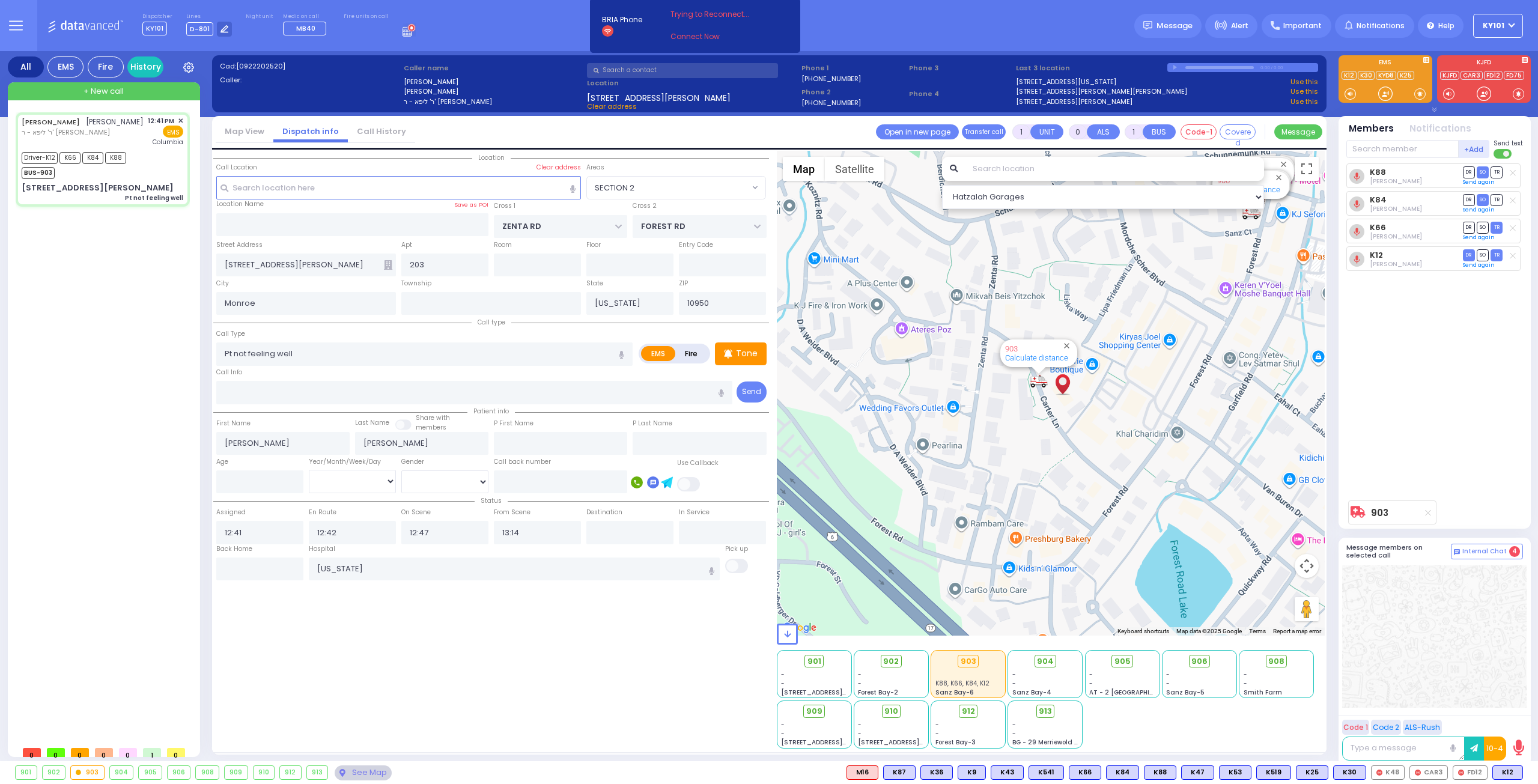
select select
radio input "true"
select select
type input "New York Presbyterian Hospital- Columbia Campus"
select select "Hatzalah Garages"
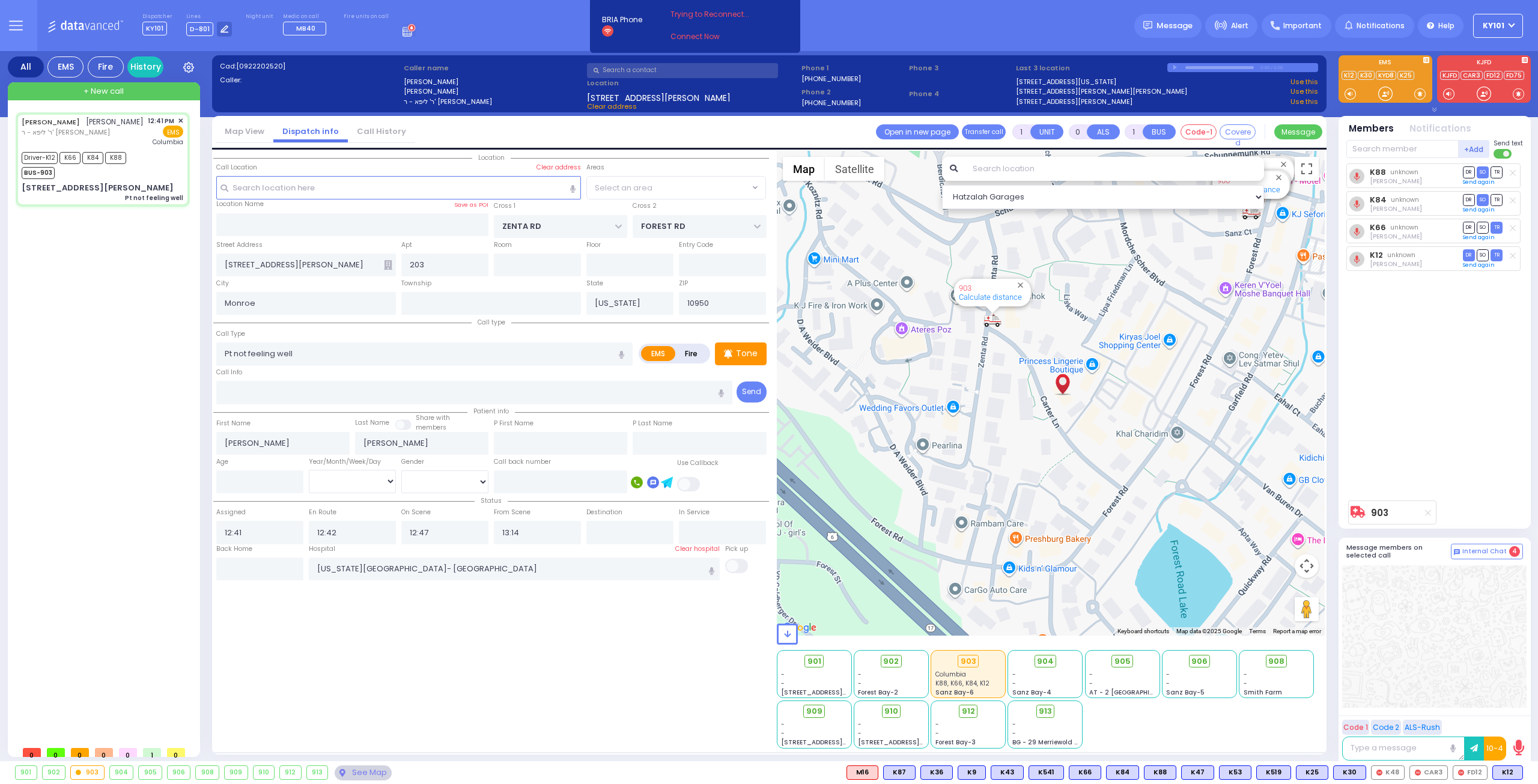
select select "SECTION 2"
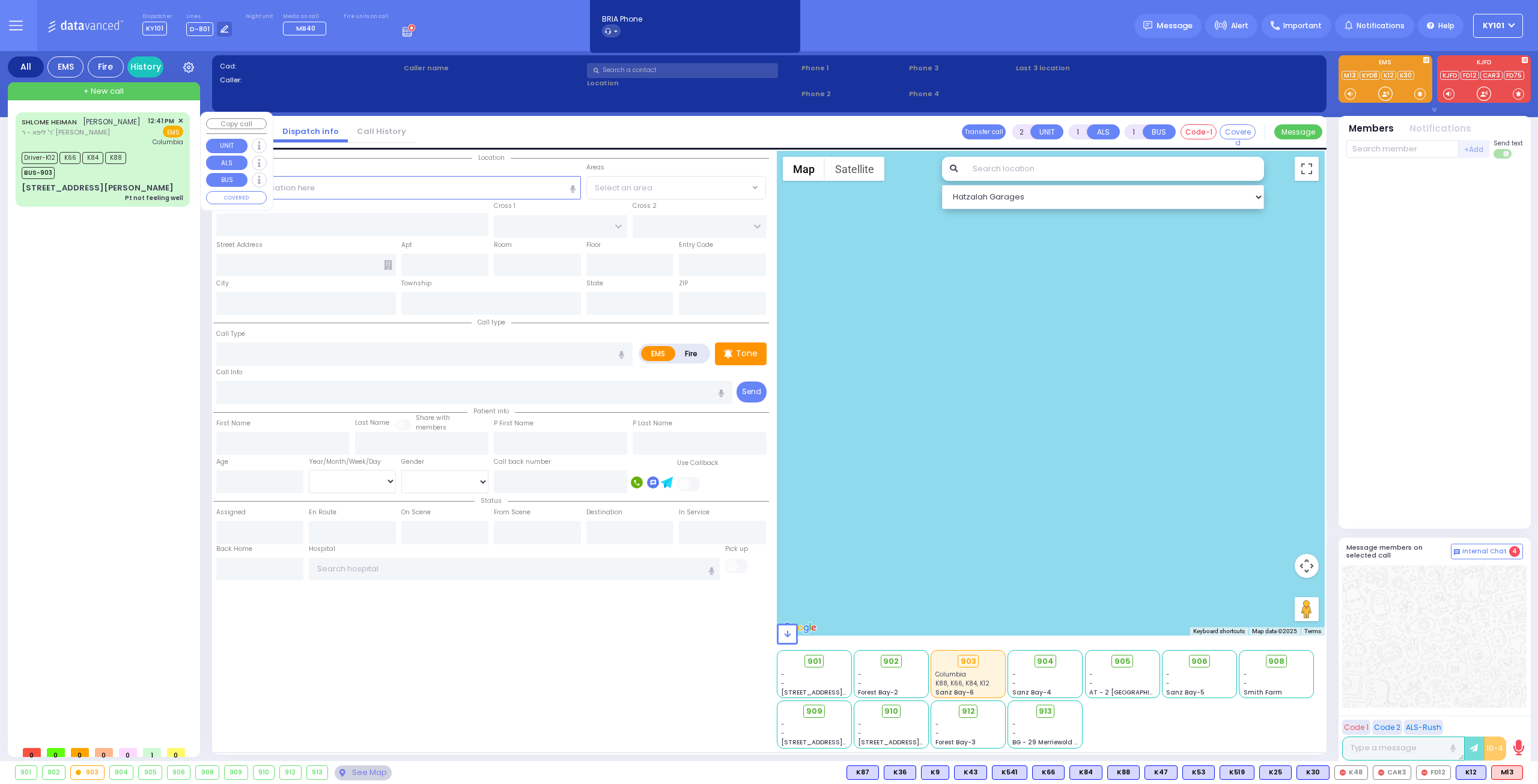
click at [65, 128] on span "ר' ליפא - ר' [PERSON_NAME]" at bounding box center [80, 133] width 119 height 10
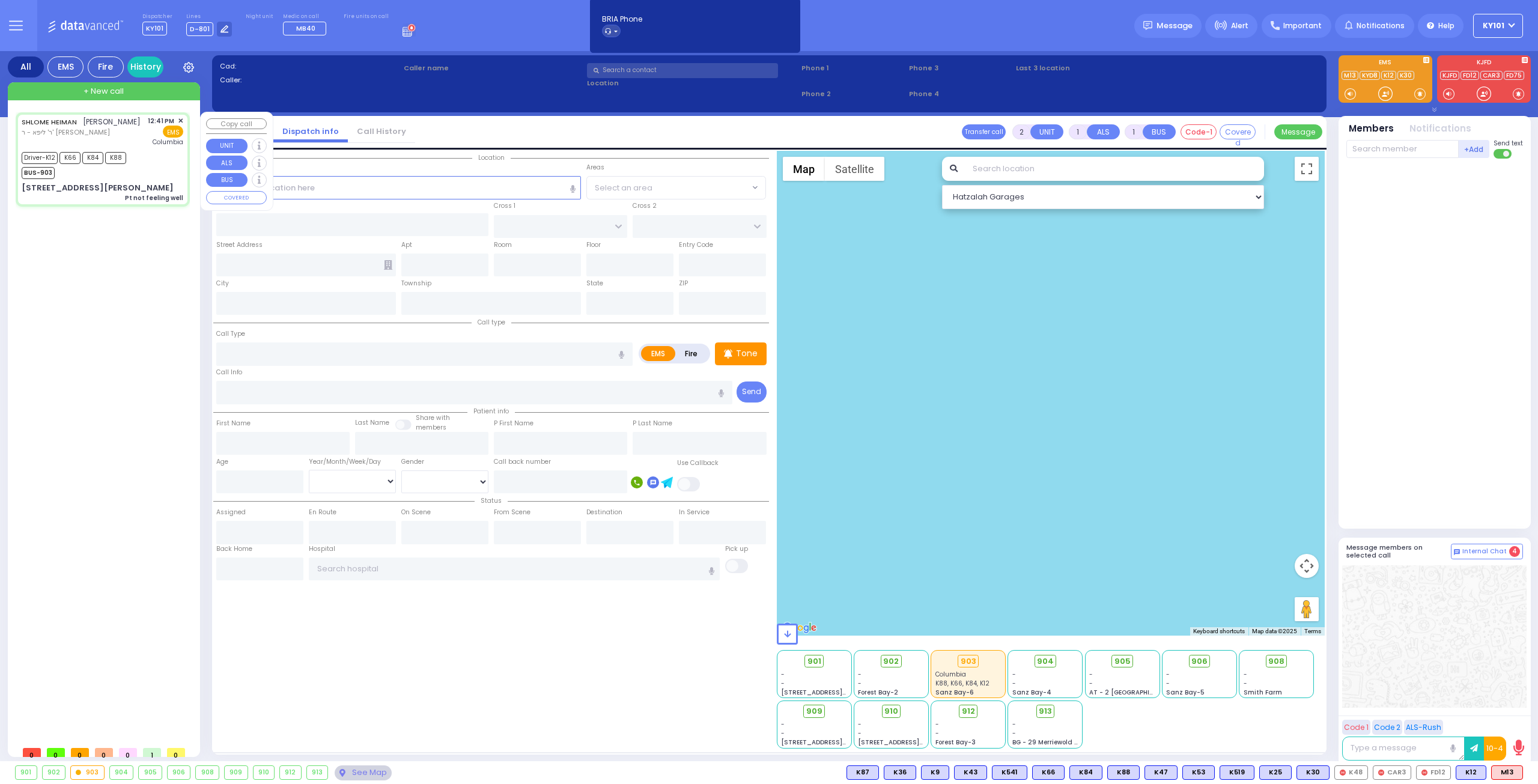
type input "1"
type input "0"
select select
type input "Pt not feeling well"
radio input "true"
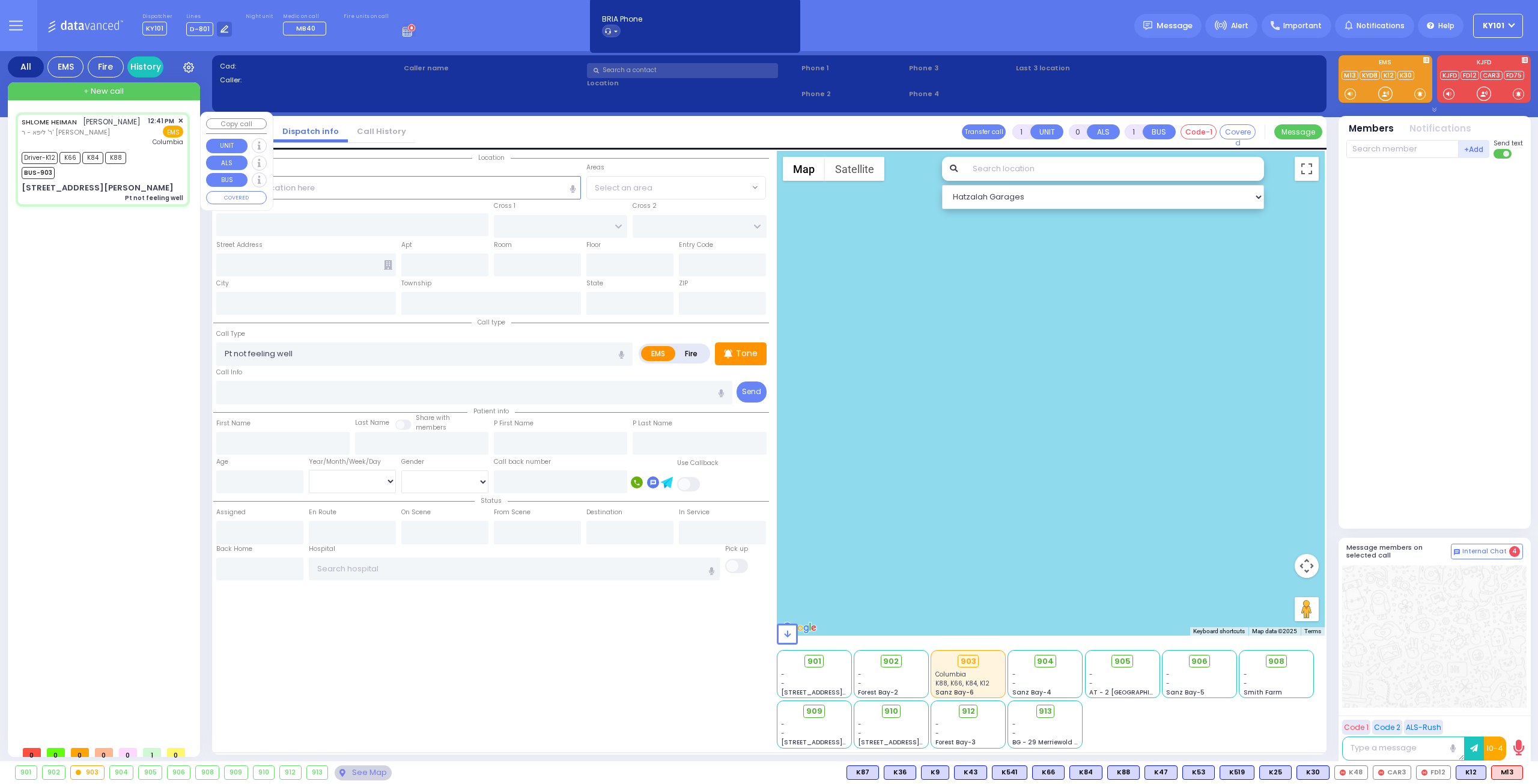
type input "SHLOME"
type input "HEIMAN"
select select
type input "12:41"
type input "12:42"
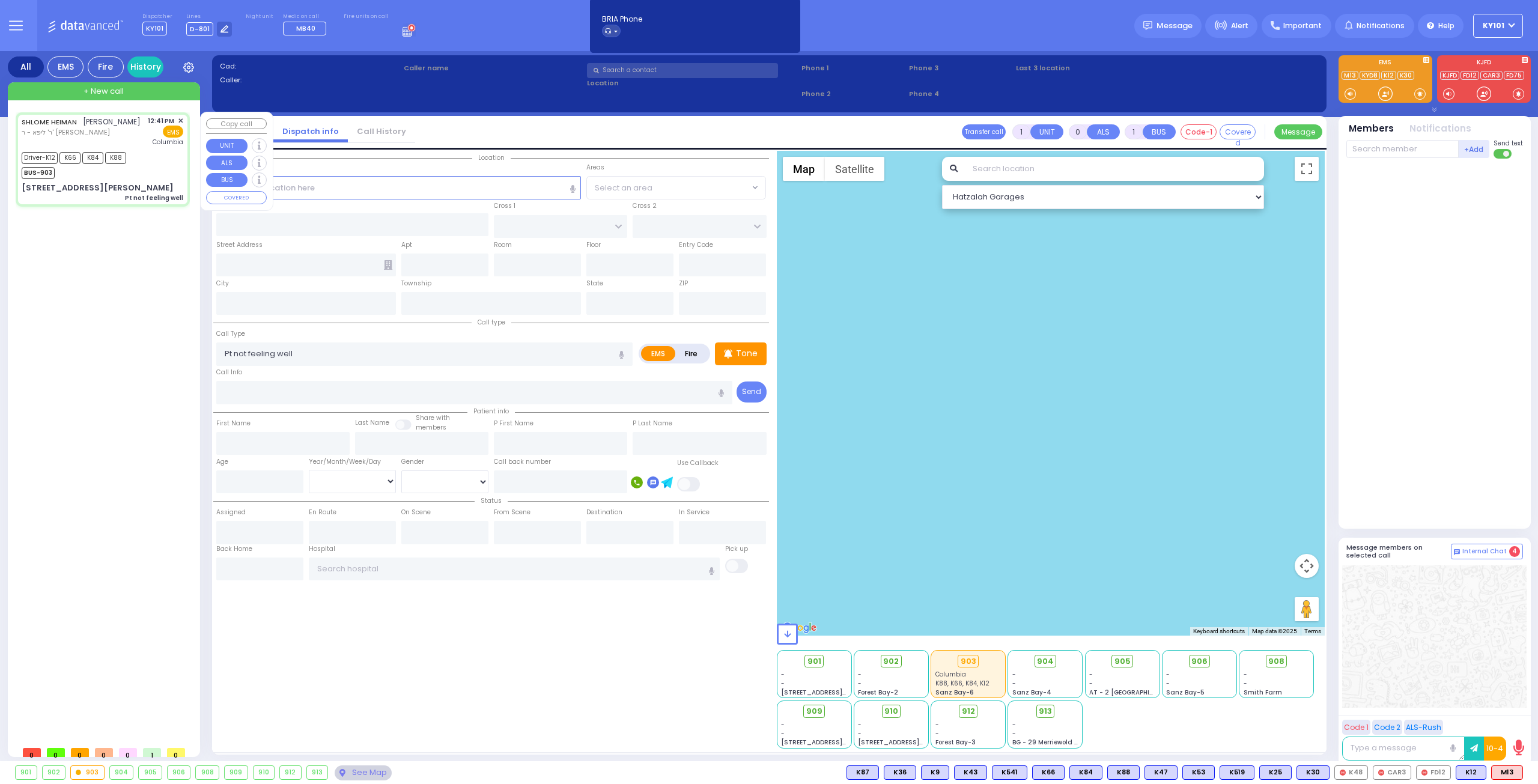
type input "12:47"
type input "13:14"
type input "New York Presbyterian Hospital- Columbia Campus"
select select "Hatzalah Garages"
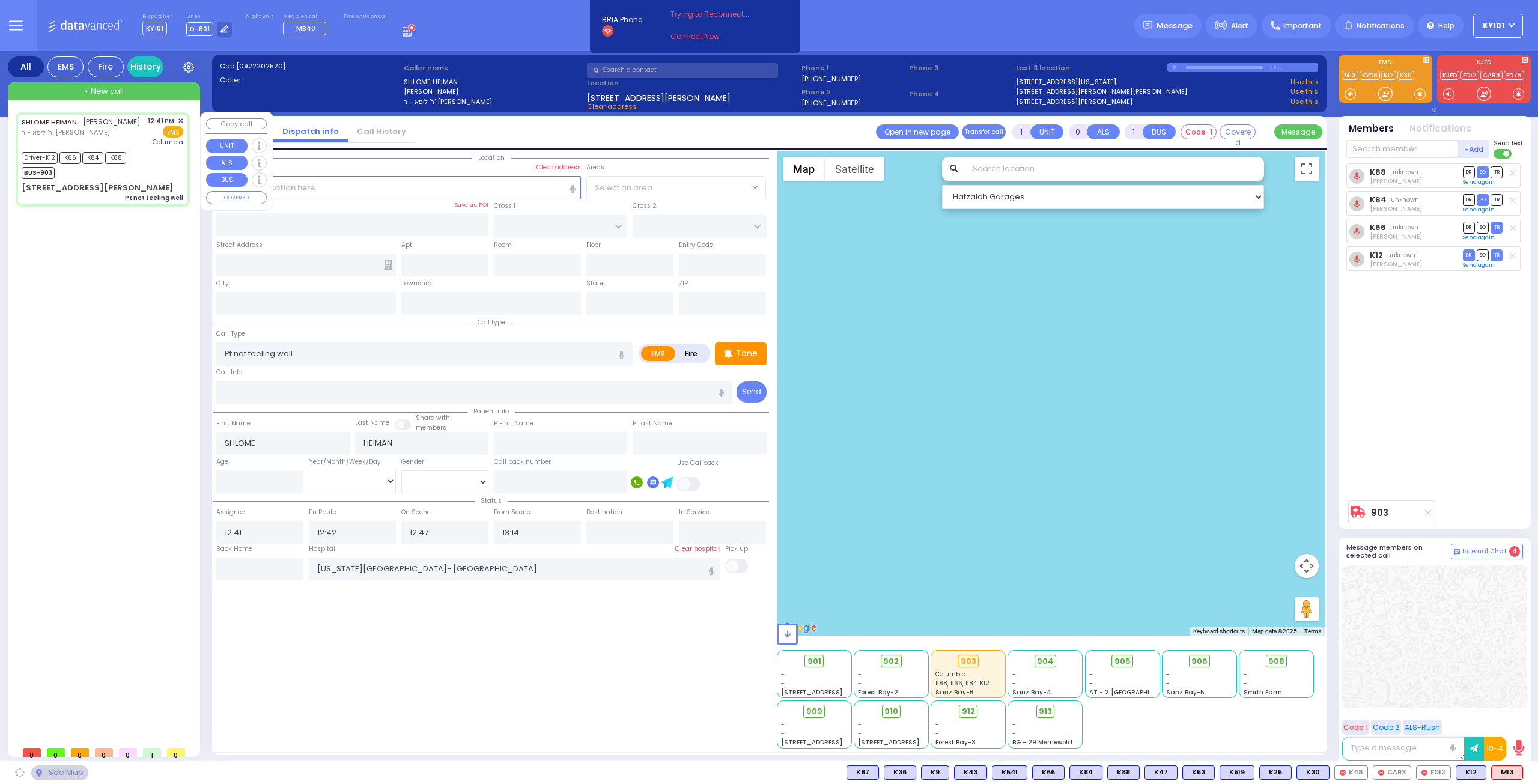
type input "ZENTA RD"
type input "FOREST RD"
type input "10 CARTER LN"
type input "203"
type input "Monroe"
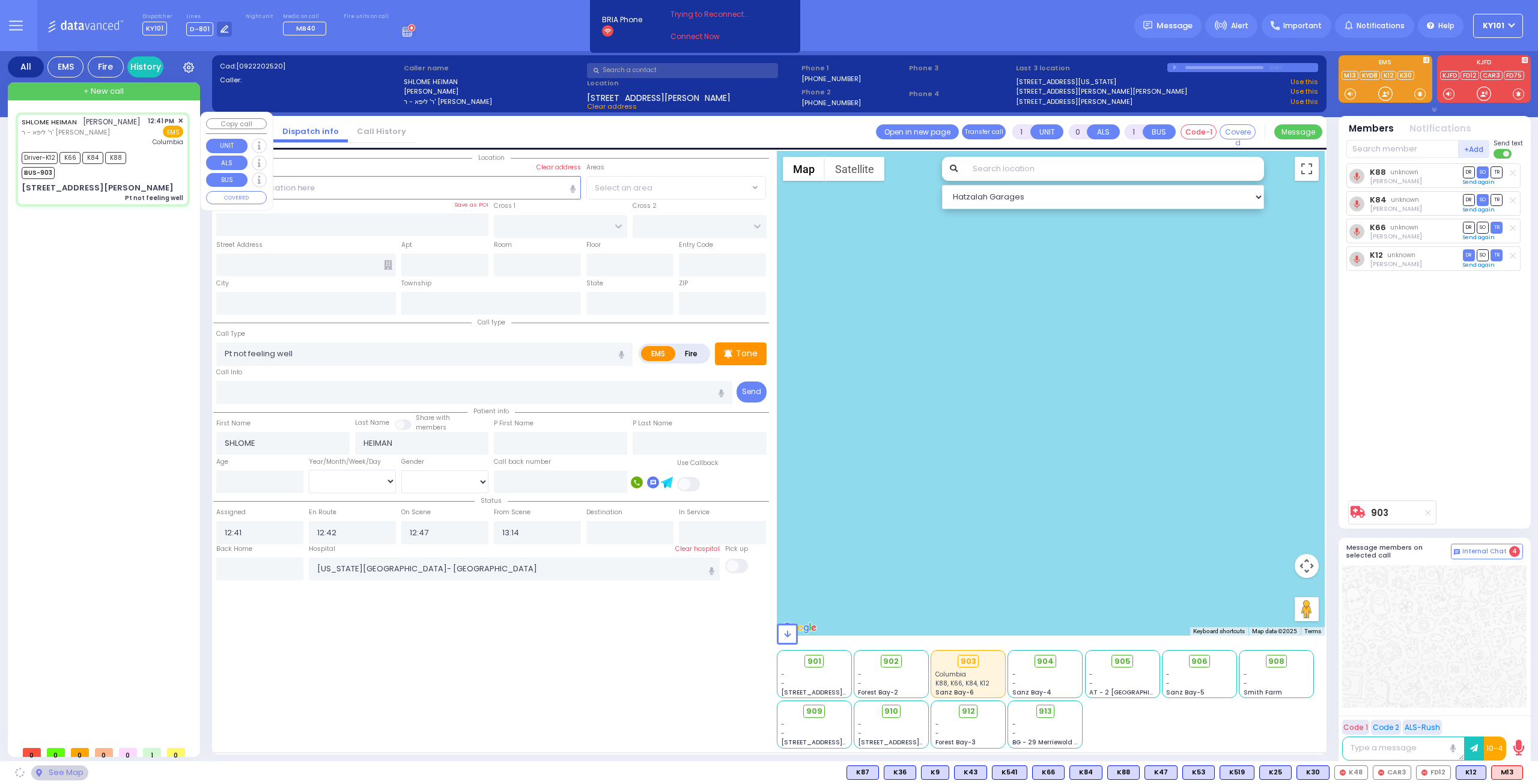
type input "[US_STATE]"
type input "10950"
select select "SECTION 2"
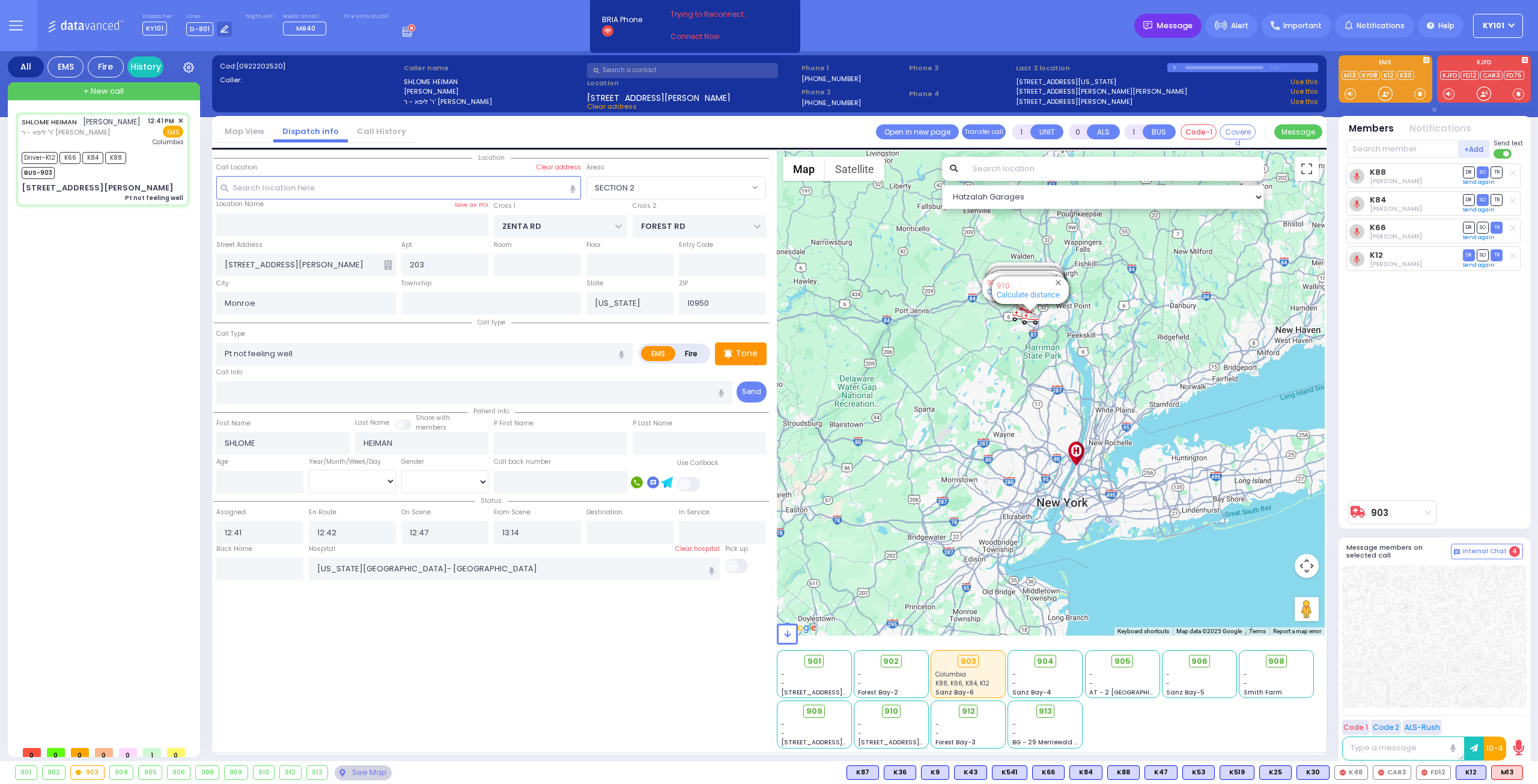
click at [1185, 26] on span "Message" at bounding box center [1174, 26] width 36 height 12
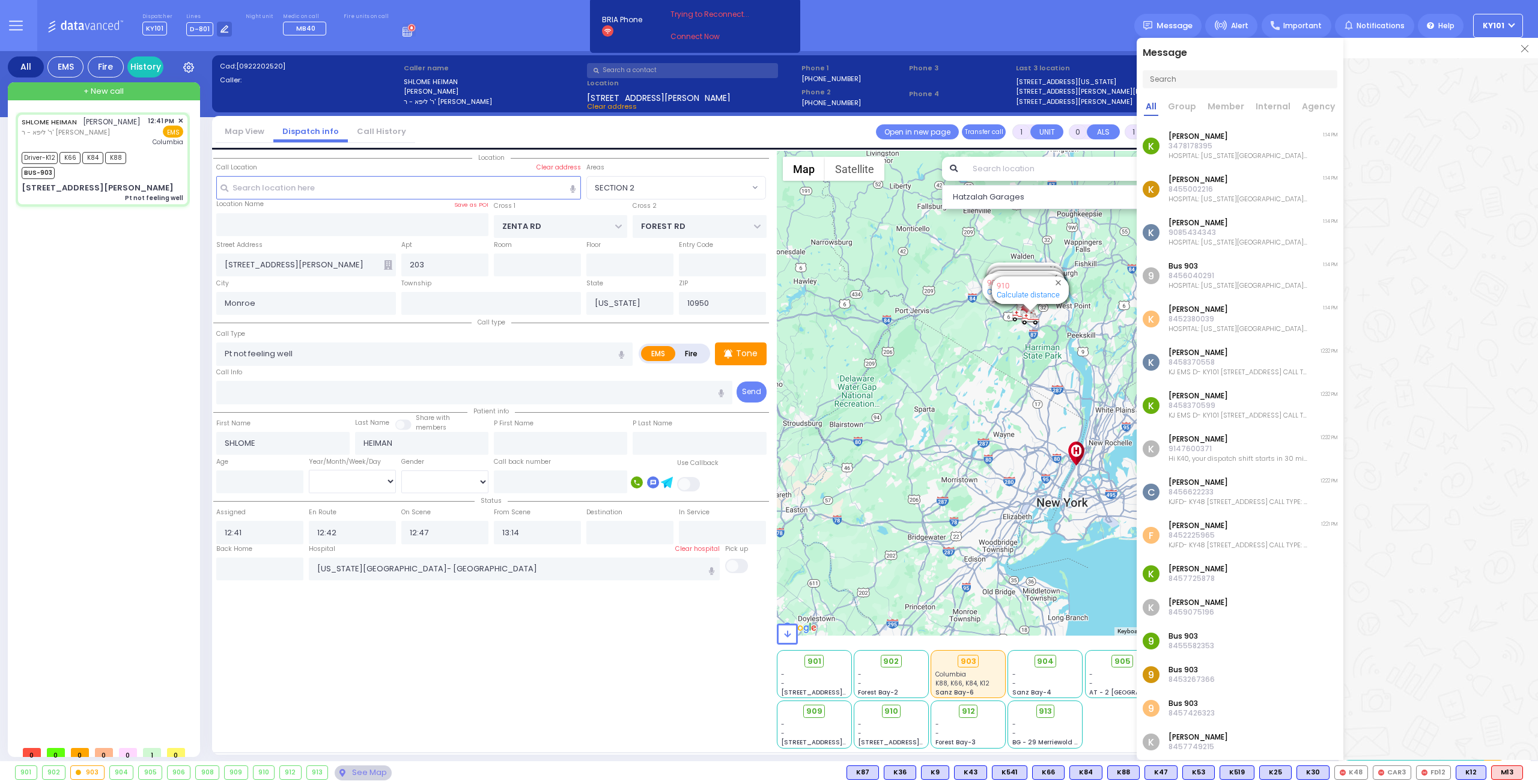
click at [1239, 156] on p "HOSPITAL: [US_STATE][GEOGRAPHIC_DATA]- [GEOGRAPHIC_DATA] ADDRESS: [STREET_ADDRE…" at bounding box center [1238, 155] width 139 height 10
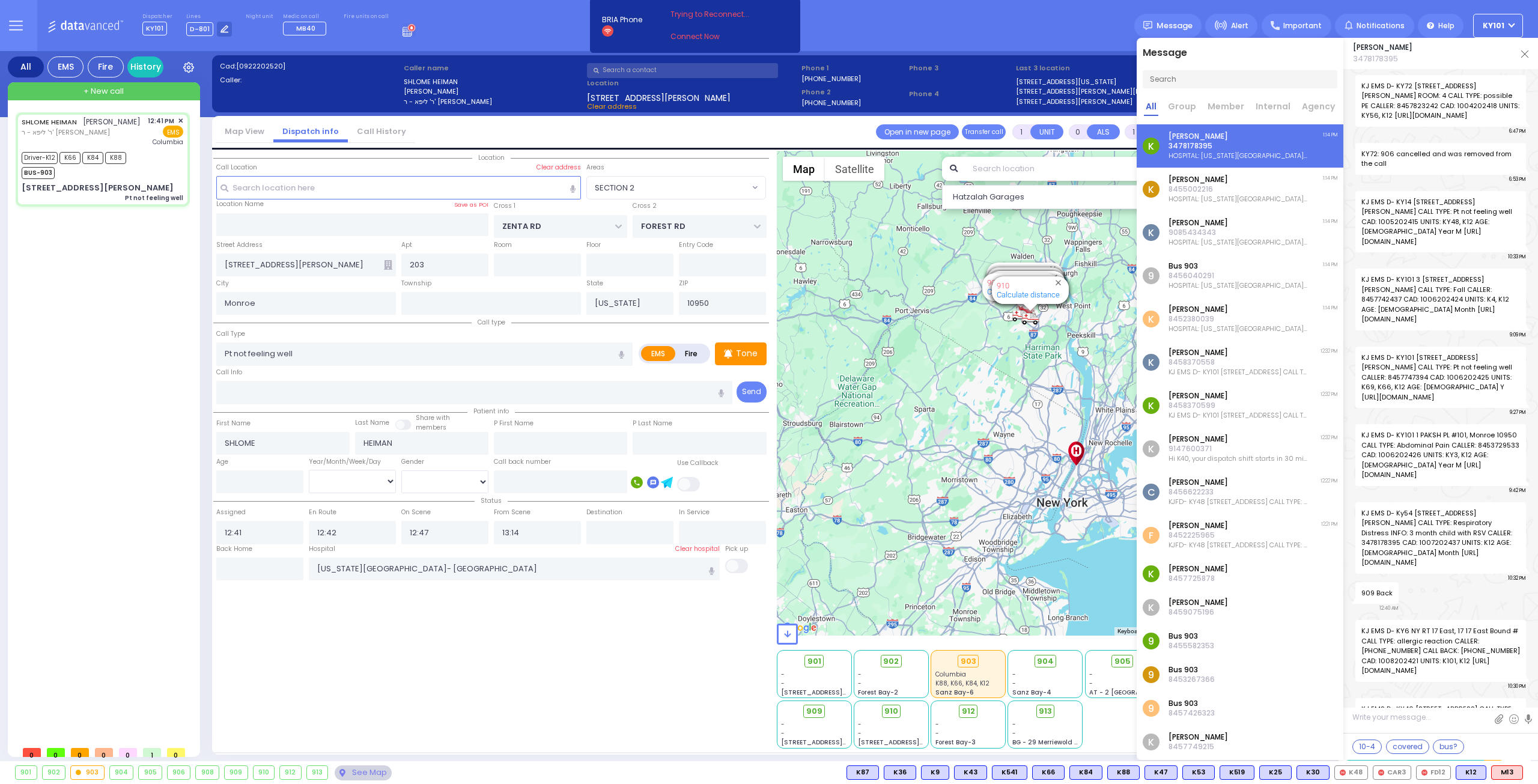
scroll to position [50861, 0]
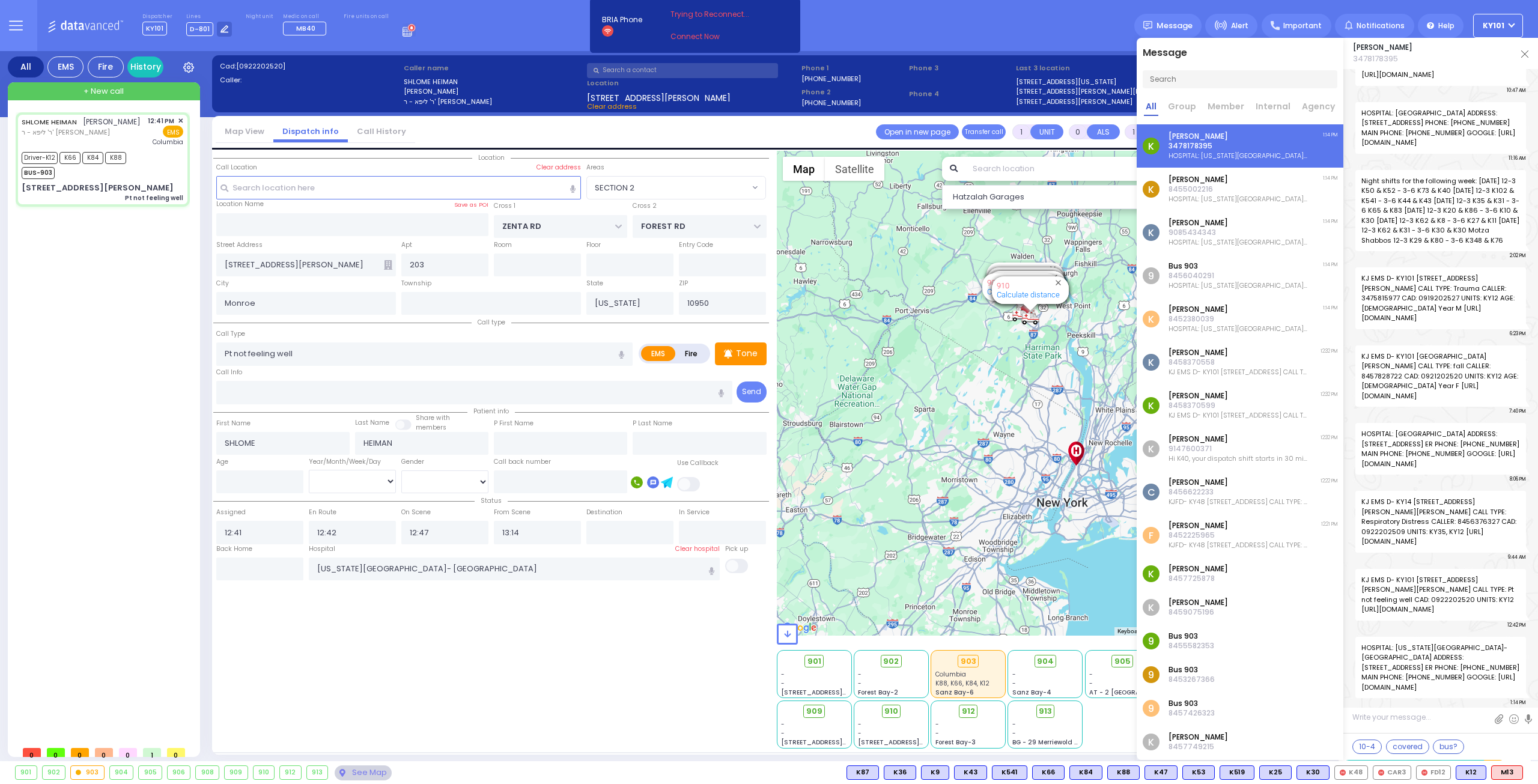
click at [1523, 55] on img at bounding box center [1525, 54] width 7 height 7
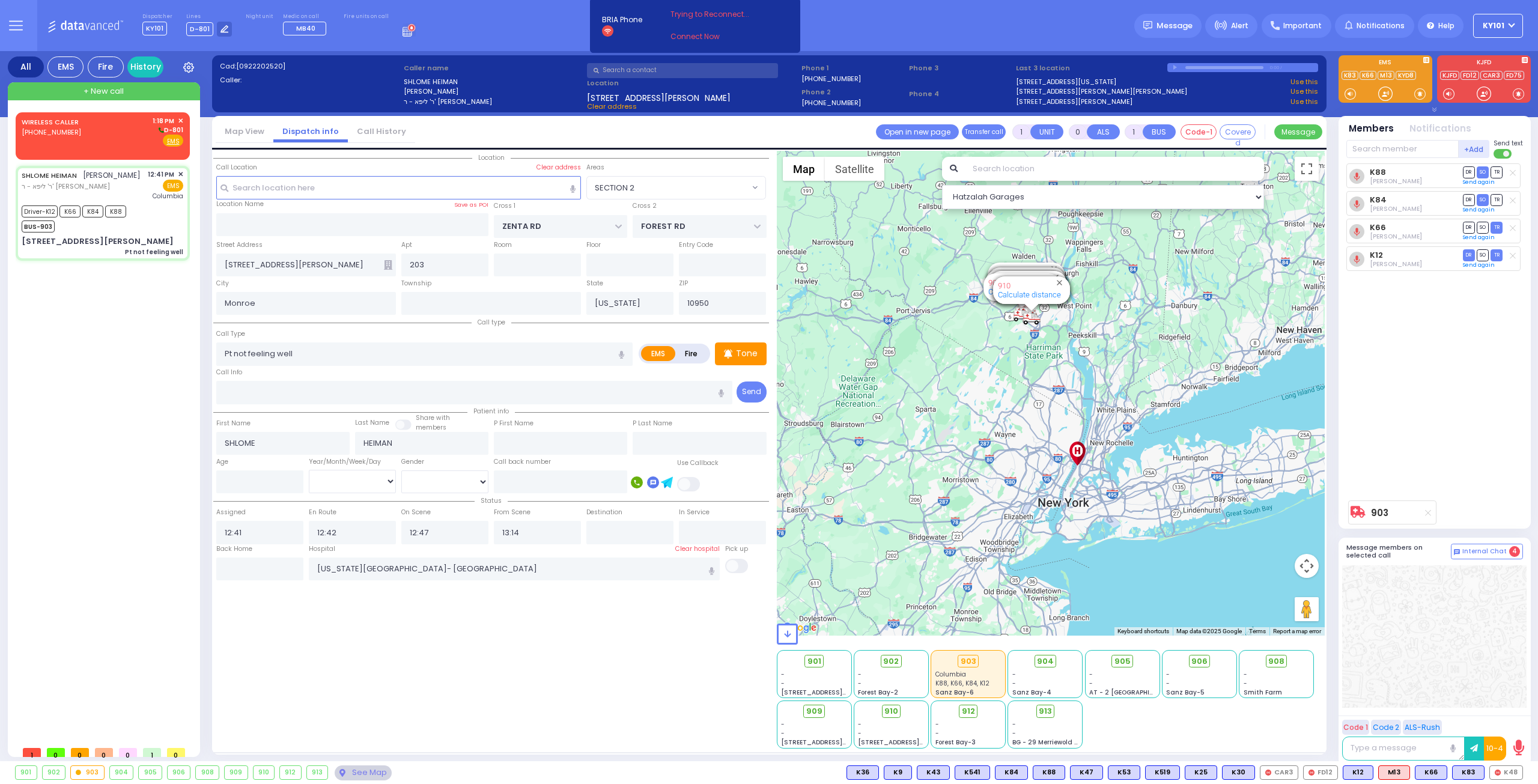
type input "6"
select select
radio input "true"
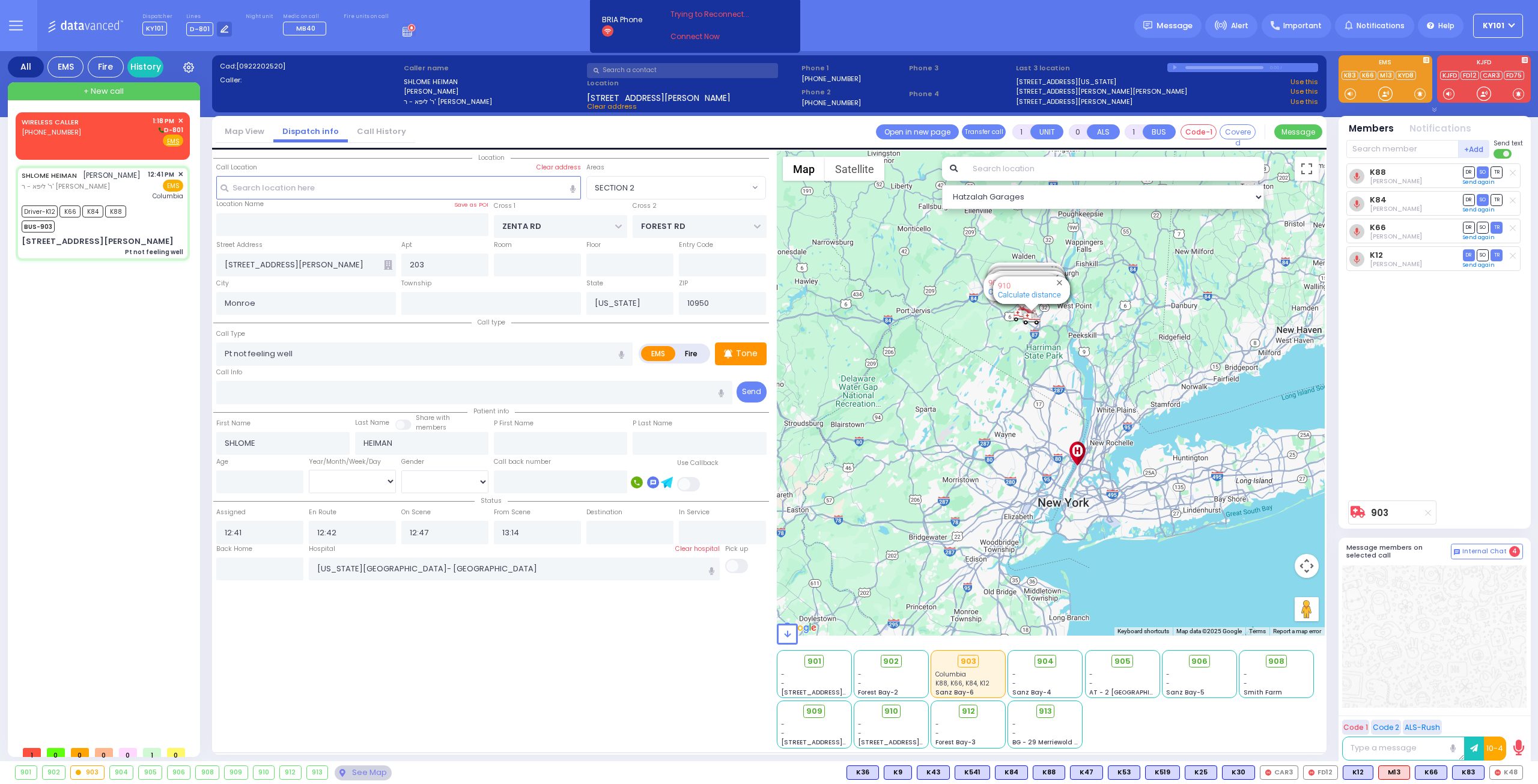
type input "Unknown"
select select "Year"
select select "Hatzalah Garages"
select select "SECTION 2"
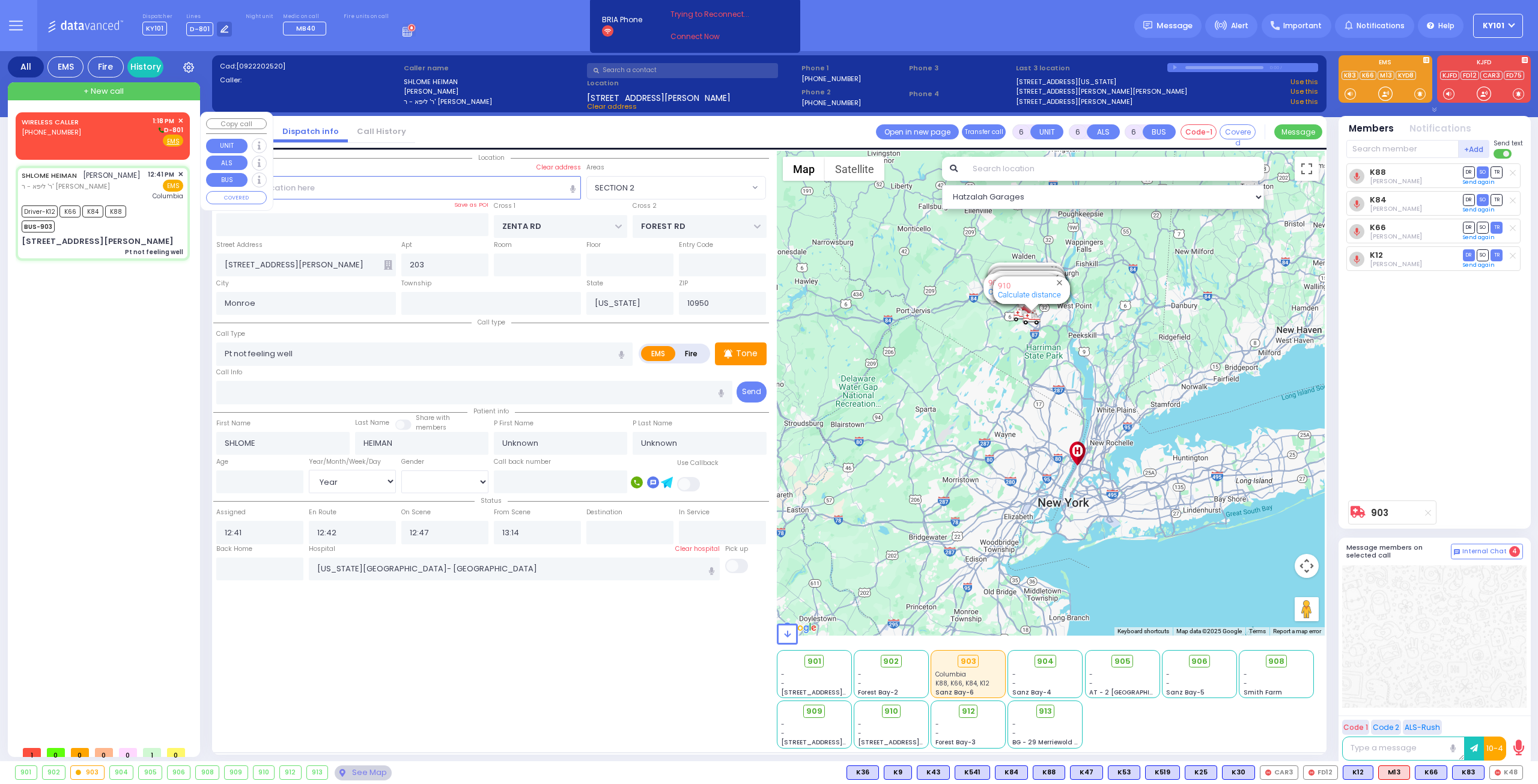
click at [87, 125] on div "WIRELESS CALLER (329) 202-2445 1:18 PM ✕ D-801" at bounding box center [102, 131] width 162 height 31
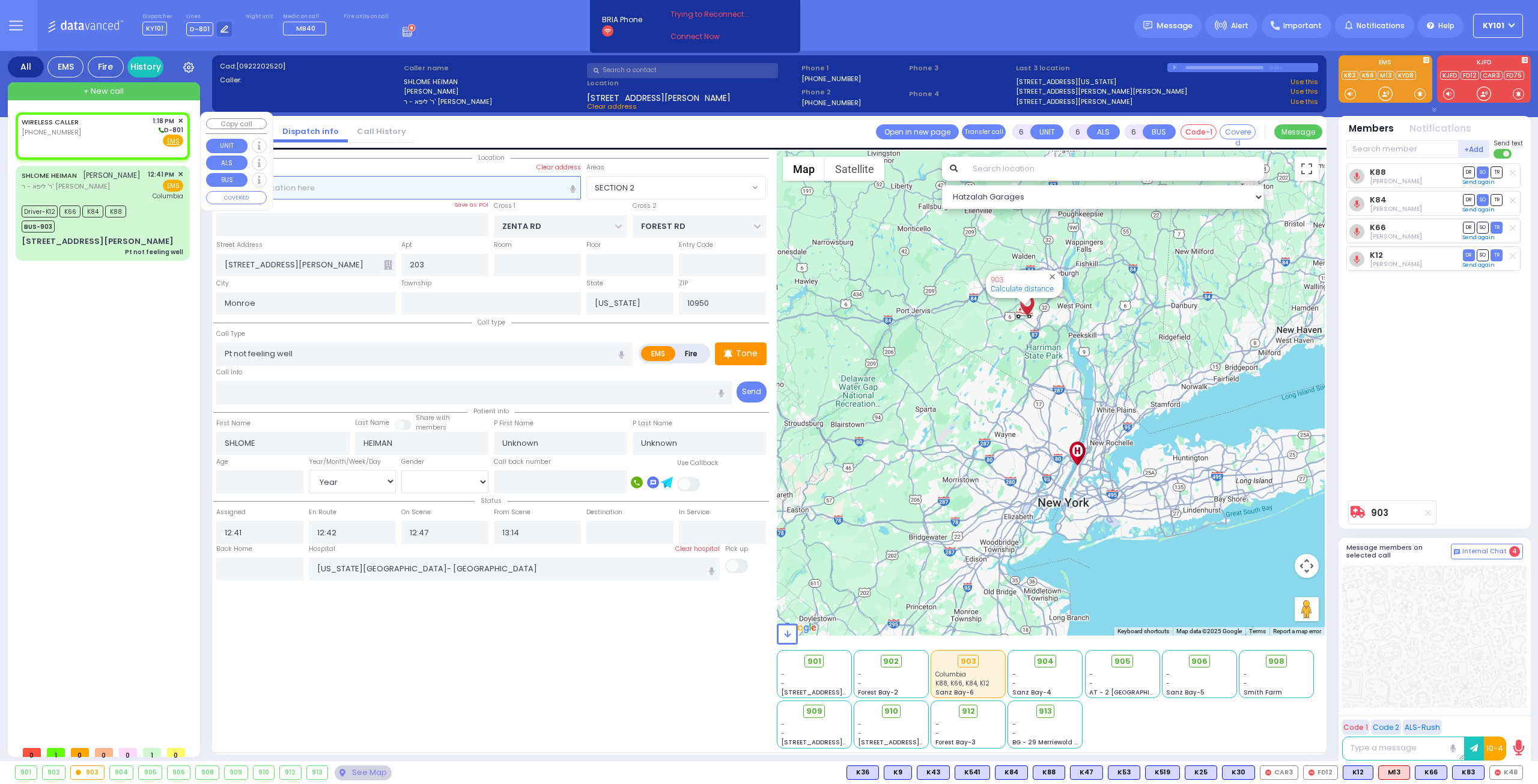
type input "2"
type input "1"
select select
radio input "true"
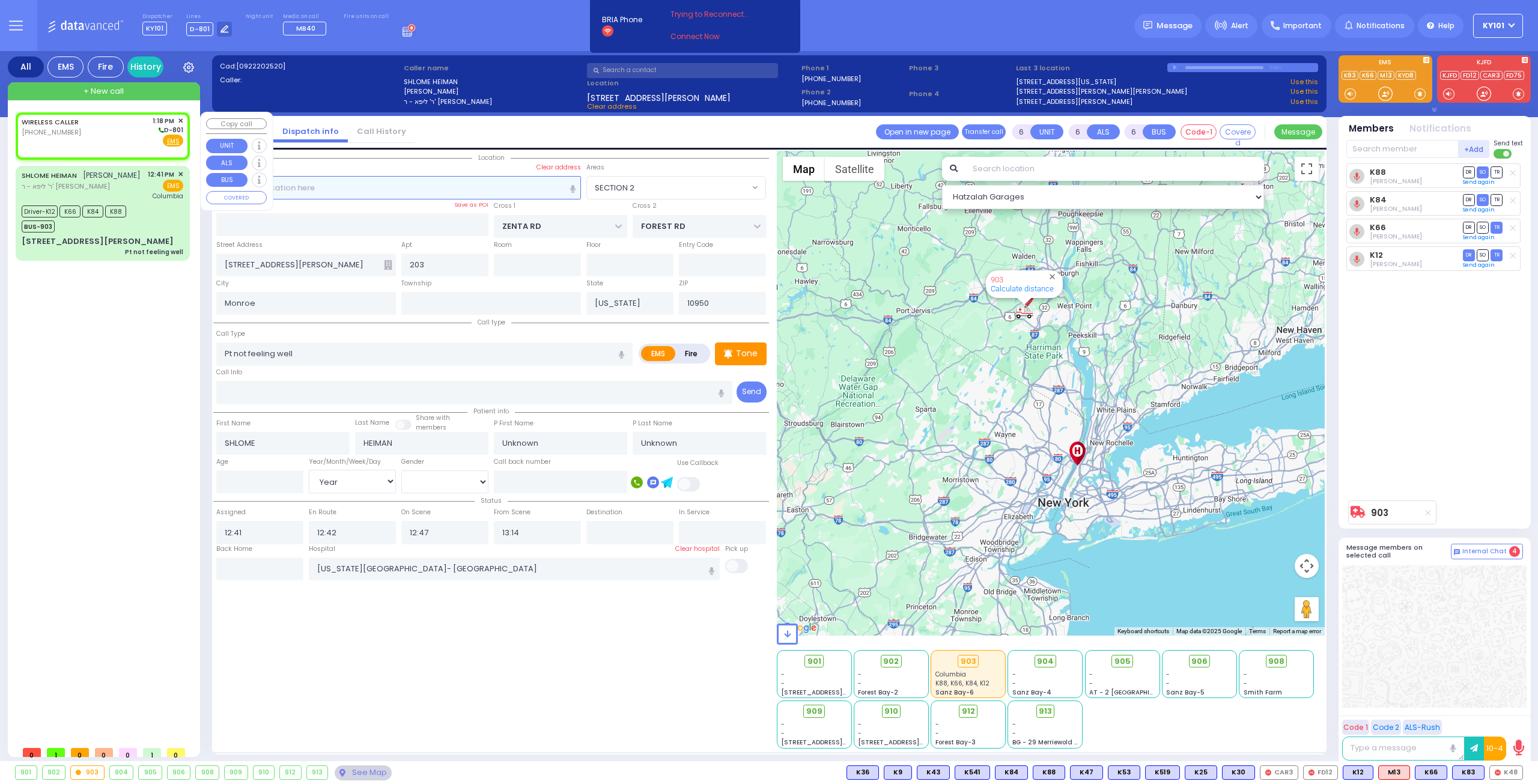
select select
type input "13:18"
select select "Hatzalah Garages"
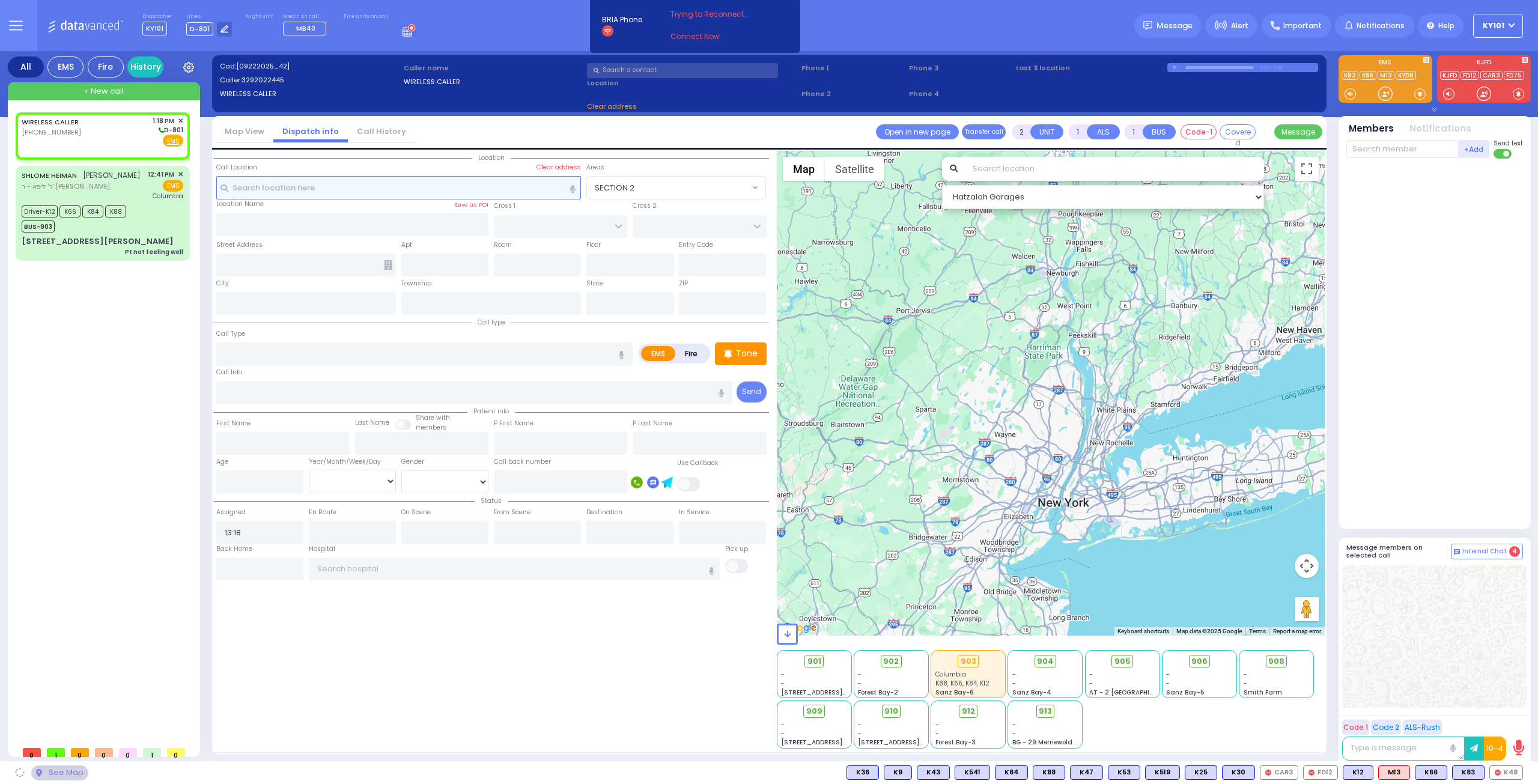
select select
radio input "true"
select select
select select "Hatzalah Garages"
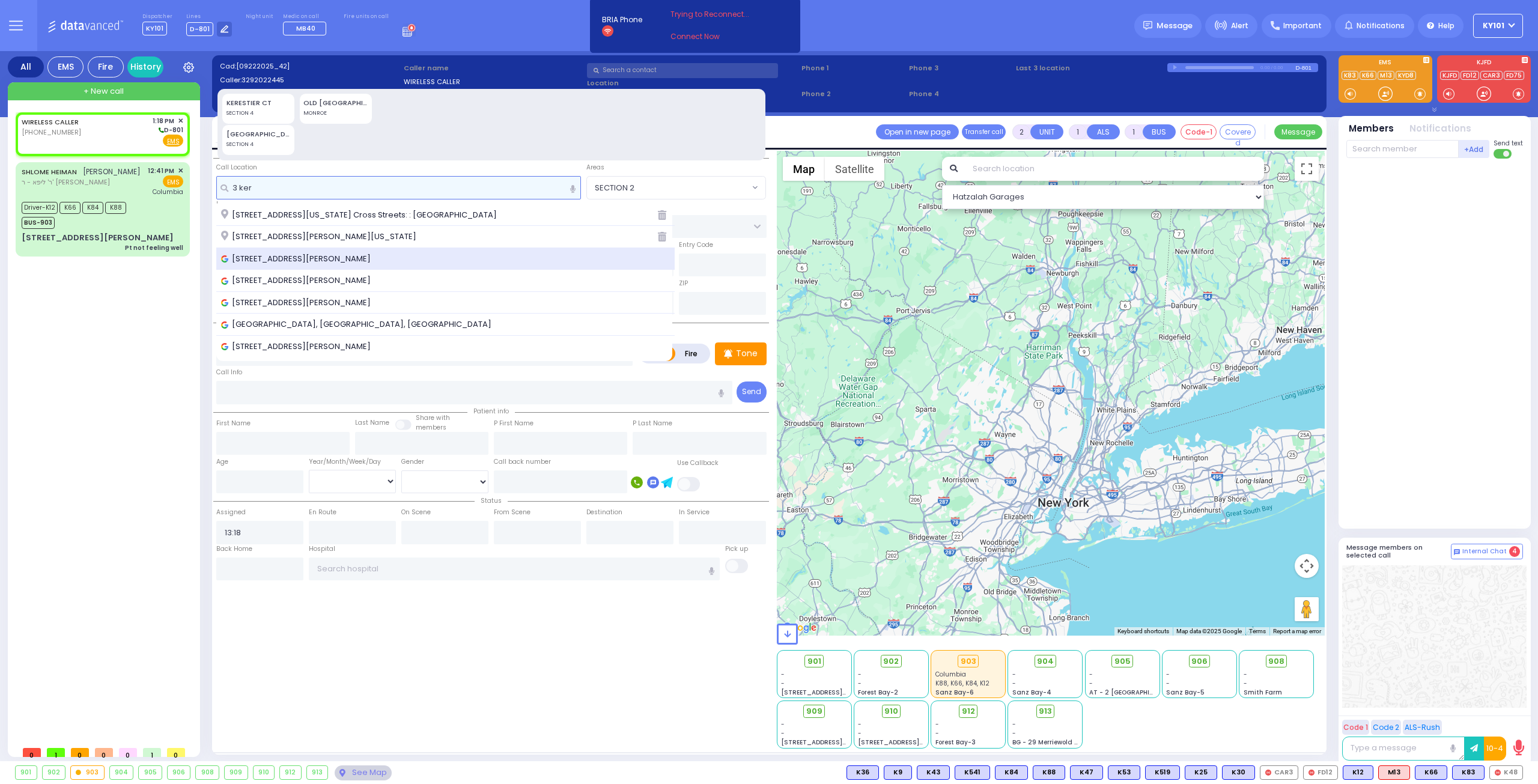
type input "3 ker"
click at [395, 255] on div "[STREET_ADDRESS][PERSON_NAME]" at bounding box center [446, 259] width 449 height 12
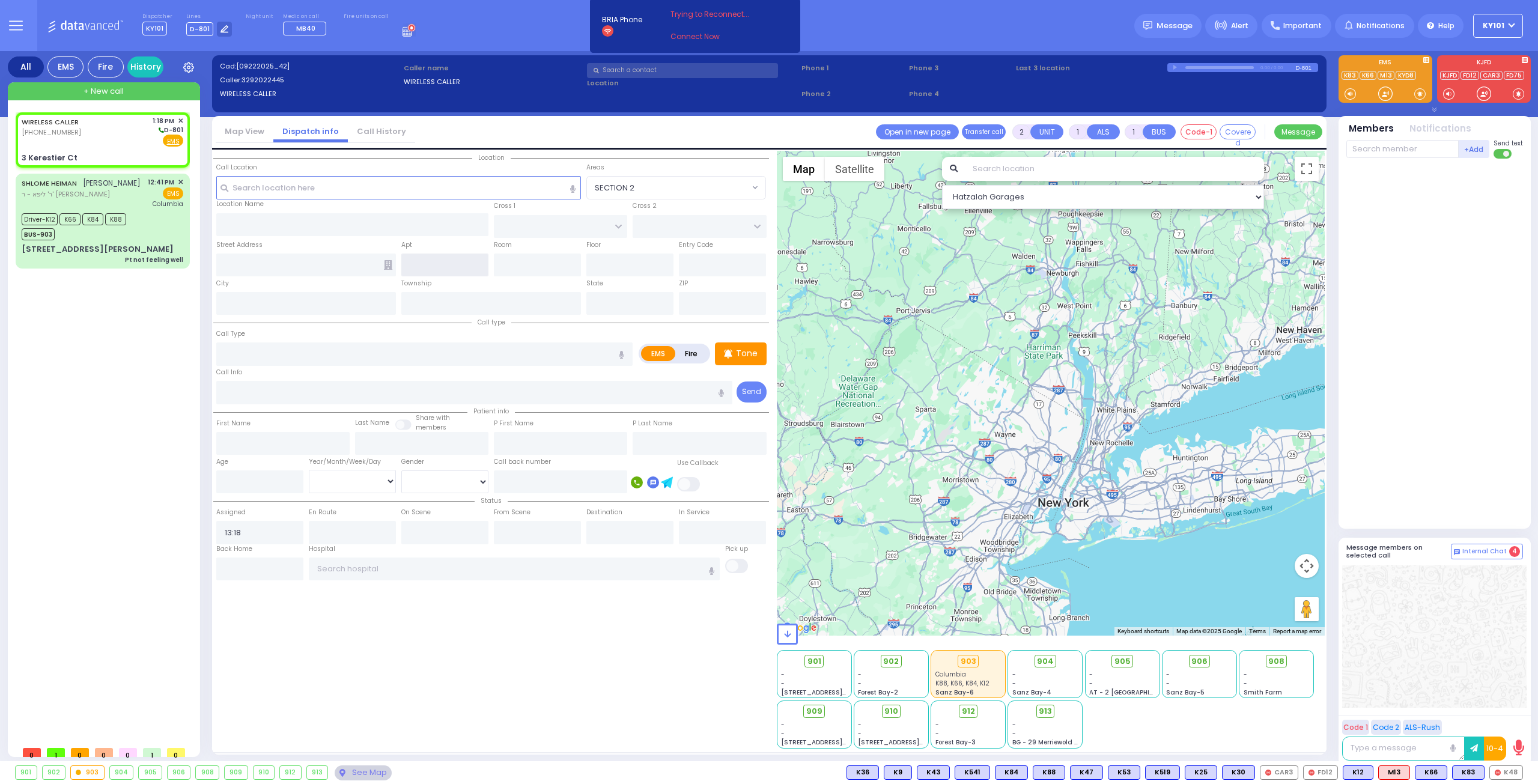
click at [451, 257] on input "text" at bounding box center [445, 265] width 87 height 23
select select
radio input "true"
select select
select select "Hatzalah Garages"
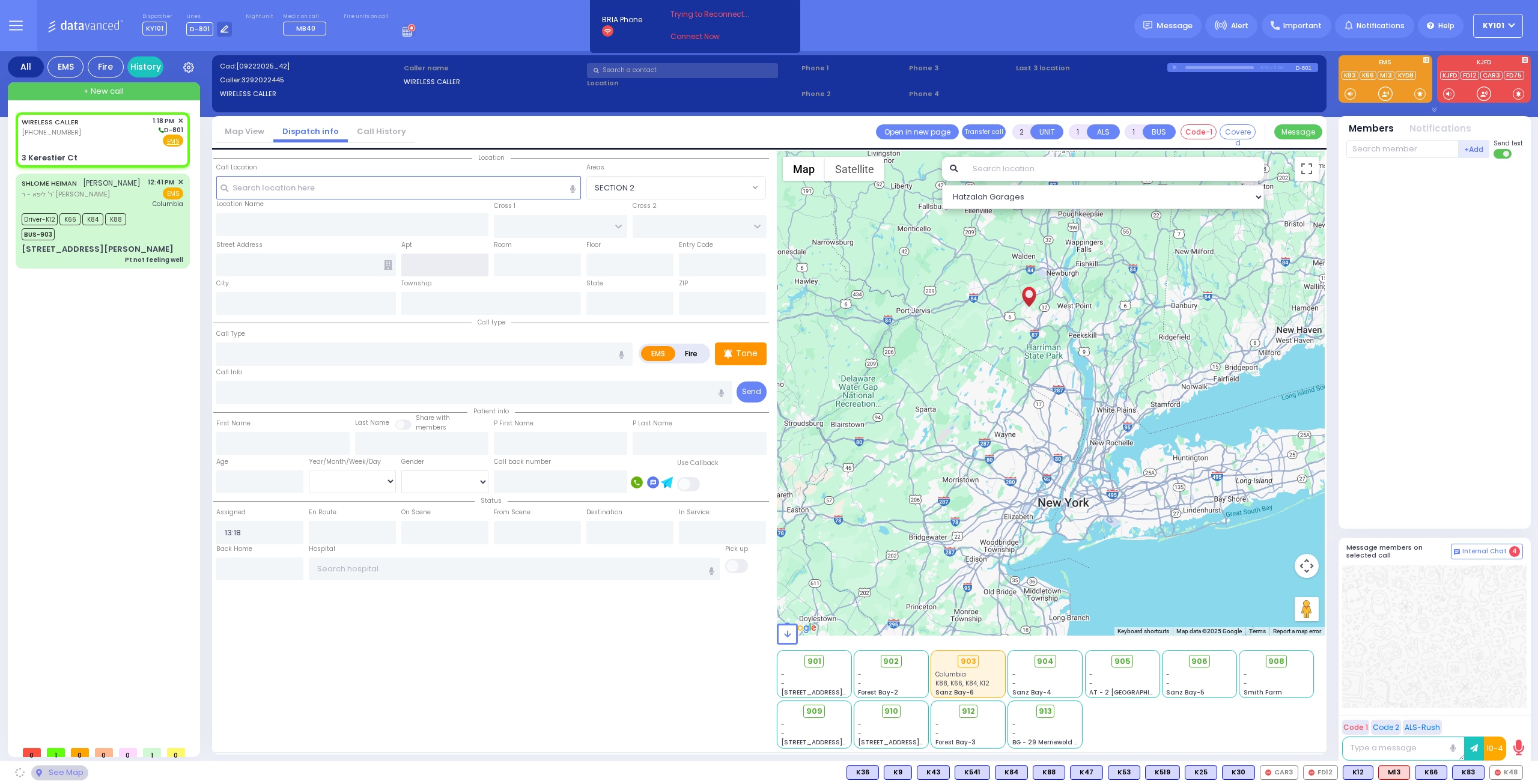
type input "GETZIL BERGER BLVD"
type input "KAHAN DR"
type input "3 Kerestier Ct"
type input "[PERSON_NAME]"
type input "[US_STATE]"
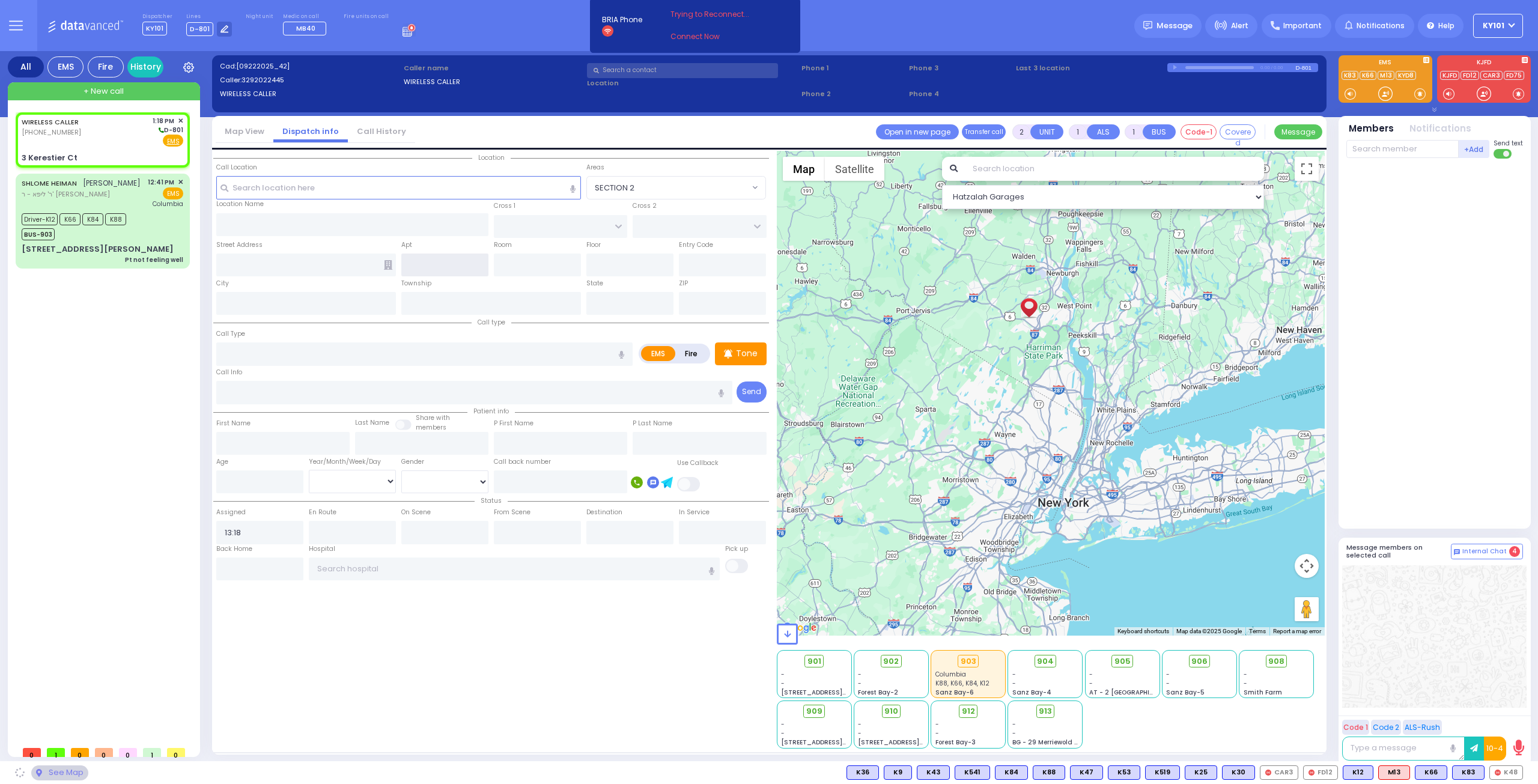
type input "10950"
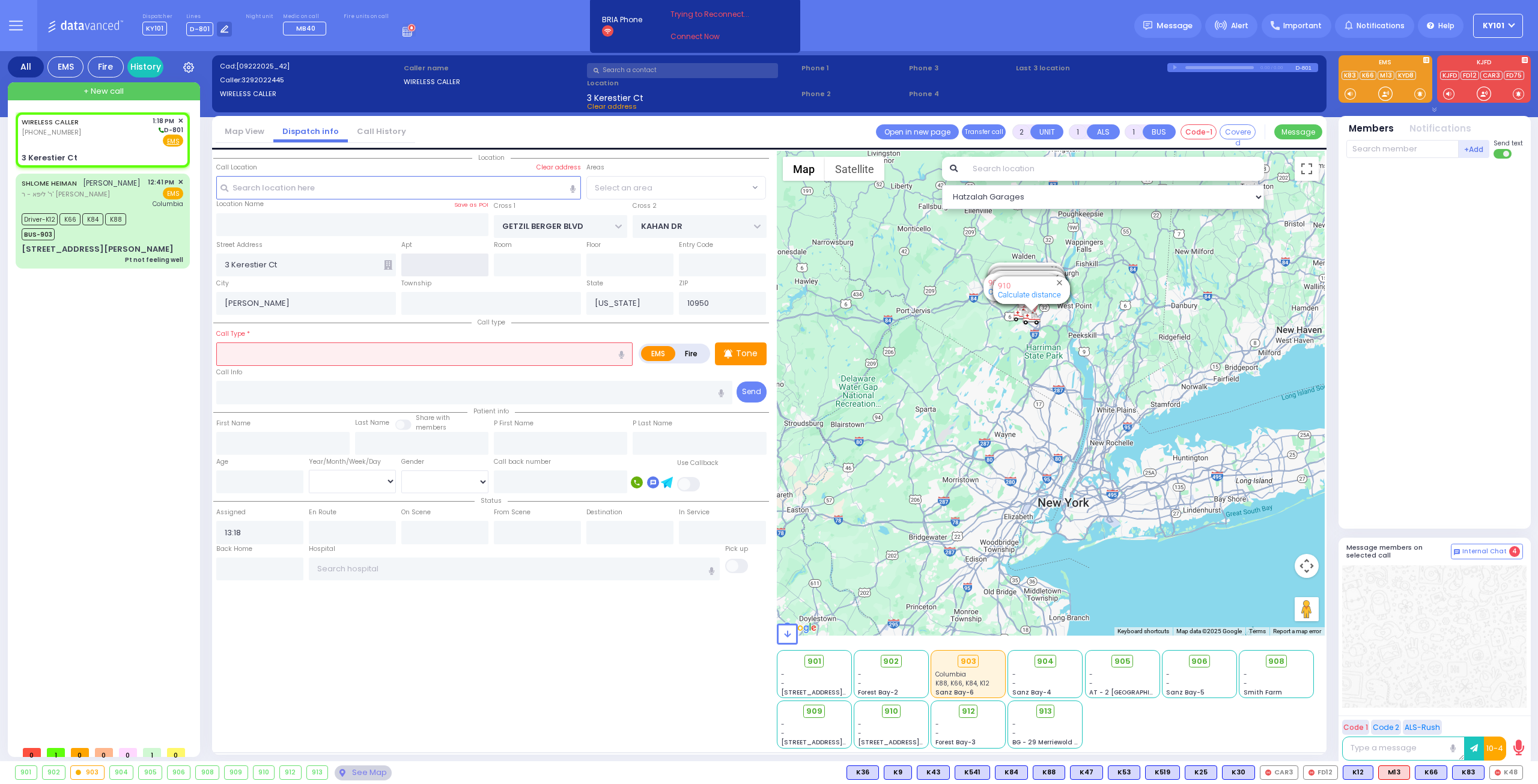
select select "SECTION 4"
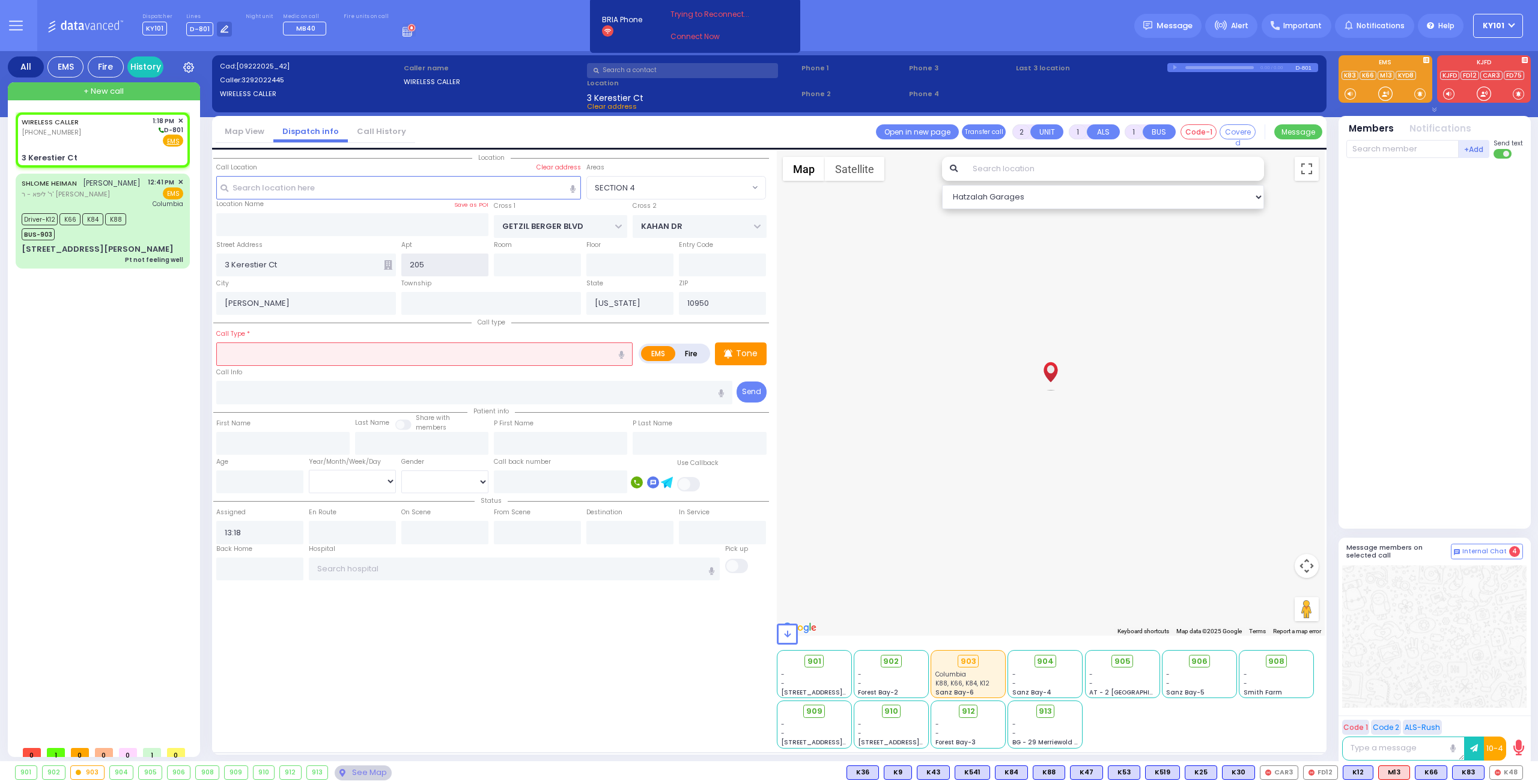
type input "205"
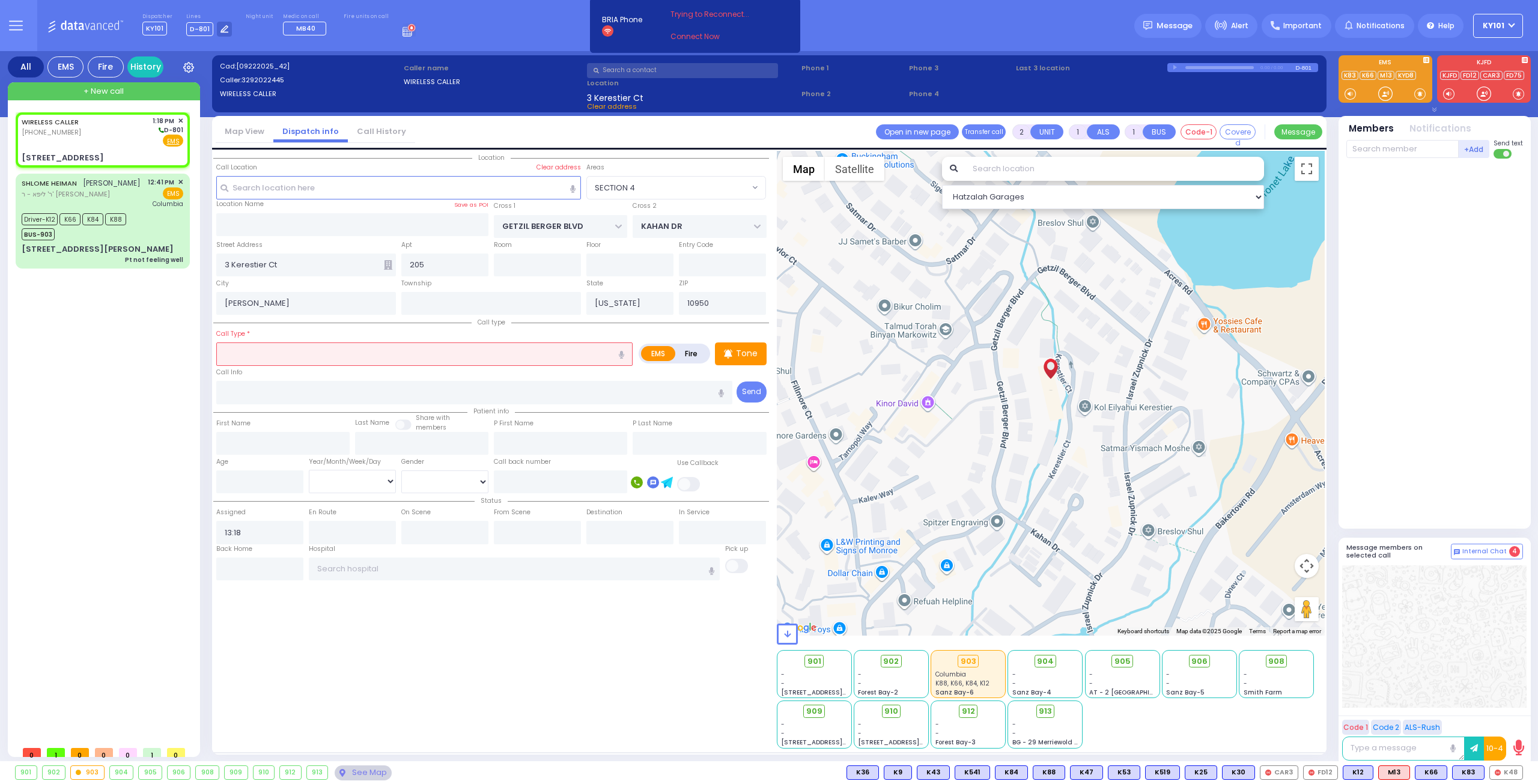
click at [342, 346] on input "text" at bounding box center [424, 353] width 416 height 23
select select
radio input "true"
select select
select select "Hatzalah Garages"
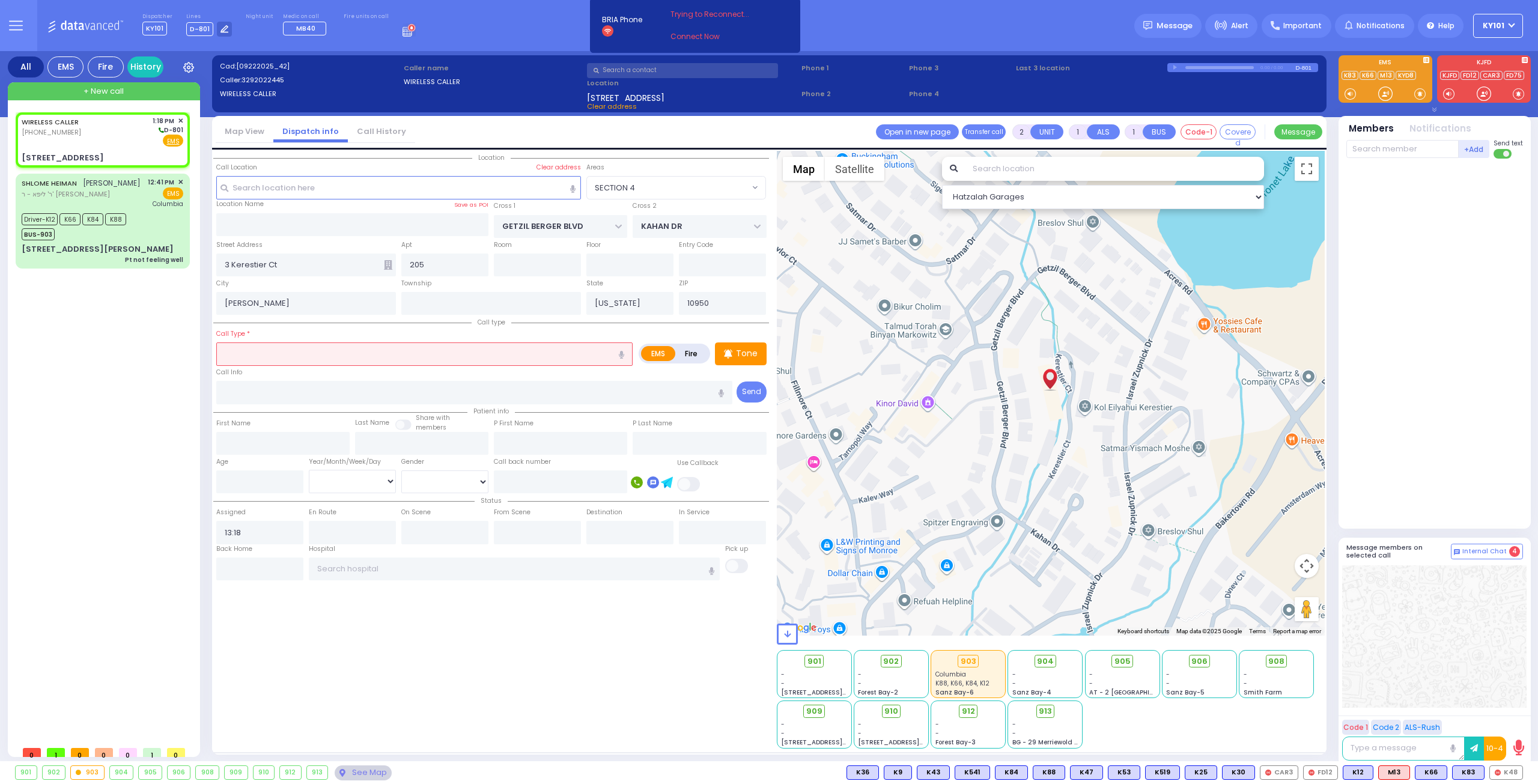
select select "SECTION 4"
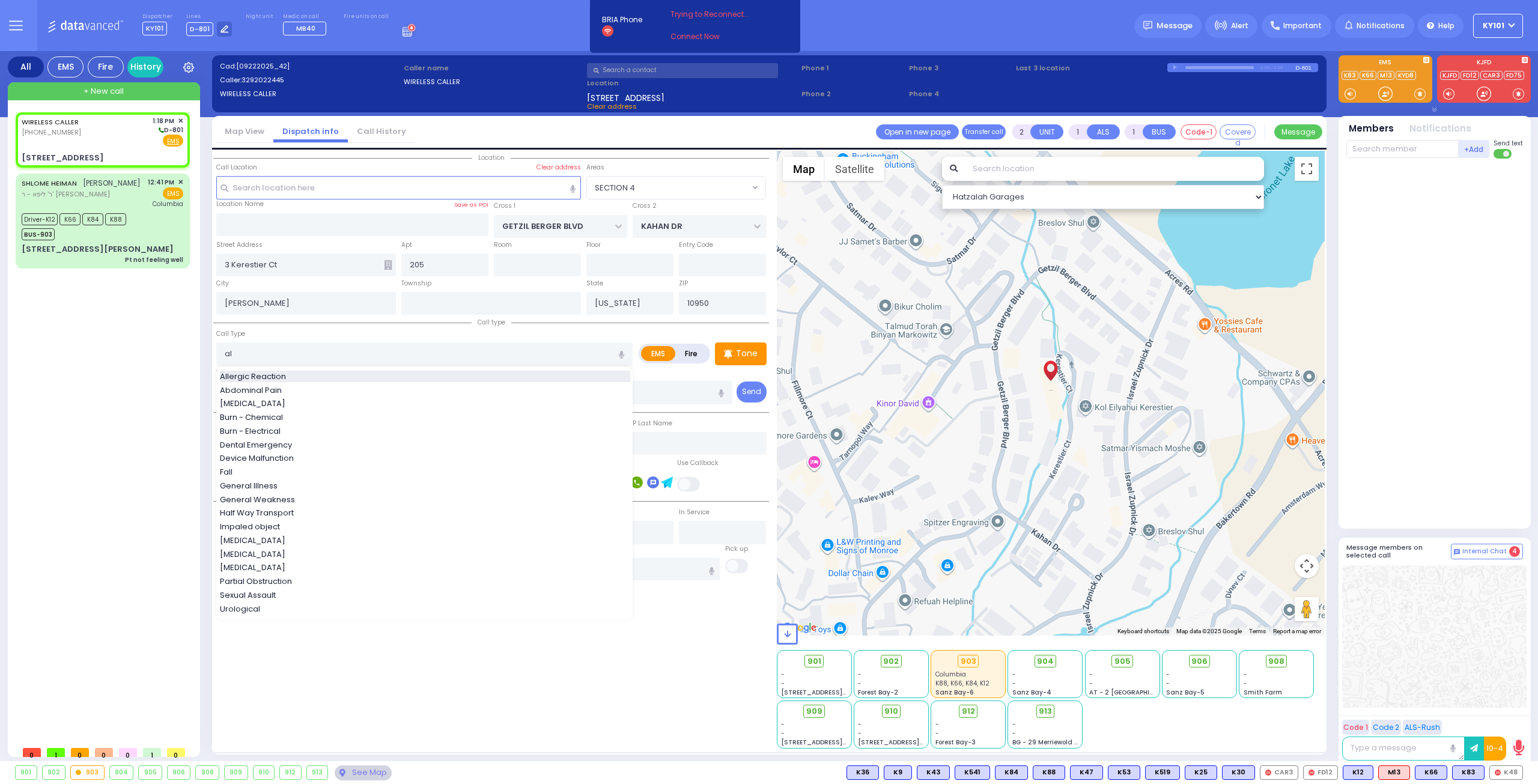
click at [333, 374] on div "Allergic Reaction" at bounding box center [425, 377] width 410 height 12
type input "Allergic Reaction"
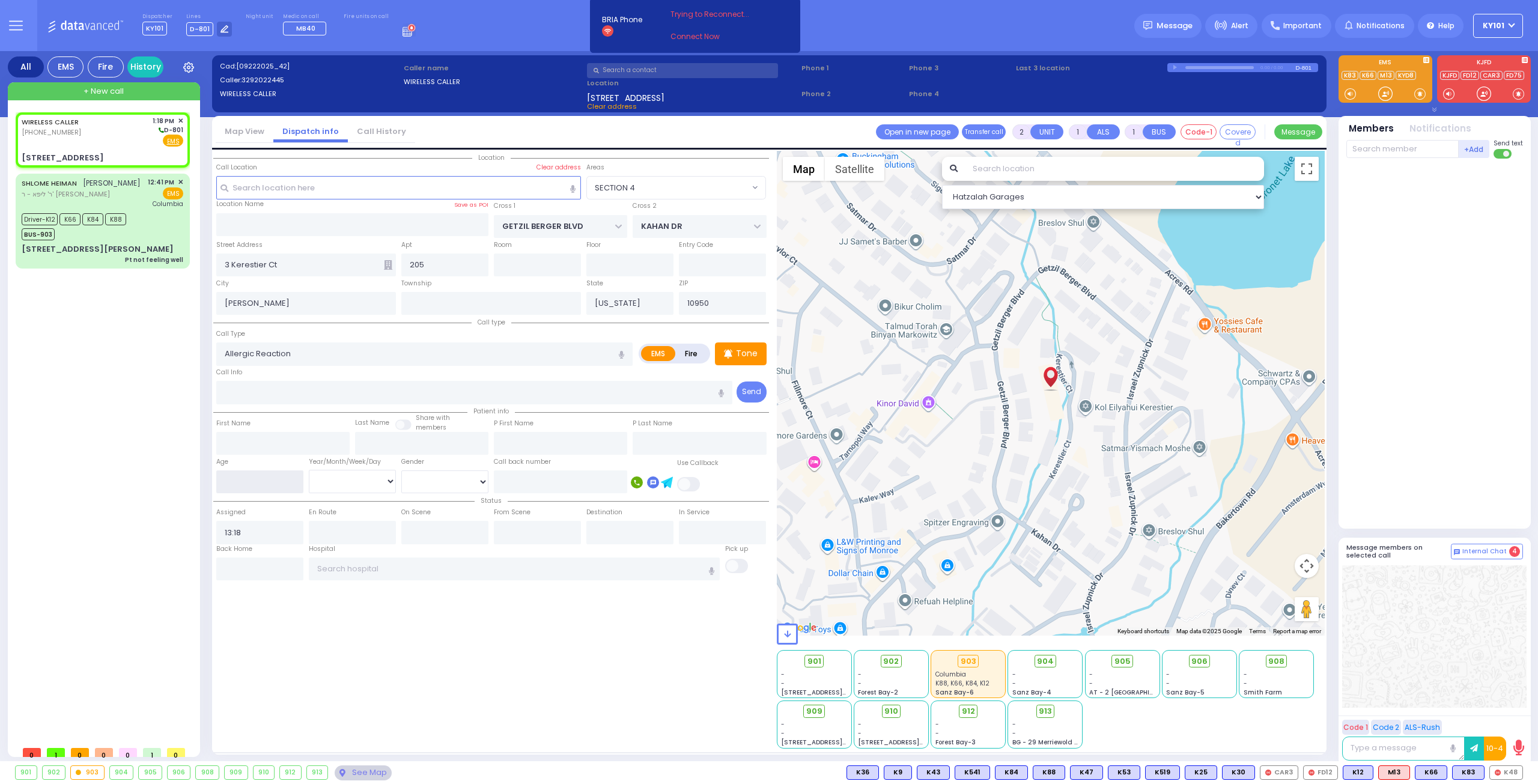
click at [238, 479] on input "number" at bounding box center [260, 482] width 87 height 23
type input "2"
select select
radio input "true"
select select
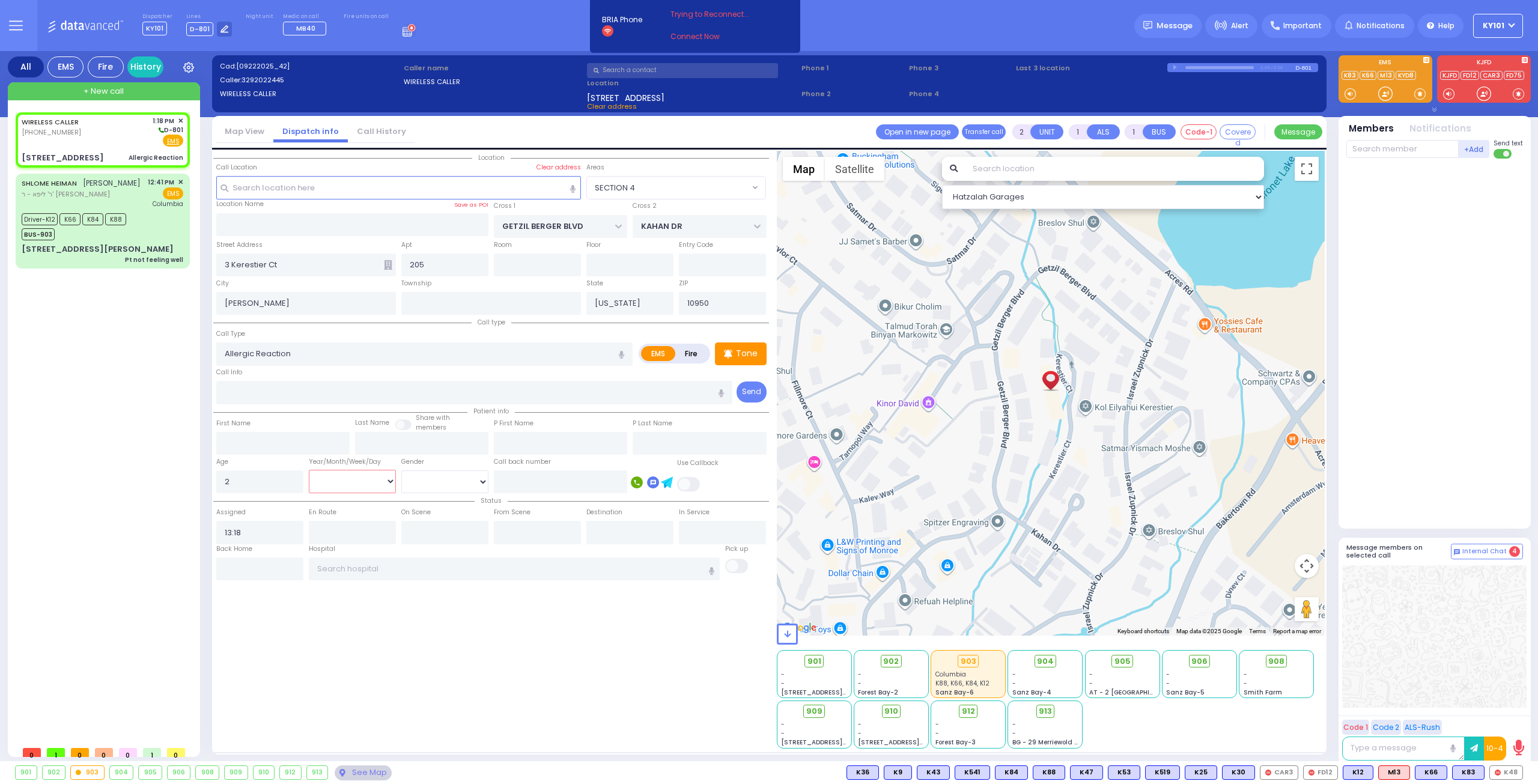
select select "Hatzalah Garages"
select select "SECTION 4"
click at [359, 486] on select "Year Month Week Day" at bounding box center [353, 481] width 87 height 23
select select
radio input "true"
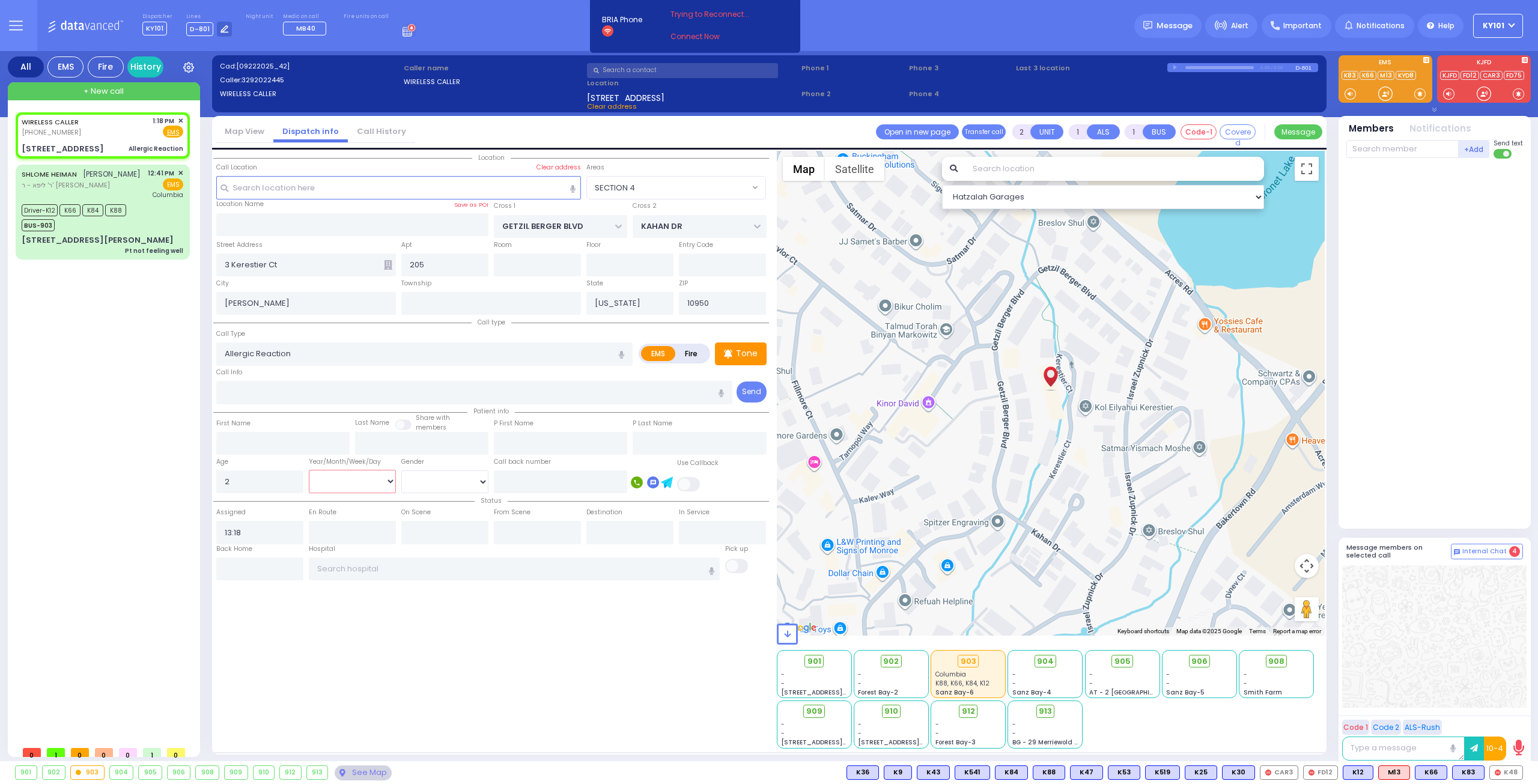
select select
select select "Hatzalah Garages"
select select
radio input "true"
select select
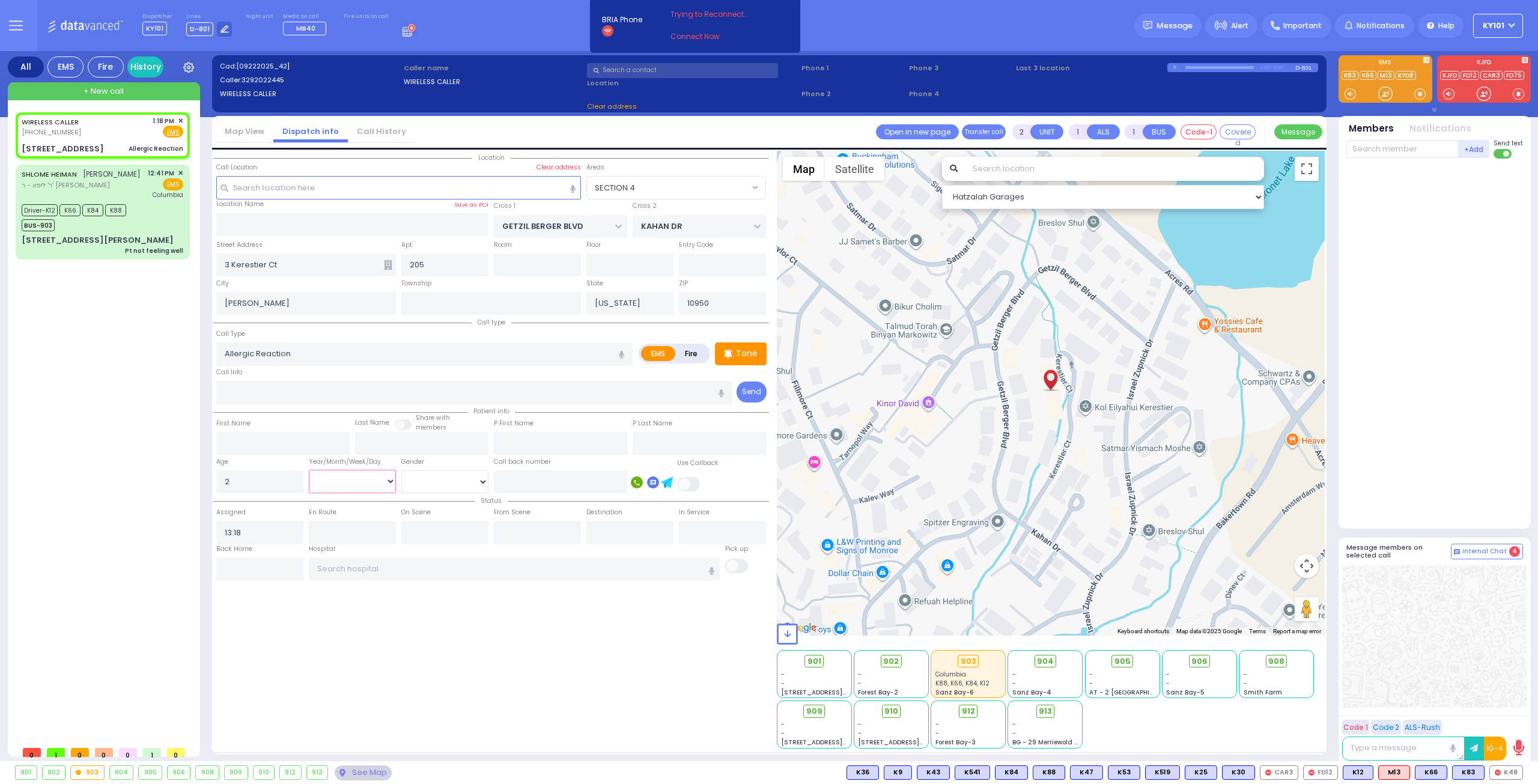
select select "Hatzalah Garages"
select select "Year"
click at [309, 470] on select "Year Month Week Day" at bounding box center [353, 481] width 87 height 23
select select
radio input "true"
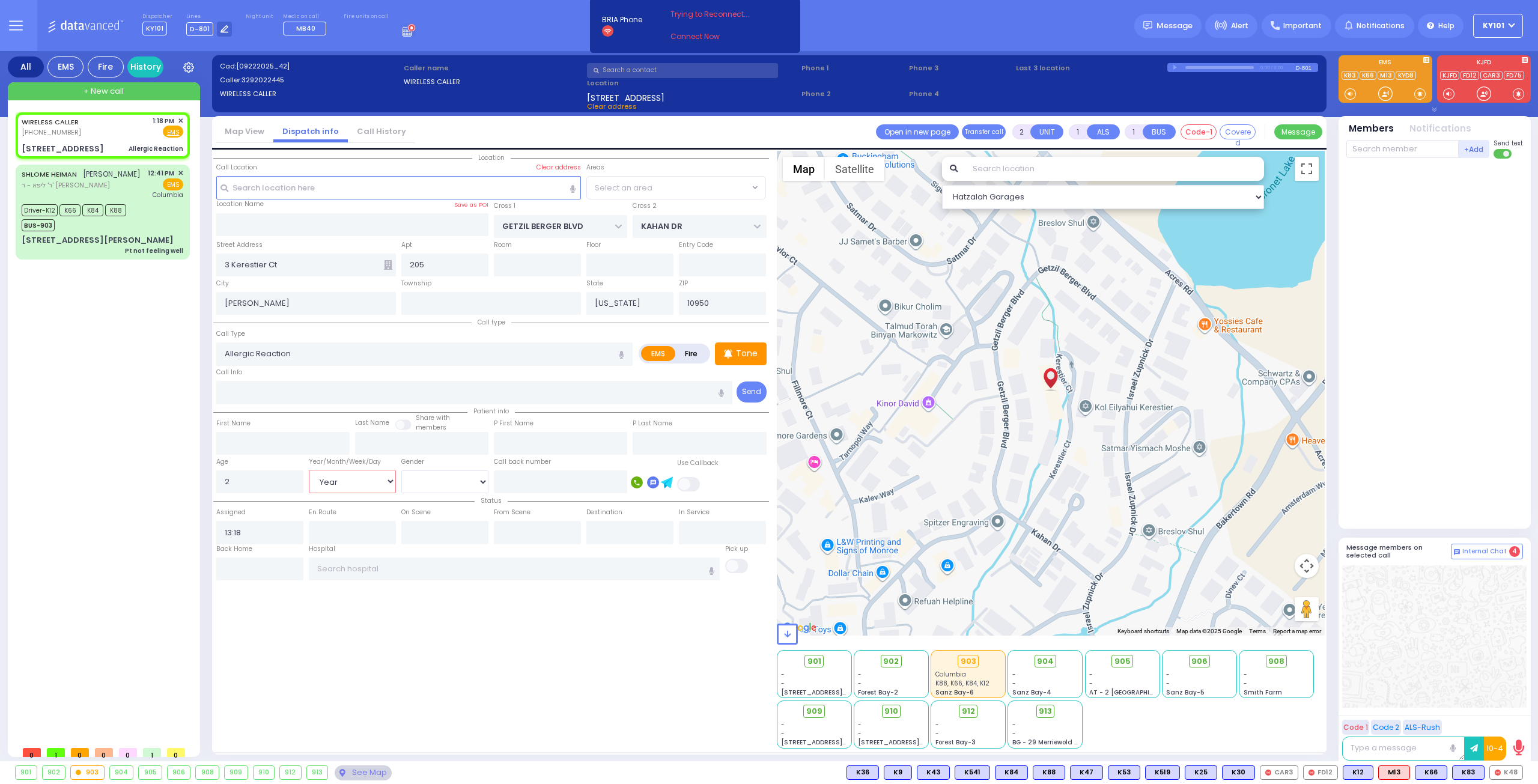
select select "Year"
select select
select select "Hatzalah Garages"
select select "SECTION 4"
click at [377, 375] on div "Call Info" at bounding box center [474, 385] width 516 height 38
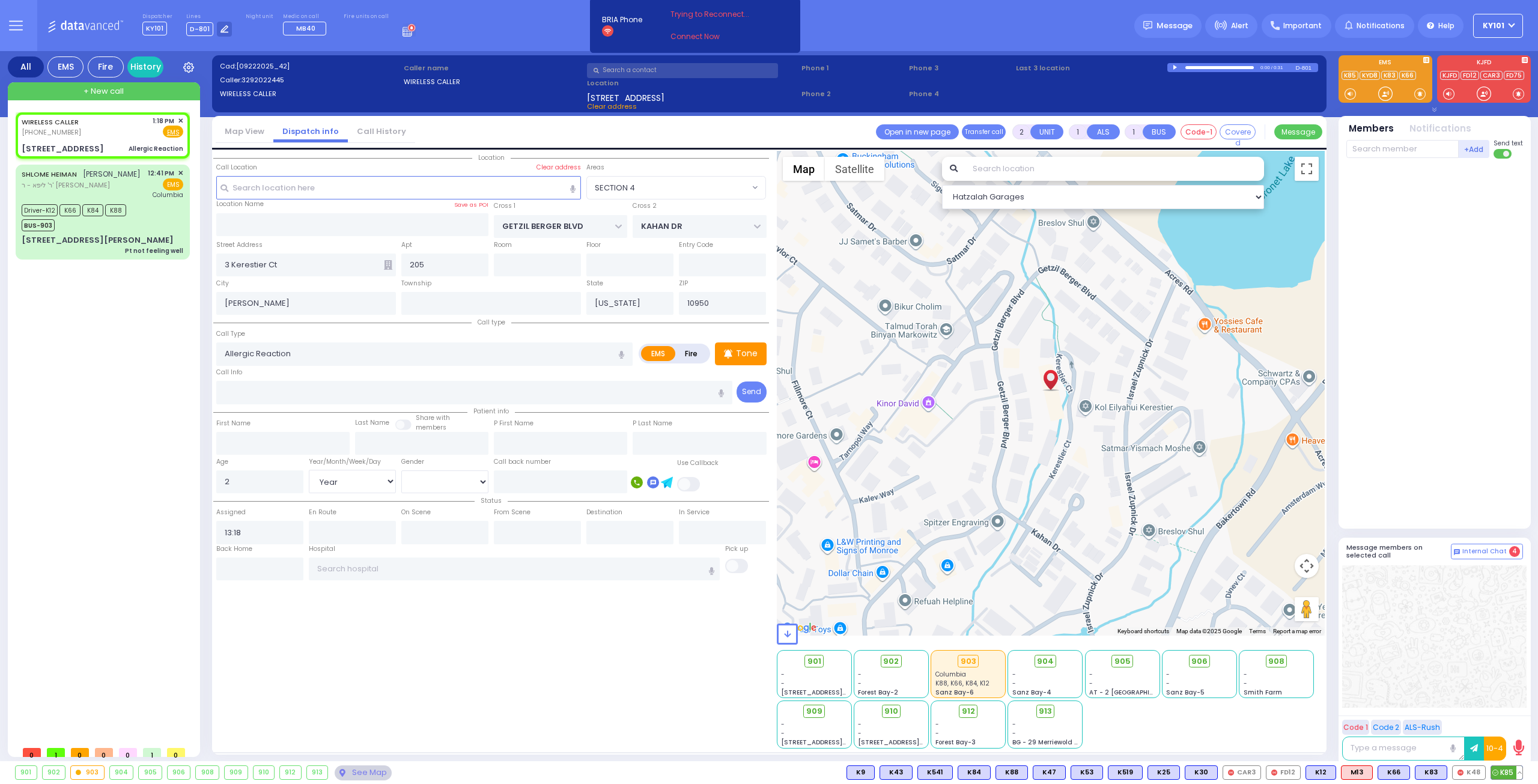
click at [1495, 770] on icon at bounding box center [1495, 772] width 6 height 6
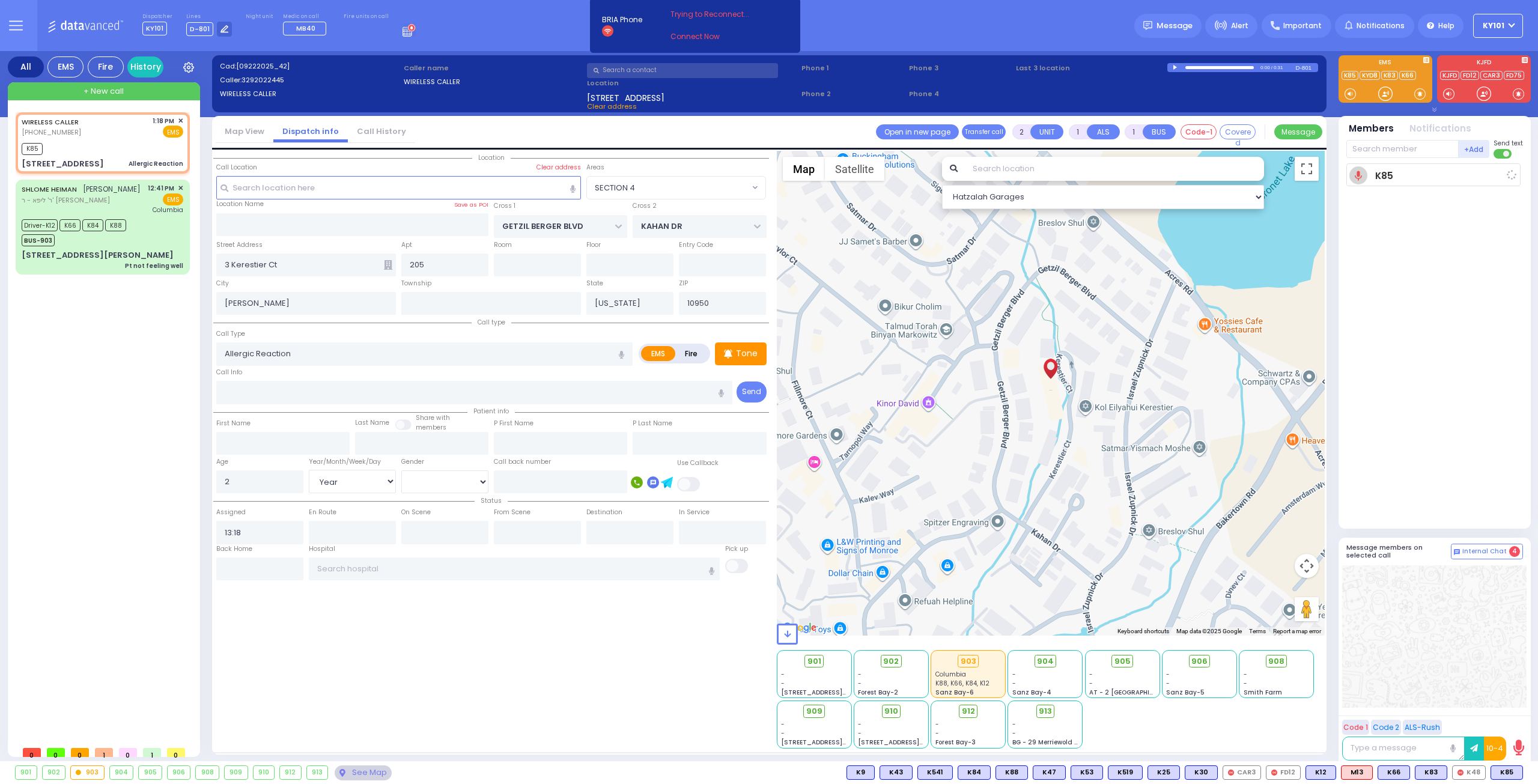
select select
radio input "true"
select select "Year"
type input "13:19"
select select "Hatzalah Garages"
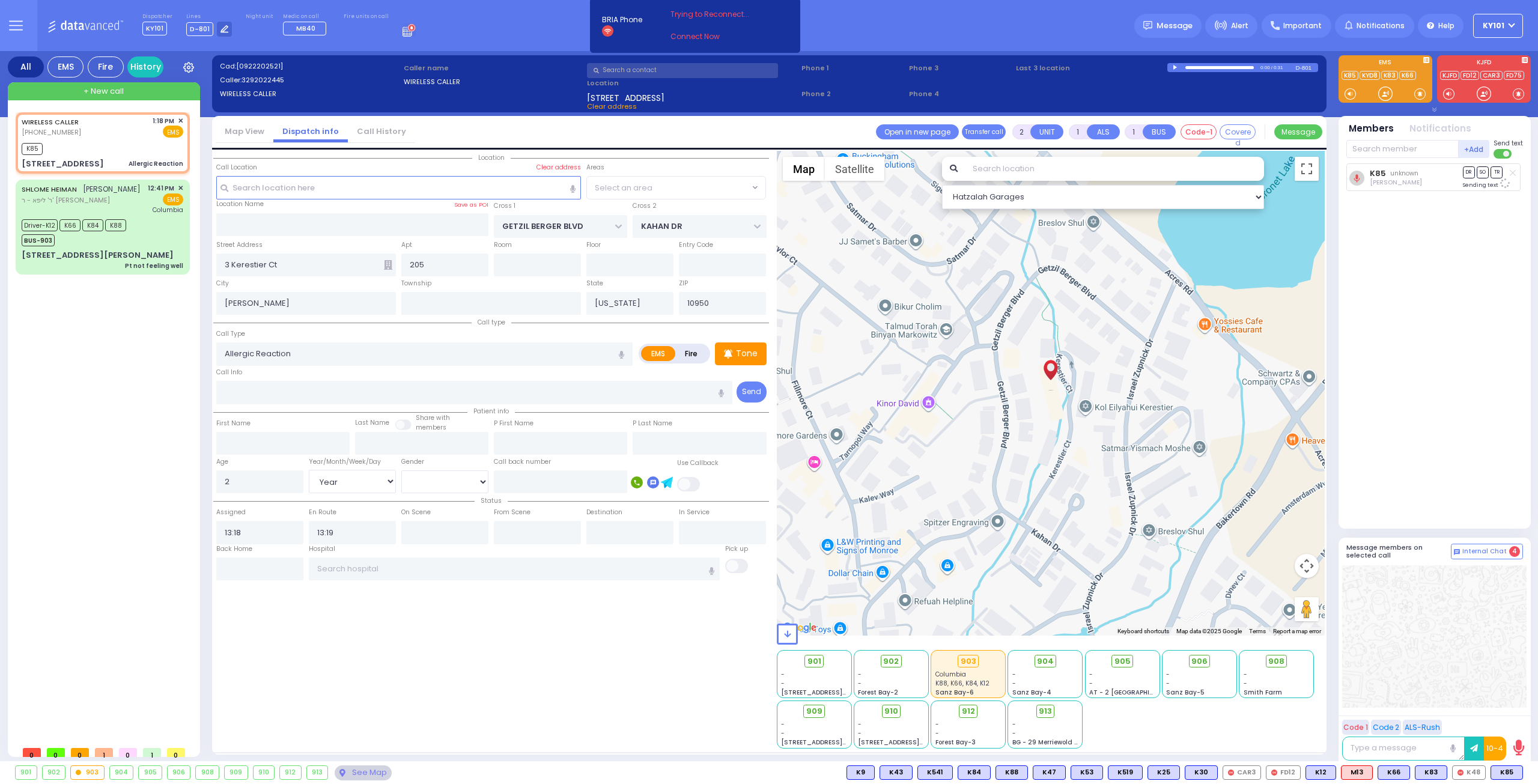
select select "SECTION 4"
click at [1508, 773] on span "K83" at bounding box center [1506, 772] width 31 height 13
select select
radio input "true"
select select "Year"
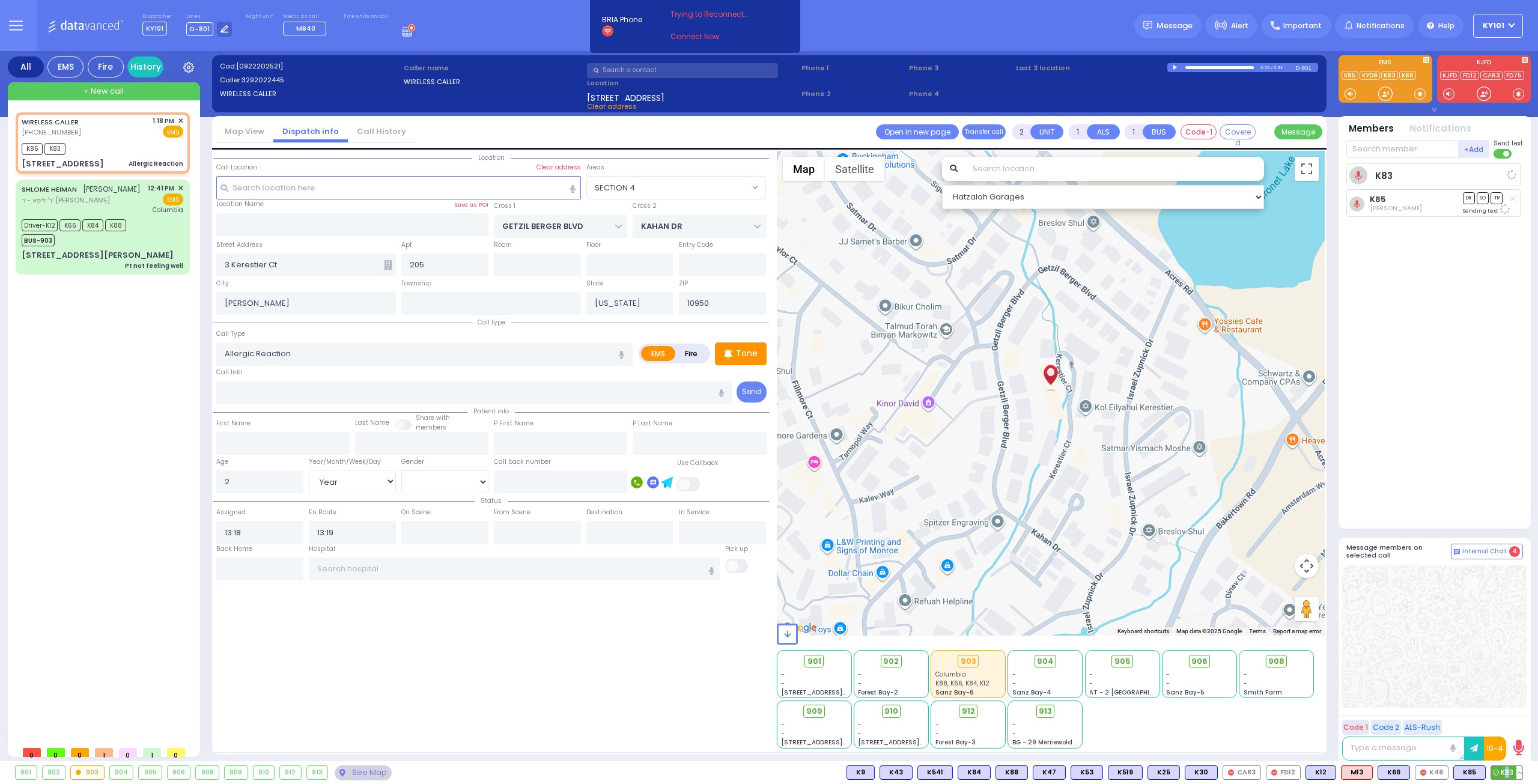
select select "Hatzalah Garages"
select select "SECTION 4"
click at [1491, 774] on icon at bounding box center [1488, 772] width 6 height 6
select select
radio input "true"
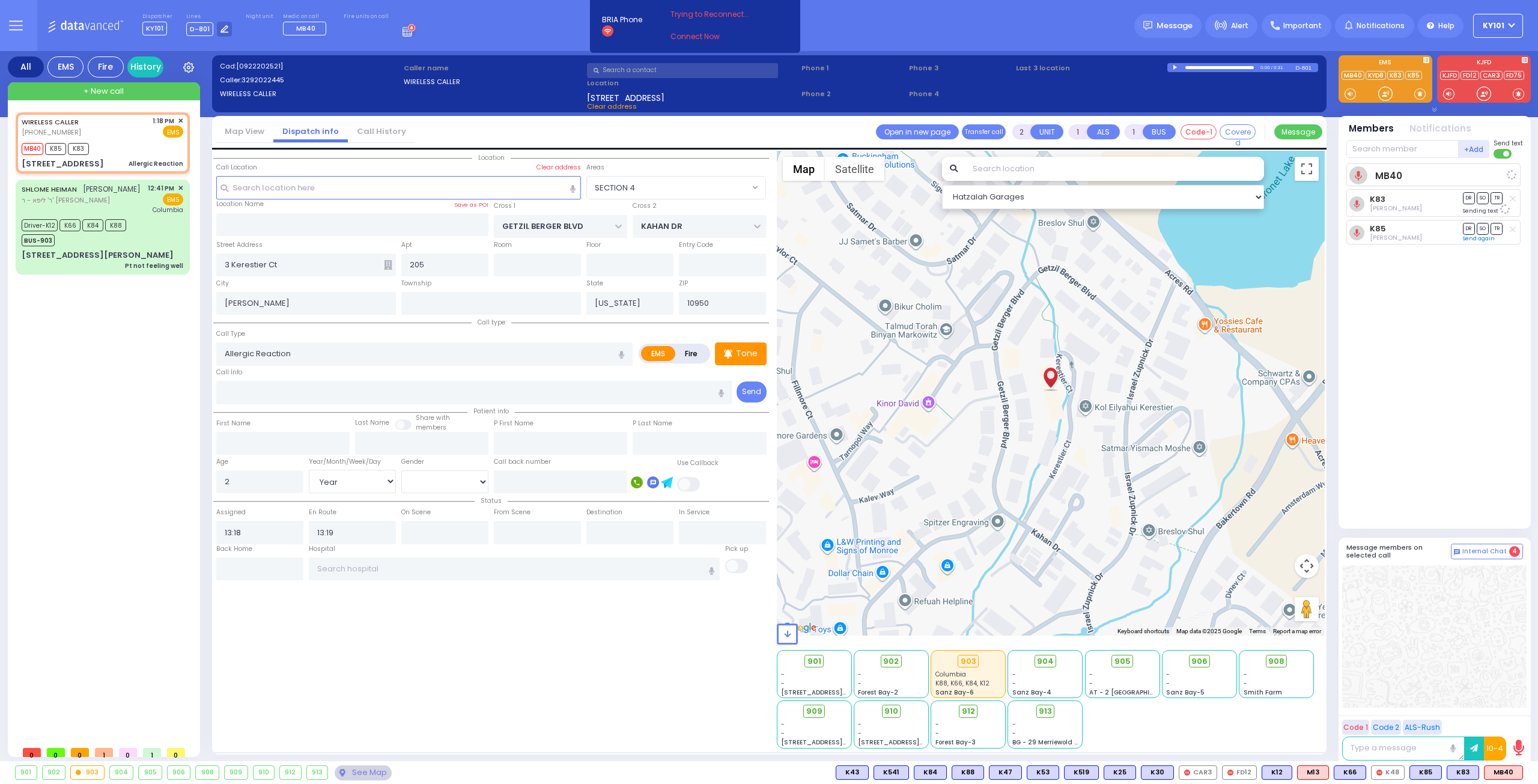
select select "Year"
select select "Hatzalah Garages"
select select "SECTION 4"
click at [1504, 771] on span "K49" at bounding box center [1506, 772] width 32 height 13
select select
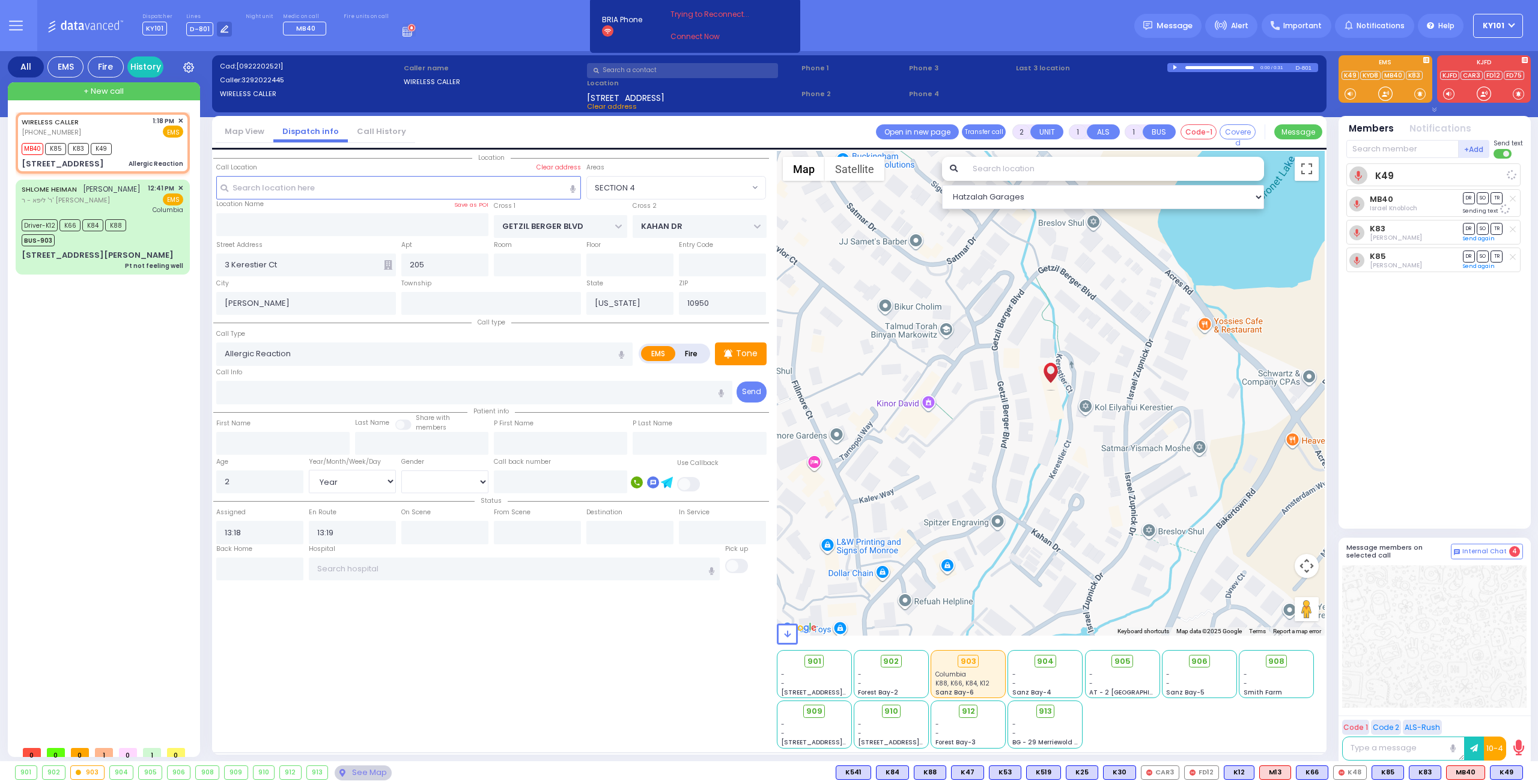
radio input "true"
select select "Year"
select select "Hatzalah Garages"
select select "SECTION 4"
click at [254, 771] on div "910" at bounding box center [264, 772] width 21 height 13
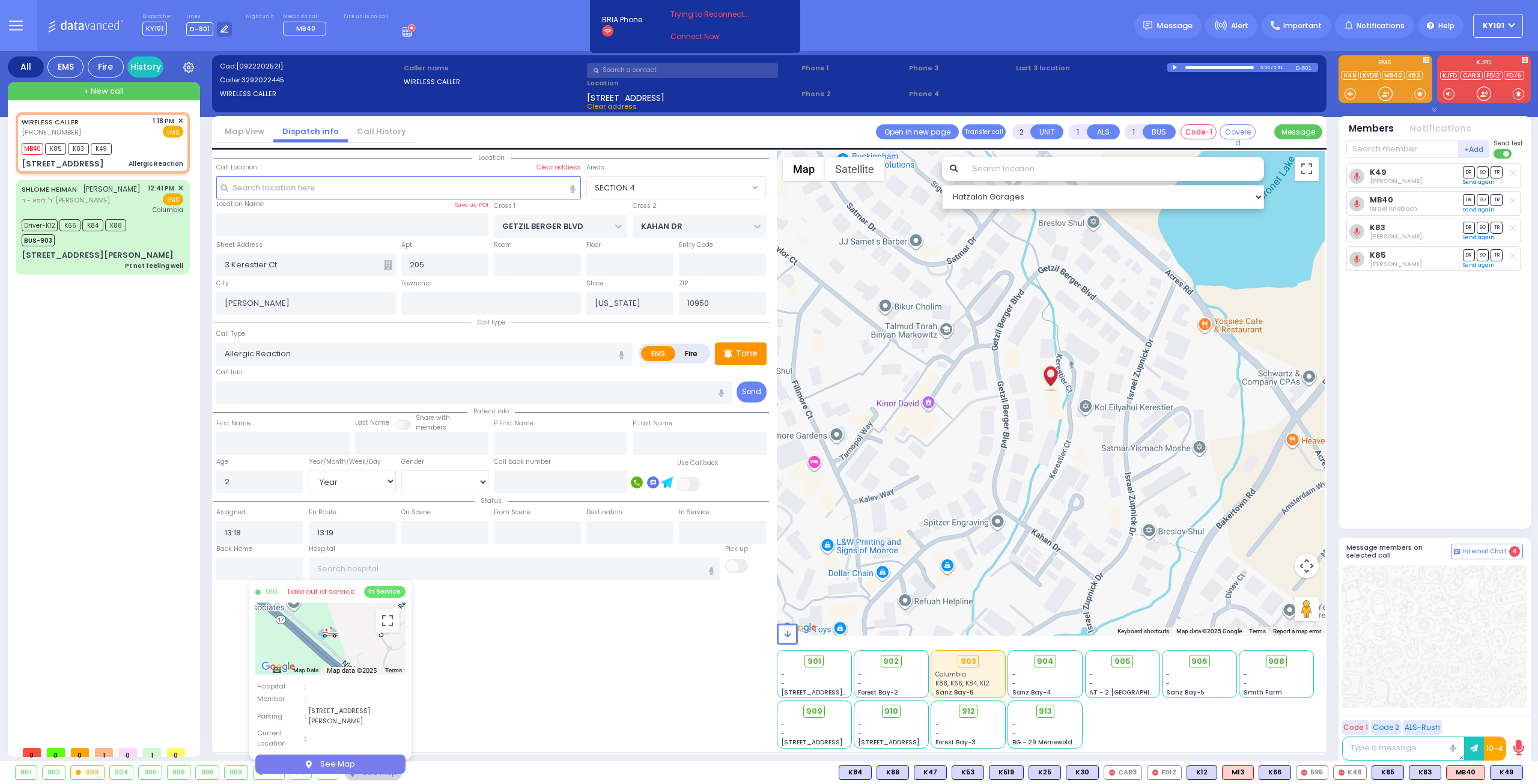
click at [538, 684] on div "Location" at bounding box center [491, 449] width 555 height 597
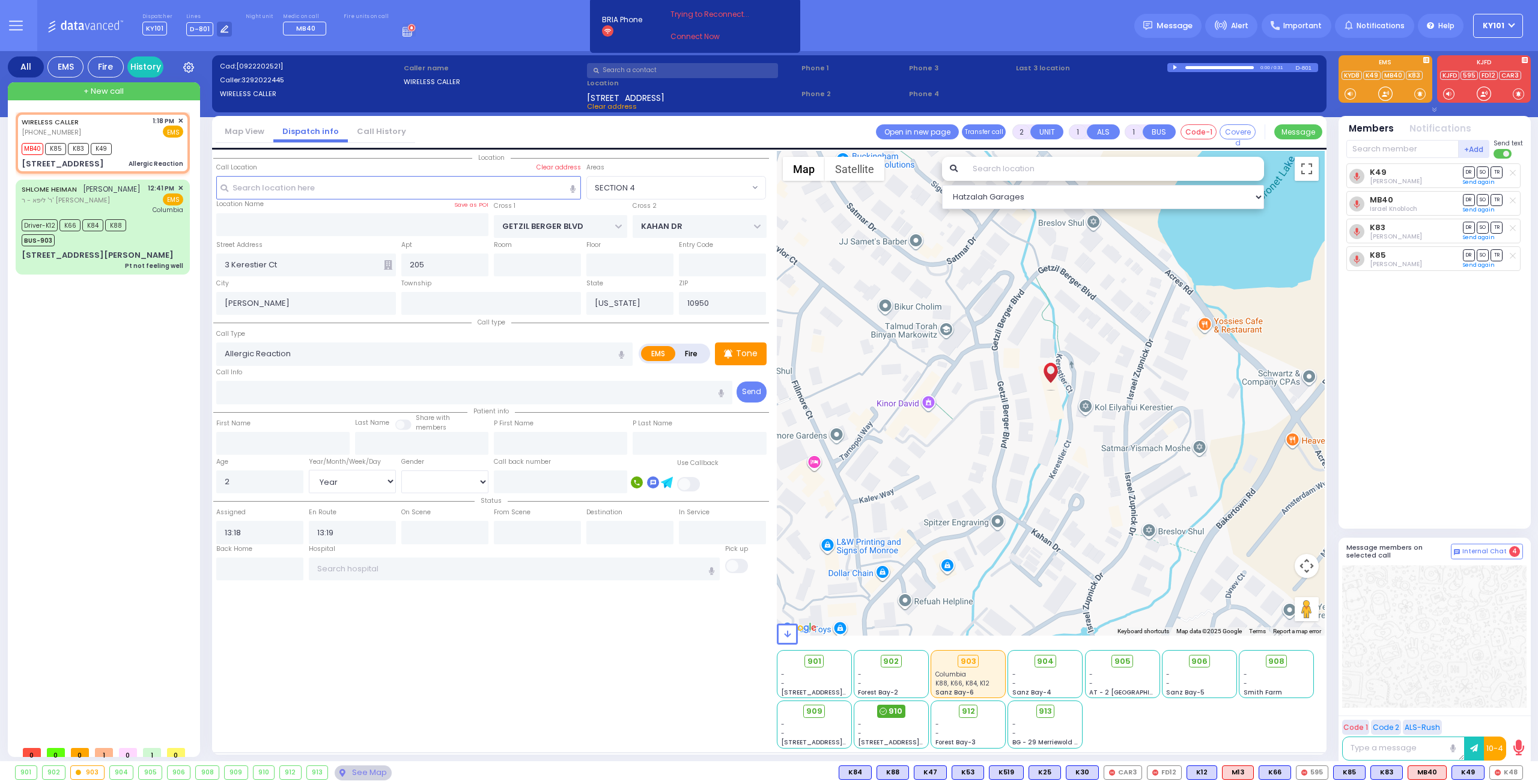
click at [885, 711] on icon at bounding box center [883, 711] width 7 height 7
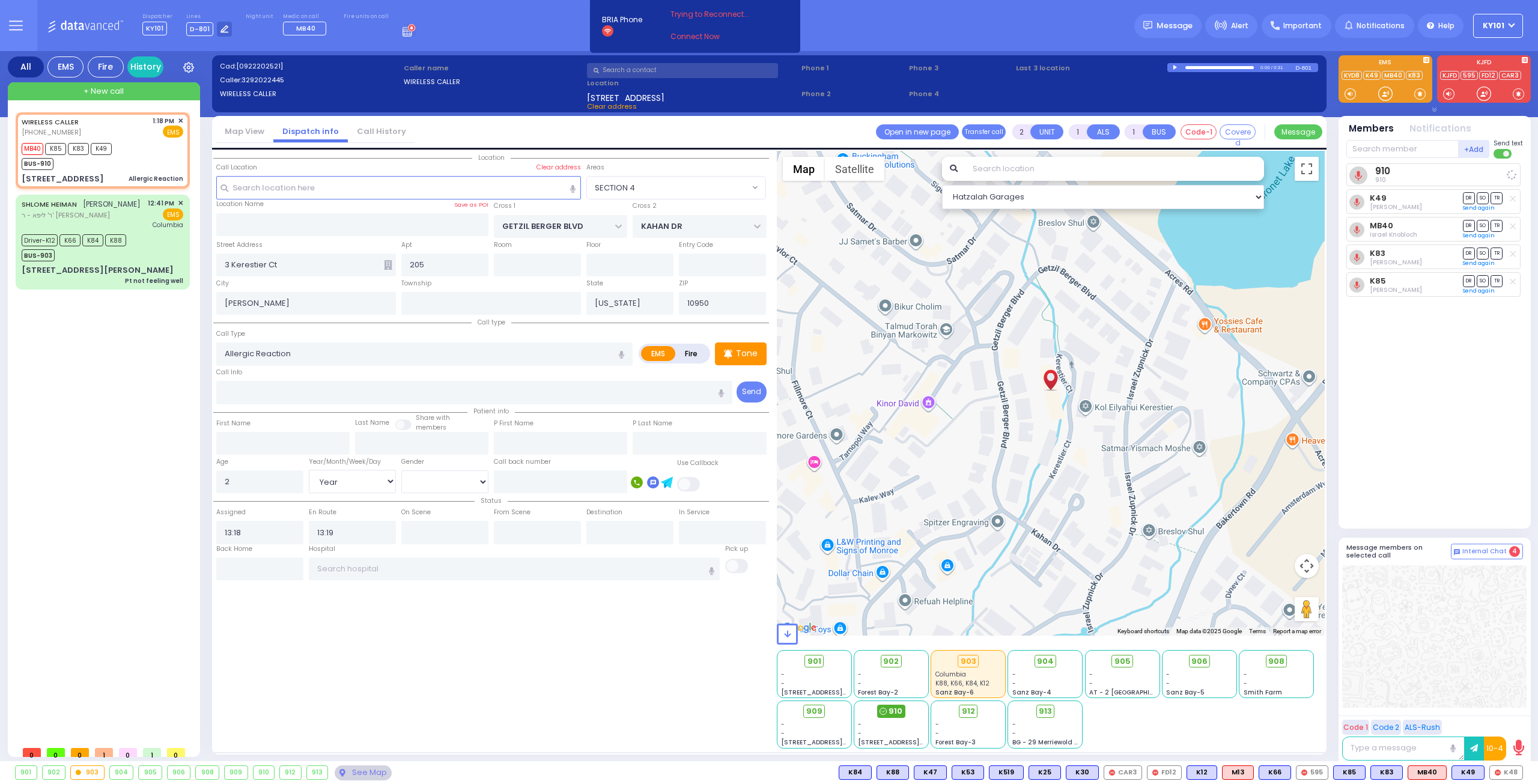
select select
radio input "true"
select select "Year"
select select "Hatzalah Garages"
select select "SECTION 4"
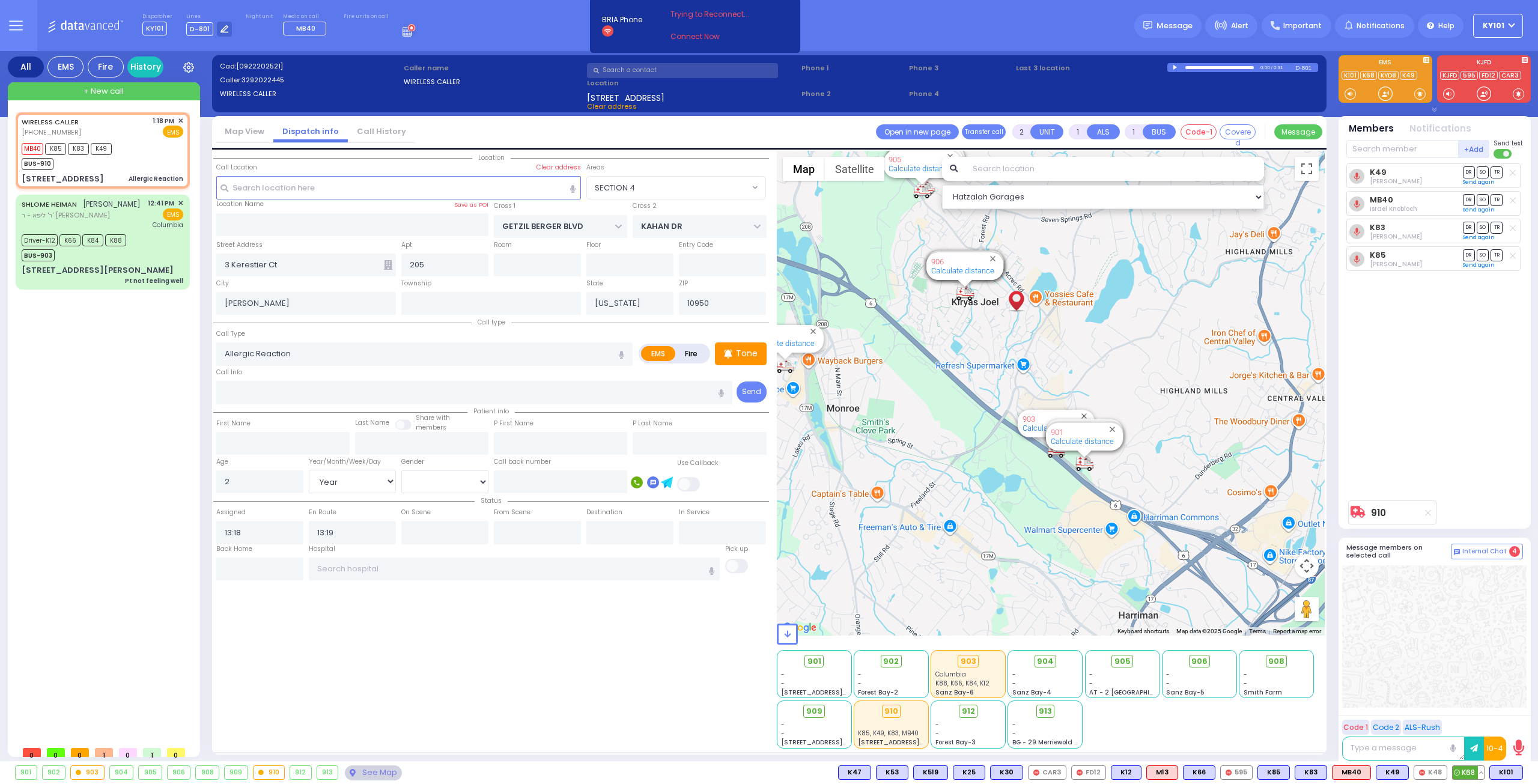
click at [1467, 774] on span "K68" at bounding box center [1468, 772] width 31 height 13
select select
radio input "true"
select select "Year"
select select "Hatzalah Garages"
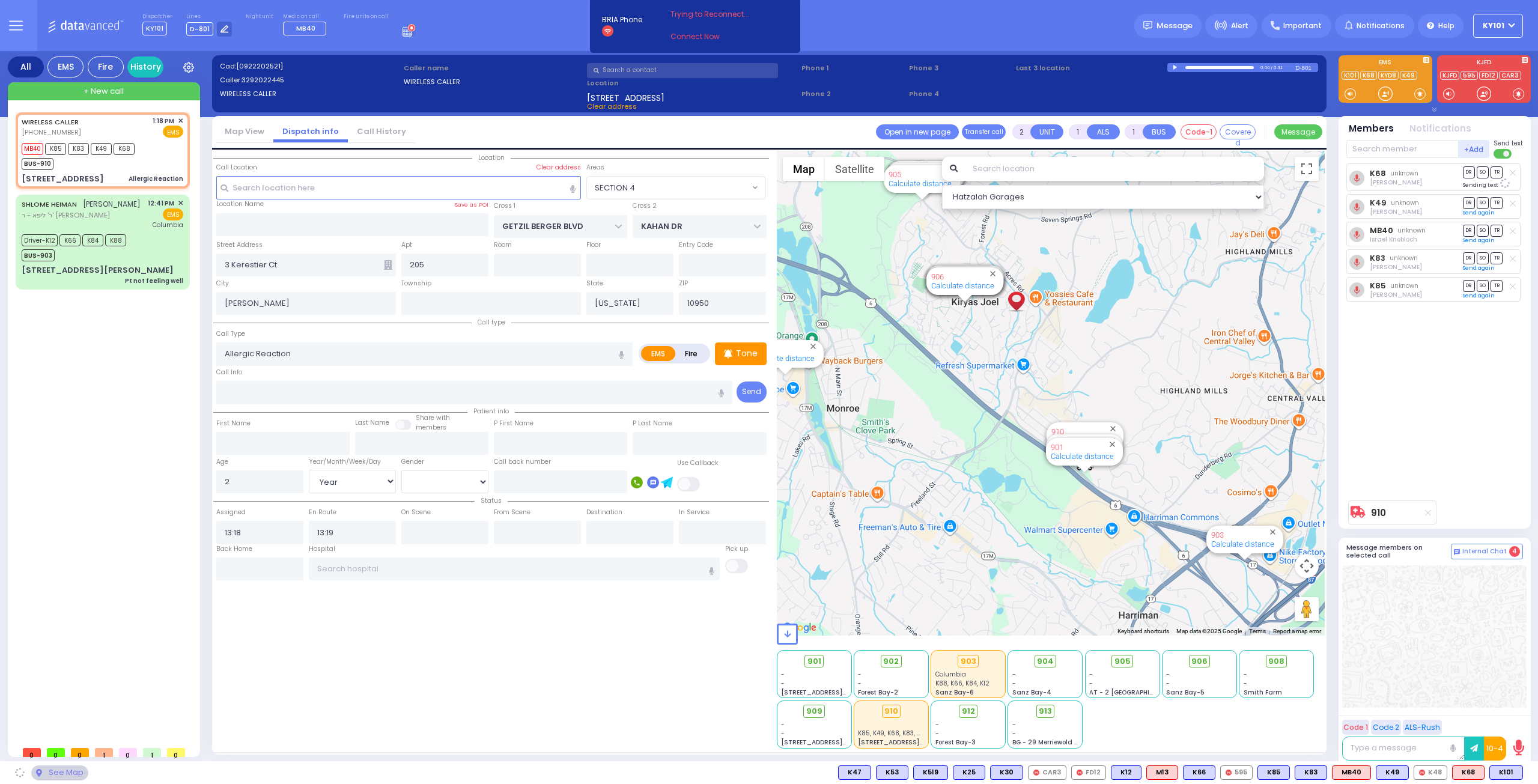
select select "SECTION 4"
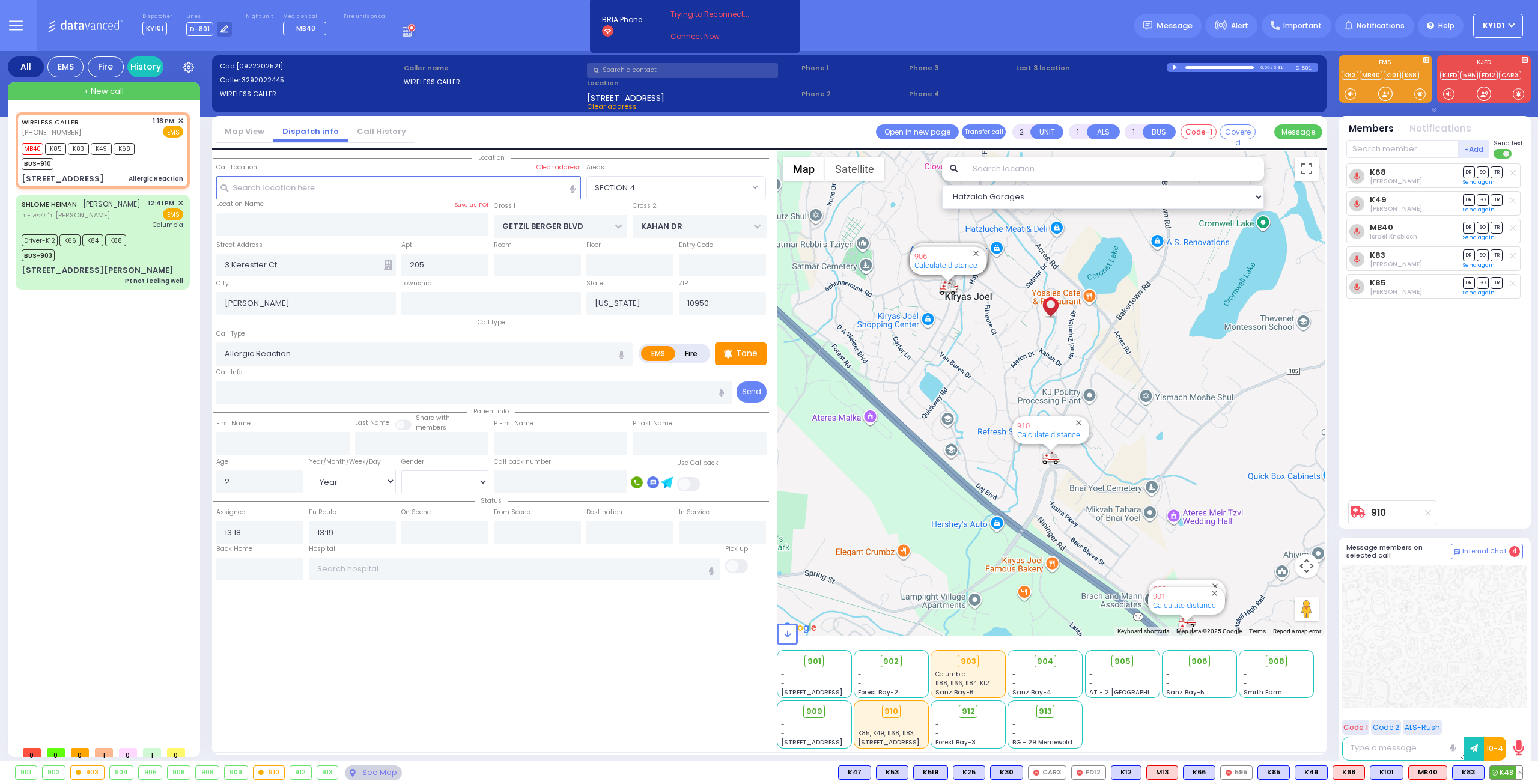
click at [1517, 769] on button at bounding box center [1520, 772] width 6 height 13
click at [1511, 720] on icon at bounding box center [1510, 719] width 13 height 13
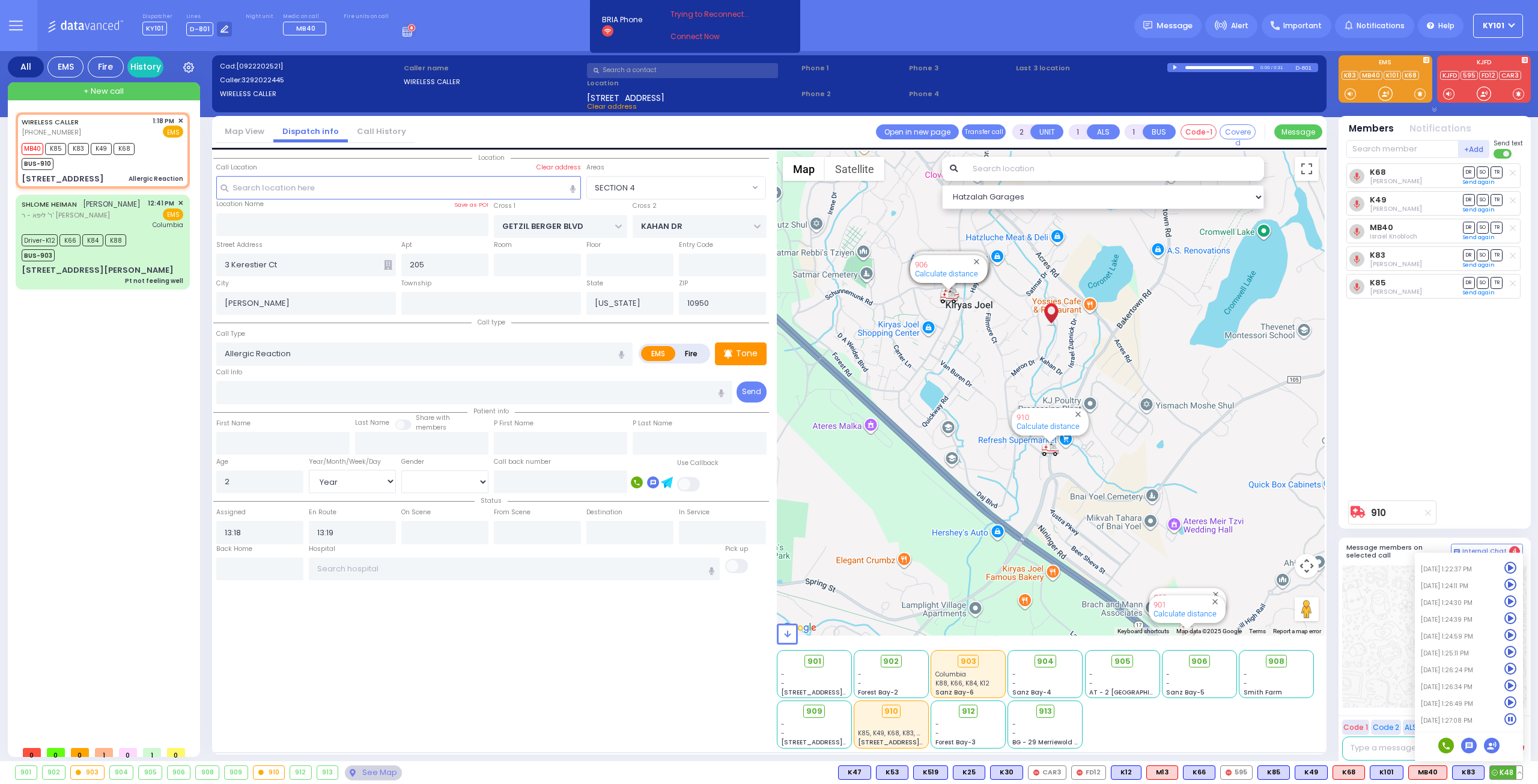
click at [1509, 698] on icon at bounding box center [1510, 702] width 13 height 13
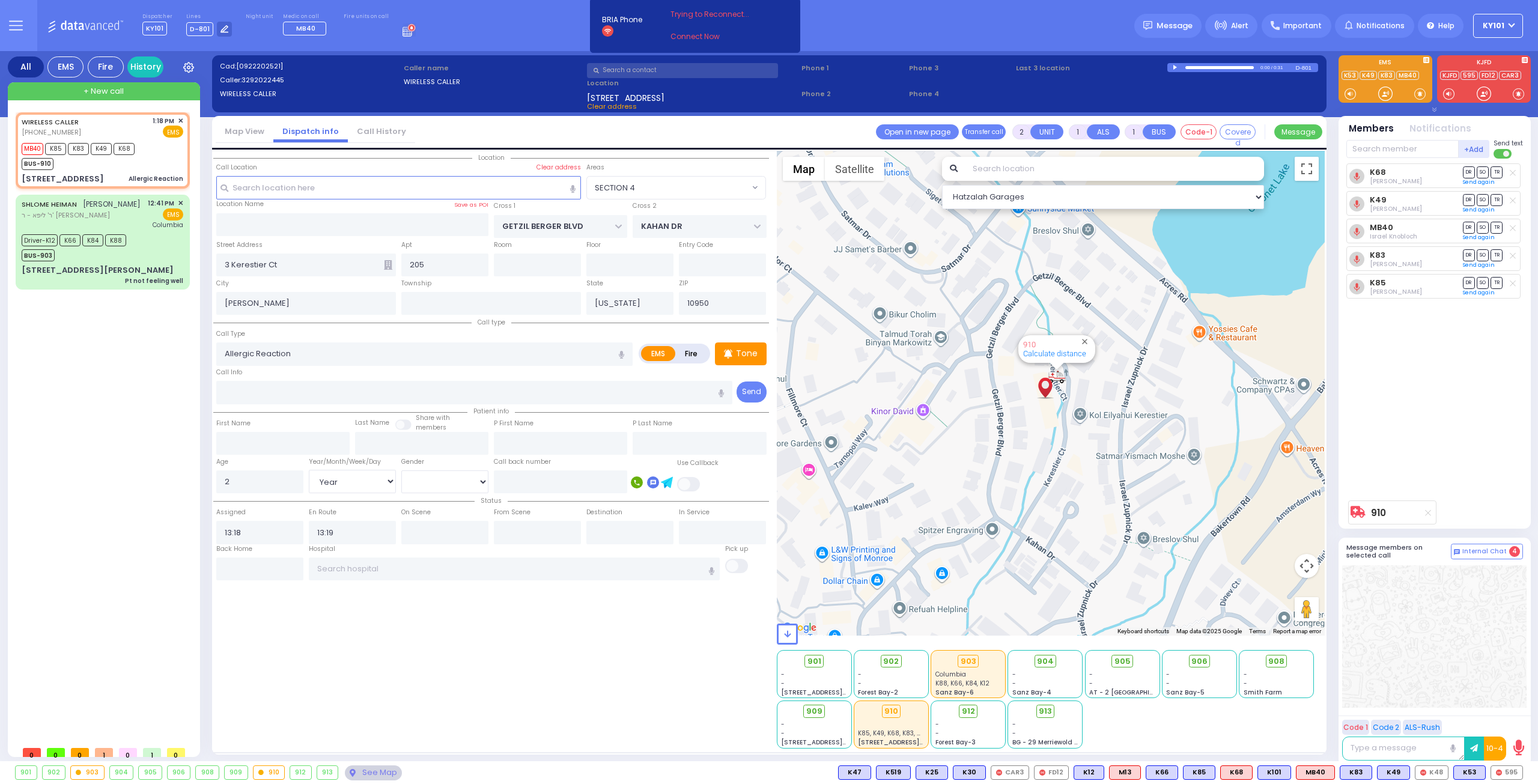
drag, startPoint x: 111, startPoint y: 89, endPoint x: 166, endPoint y: 57, distance: 63.6
drag, startPoint x: 166, startPoint y: 57, endPoint x: 147, endPoint y: 69, distance: 22.5
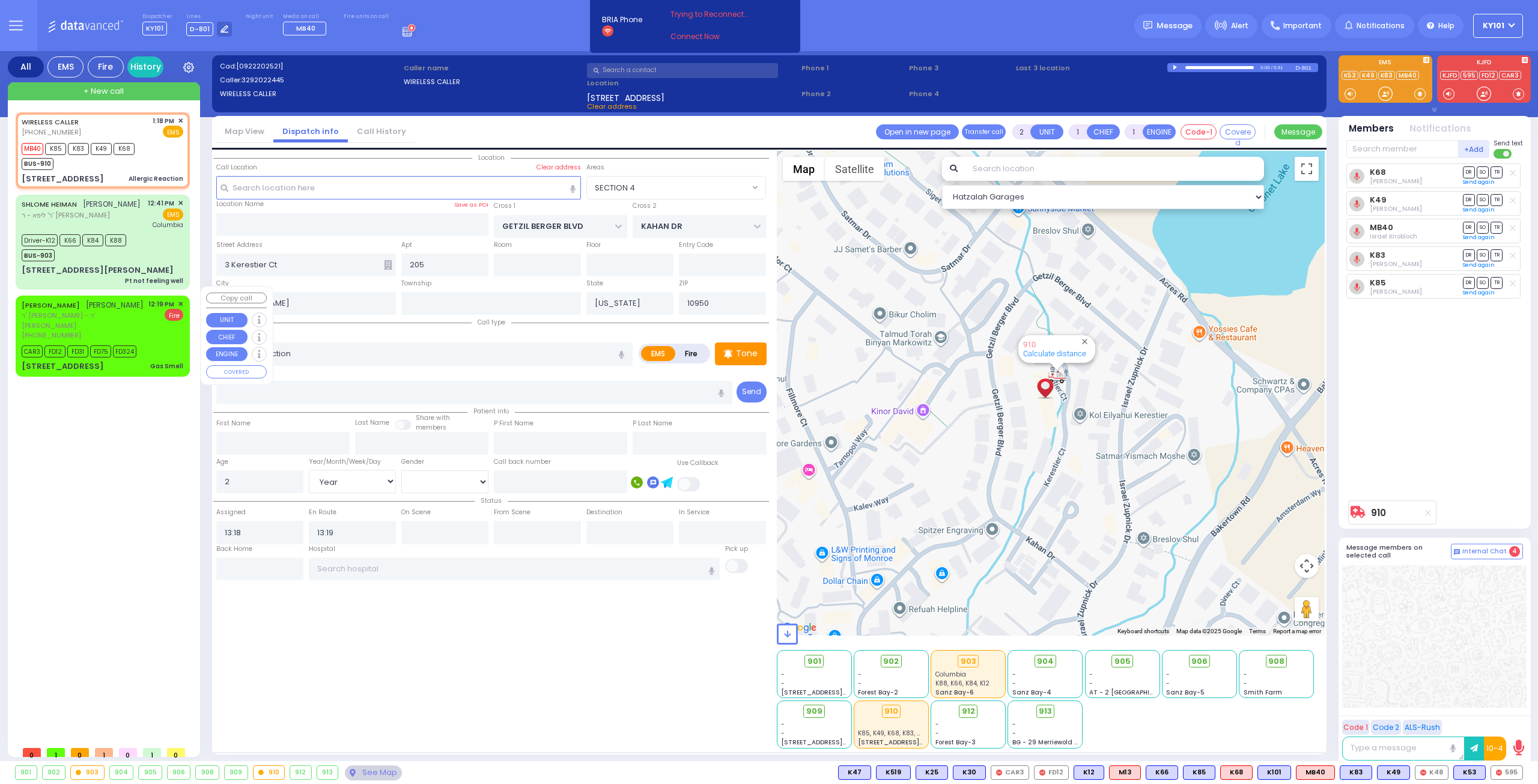
click at [79, 311] on span "ר' יוסף יושע - ר' יוסף רייך" at bounding box center [83, 320] width 122 height 20
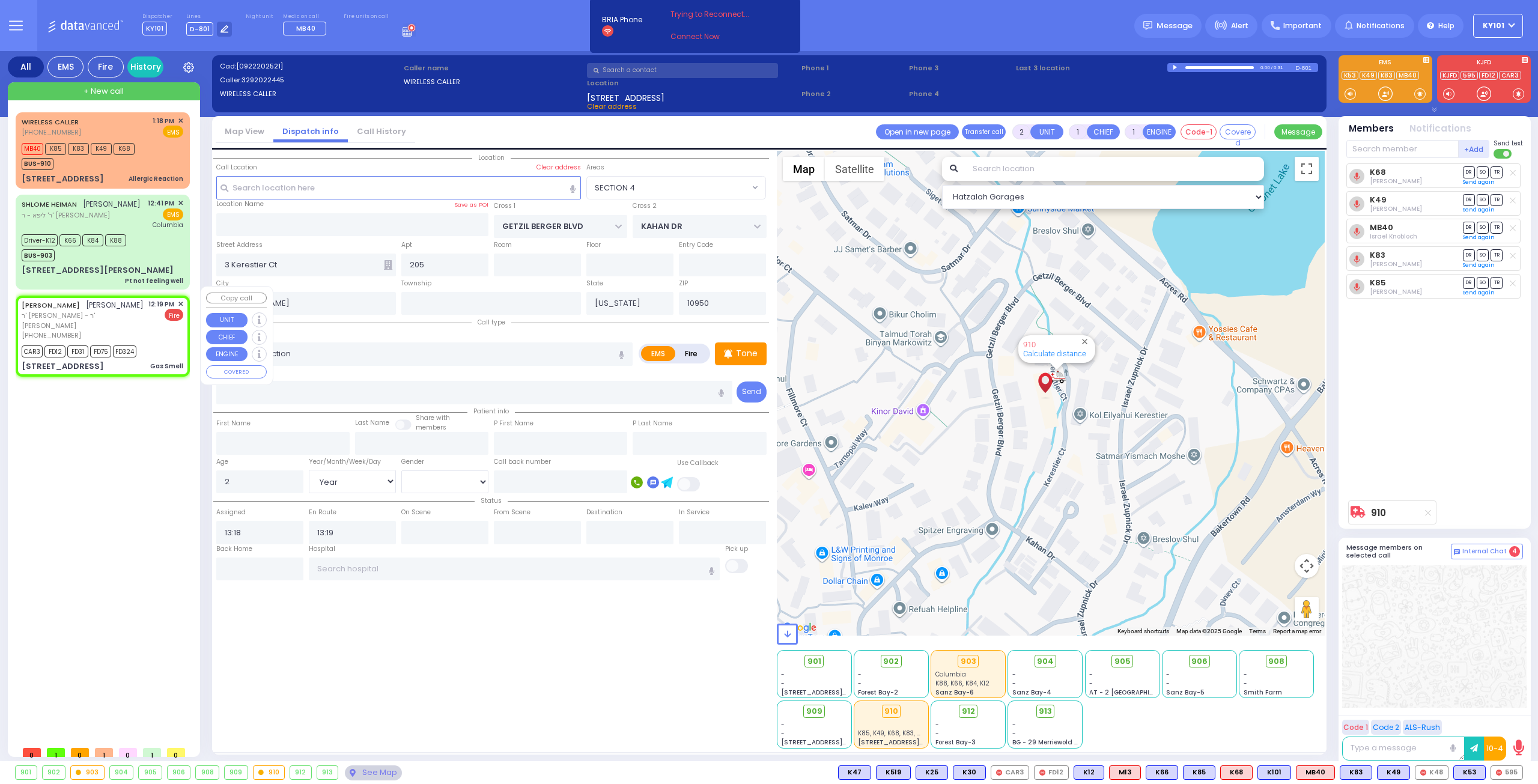
select select
type input "Gas Smell"
radio input "false"
radio input "true"
type input "EZRIEL"
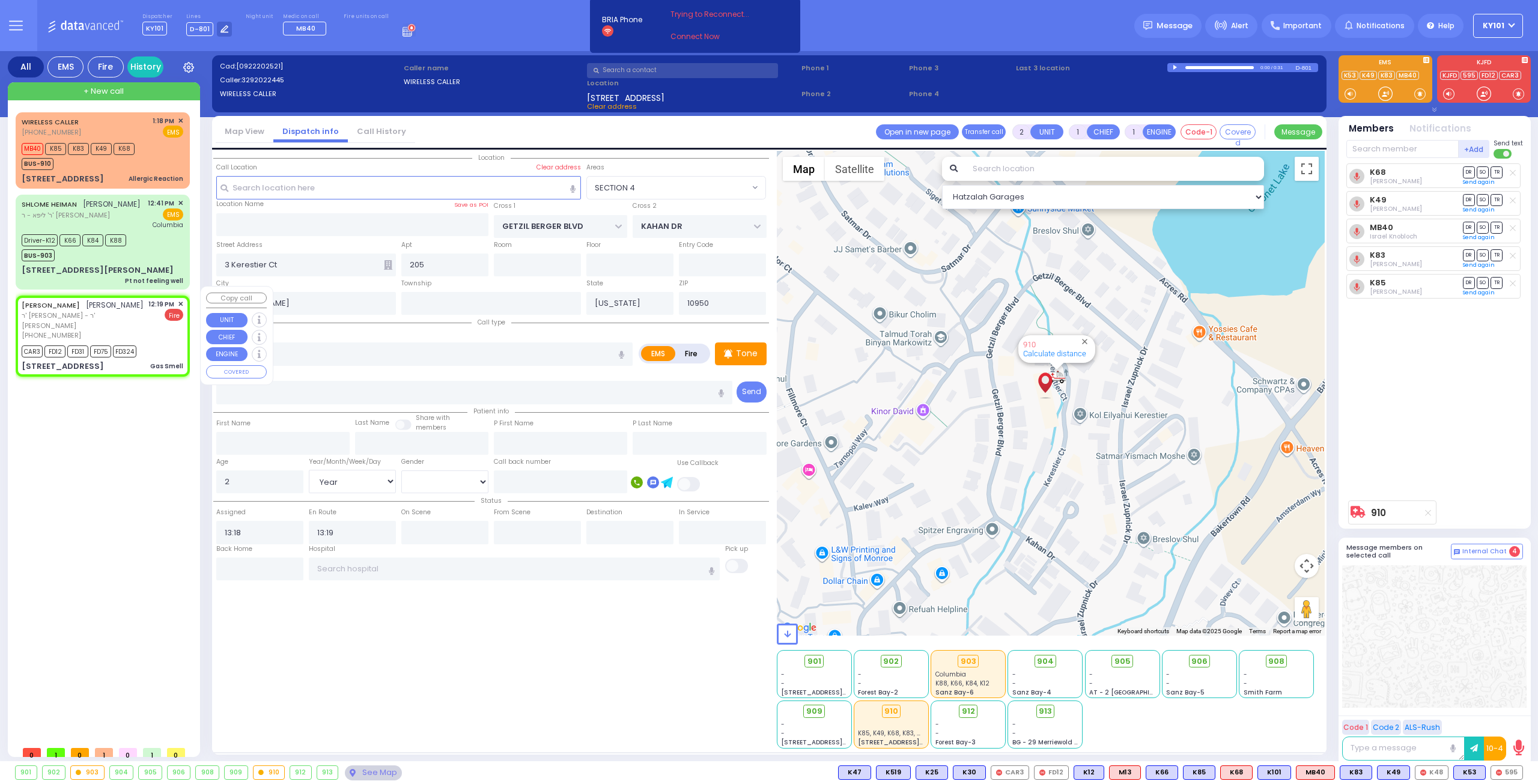
type input "BUXBAUM"
select select
type input "12:19"
type input "12:20"
select select "Hatzalah Garages"
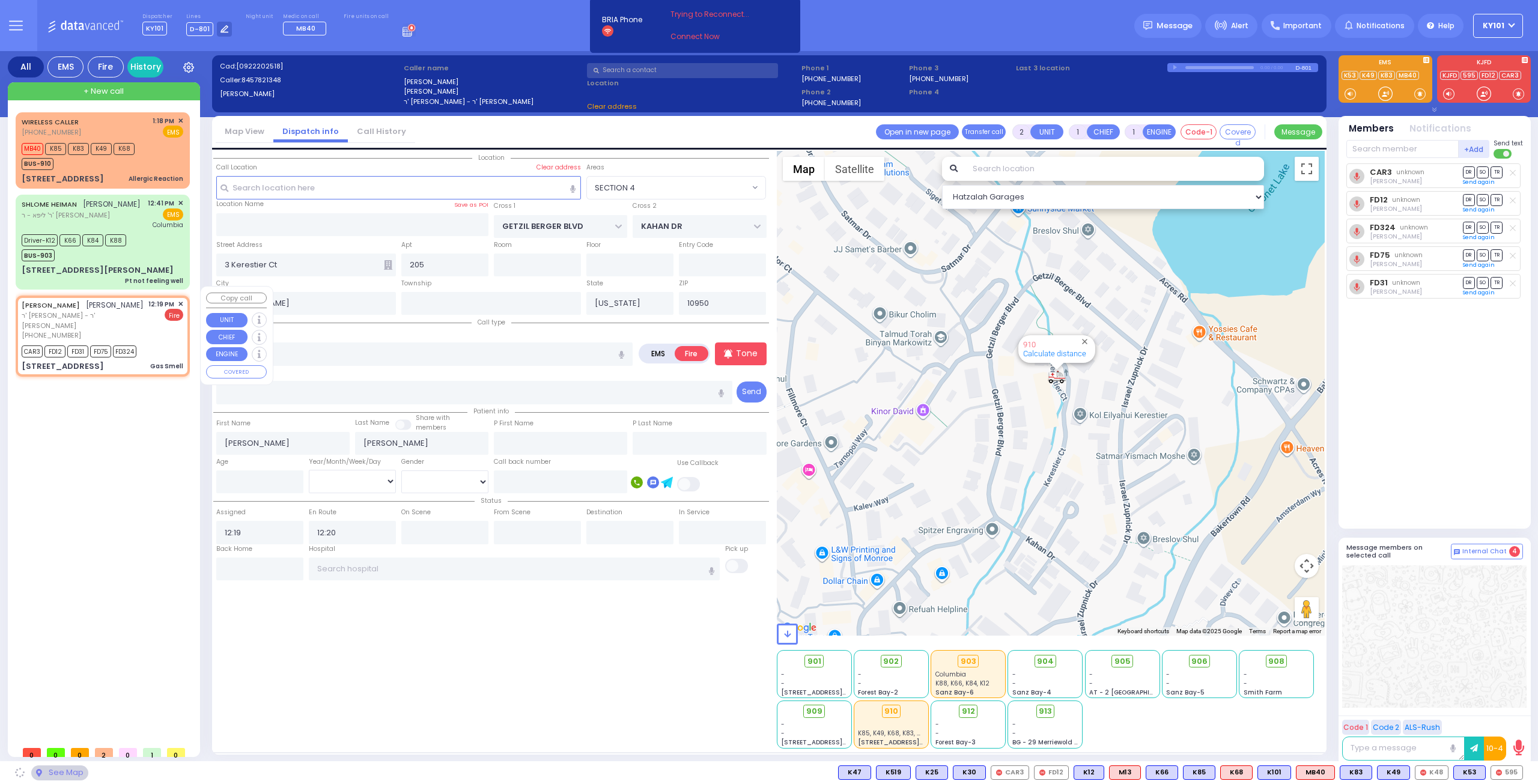
select select
radio input "true"
select select
select select "Hatzalah Garages"
type input "DINEV RD"
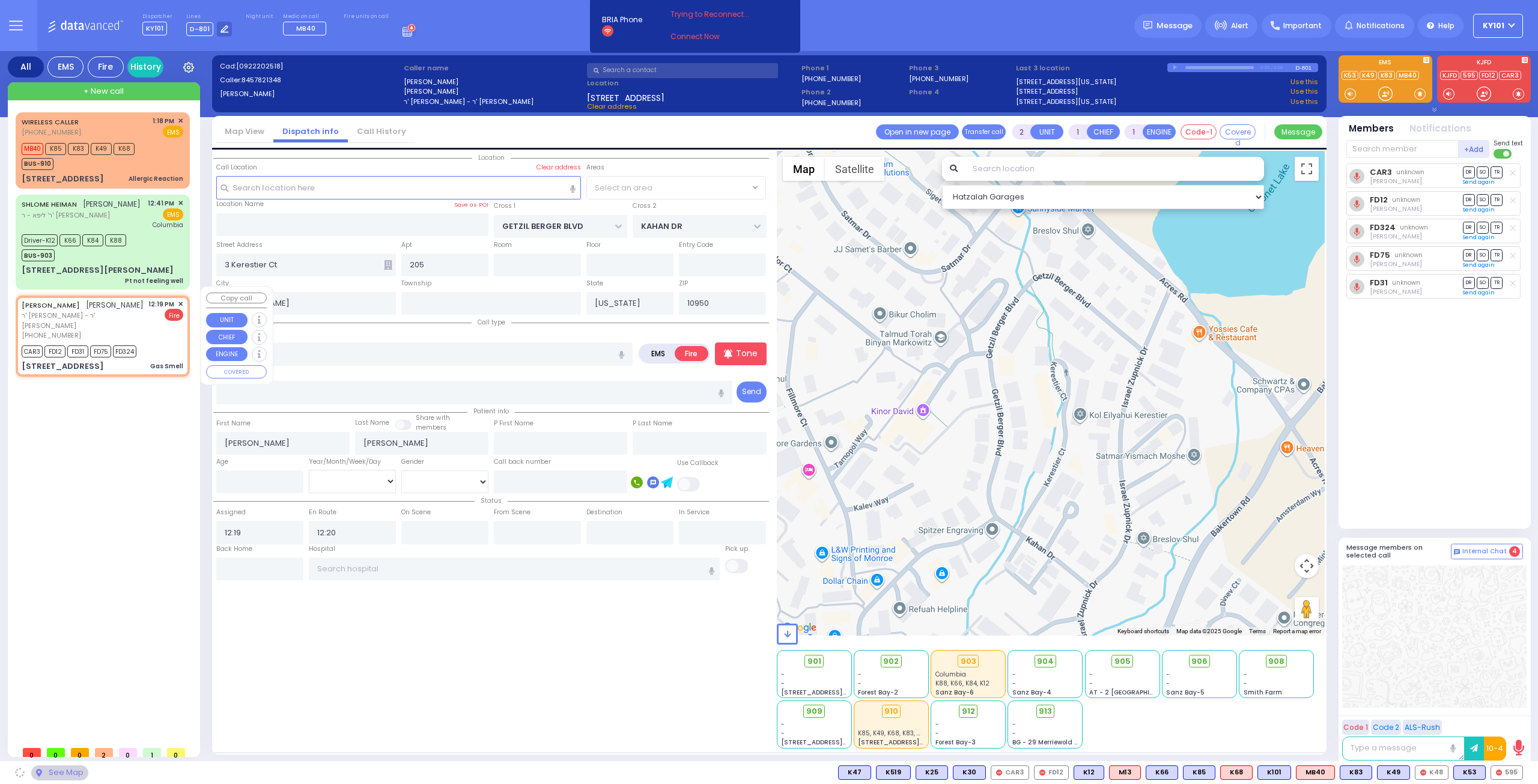
type input "8 HAMBURG WAY"
type input "203"
type input "Monroe"
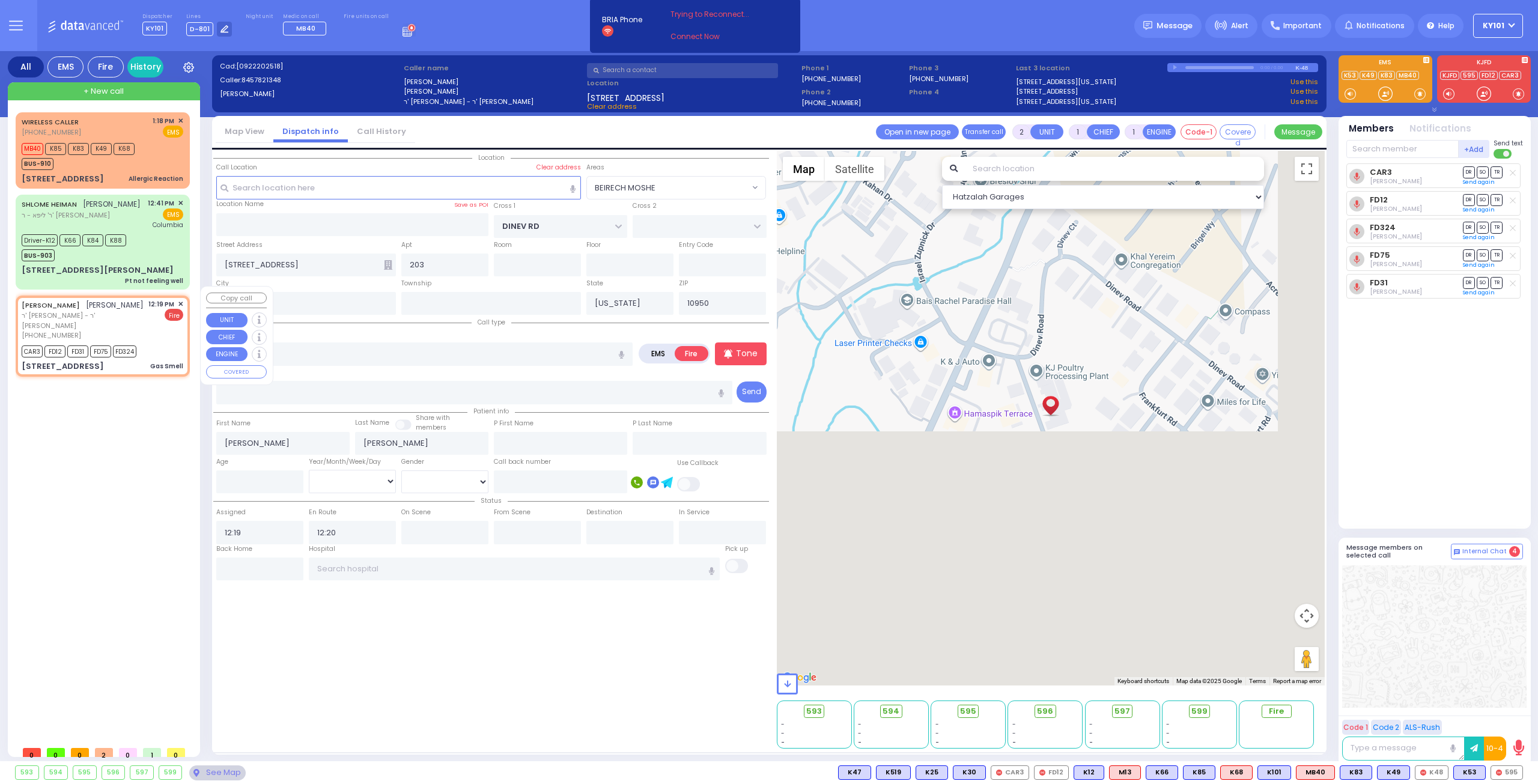
select select "BEIRECH MOSHE"
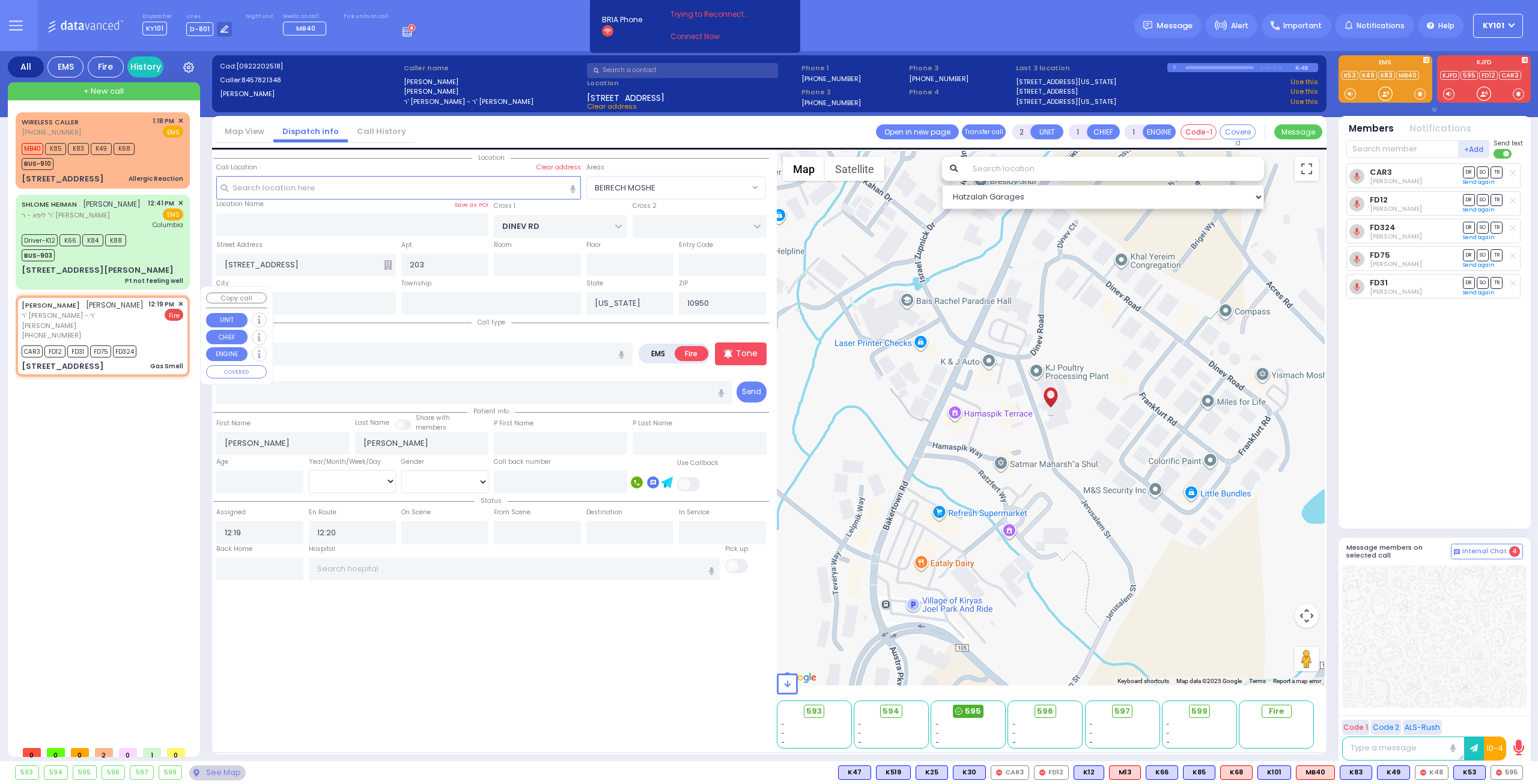
click at [960, 708] on icon at bounding box center [959, 711] width 7 height 7
select select
radio input "true"
select select
select select "Hatzalah Garages"
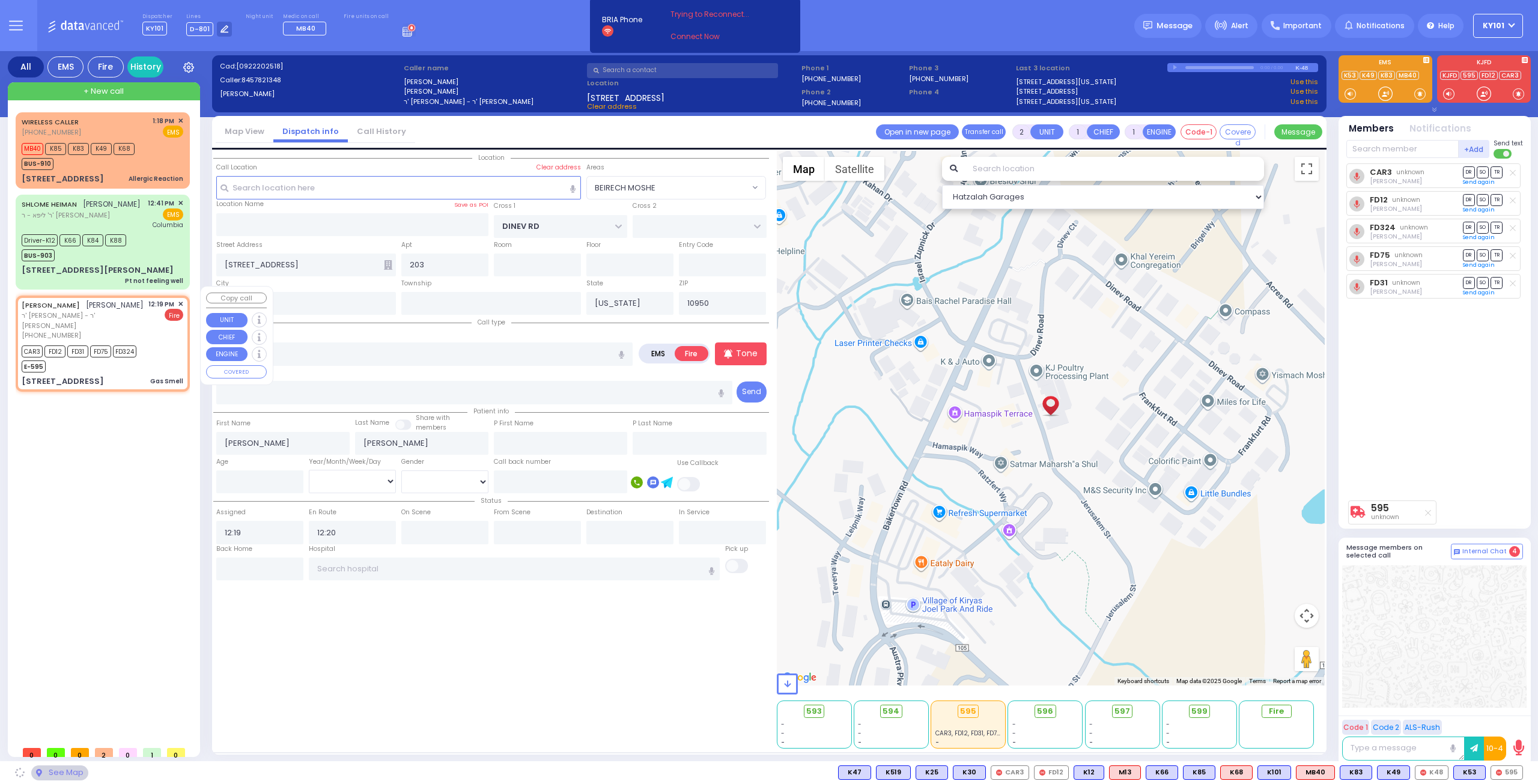
click at [179, 299] on span "✕" at bounding box center [180, 305] width 5 height 10
select select "BEIRECH MOSHE"
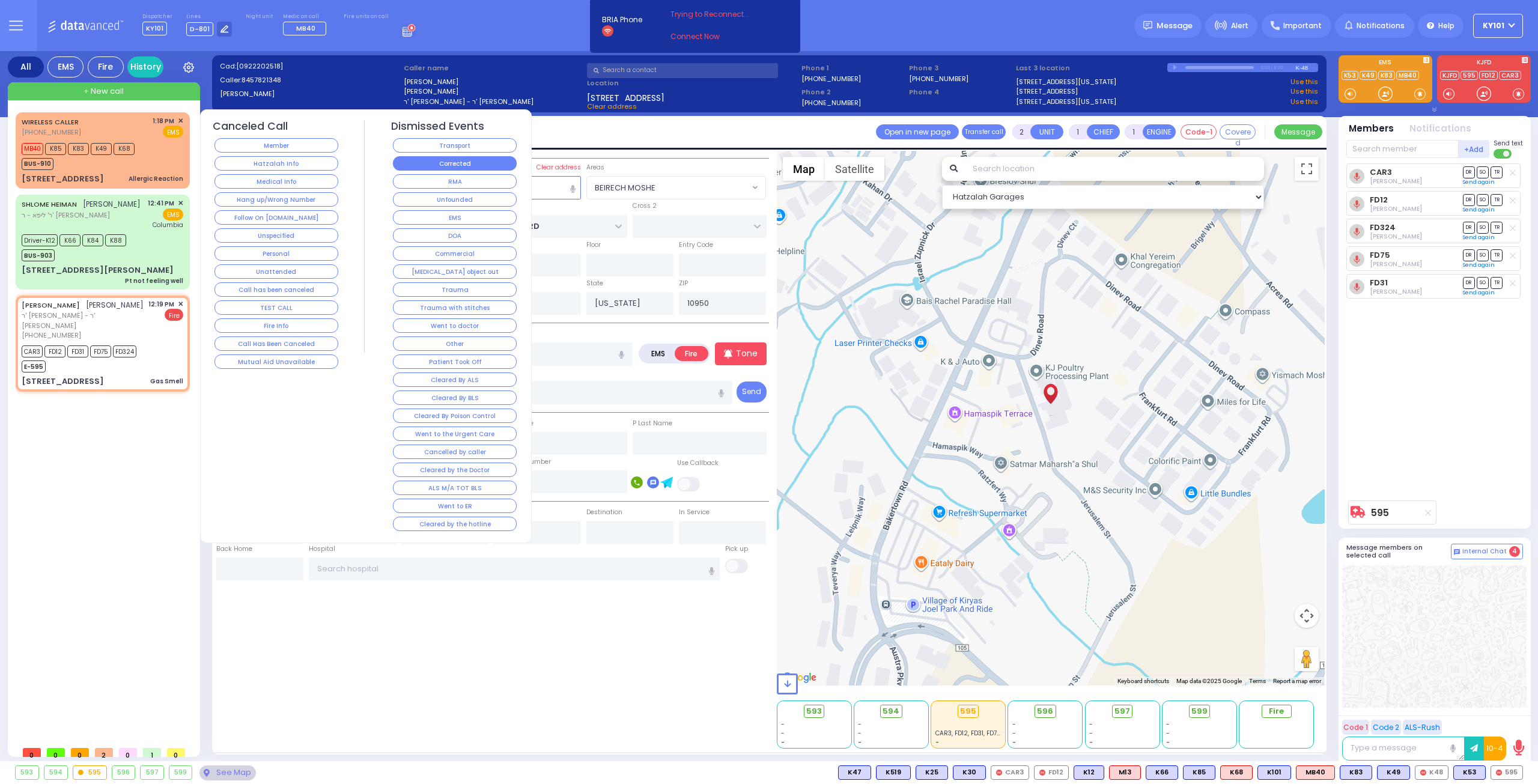
click at [461, 164] on button "Corrected" at bounding box center [455, 164] width 124 height 15
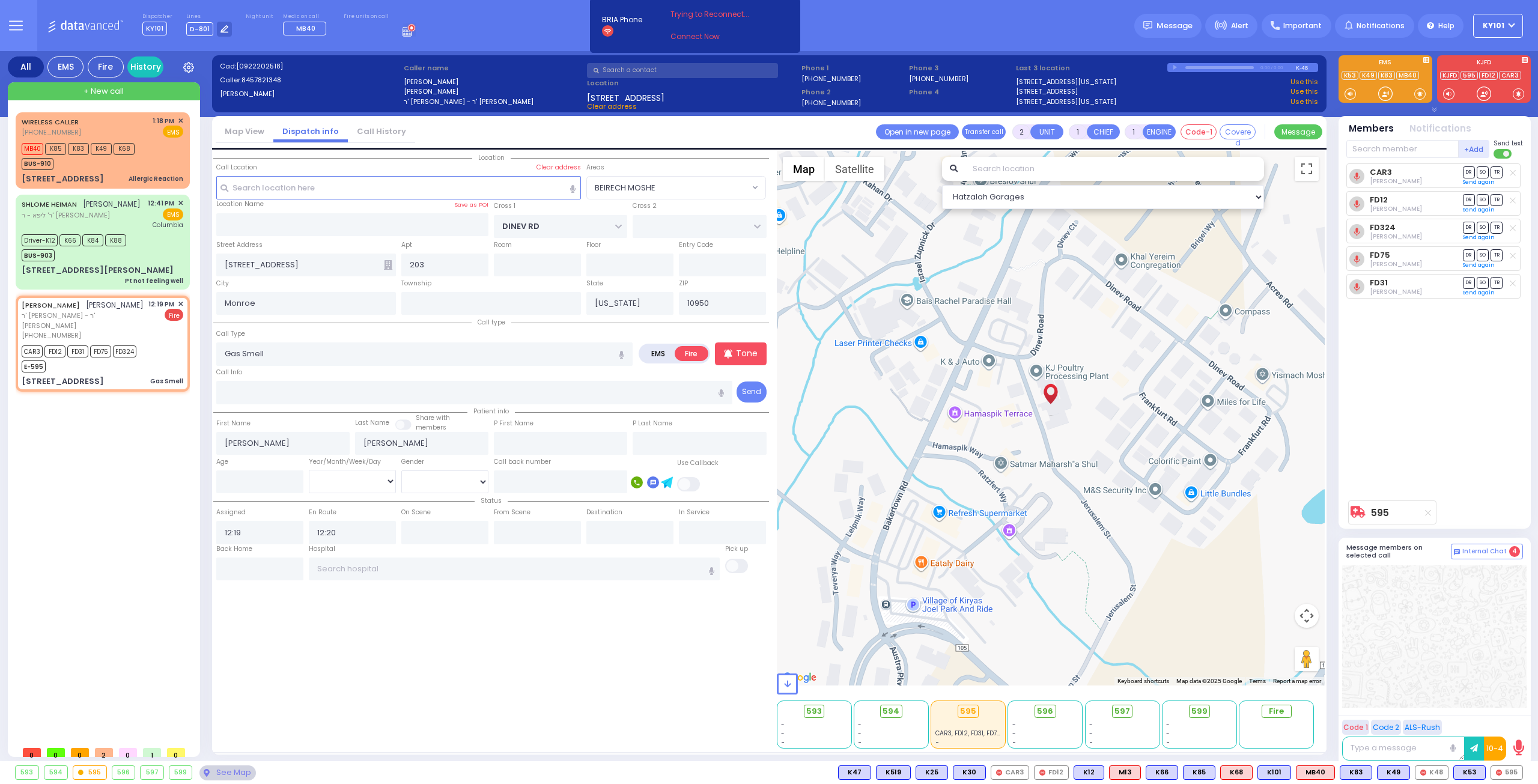
select select
radio input "true"
select select
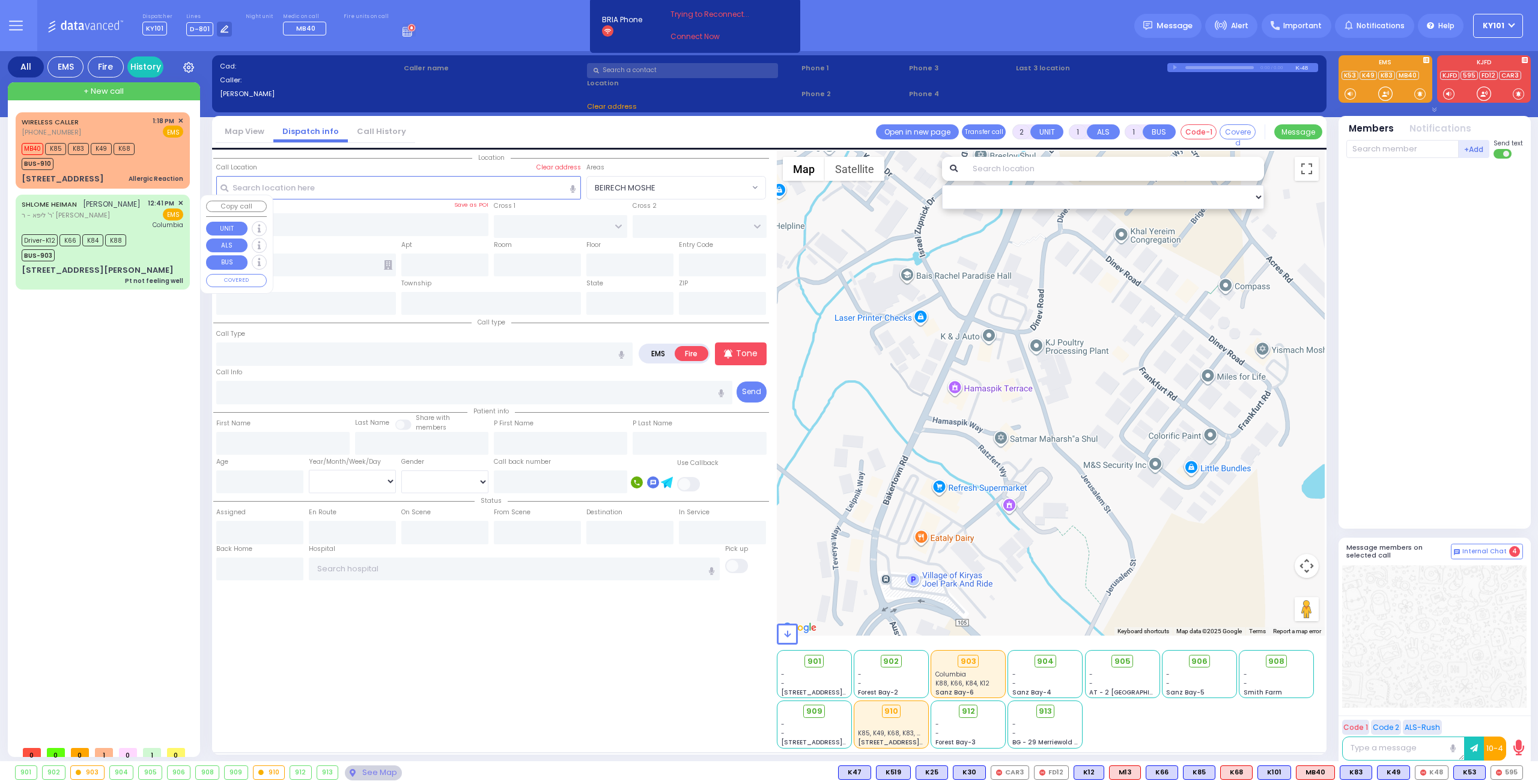
click at [75, 222] on div "SHLOME HEIMAN שלמה היימאן ר' ליפא - ר' אלי' פארקאש" at bounding box center [80, 214] width 119 height 31
type input "6"
select select
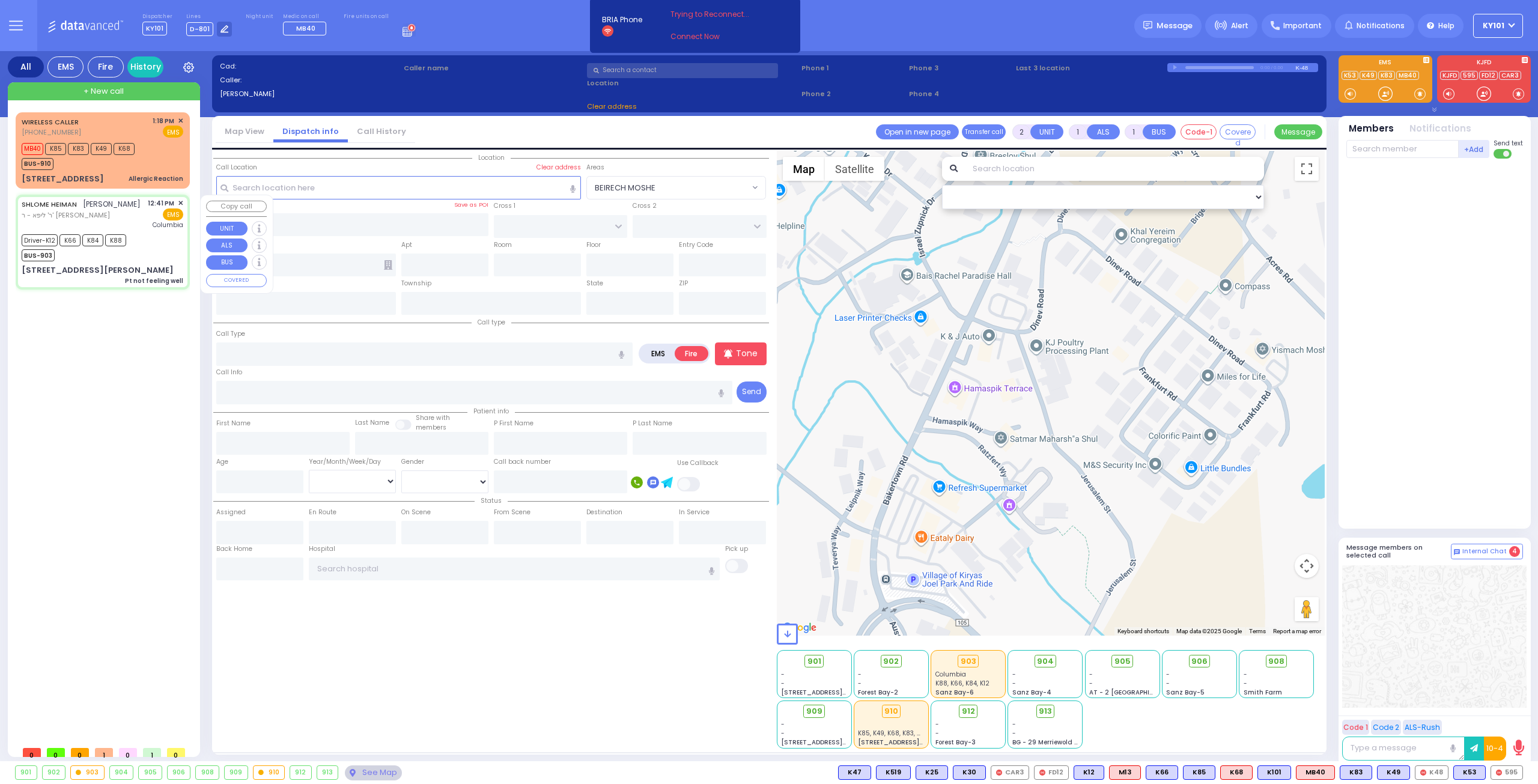
type input "Pt not feeling well"
radio input "true"
type input "SHLOME"
type input "HEIMAN"
type input "Zsuzsanna"
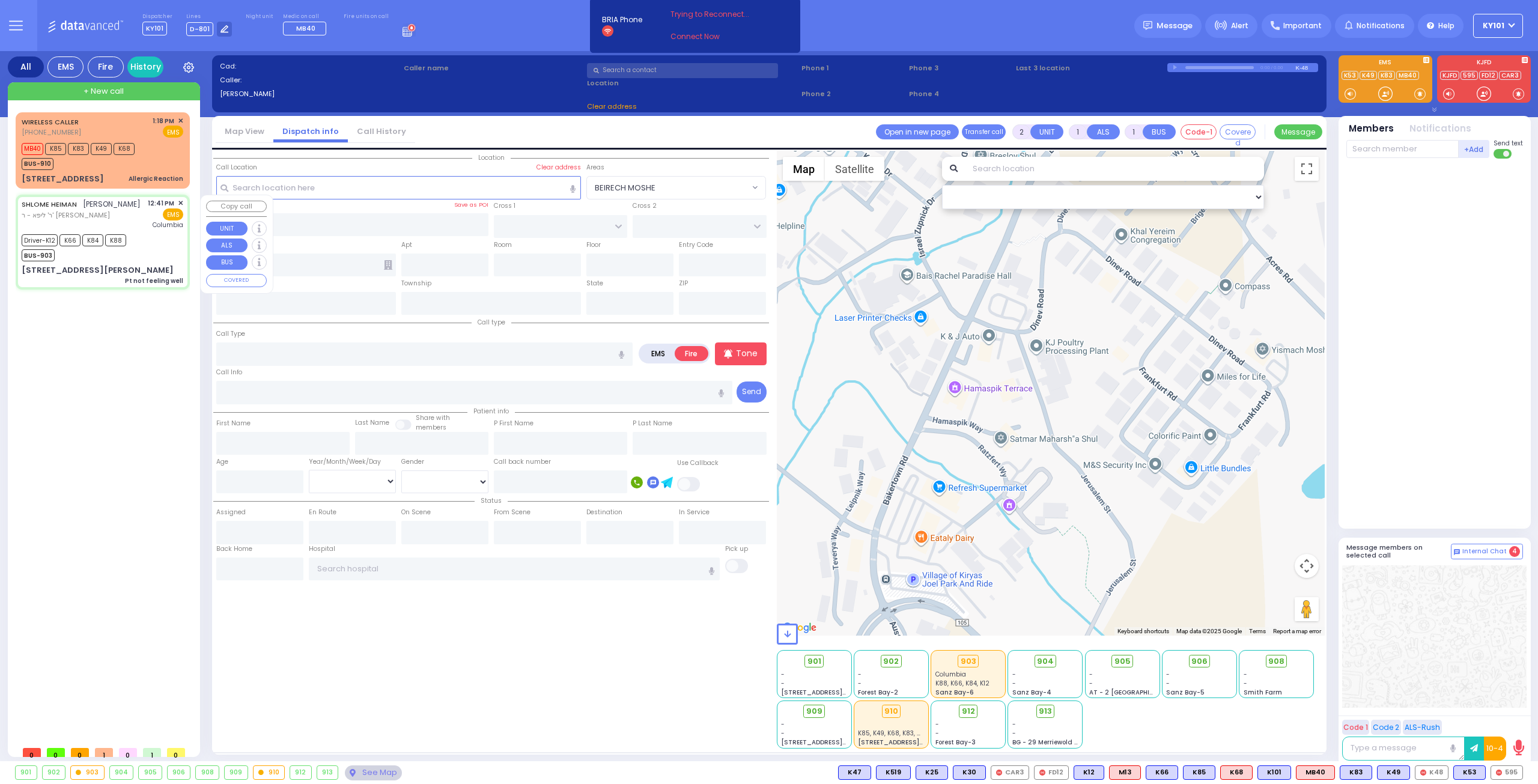
type input "Heiman"
type input "78"
select select "Year"
select select "[DEMOGRAPHIC_DATA]"
type input "12:41"
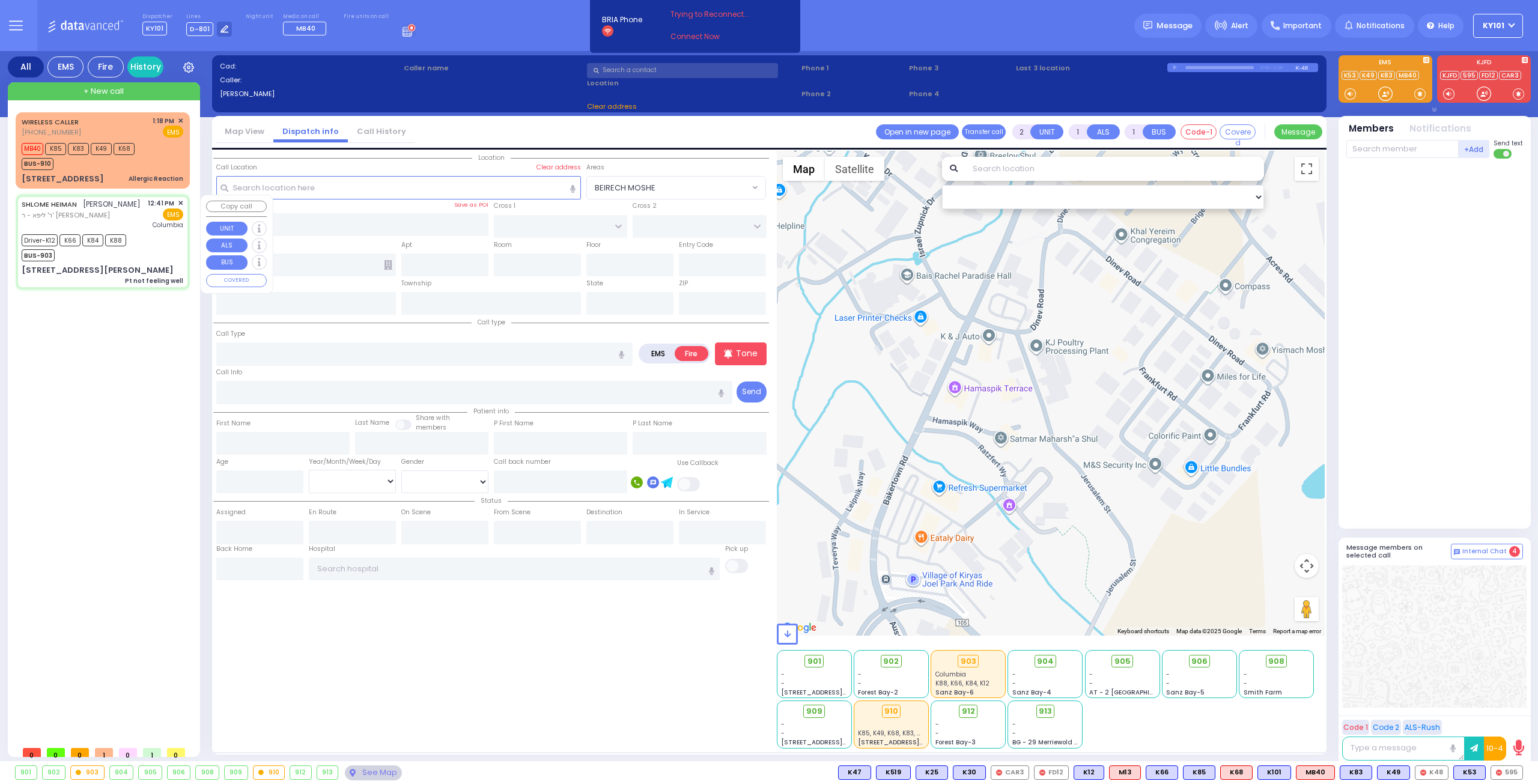
type input "12:42"
type input "12:47"
type input "13:14"
type input "New York Presbyterian Hospital- Columbia Campus"
select select "Hatzalah Garages"
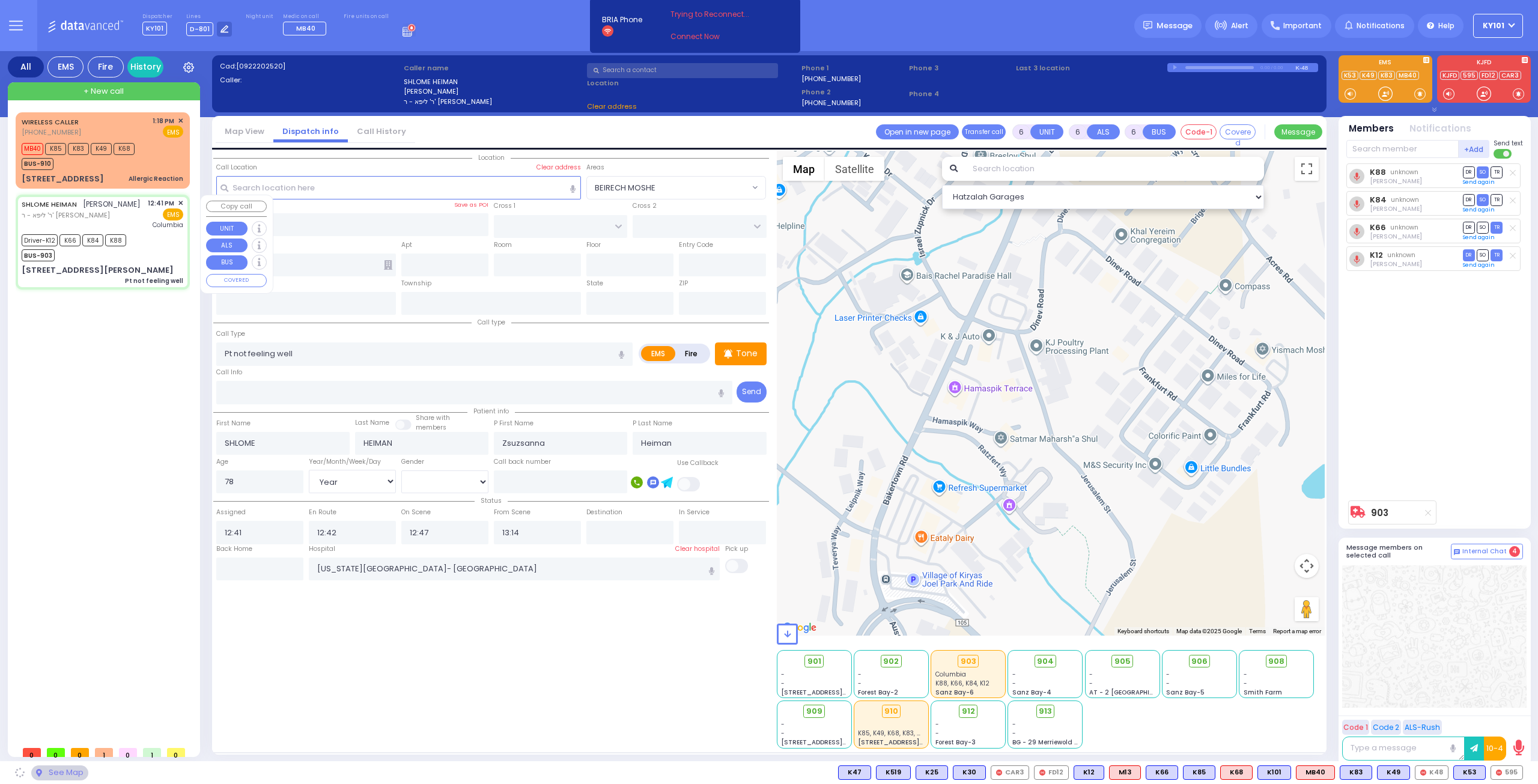
type input "ZENTA RD"
type input "FOREST RD"
type input "10 CARTER LN"
type input "203"
type input "Monroe"
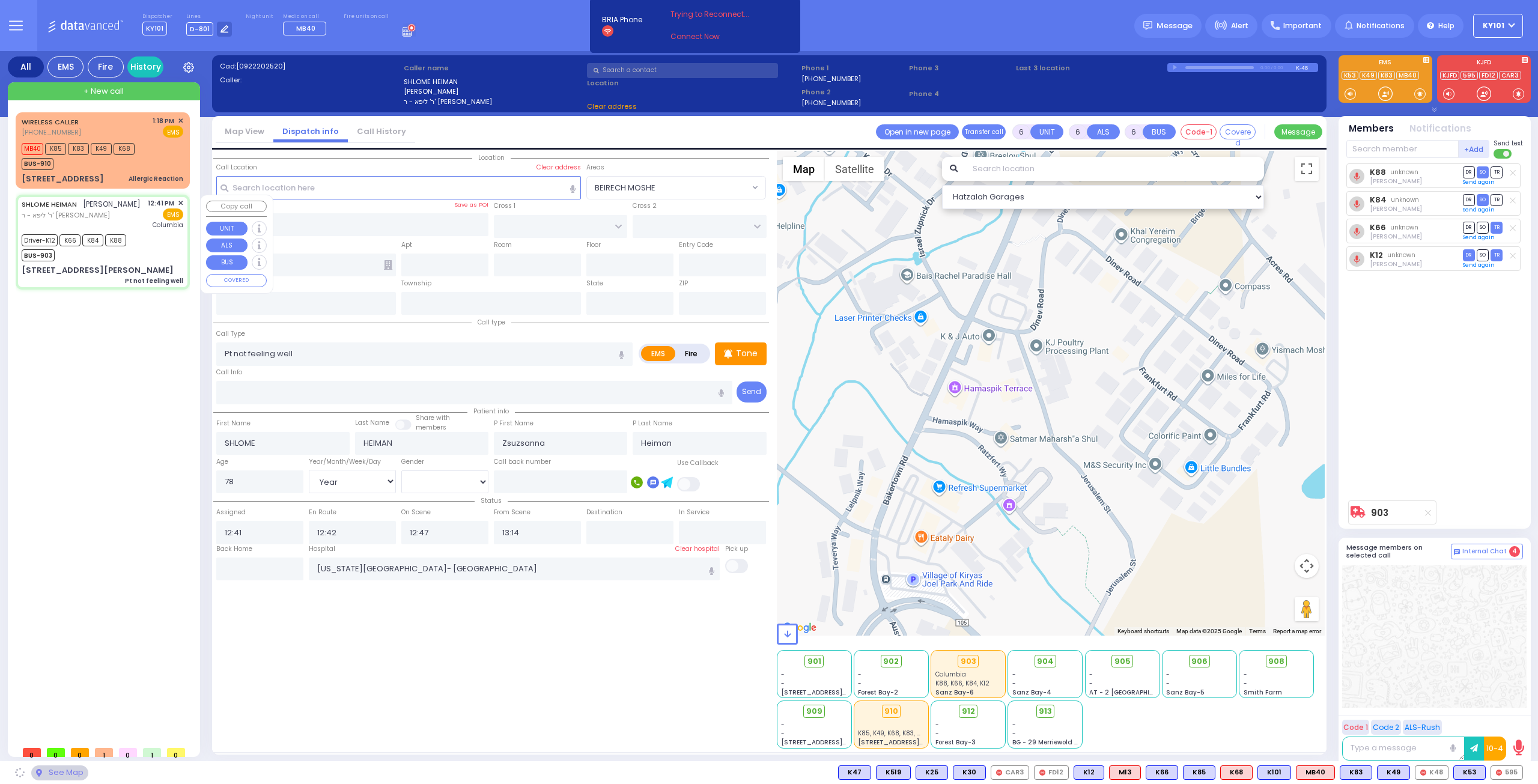
type input "[US_STATE]"
type input "10950"
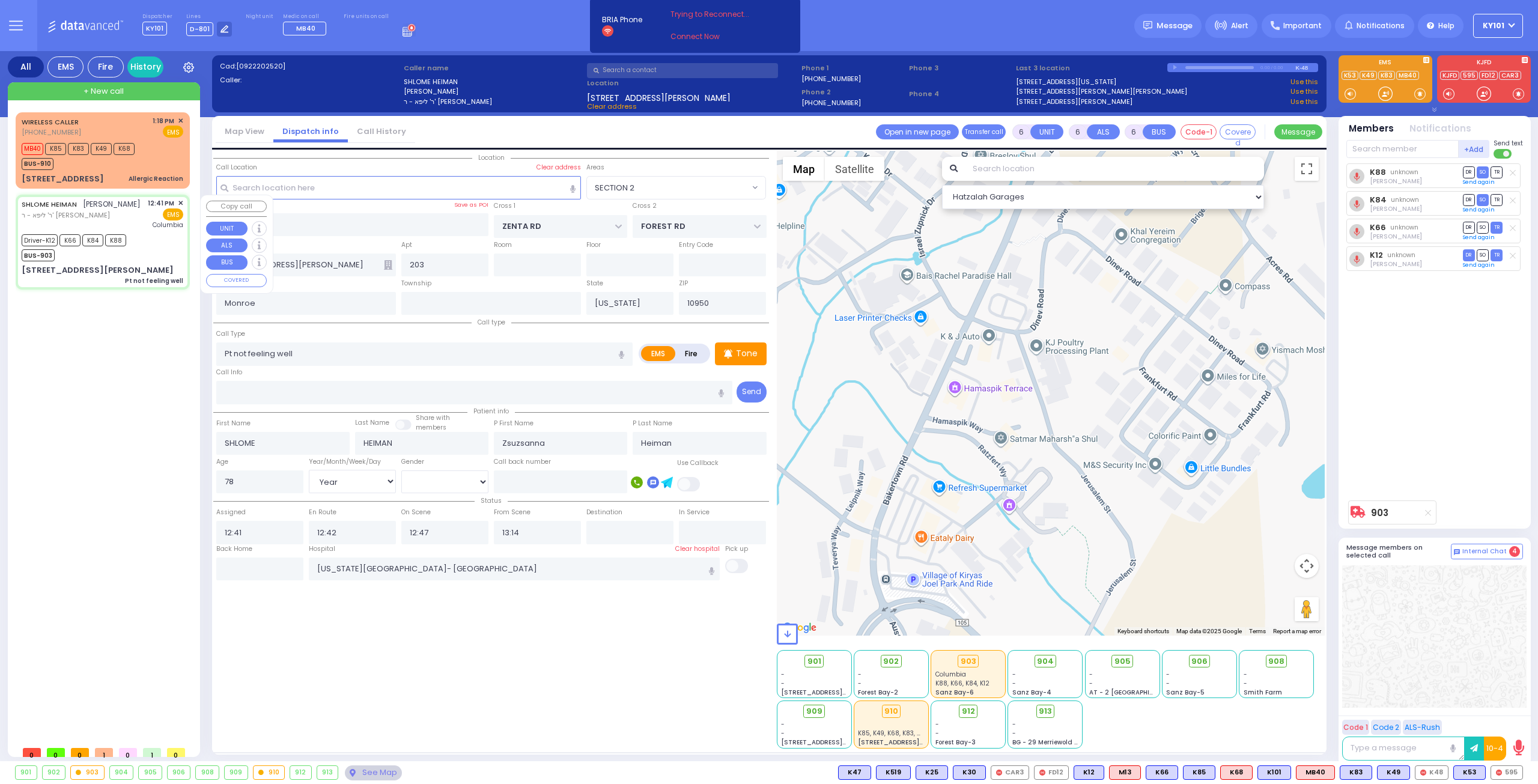
select select "SECTION 2"
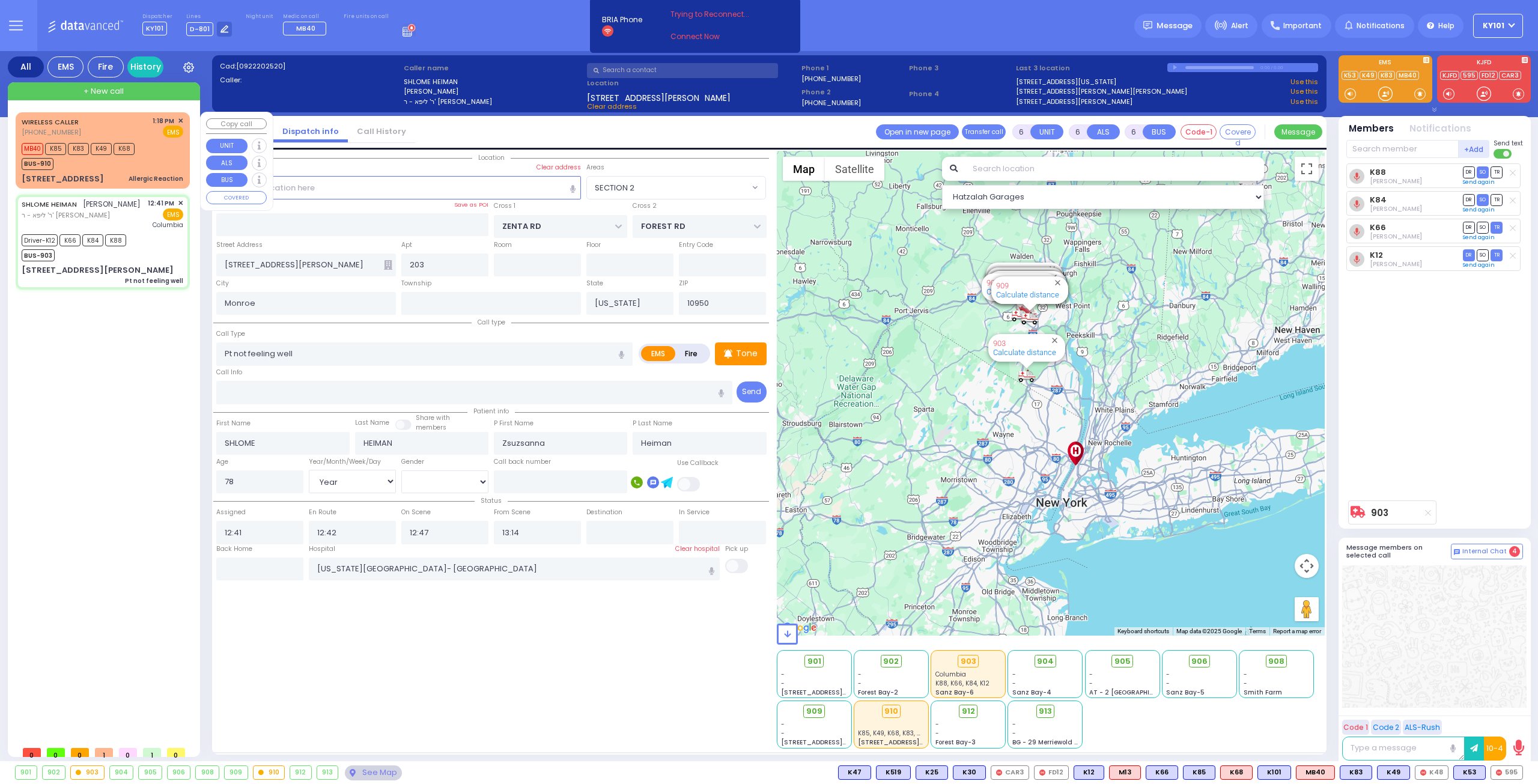
click at [124, 170] on div "BUS-910" at bounding box center [77, 162] width 113 height 15
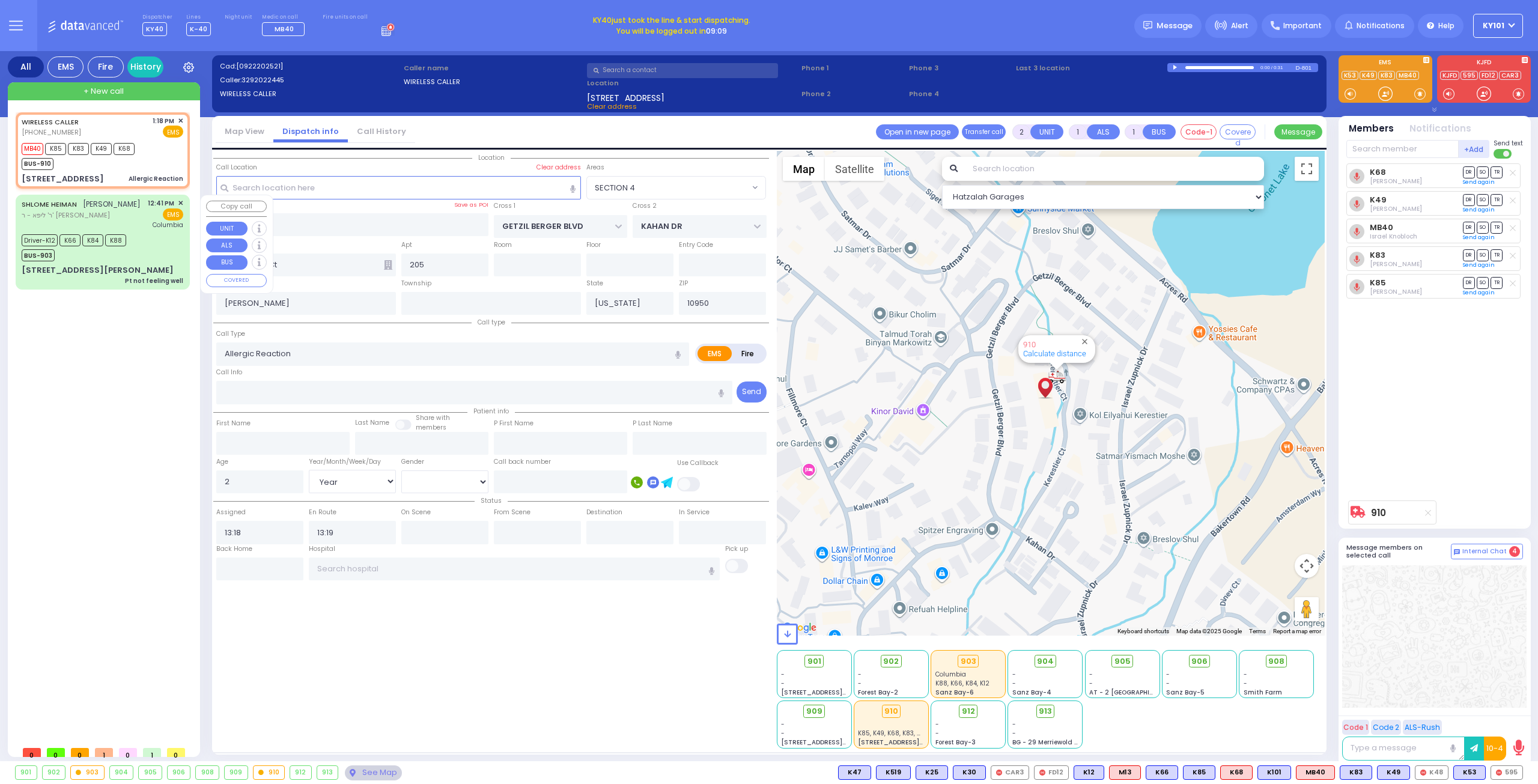
click at [175, 251] on div "Driver-K12 K66 K84 K88 BUS-903" at bounding box center [102, 246] width 162 height 30
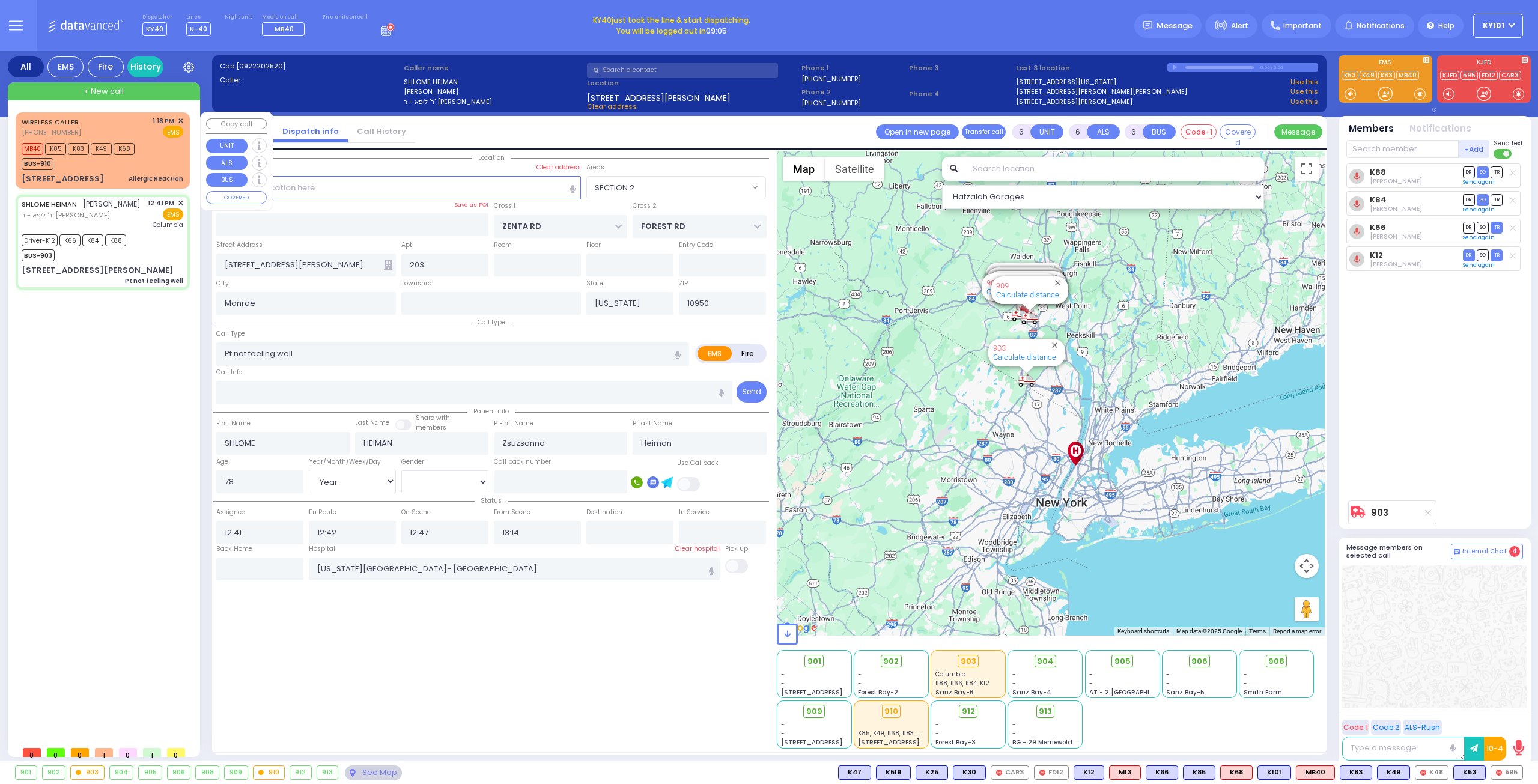
click at [148, 148] on div "MB40 K85 K83 K49 K68 BUS-910" at bounding box center [102, 155] width 162 height 30
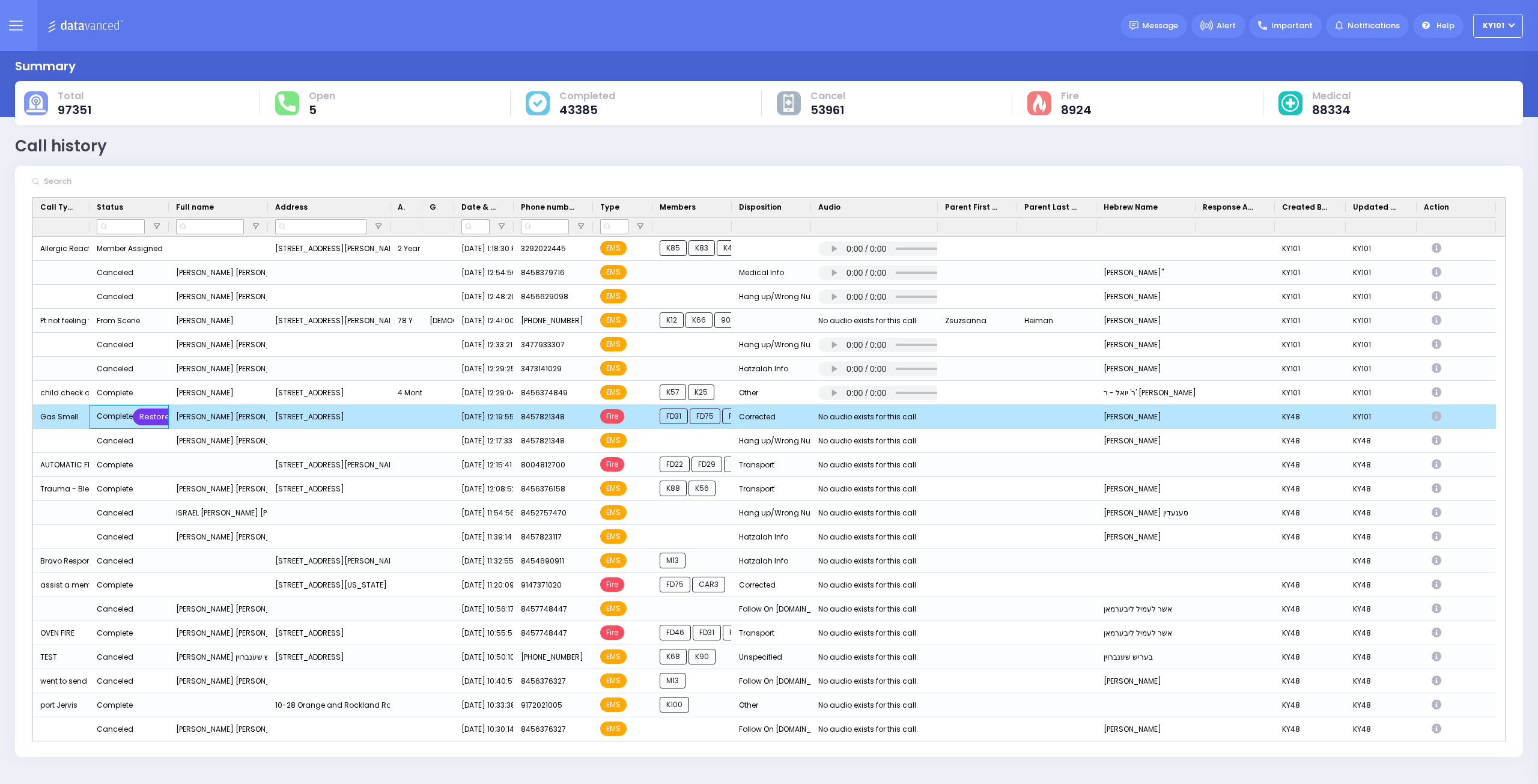
click at [147, 414] on div "Restore" at bounding box center [154, 417] width 44 height 17
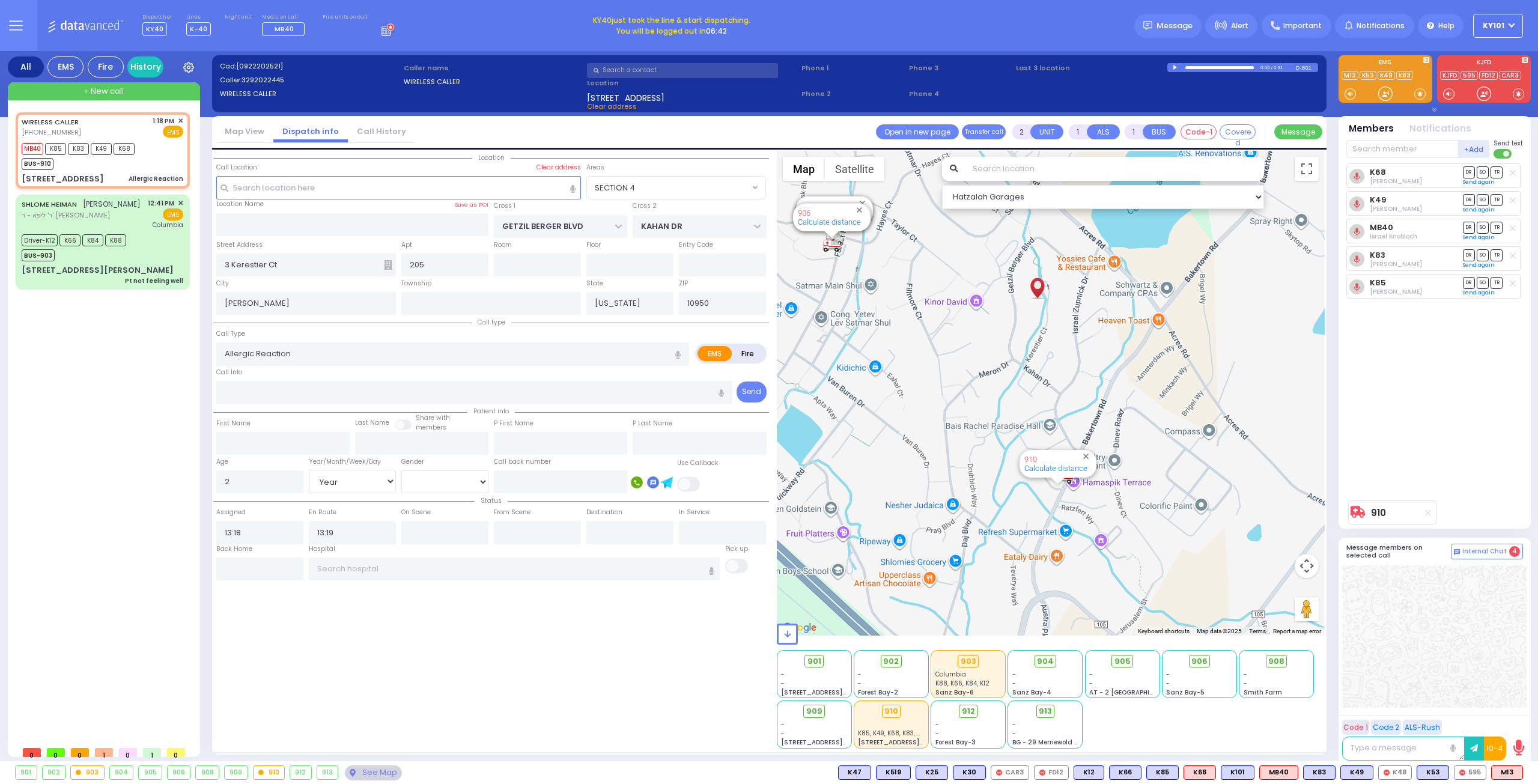
select select "SECTION 4"
select select "Year"
type input "6"
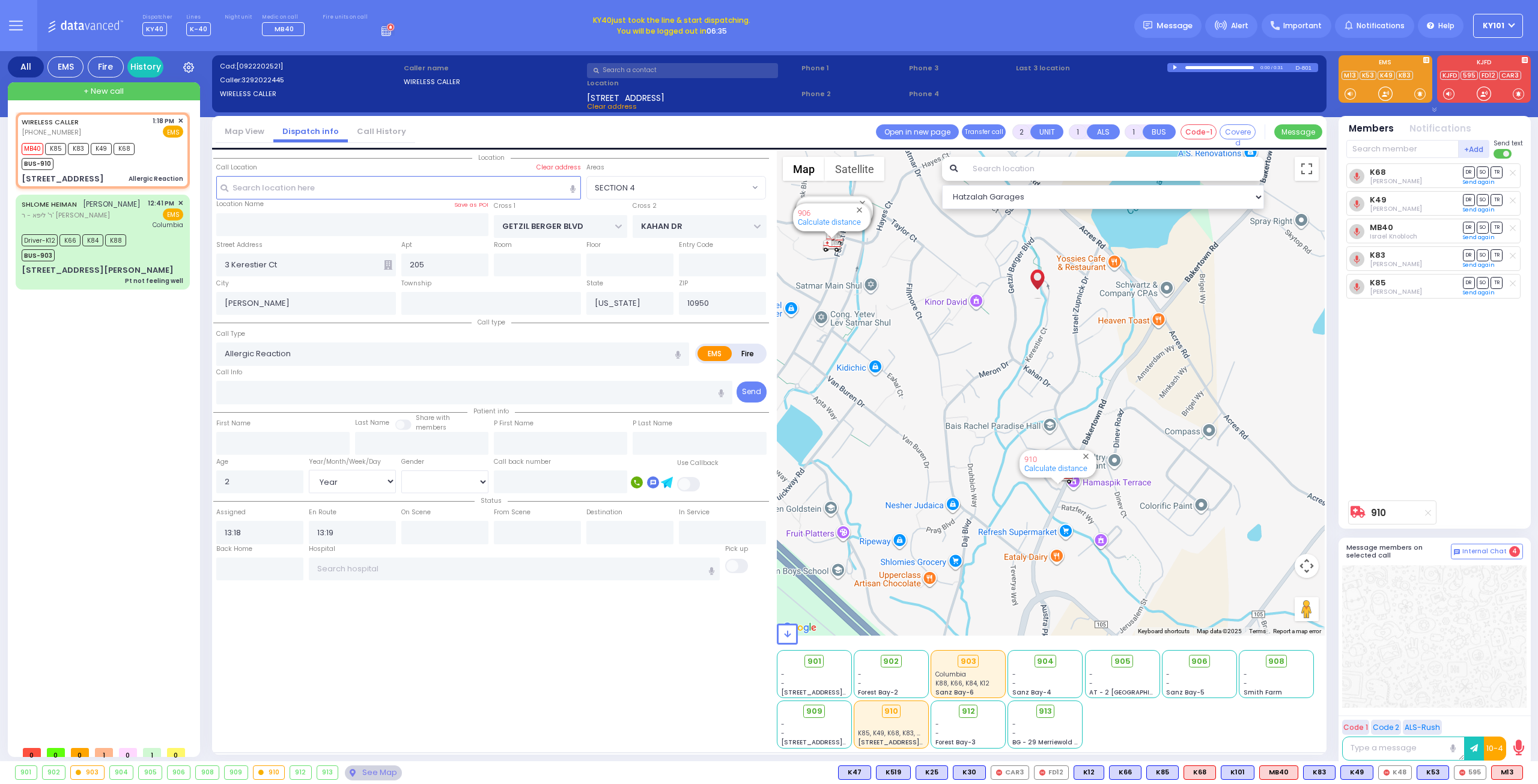
select select
radio input "true"
type input "[PERSON_NAME]"
type input "Heilbrun"
select select "Year"
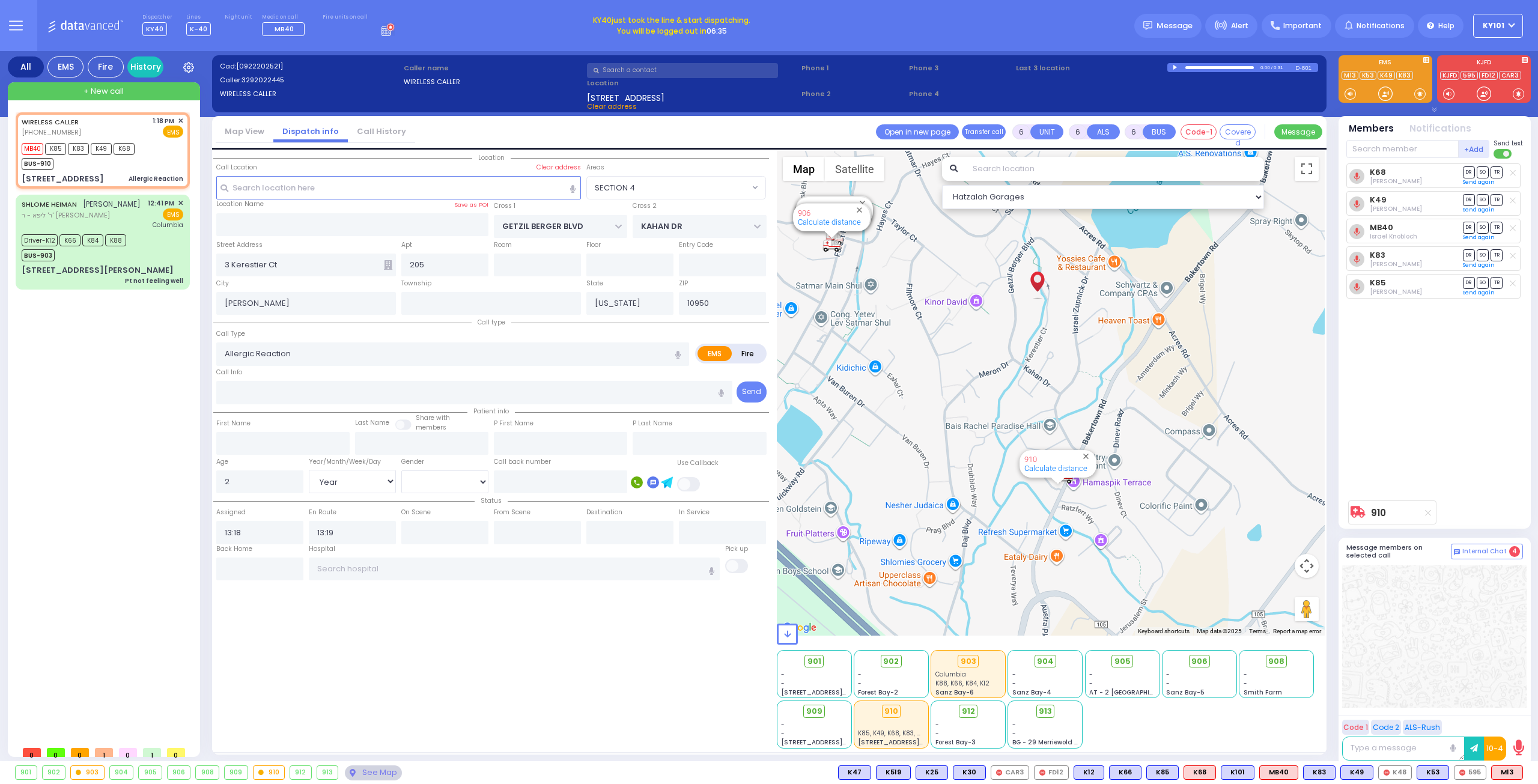
select select "[DEMOGRAPHIC_DATA]"
select select "Hatzalah Garages"
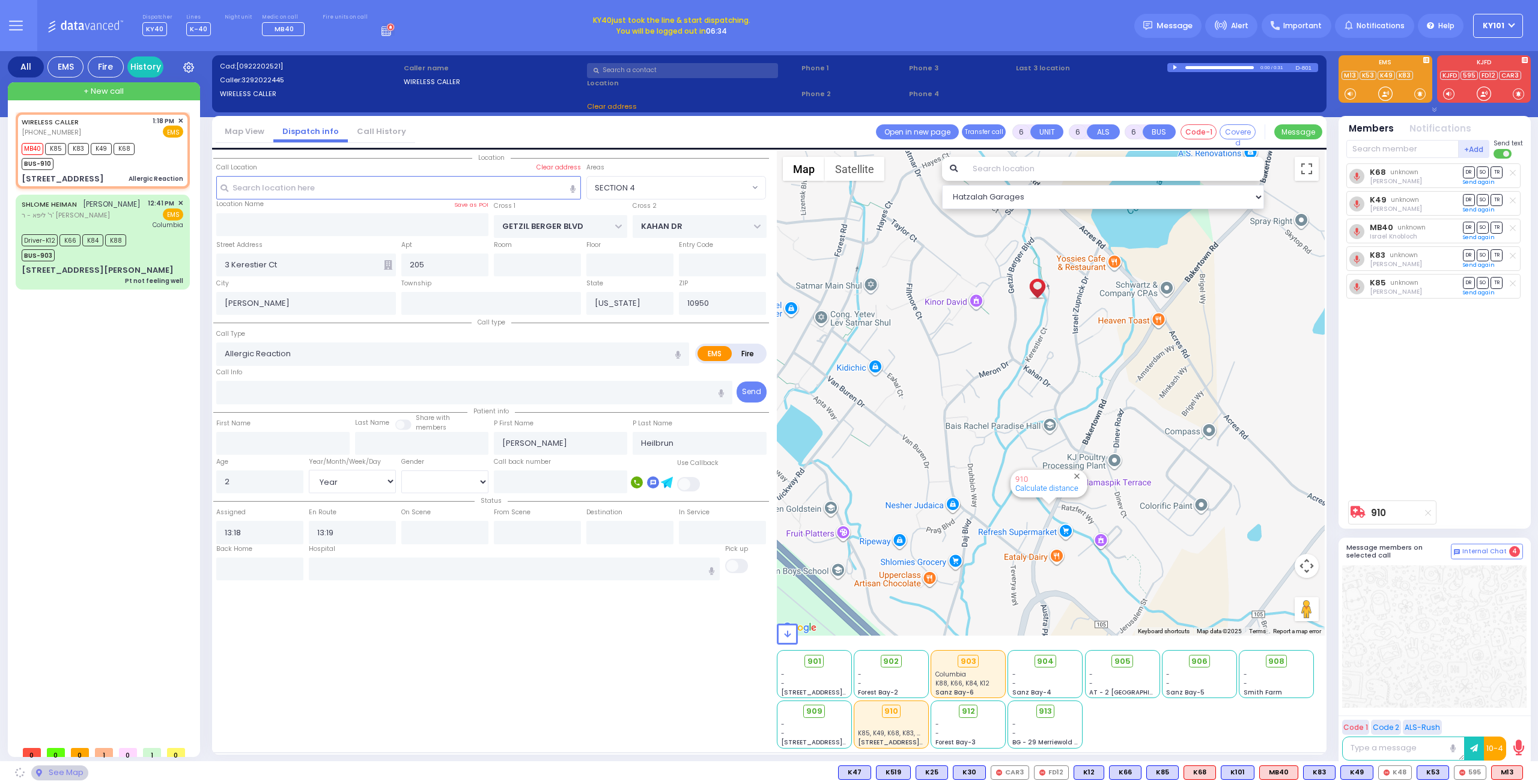
select select "SECTION 4"
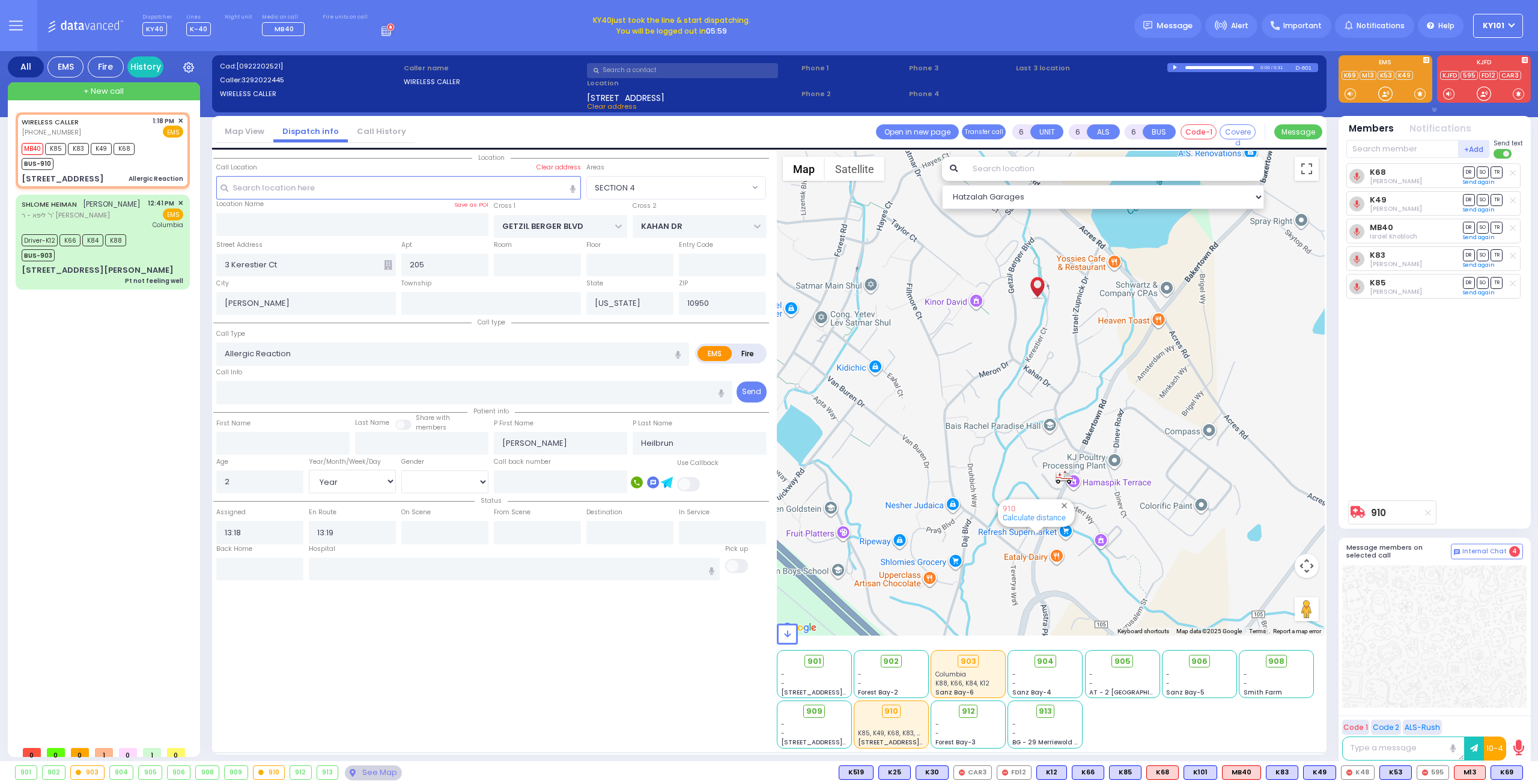
select select
radio input "true"
select select "Year"
select select "[DEMOGRAPHIC_DATA]"
select select "SECTION 4"
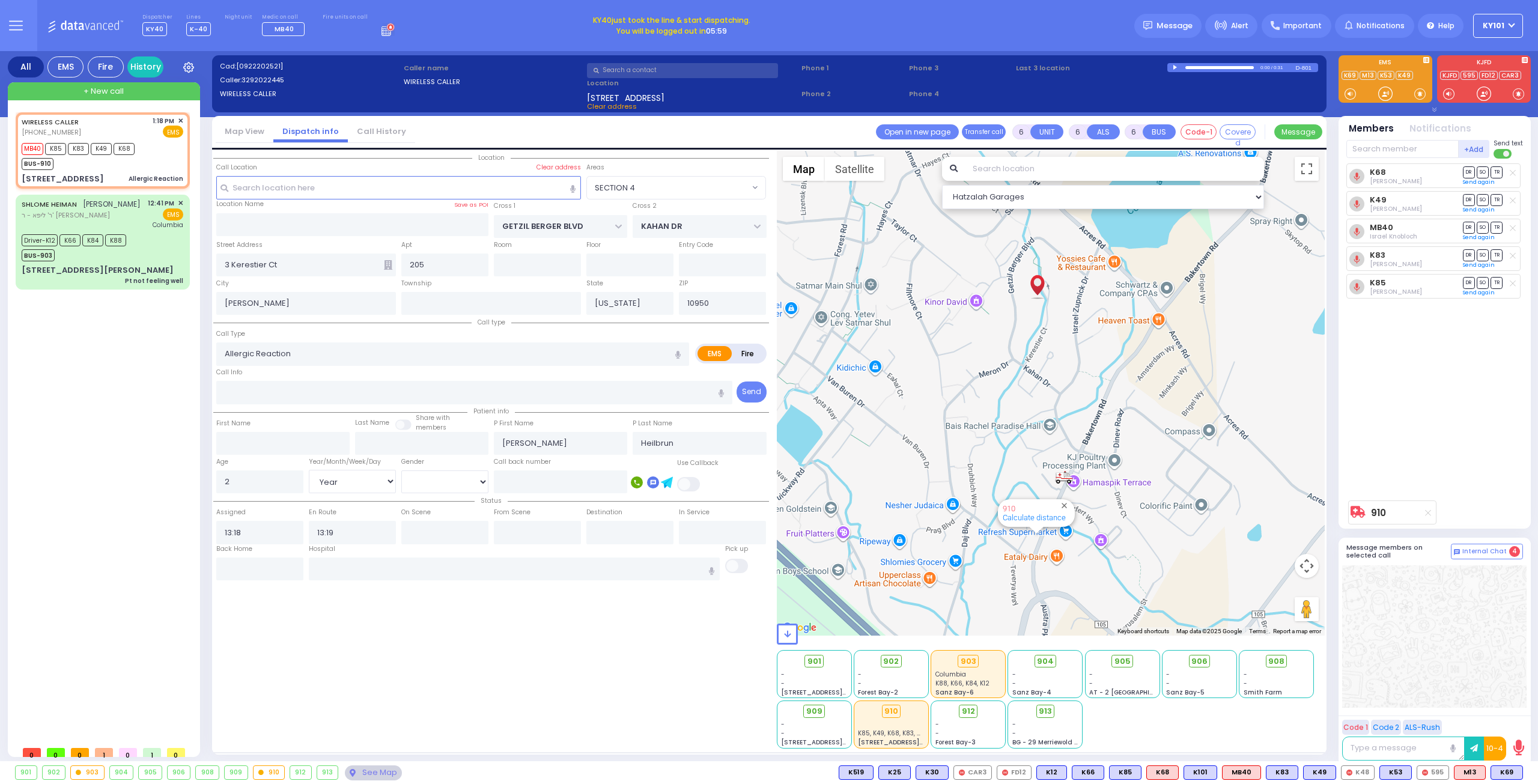
select select "Hatzalah Garages"
